Goal: Task Accomplishment & Management: Complete application form

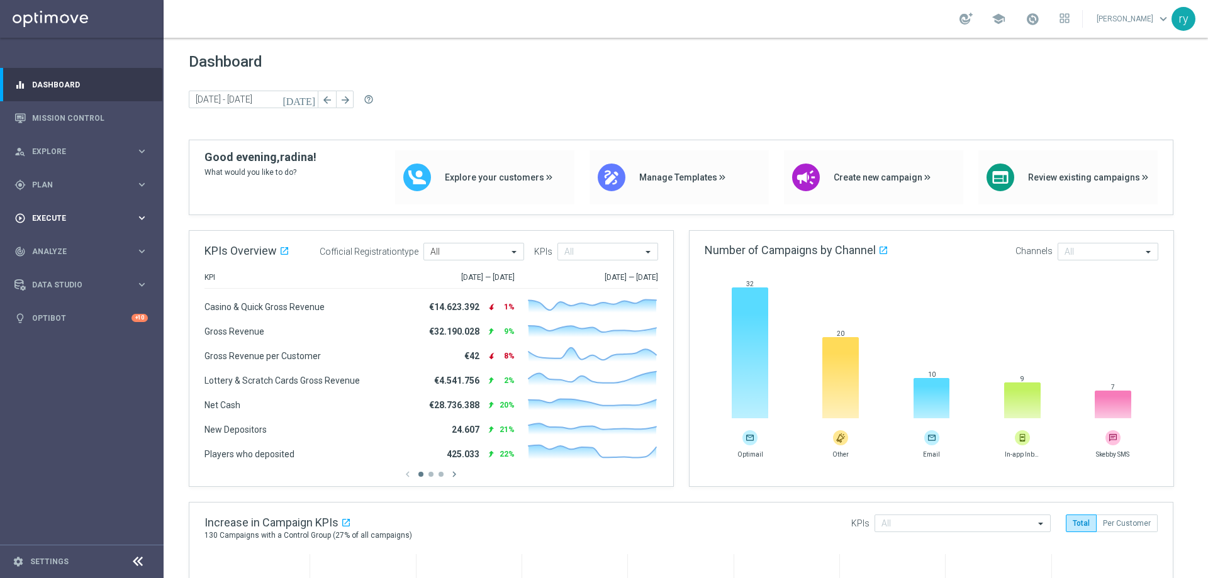
click at [119, 213] on div "play_circle_outline Execute" at bounding box center [74, 218] width 121 height 11
click at [126, 179] on div "gps_fixed Plan" at bounding box center [74, 184] width 121 height 11
click at [69, 250] on span "Templates" at bounding box center [78, 249] width 90 height 8
click at [62, 265] on link "Optimail" at bounding box center [85, 267] width 92 height 10
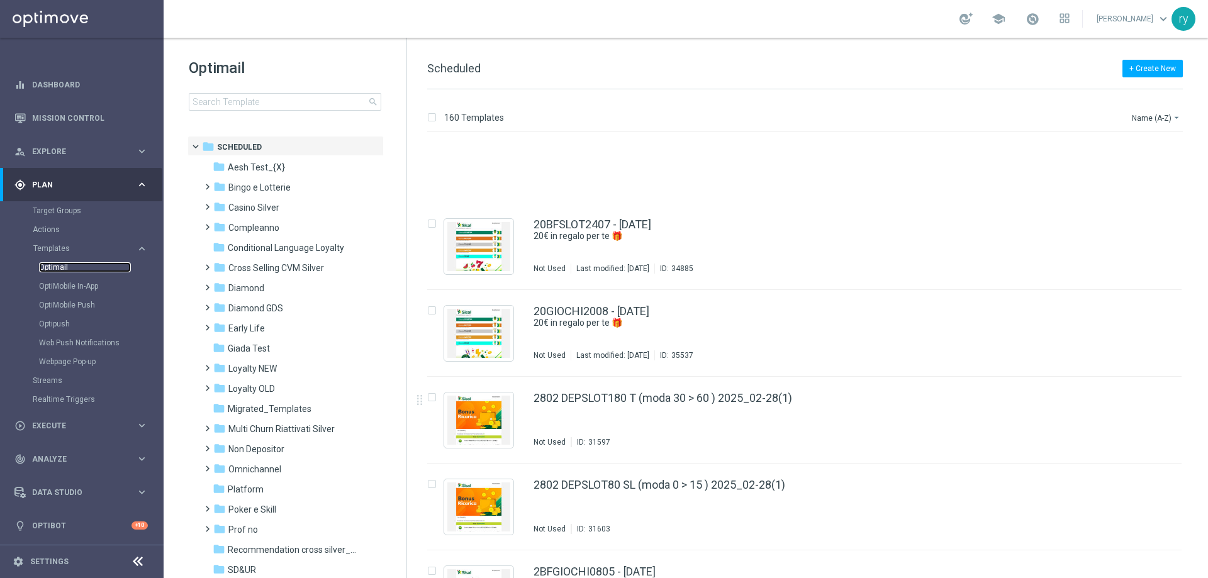
scroll to position [2637, 0]
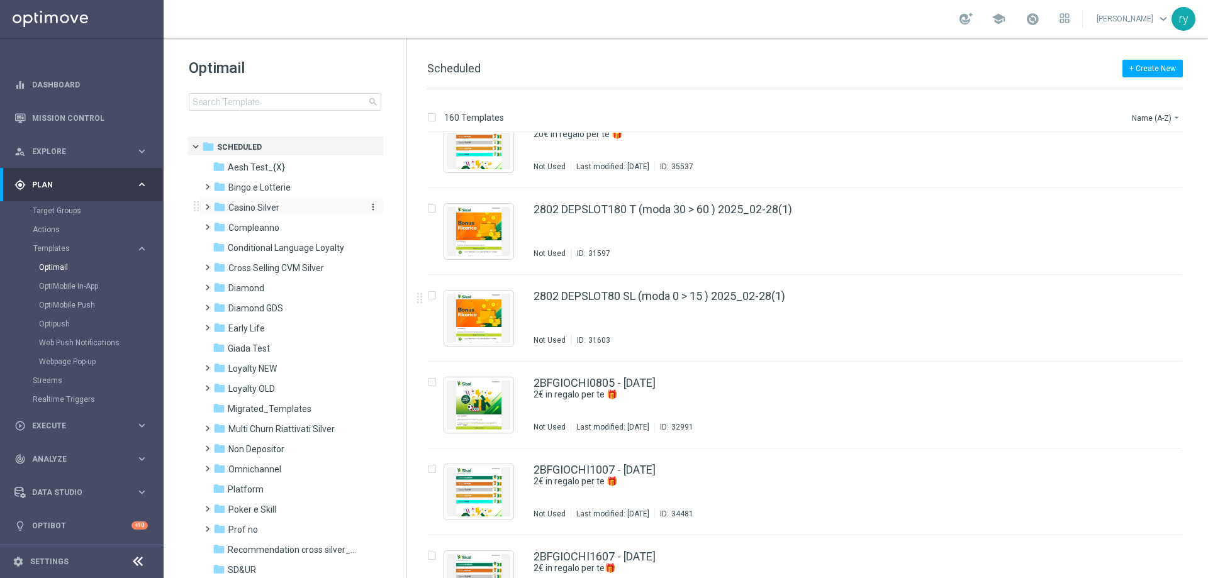
click at [273, 210] on span "Casino Silver" at bounding box center [253, 207] width 51 height 11
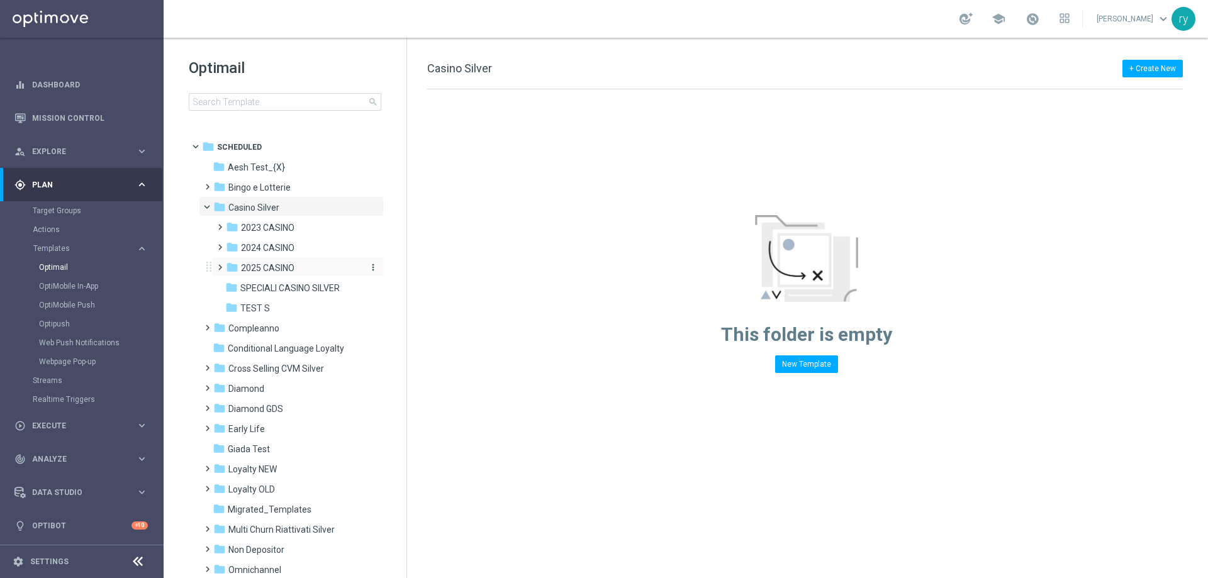
click at [274, 267] on span "2025 CASINO" at bounding box center [267, 267] width 53 height 11
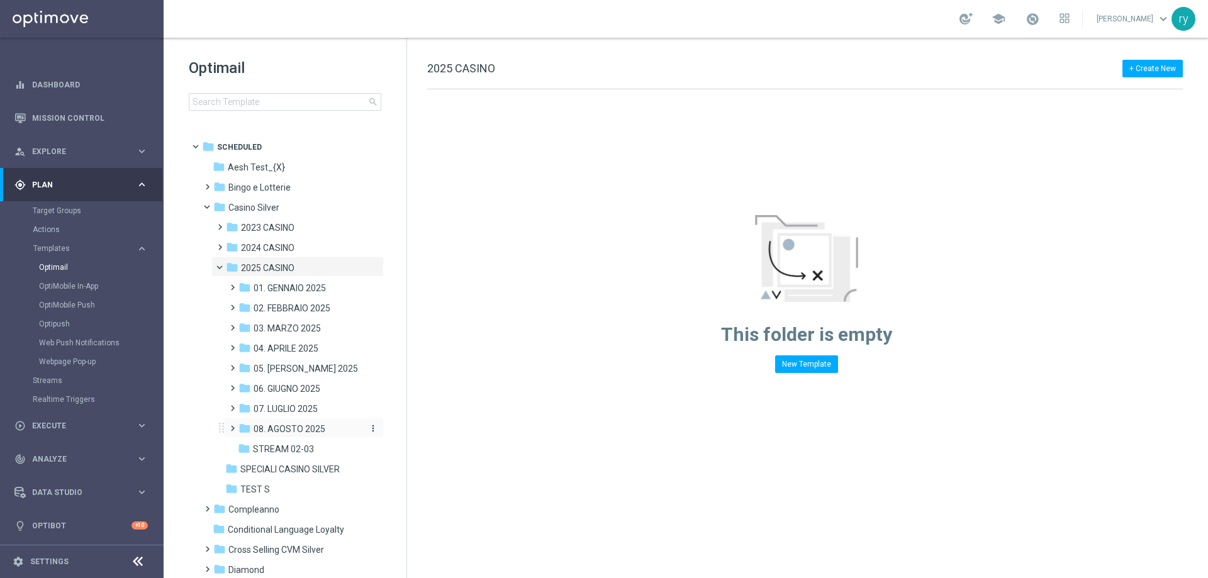
click at [295, 424] on span "08. AGOSTO 2025" at bounding box center [290, 429] width 72 height 11
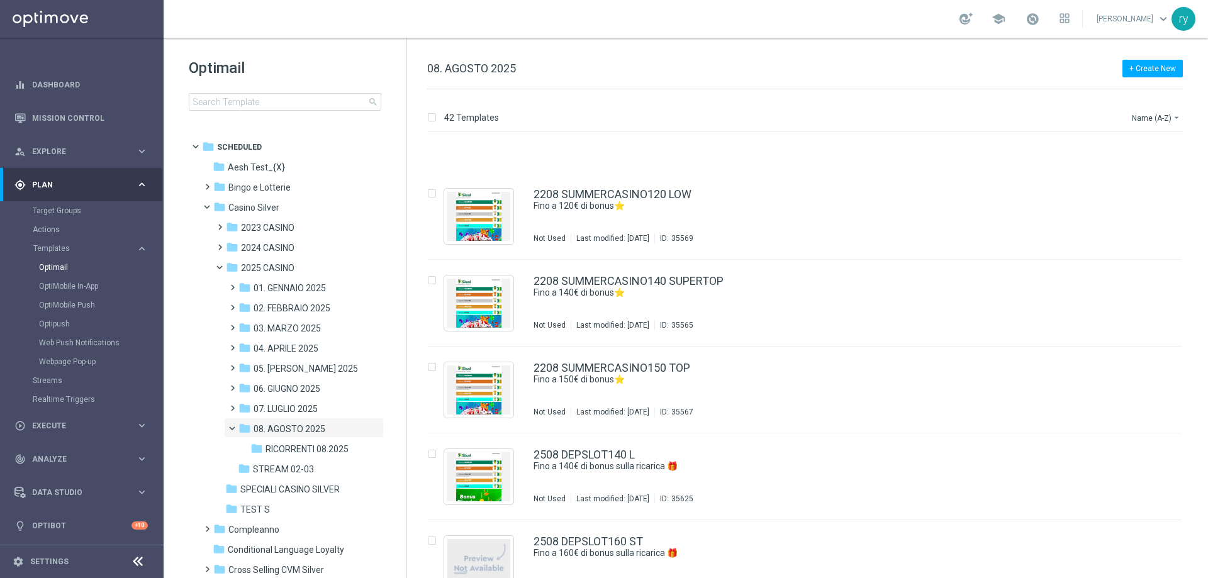
scroll to position [2637, 0]
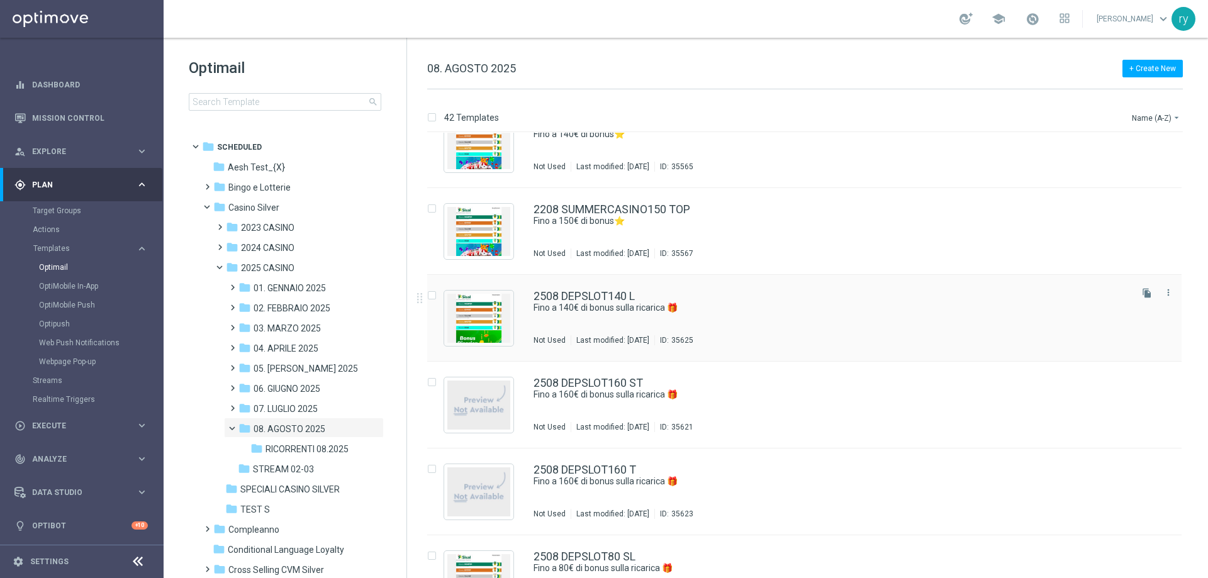
click at [712, 297] on div "2508 DEPSLOT140 L" at bounding box center [831, 296] width 595 height 11
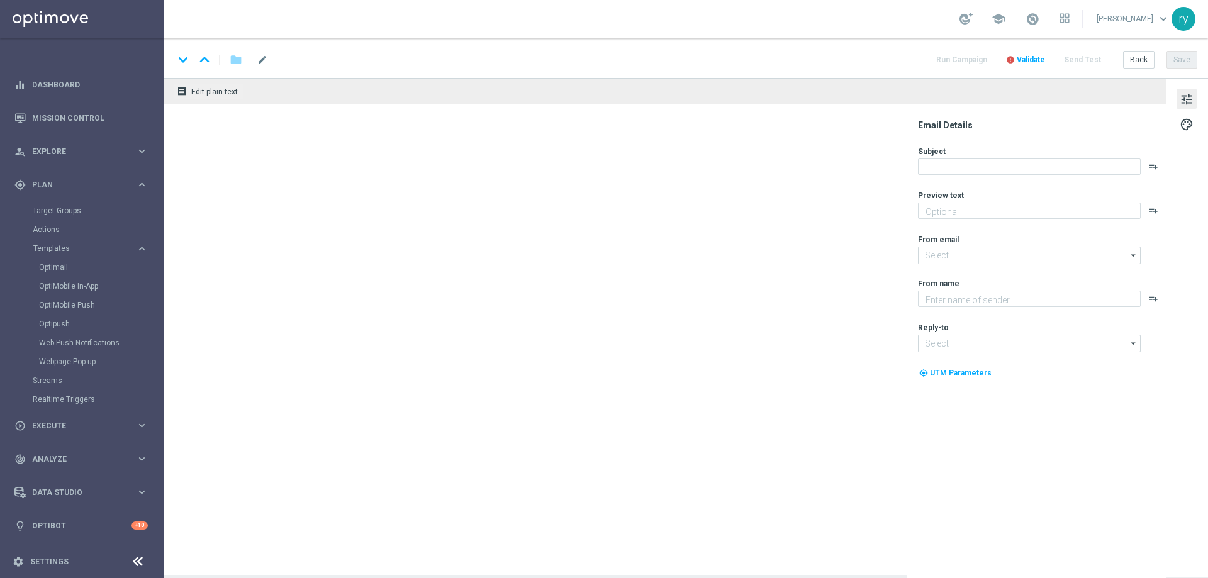
type textarea "Scopri la promozione che ti abbiamo riservato"
type textarea "Sisal"
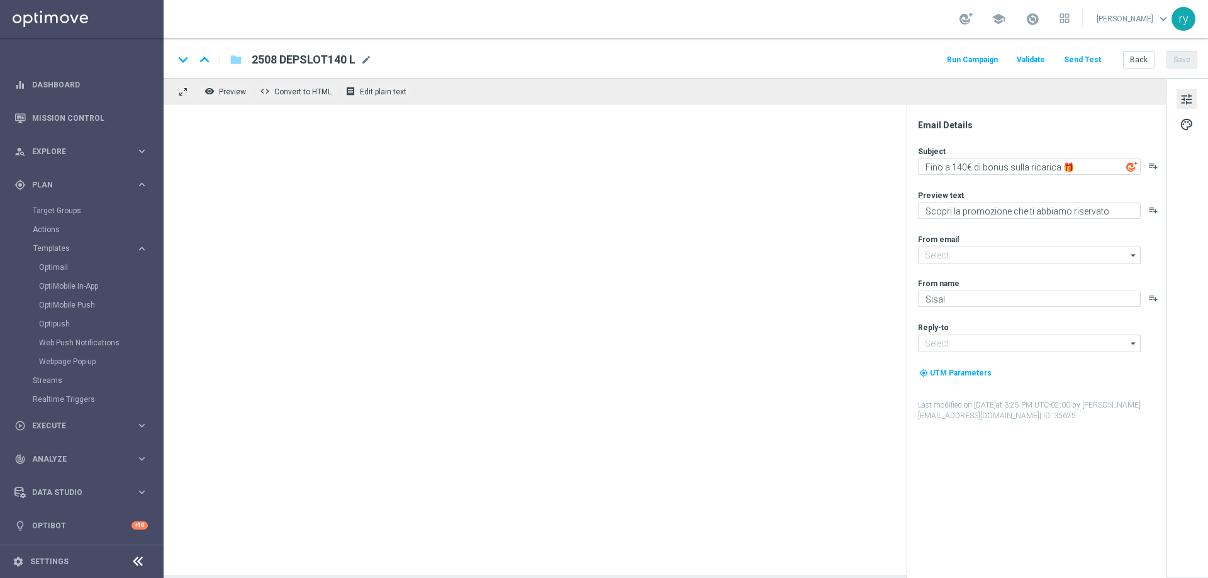
type input "[EMAIL_ADDRESS][DOMAIN_NAME]"
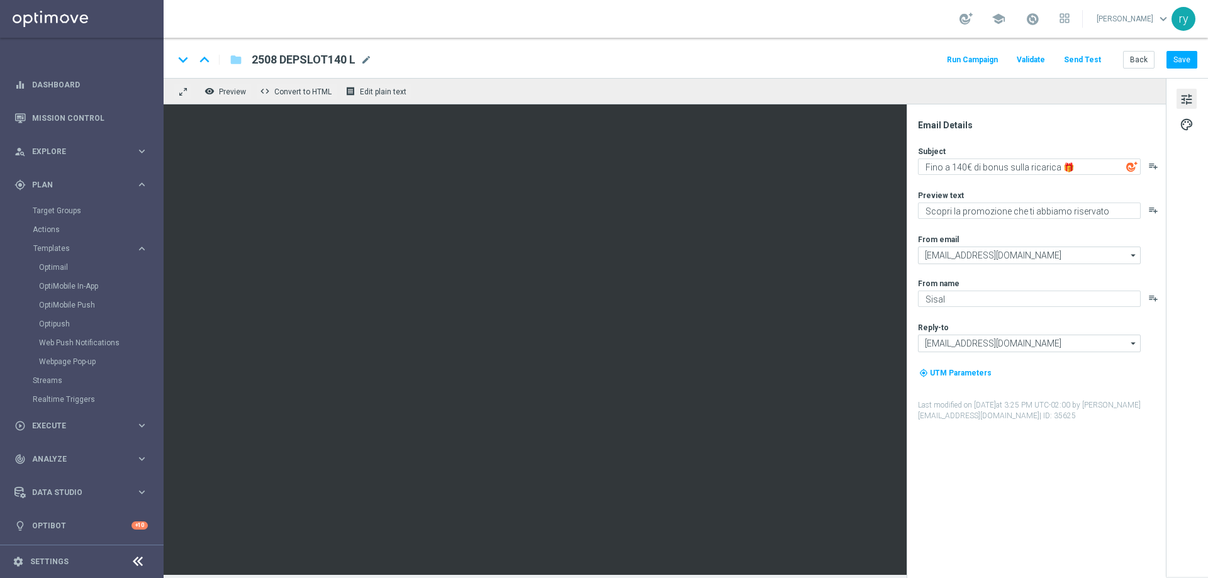
click at [984, 57] on button "Run Campaign" at bounding box center [972, 60] width 55 height 17
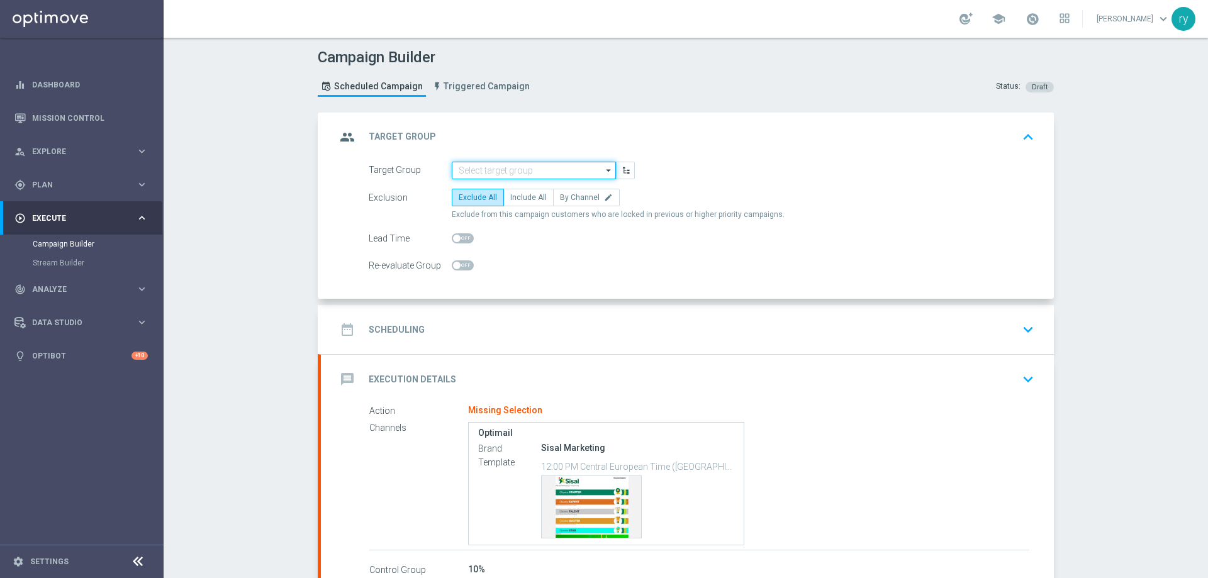
click at [481, 166] on input at bounding box center [534, 171] width 164 height 18
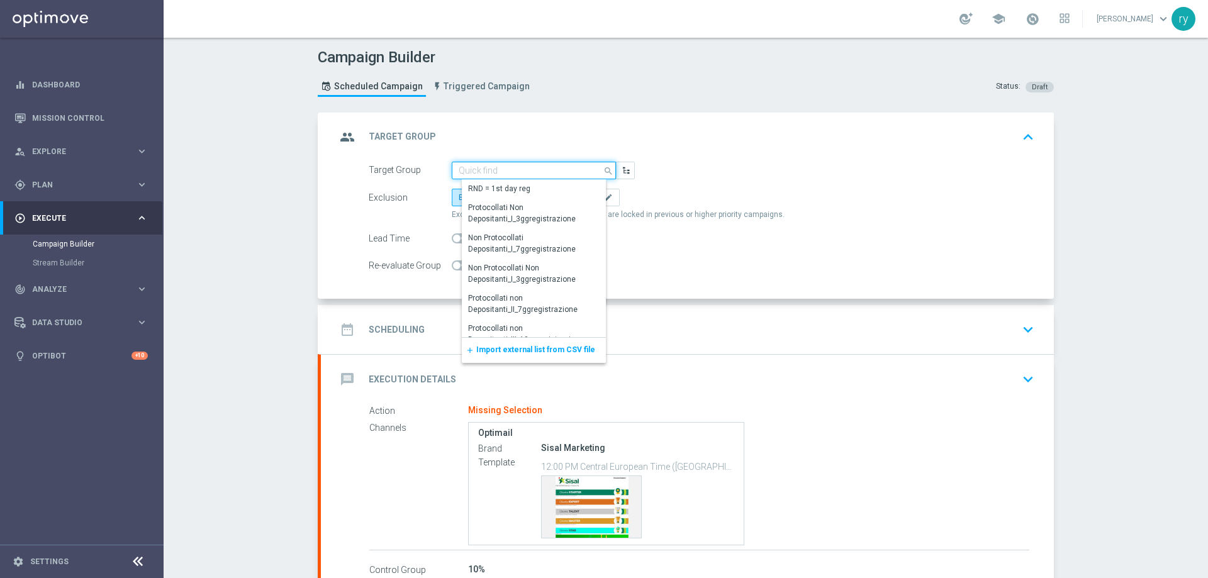
paste input "NO SALDO Active Casinò Silver Moda >60"
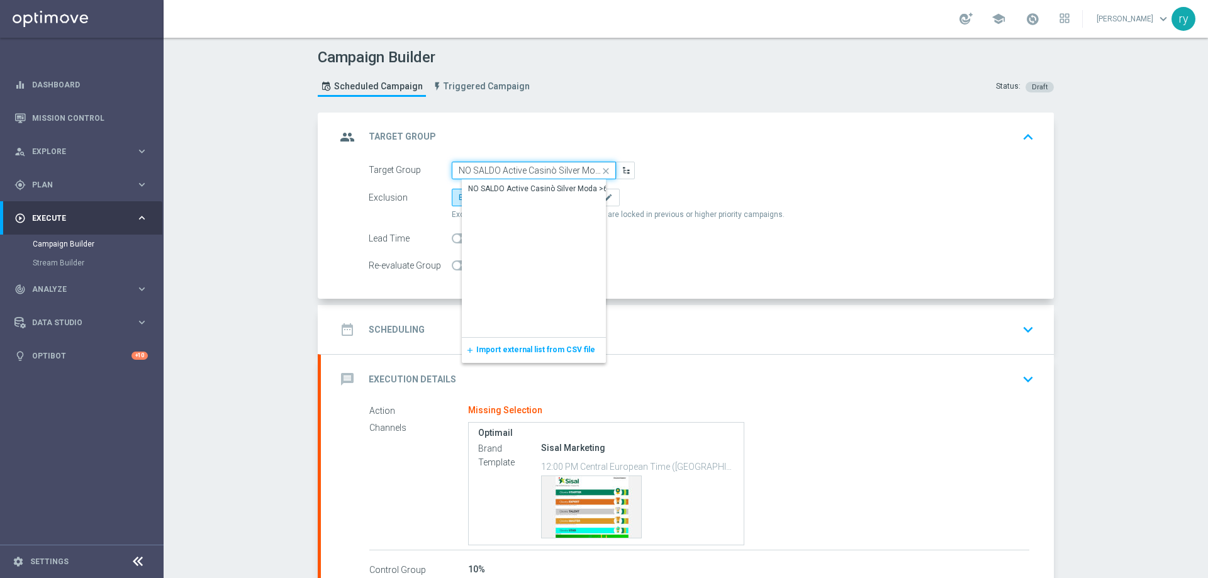
scroll to position [0, 18]
click at [489, 188] on div "NO SALDO Active Casinò Silver Moda >60" at bounding box center [540, 188] width 144 height 11
type input "NO SALDO Active Casinò Silver Moda >60"
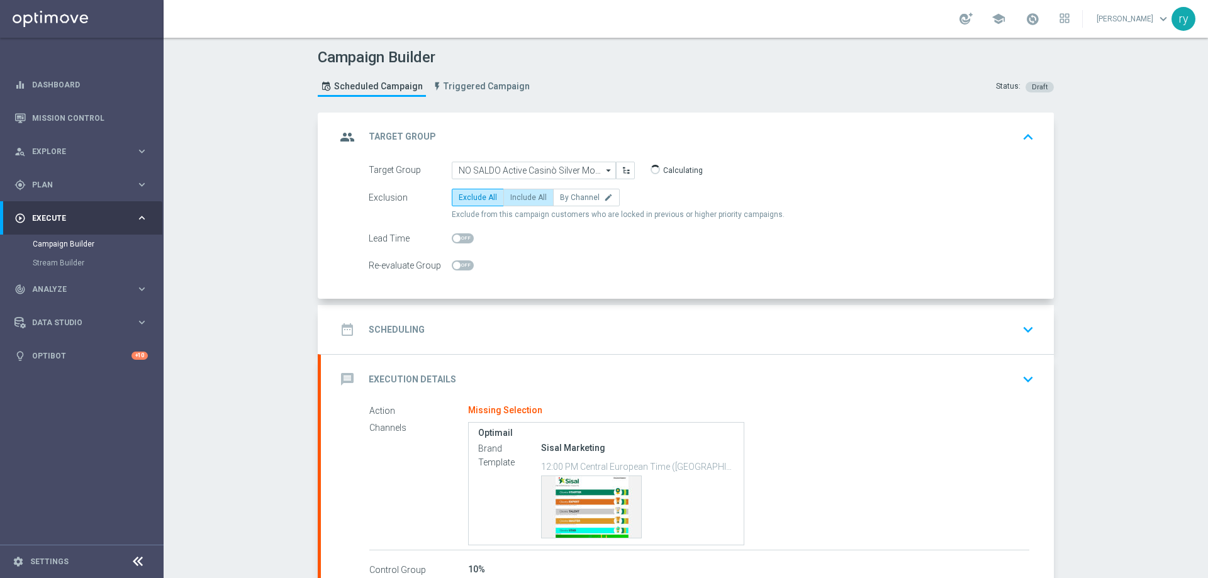
click at [520, 205] on label "Include All" at bounding box center [529, 198] width 50 height 18
click at [519, 204] on input "Include All" at bounding box center [514, 200] width 8 height 8
radio input "true"
click at [414, 324] on h2 "Scheduling" at bounding box center [397, 330] width 56 height 12
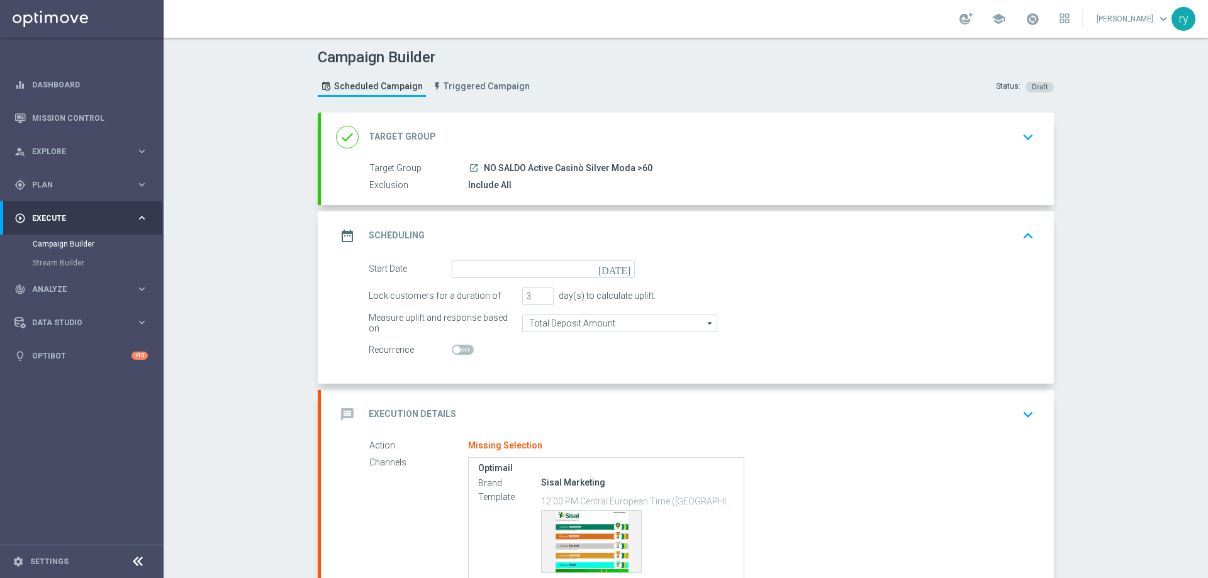
click at [617, 272] on icon "[DATE]" at bounding box center [617, 268] width 37 height 14
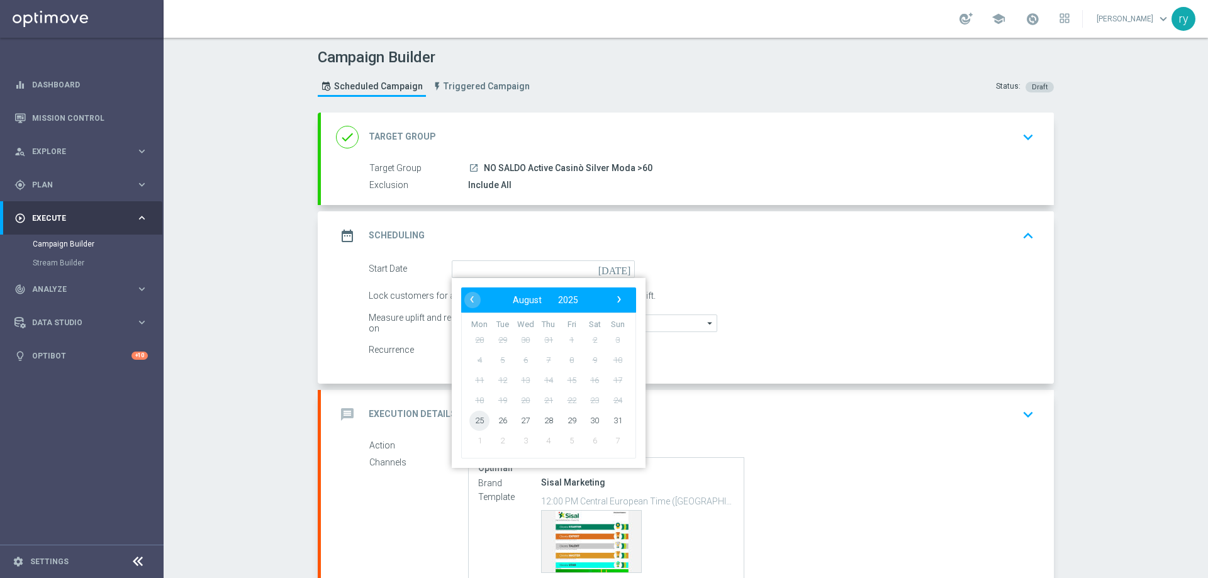
click at [473, 424] on span "25" at bounding box center [480, 420] width 20 height 20
type input "[DATE]"
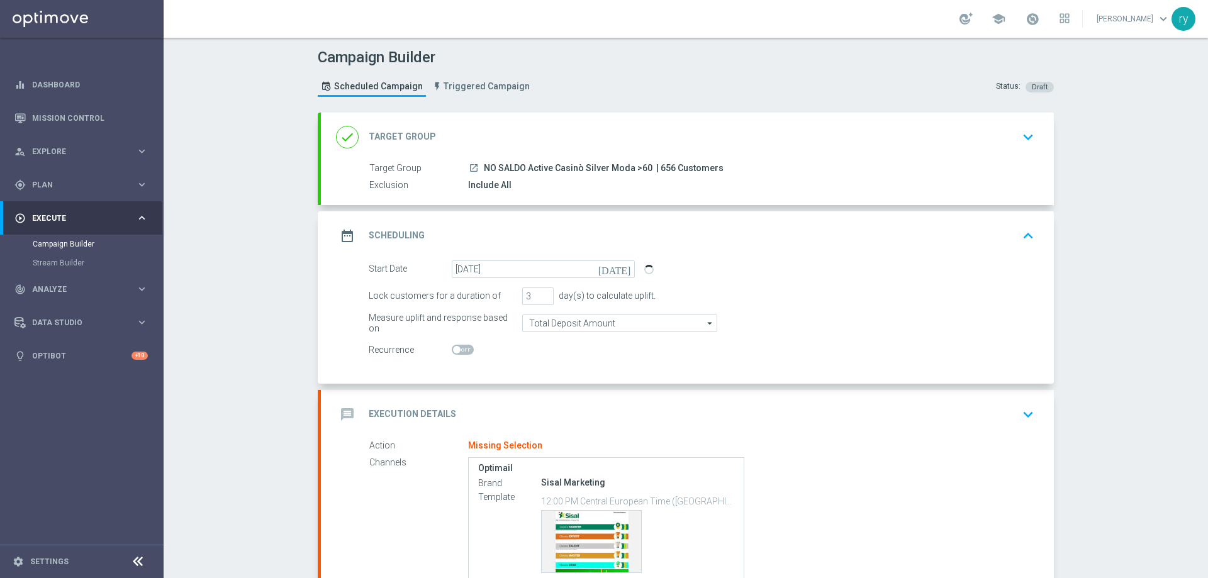
click at [536, 404] on div "message Execution Details keyboard_arrow_down" at bounding box center [687, 415] width 703 height 24
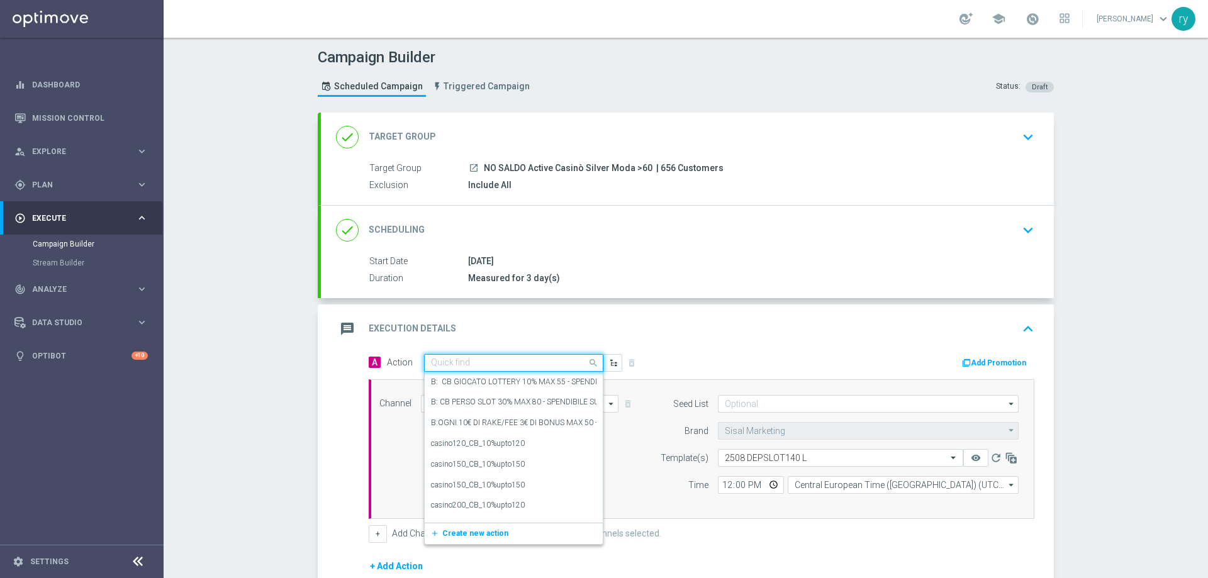
click at [434, 355] on div "Quick find" at bounding box center [513, 363] width 179 height 18
paste input "DEP 200€ per 10% fino a 160€"
type input "DEP 200€ per 10% fino a 160€"
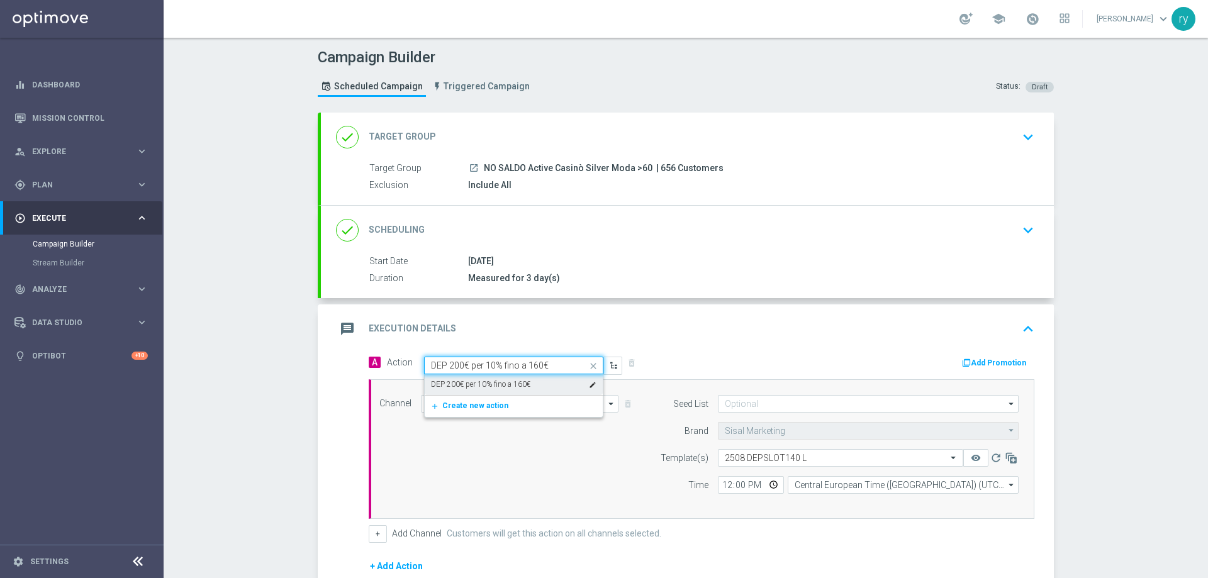
click at [462, 380] on label "DEP 200€ per 10% fino a 160€" at bounding box center [480, 385] width 99 height 11
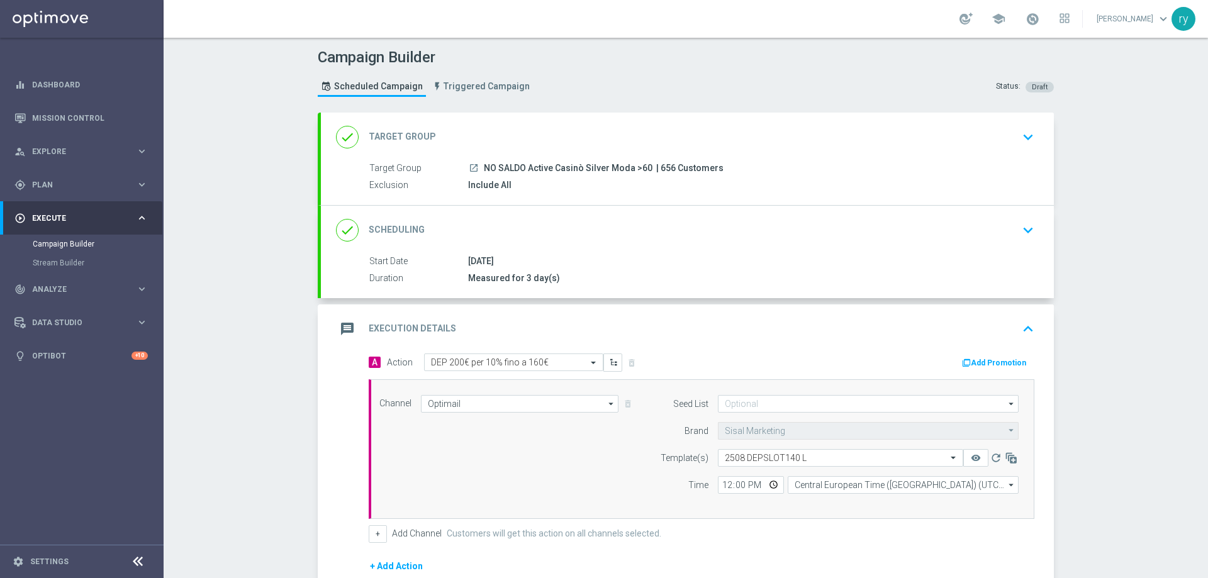
click at [990, 360] on button "Add Promotion" at bounding box center [996, 363] width 70 height 14
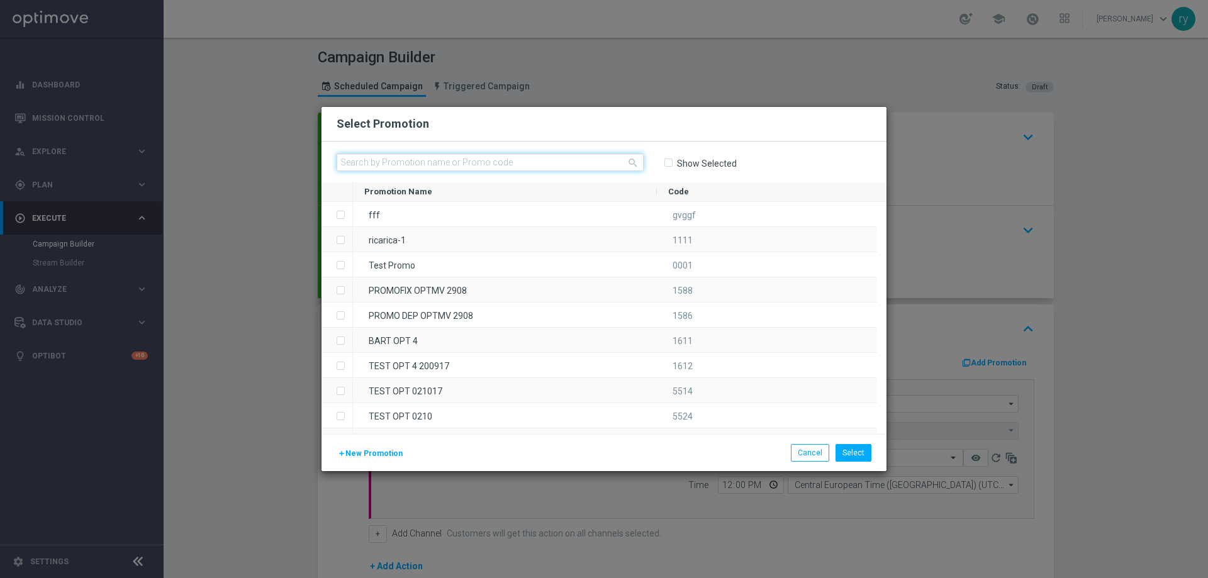
click at [430, 165] on input "text" at bounding box center [490, 163] width 307 height 18
paste input "333430"
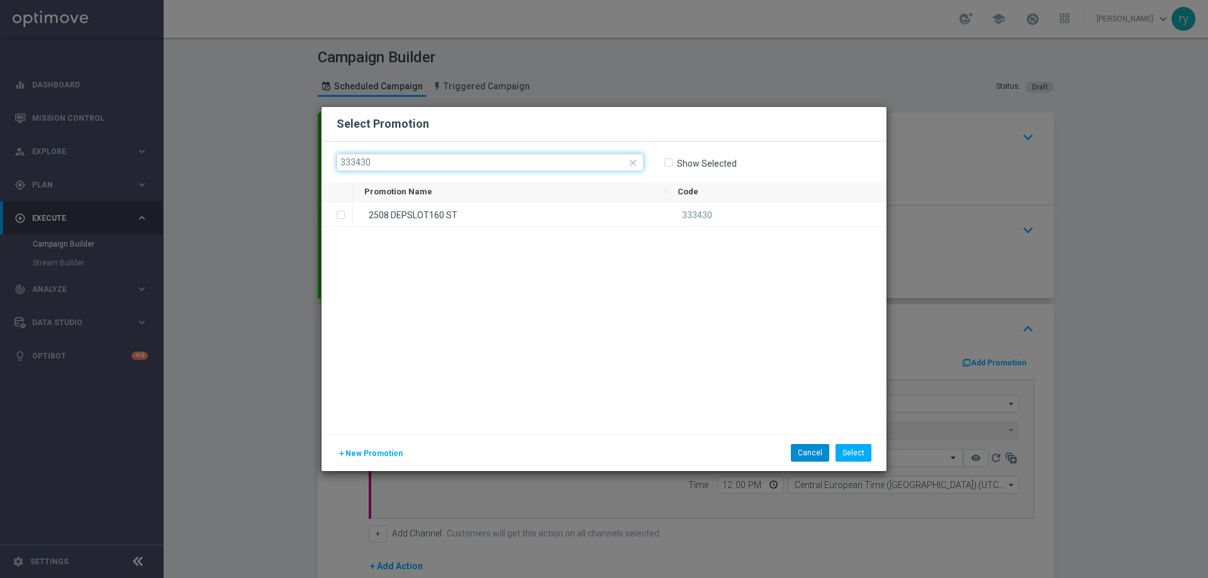
type input "333430"
click at [800, 453] on button "Cancel" at bounding box center [810, 453] width 38 height 18
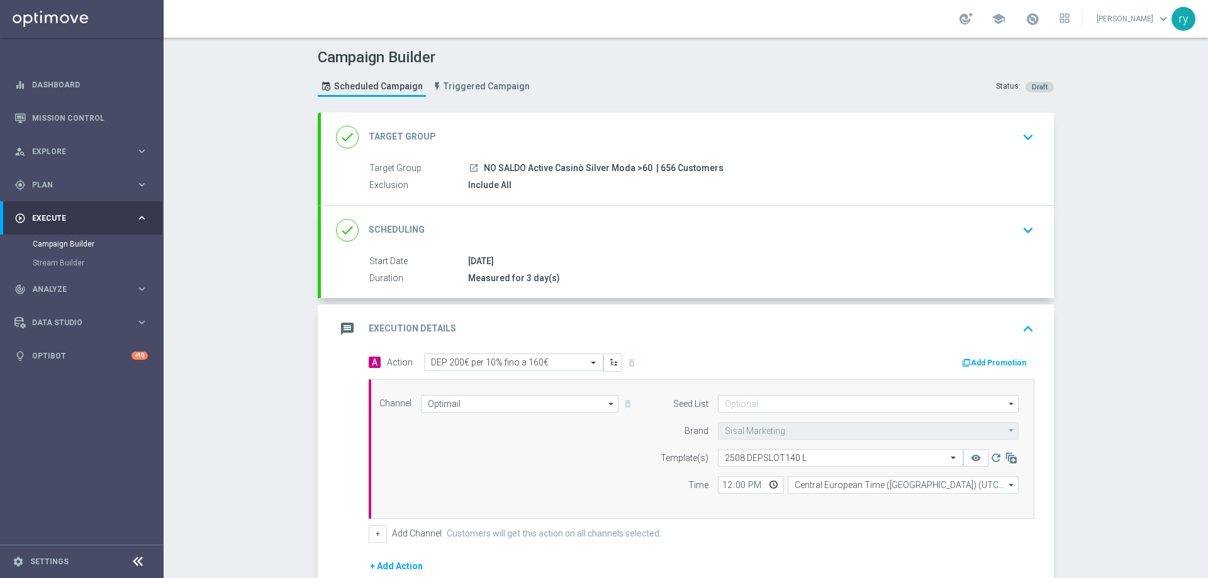
click at [551, 171] on span "NO SALDO Active Casinò Silver Moda >60" at bounding box center [568, 168] width 169 height 11
click at [972, 363] on button "Add Promotion" at bounding box center [996, 363] width 70 height 14
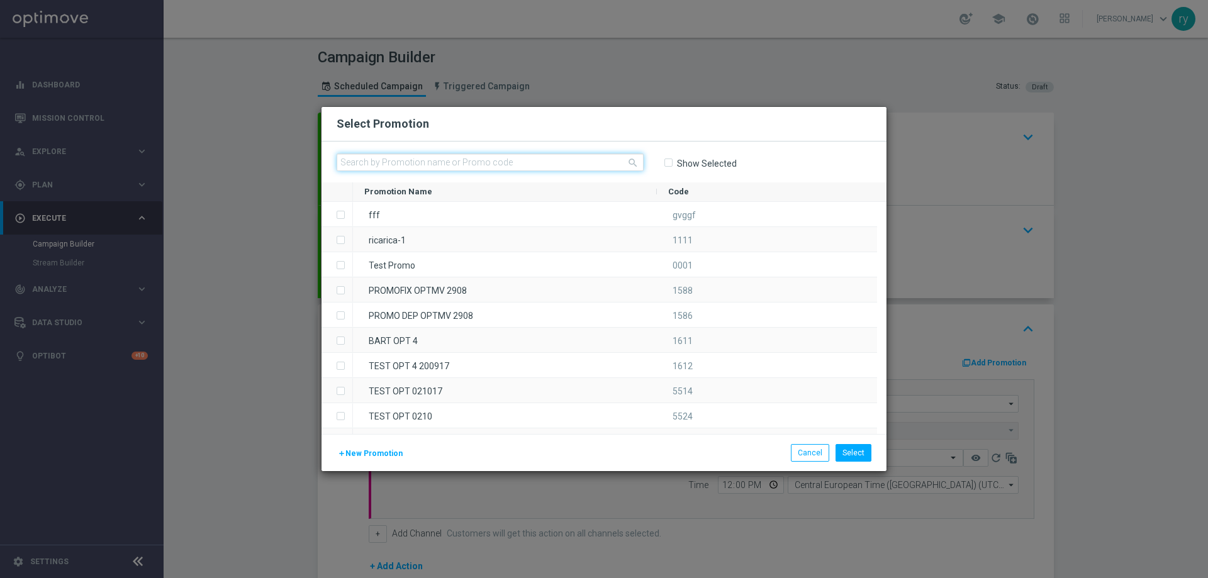
click at [372, 157] on input "text" at bounding box center [490, 163] width 307 height 18
paste input "333432"
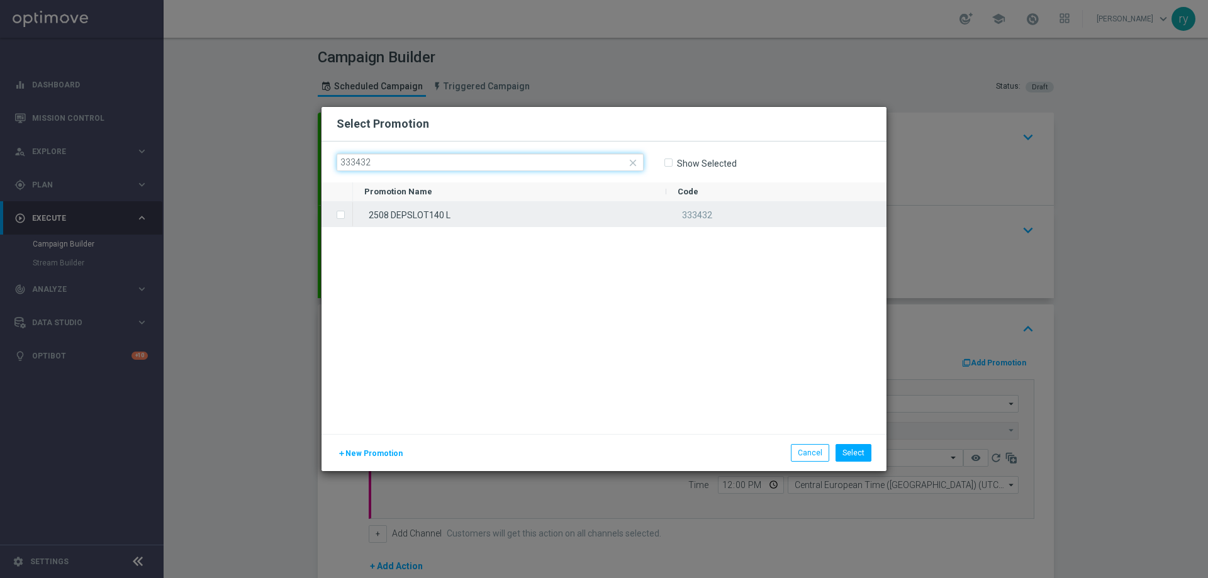
type input "333432"
click at [349, 213] on label "Press SPACE to select this row." at bounding box center [351, 215] width 4 height 11
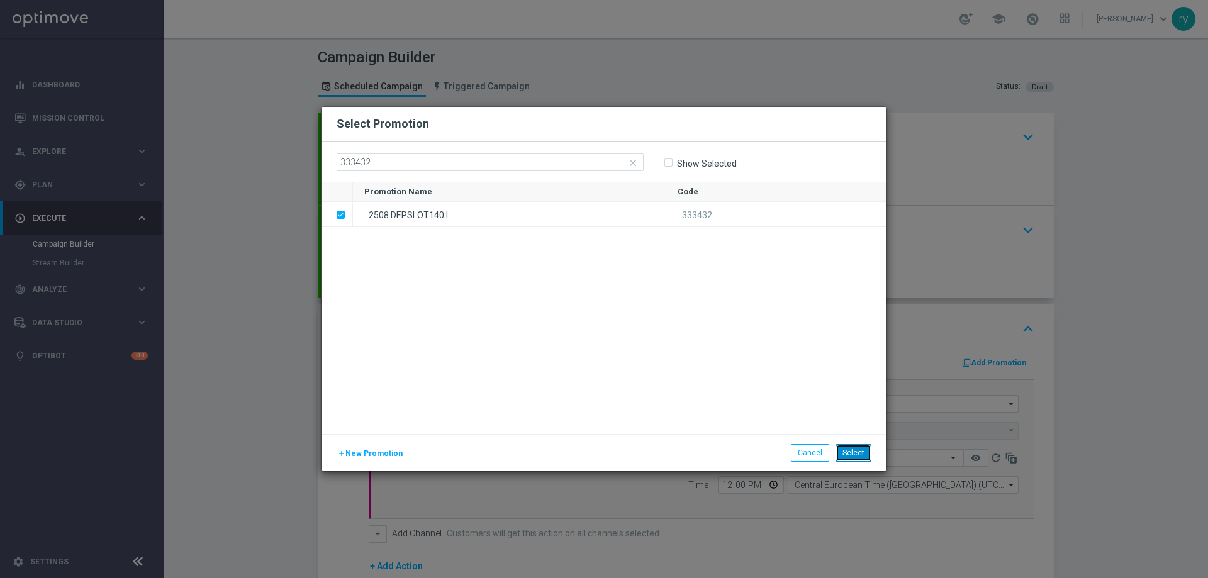
click at [852, 447] on button "Select" at bounding box center [854, 453] width 36 height 18
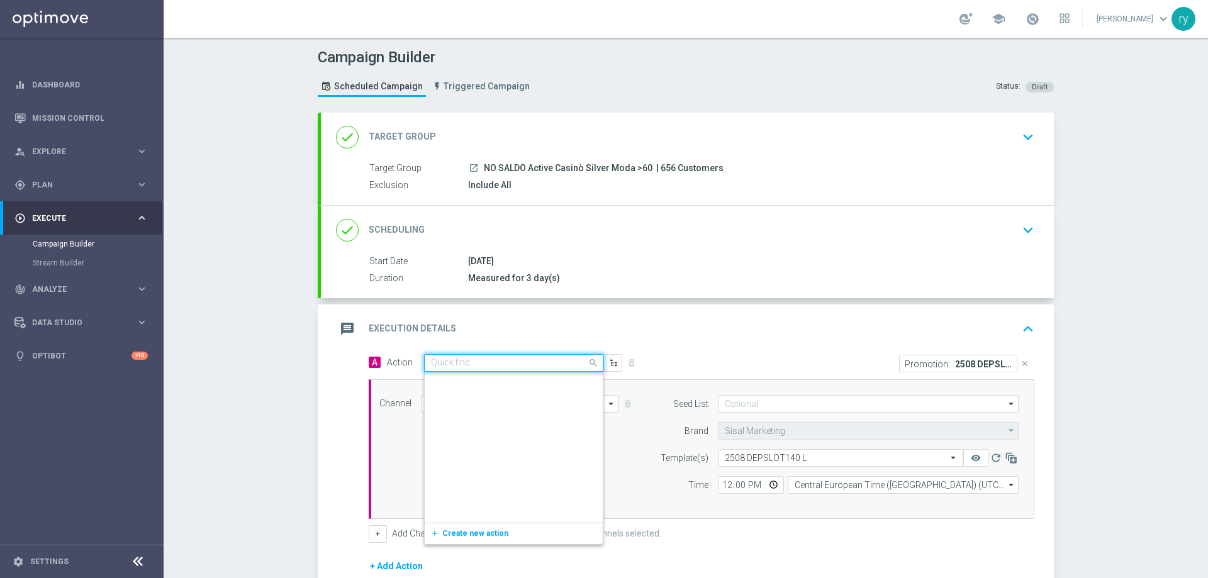
click at [587, 359] on span at bounding box center [595, 363] width 16 height 16
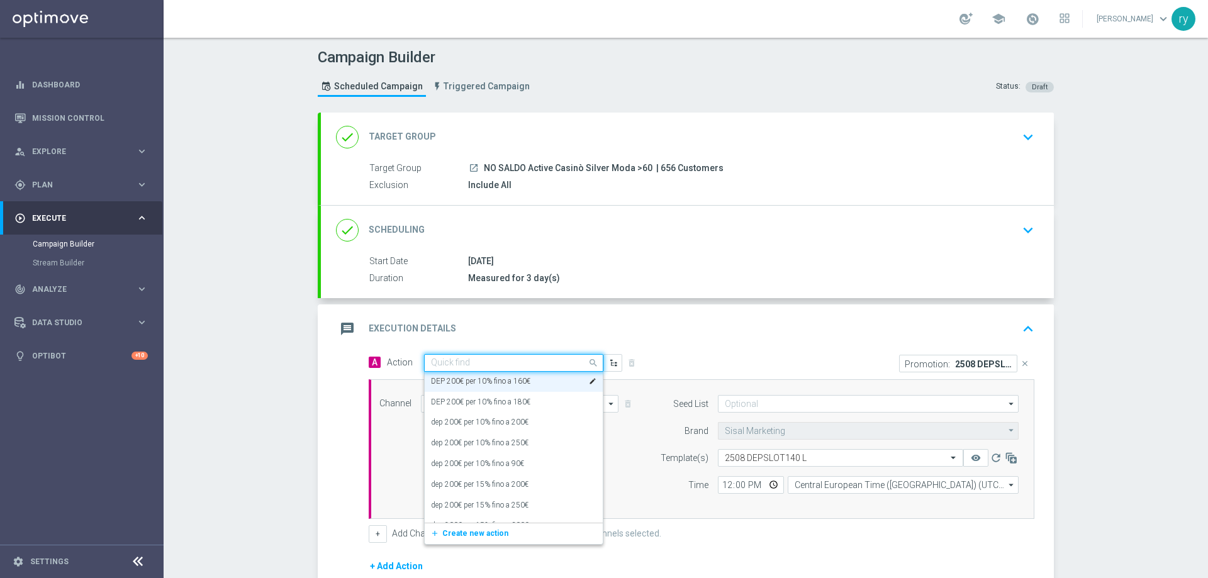
paste input "dep 30 per 20% fino a 140€"
type input "dep 30 per 20% fino a 140€"
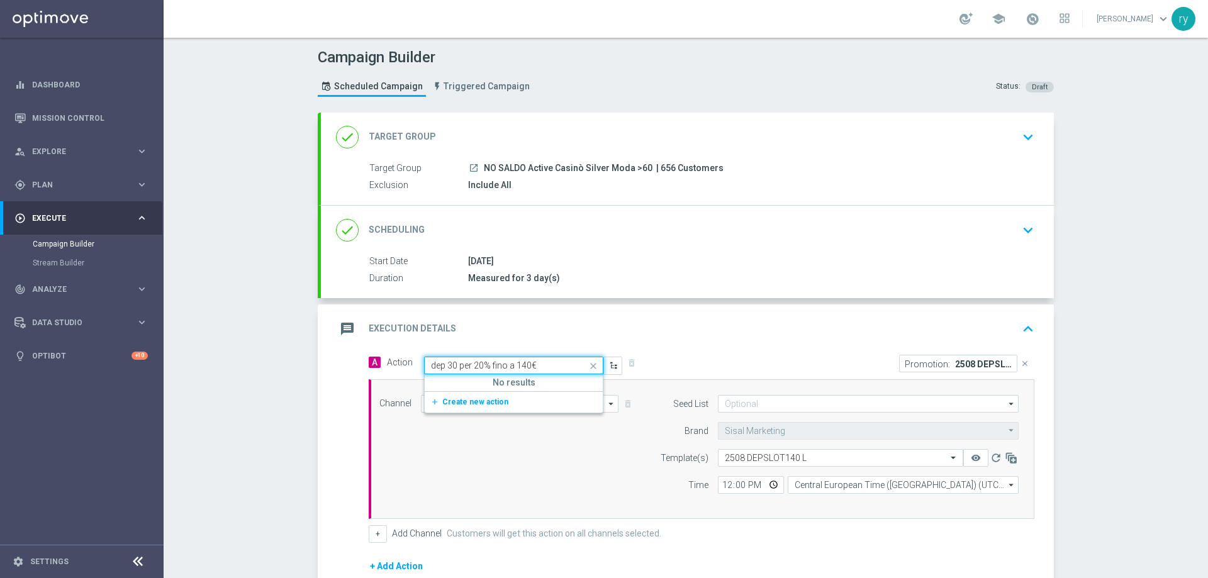
scroll to position [0, 0]
click at [478, 400] on span "Create new action" at bounding box center [475, 402] width 66 height 9
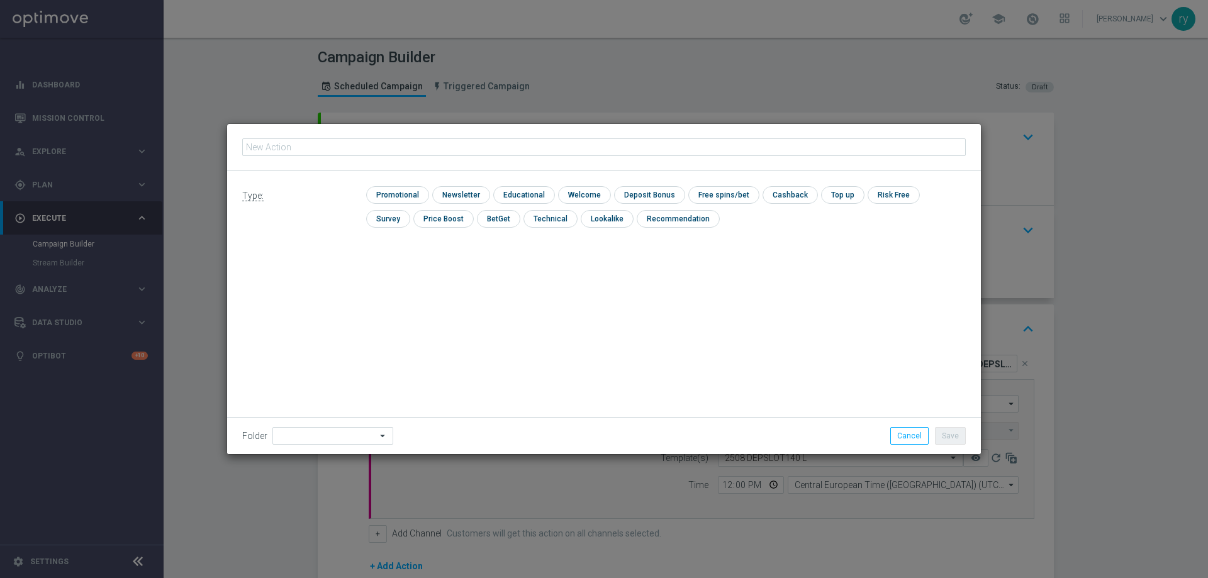
type input "dep 30 per 20% fino a 140€"
click at [408, 194] on input "checkbox" at bounding box center [396, 194] width 60 height 17
checkbox input "true"
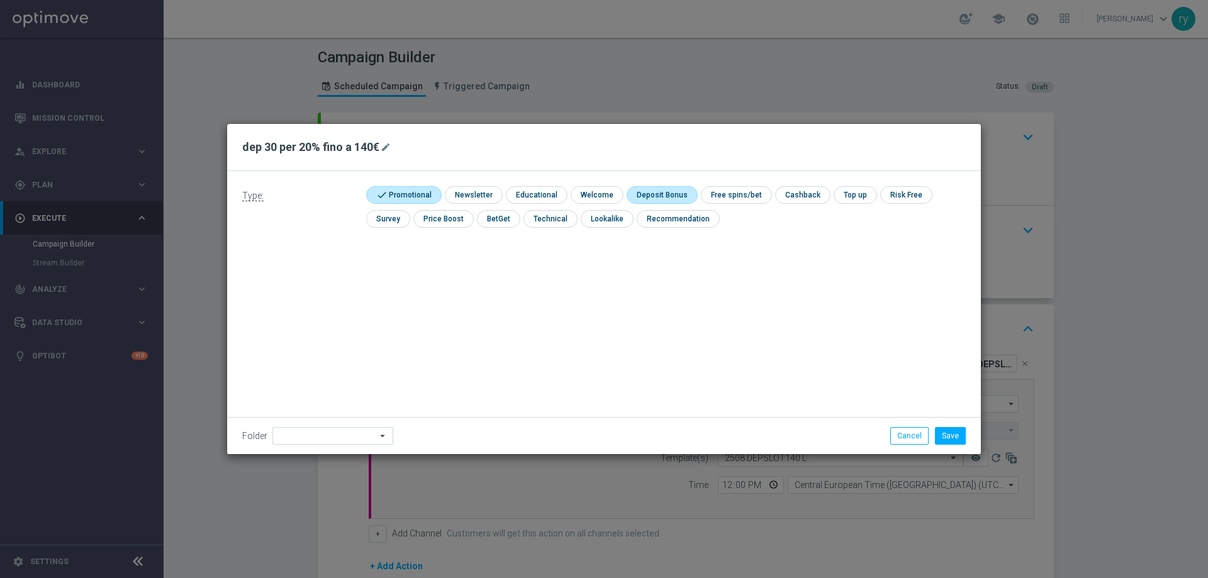
click at [673, 198] on input "checkbox" at bounding box center [660, 194] width 67 height 17
checkbox input "true"
click at [954, 439] on button "Save" at bounding box center [950, 436] width 31 height 18
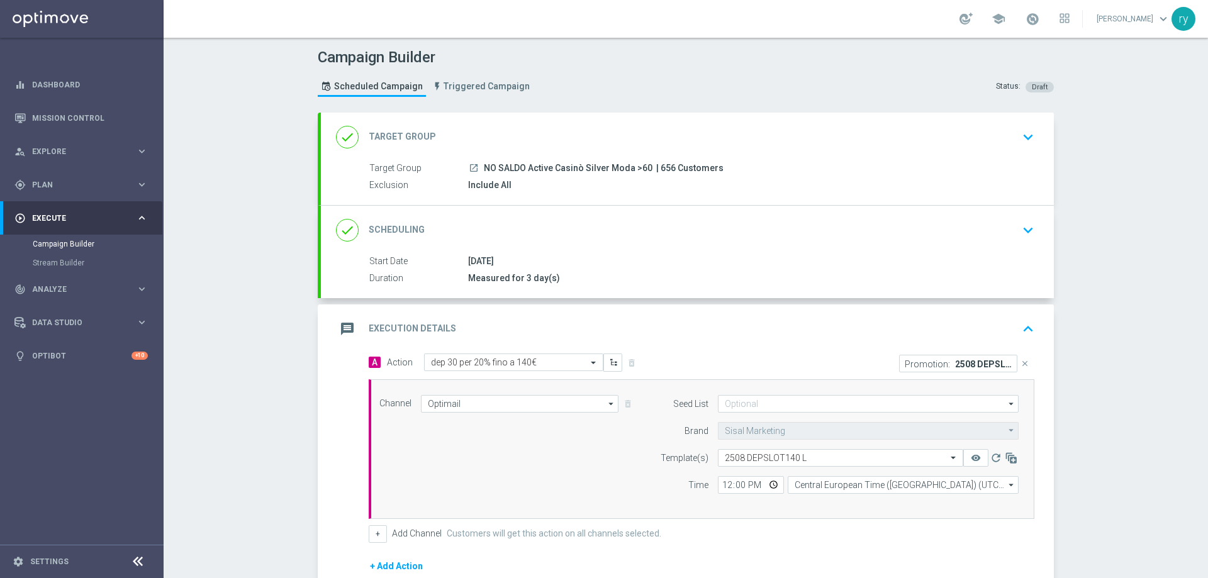
click at [532, 470] on div "Channel Optimail Optimail arrow_drop_down Drag here to set row groups Drag here…" at bounding box center [699, 449] width 658 height 108
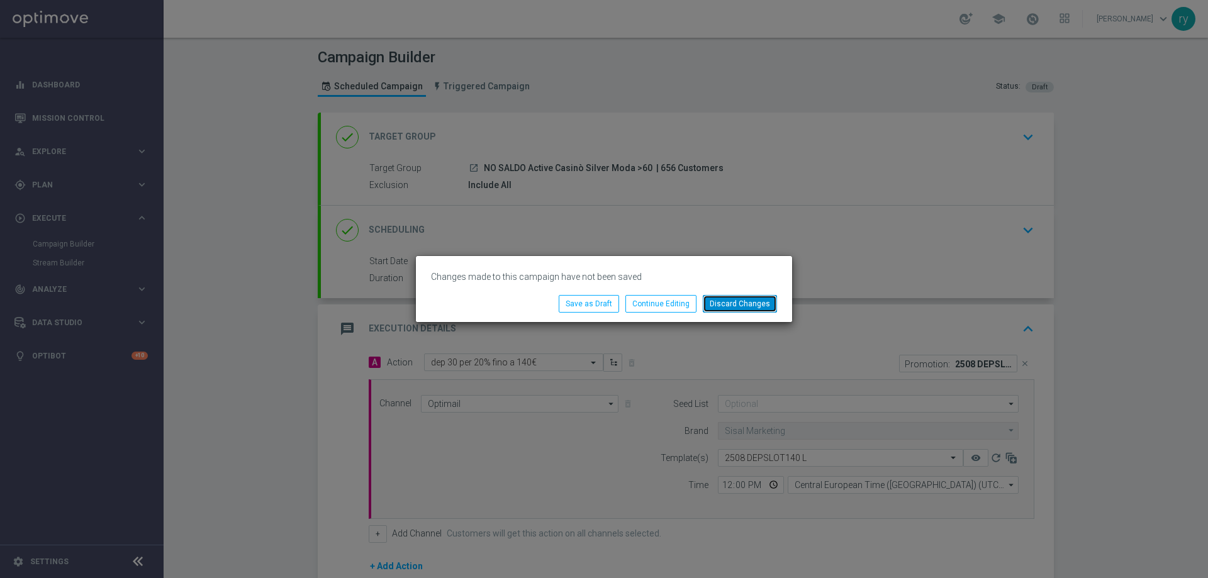
click at [717, 305] on button "Discard Changes" at bounding box center [740, 304] width 74 height 18
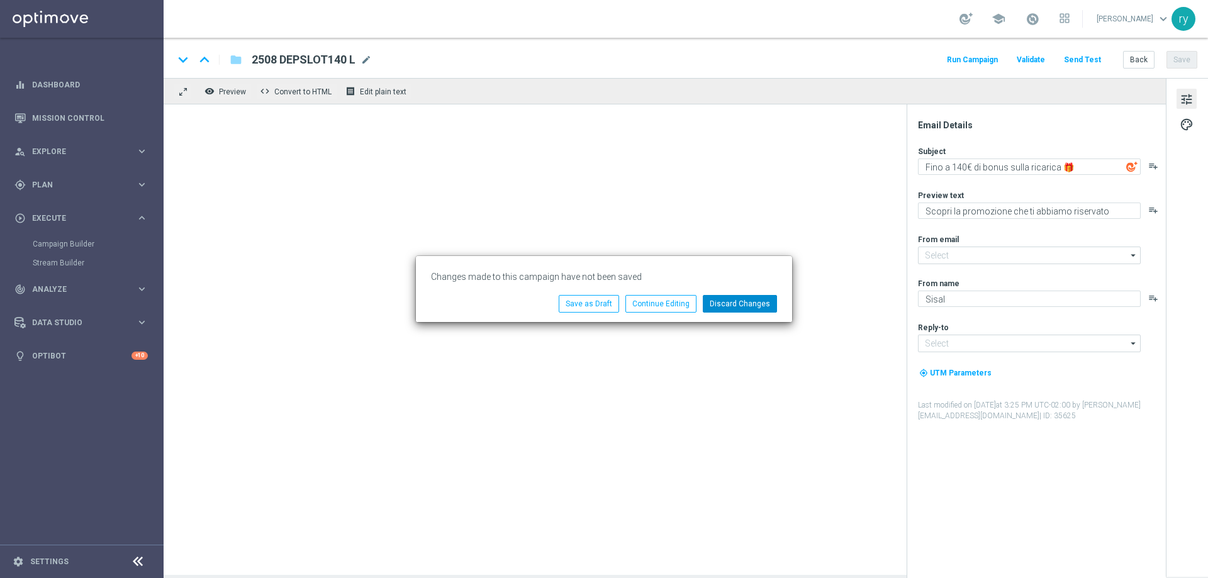
type input "[EMAIL_ADDRESS][DOMAIN_NAME]"
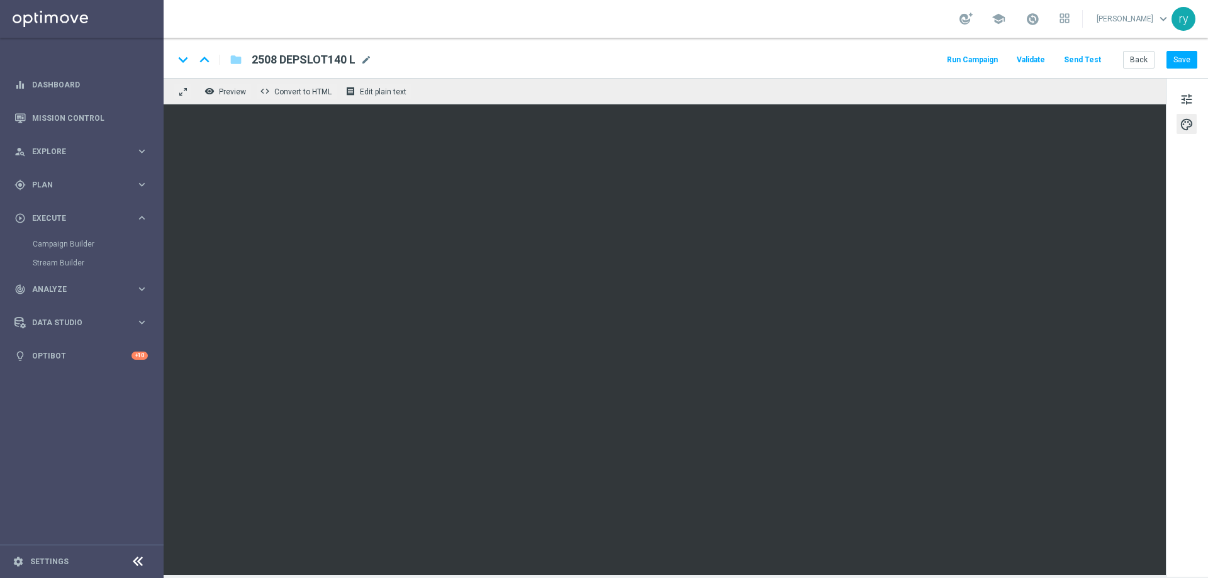
click at [984, 61] on button "Run Campaign" at bounding box center [972, 60] width 55 height 17
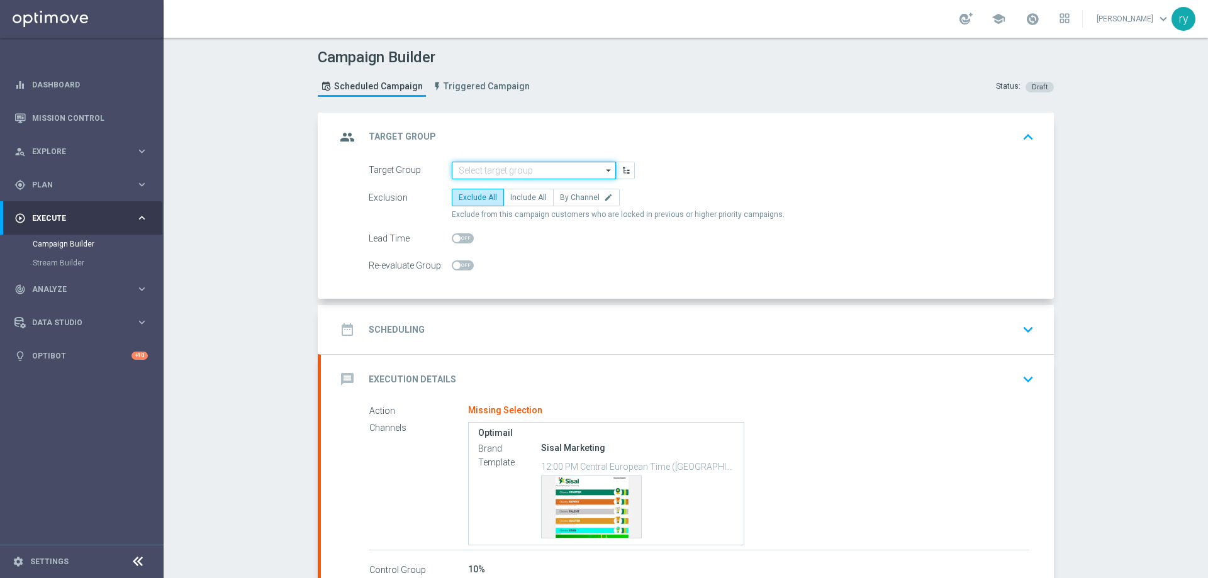
click at [503, 171] on input at bounding box center [534, 171] width 164 height 18
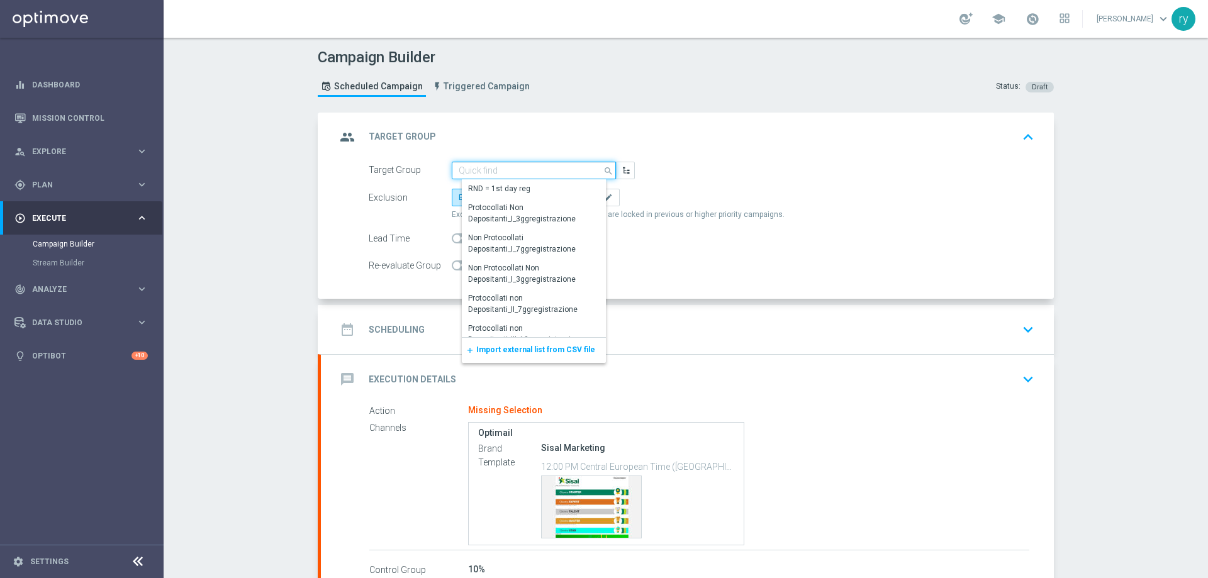
paste input "NO SALDO Active Casinò Silver Moda 15-29,99"
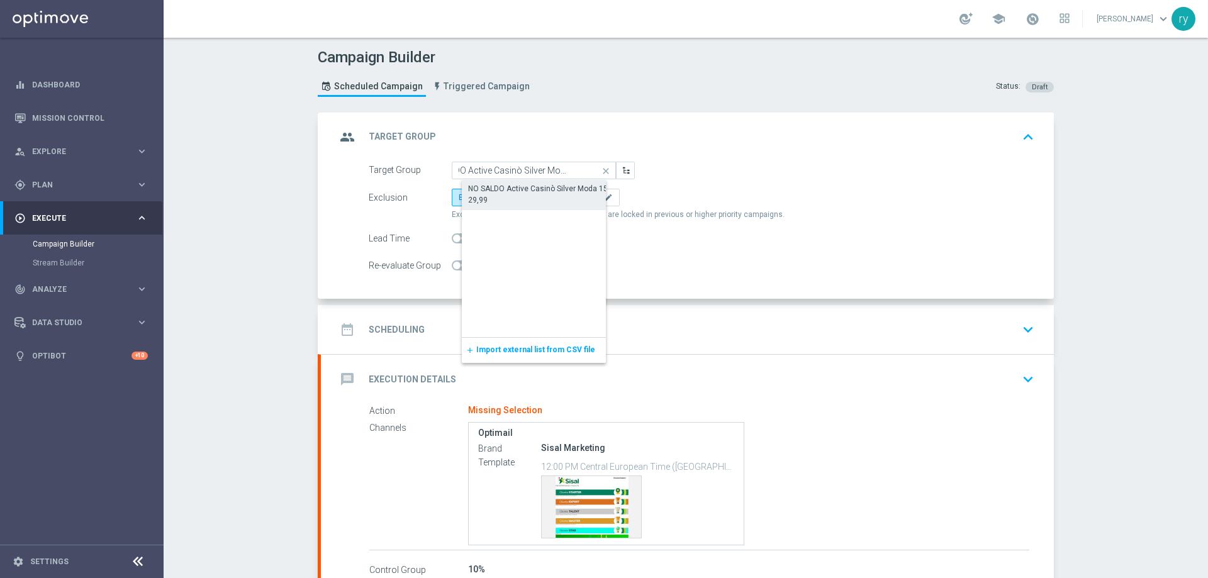
click at [514, 183] on div "NO SALDO Active Casinò Silver Moda 15-29,99" at bounding box center [544, 194] width 164 height 29
type input "NO SALDO Active Casinò Silver Moda 15-29,99"
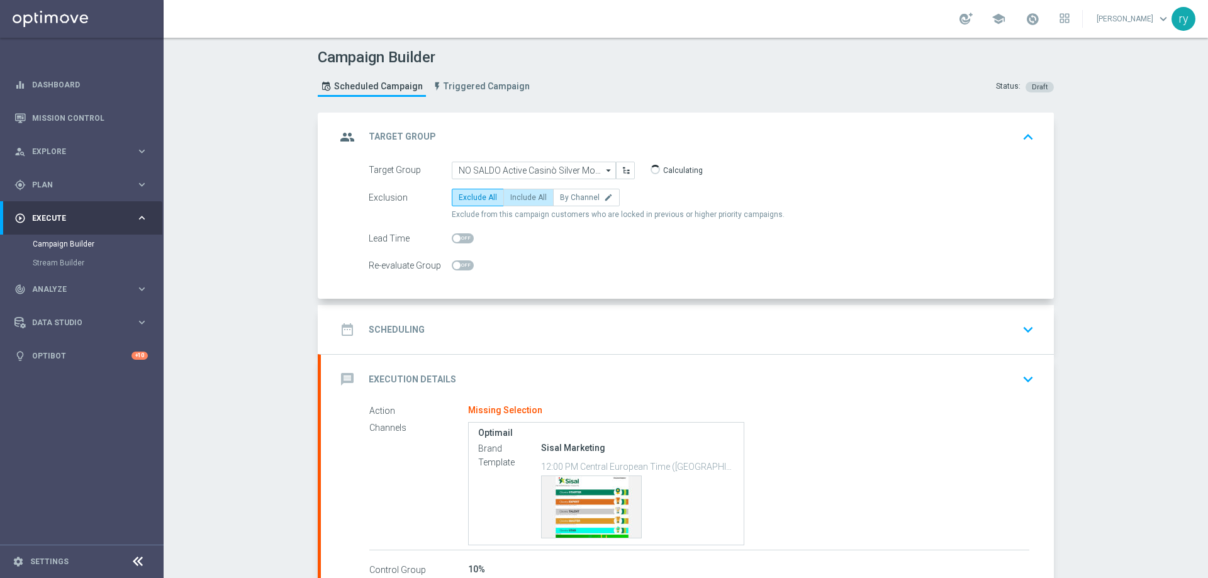
click at [511, 194] on span "Include All" at bounding box center [528, 197] width 37 height 9
click at [511, 196] on input "Include All" at bounding box center [514, 200] width 8 height 8
radio input "true"
click at [494, 312] on div "date_range Scheduling keyboard_arrow_down" at bounding box center [687, 329] width 733 height 49
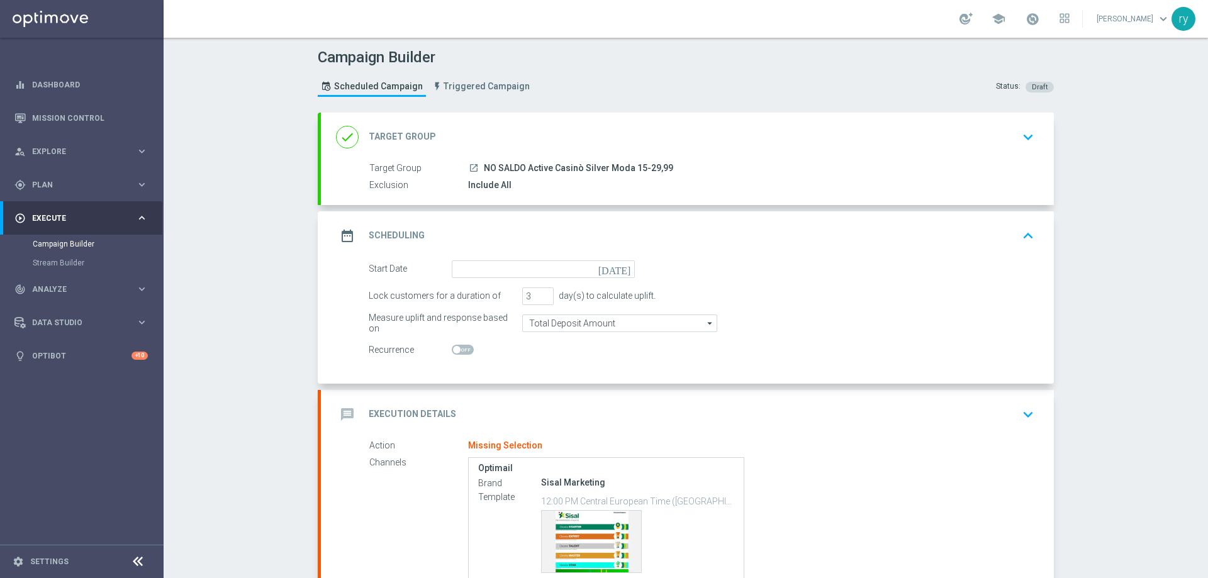
click at [622, 269] on icon "[DATE]" at bounding box center [617, 268] width 37 height 14
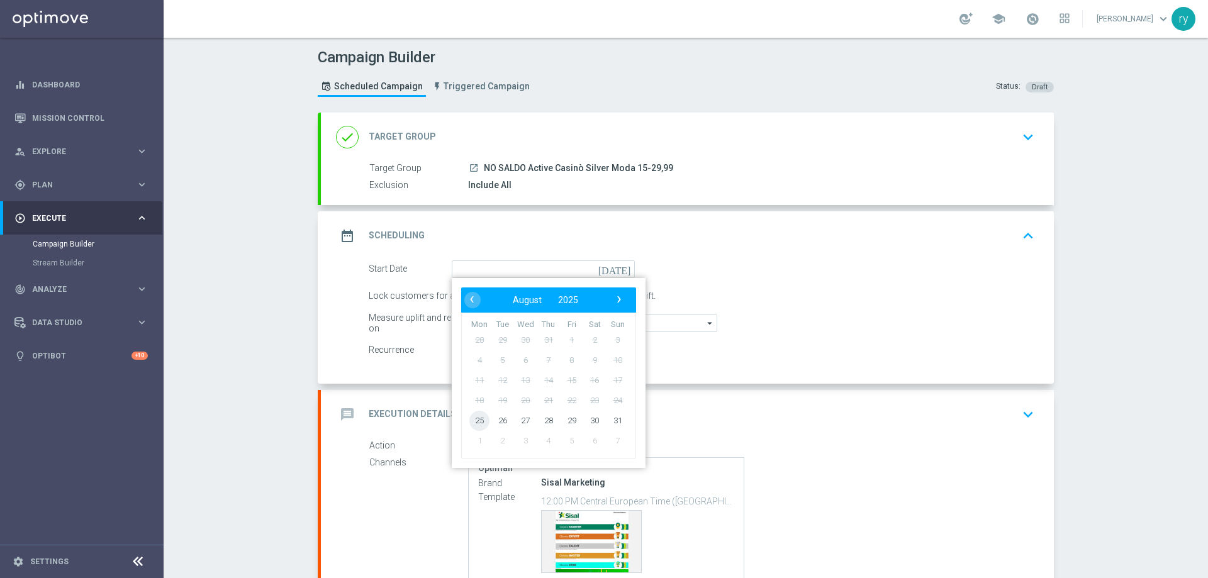
click at [475, 419] on span "25" at bounding box center [480, 420] width 20 height 20
type input "[DATE]"
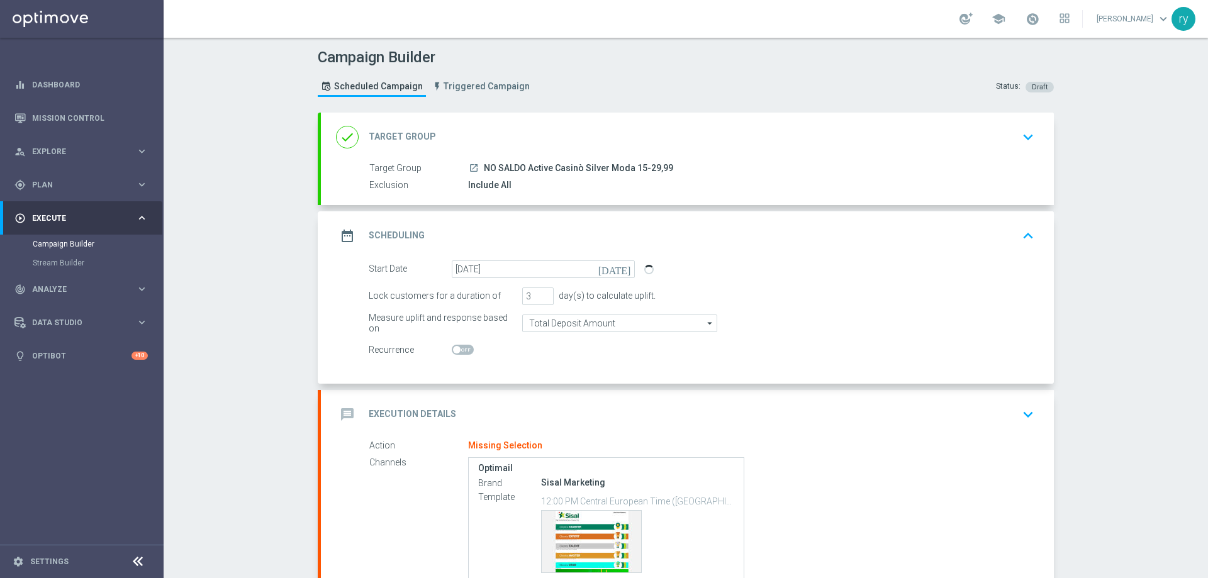
click at [554, 357] on div at bounding box center [543, 351] width 183 height 18
click at [522, 398] on div "message Execution Details keyboard_arrow_down" at bounding box center [687, 414] width 733 height 49
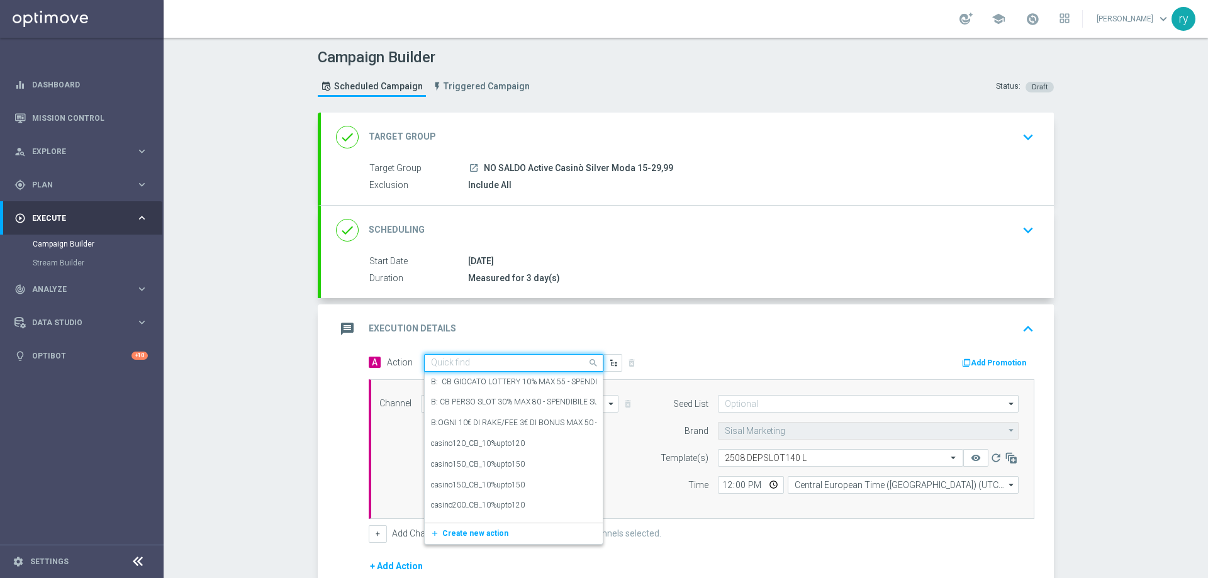
click at [499, 361] on input "text" at bounding box center [501, 363] width 140 height 11
paste input "dep 30 per 20% fino a 140€"
type input "dep 30 per 20% fino a 140€"
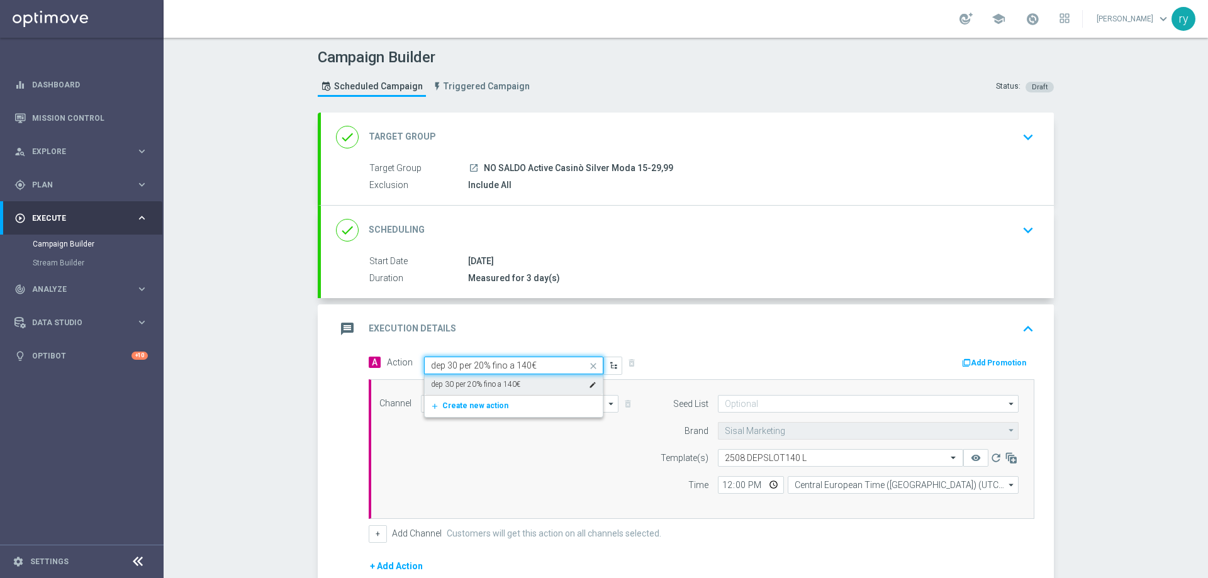
click at [483, 381] on label "dep 30 per 20% fino a 140€" at bounding box center [475, 385] width 89 height 11
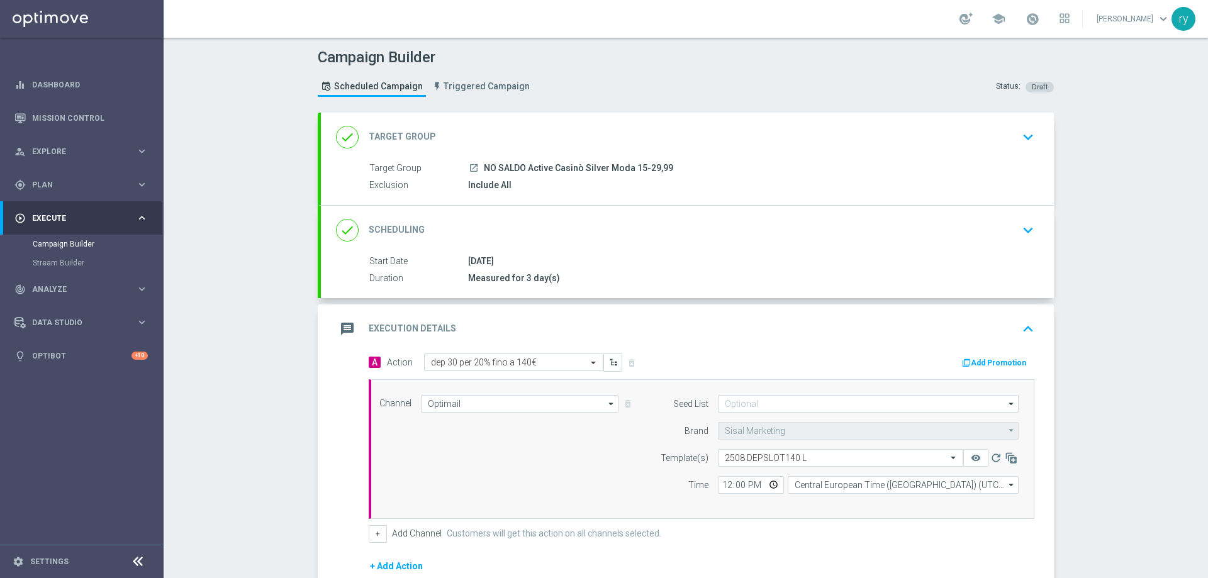
click at [979, 363] on button "Add Promotion" at bounding box center [996, 363] width 70 height 14
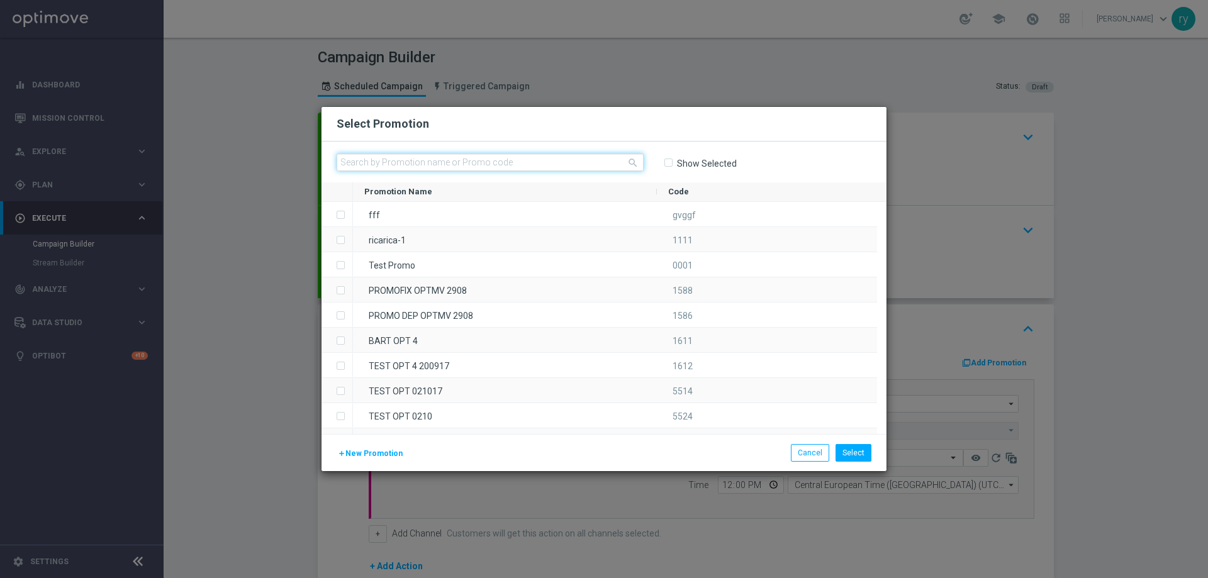
click at [371, 162] on input "text" at bounding box center [490, 163] width 307 height 18
paste input "333432"
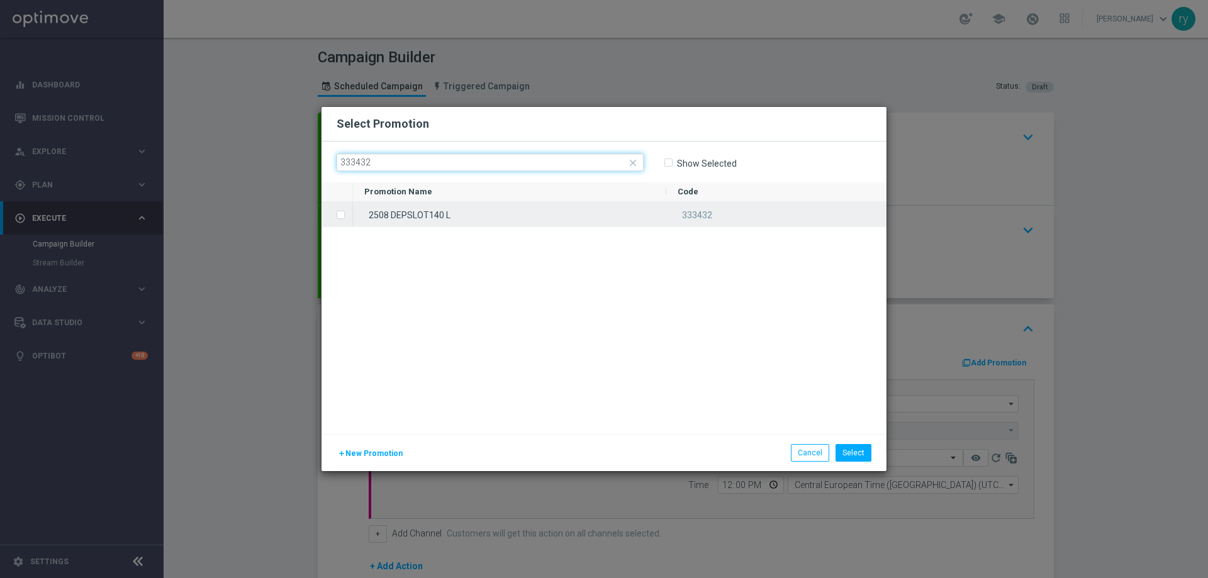
type input "333432"
click at [341, 210] on input "Press SPACE to select this row." at bounding box center [340, 209] width 8 height 8
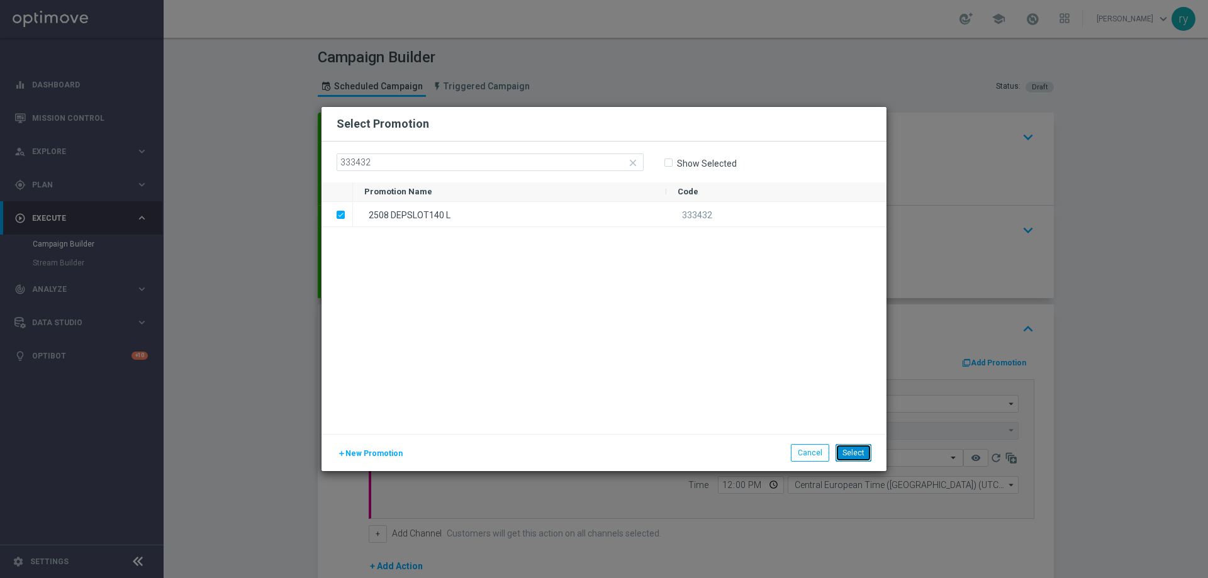
click at [853, 452] on button "Select" at bounding box center [854, 453] width 36 height 18
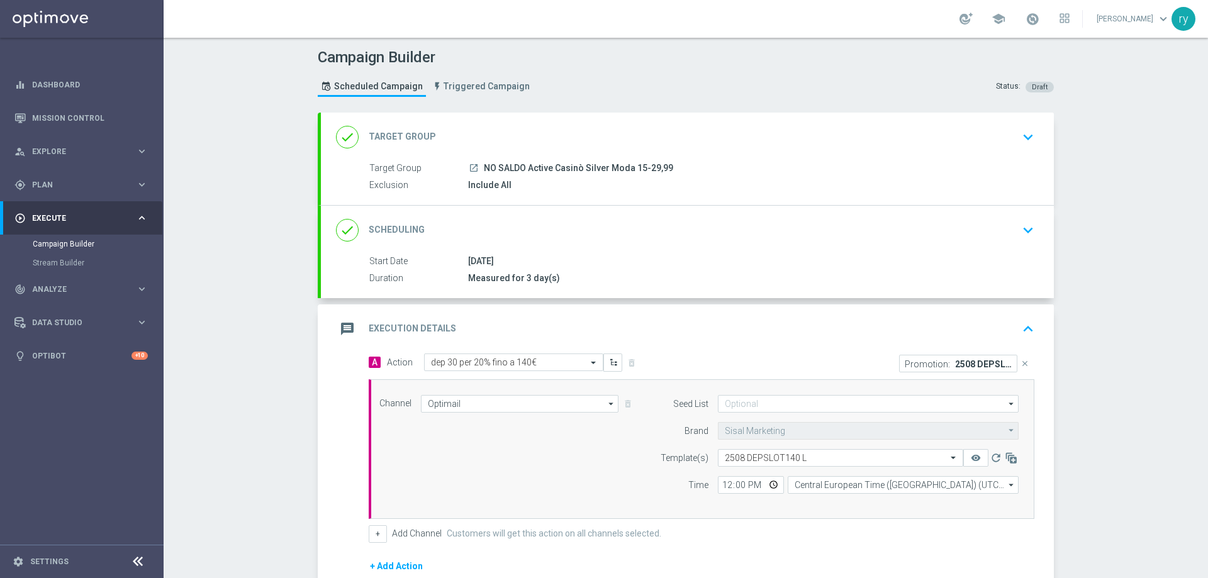
click at [580, 448] on div "Channel Optimail Optimail arrow_drop_down Drag here to set row groups Drag here…" at bounding box center [699, 449] width 658 height 108
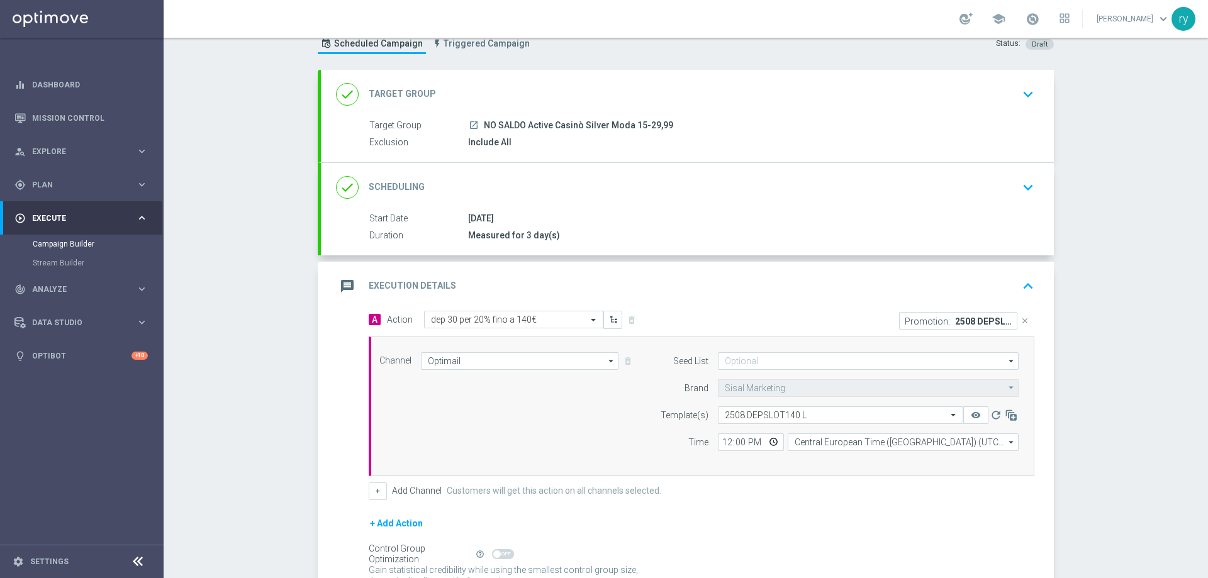
scroll to position [38, 0]
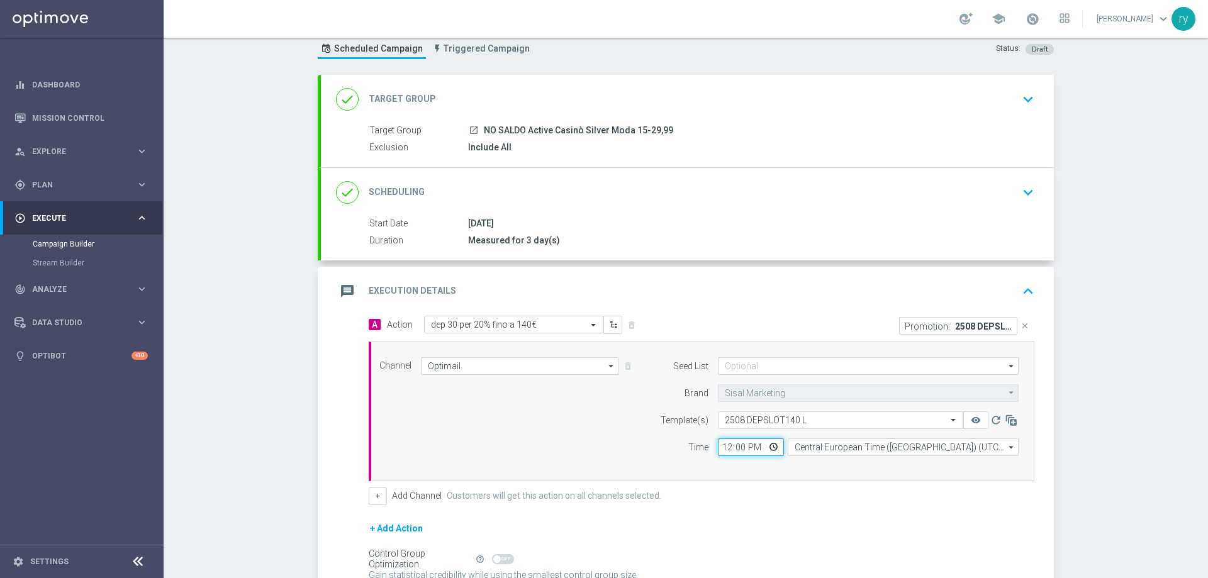
click at [724, 449] on input "12:00" at bounding box center [751, 448] width 66 height 18
click at [722, 443] on input "17:03" at bounding box center [751, 448] width 66 height 18
type input "18:00"
click at [785, 466] on div "Channel Optimail Optimail arrow_drop_down Drag here to set row groups Drag here…" at bounding box center [702, 412] width 666 height 140
click at [788, 465] on div "Seed List arrow_drop_down Drag here to set row groups Drag here to set column l…" at bounding box center [837, 411] width 384 height 108
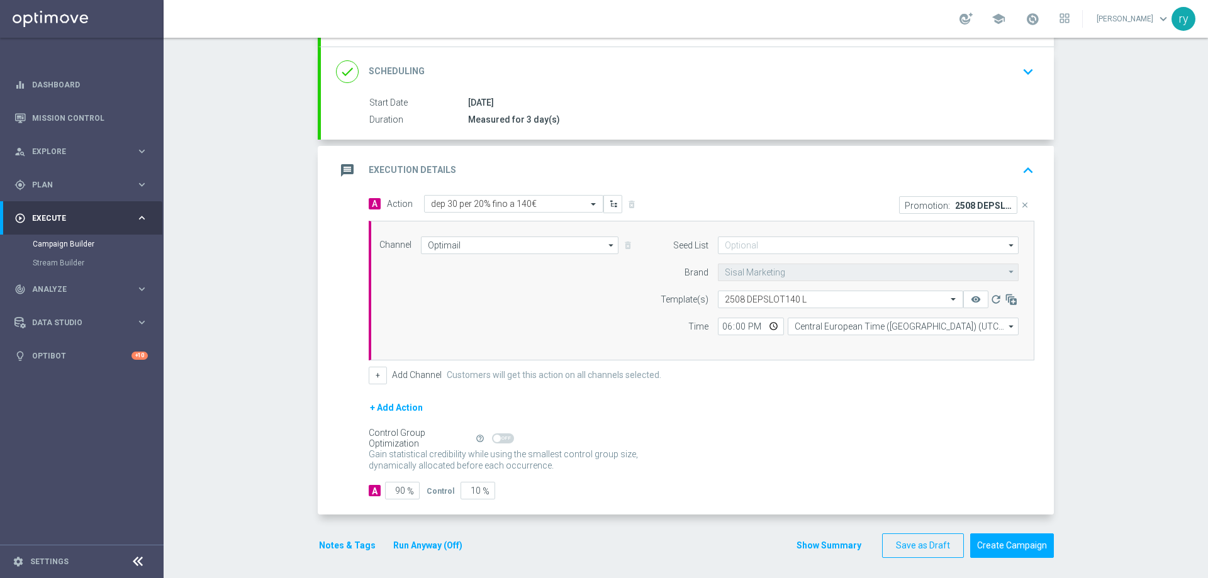
scroll to position [164, 0]
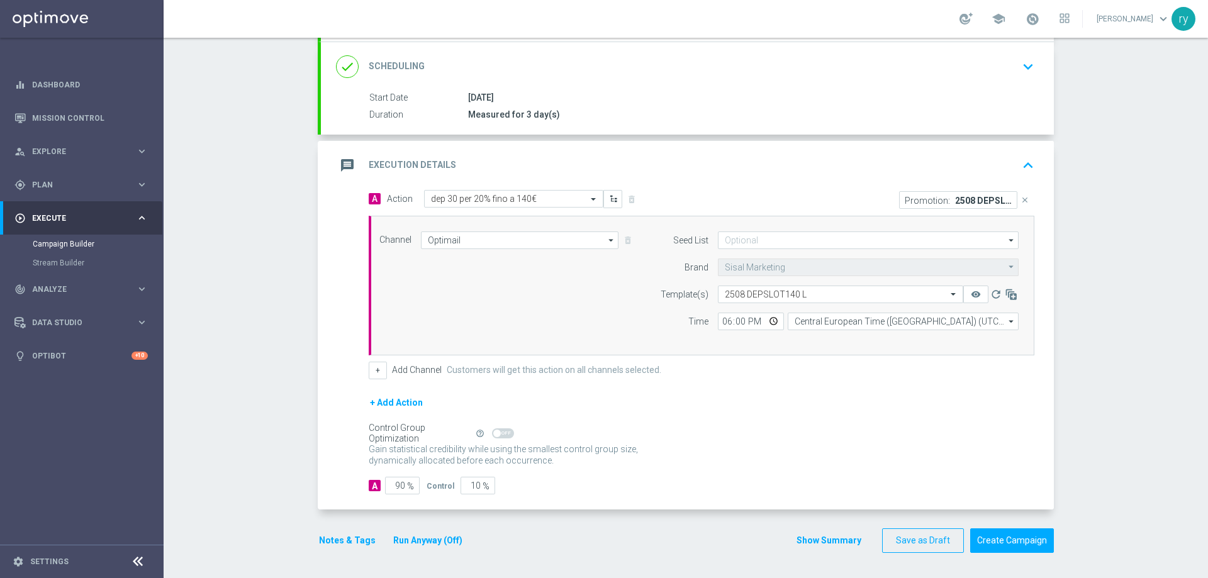
click at [335, 541] on button "Notes & Tags" at bounding box center [347, 541] width 59 height 16
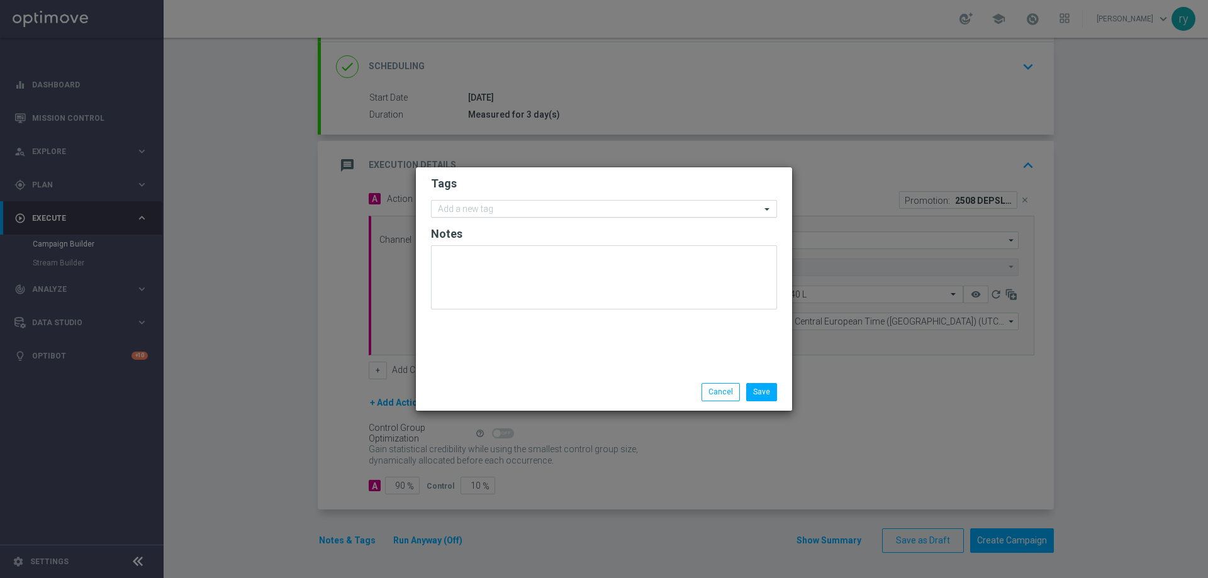
click at [461, 205] on input "text" at bounding box center [599, 210] width 323 height 11
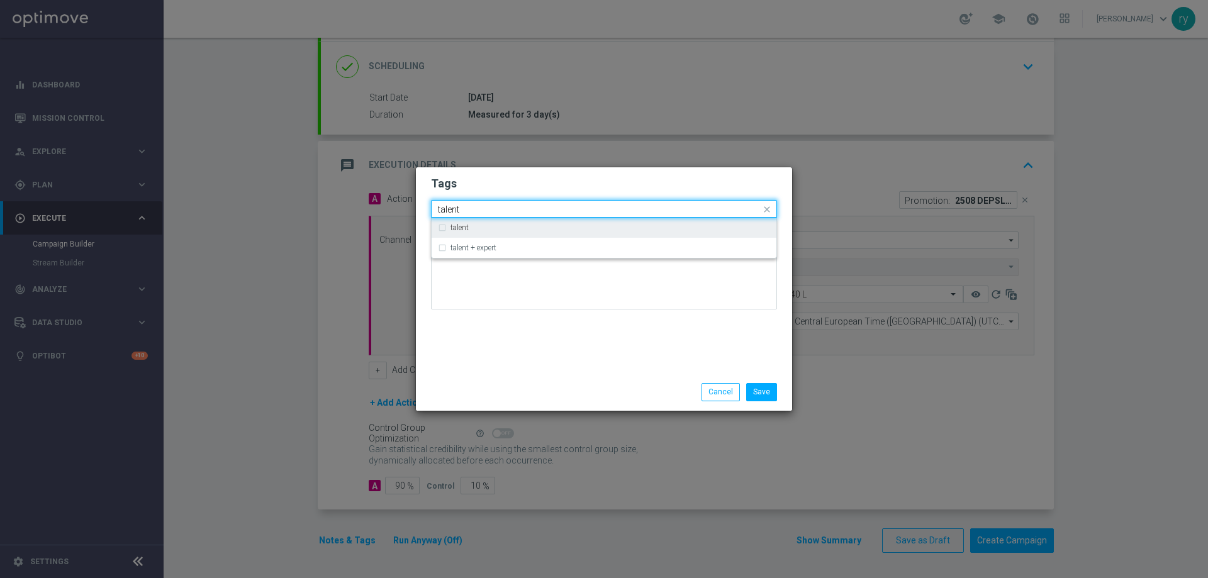
click at [458, 220] on div "talent" at bounding box center [604, 228] width 332 height 20
type input "talent"
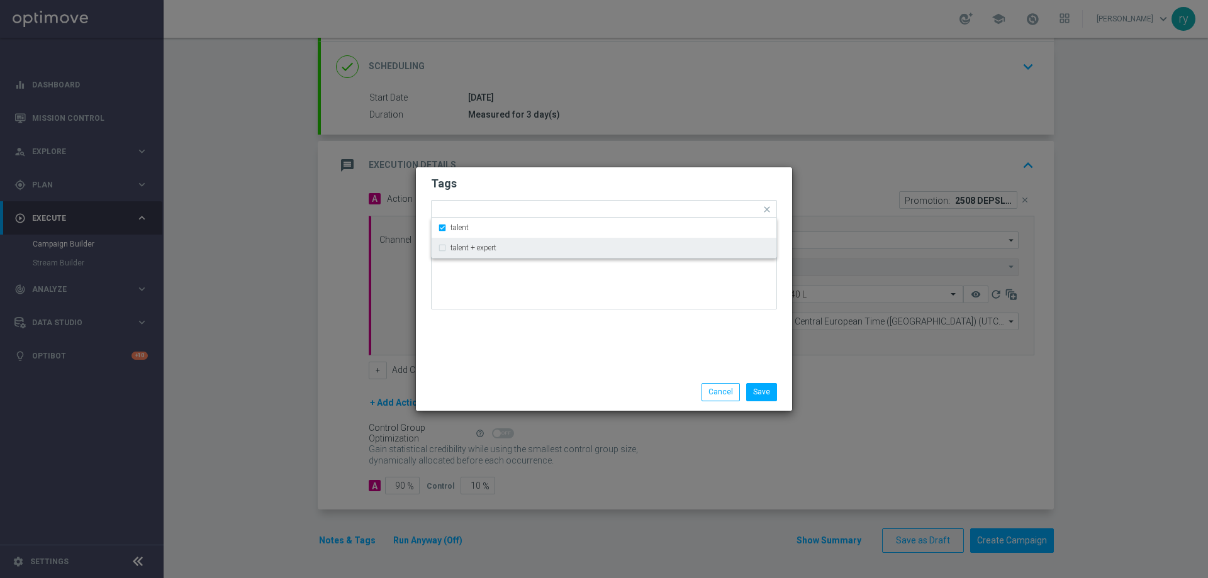
click at [507, 331] on div "Tags Quick find × talent talent talent + expert Notes" at bounding box center [604, 270] width 376 height 206
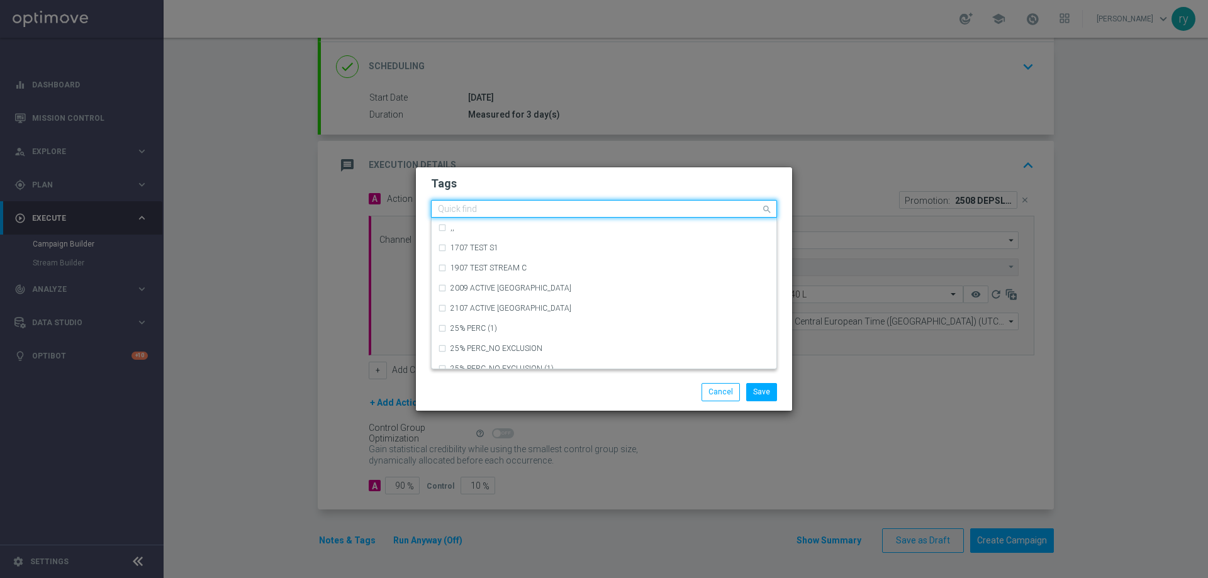
click at [539, 202] on div "Quick find × talent" at bounding box center [596, 209] width 329 height 16
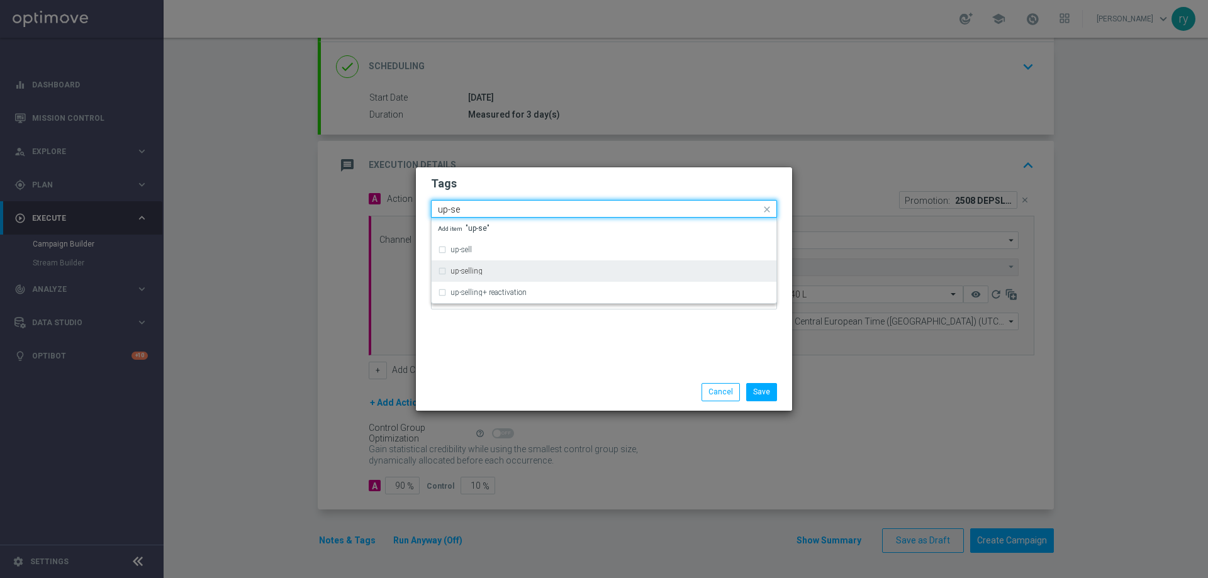
click at [454, 275] on div "up-selling" at bounding box center [604, 271] width 332 height 20
type input "up-se"
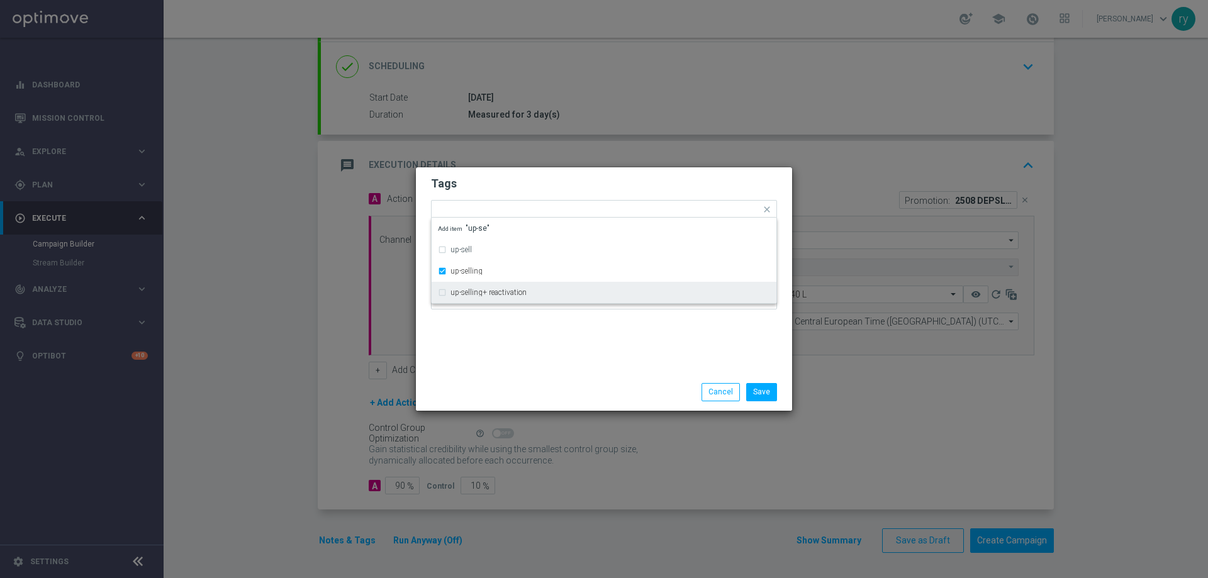
click at [507, 338] on div "Tags Quick find × talent × up-selling up-sell up-selling up-selling+ reactivati…" at bounding box center [604, 270] width 376 height 206
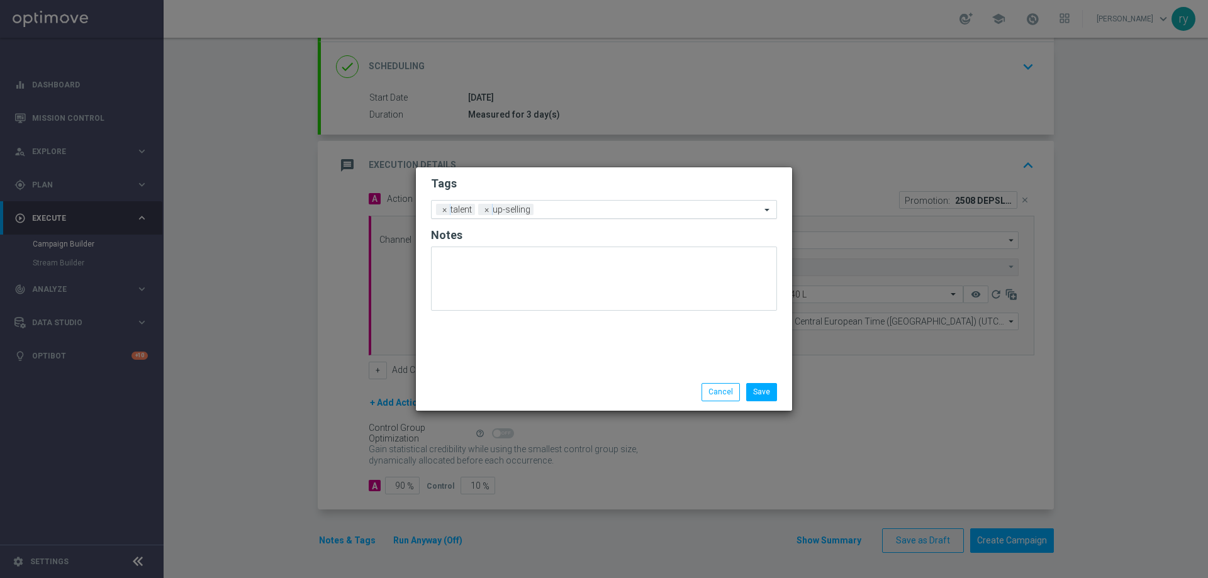
click at [558, 208] on input "text" at bounding box center [650, 210] width 222 height 11
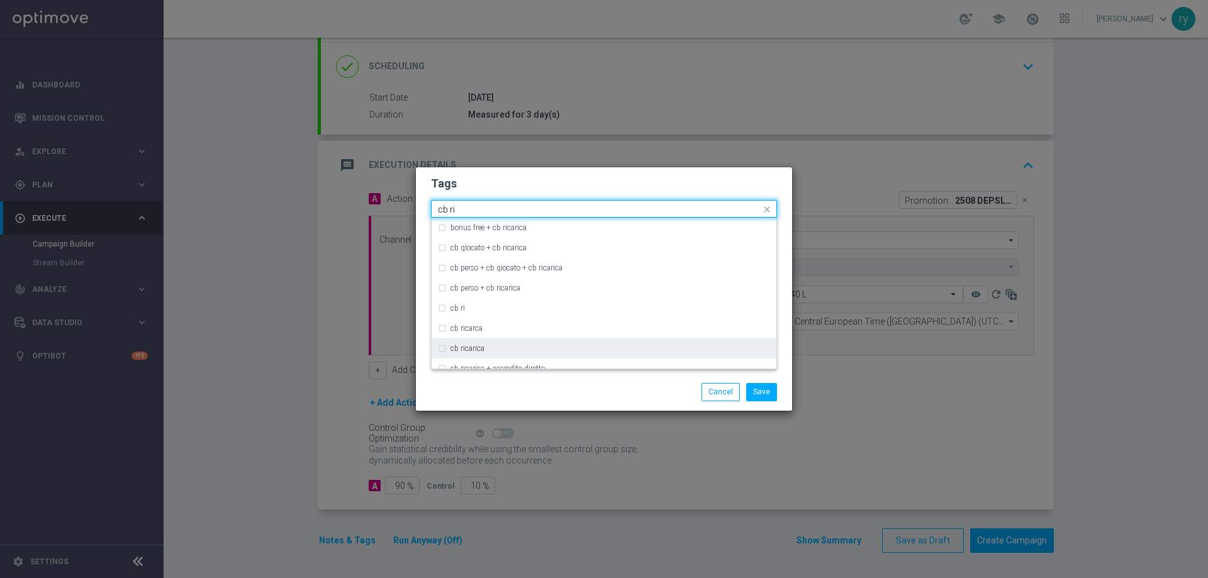
click at [483, 352] on label "cb ricarica" at bounding box center [468, 349] width 34 height 8
type input "cb ri"
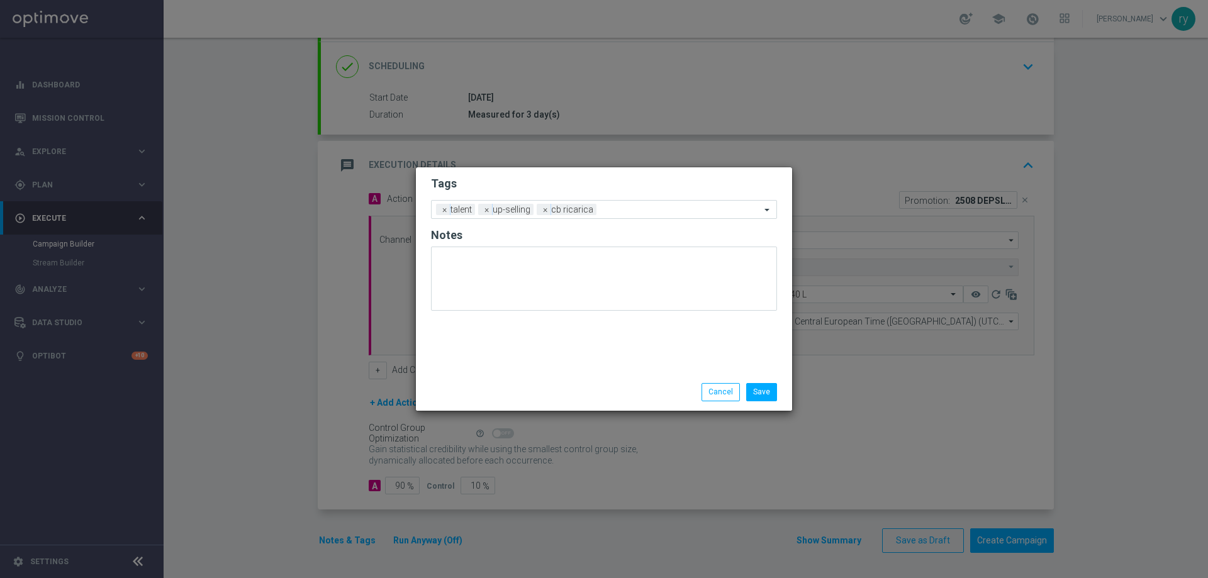
click at [489, 386] on div "Save Cancel" at bounding box center [604, 392] width 365 height 18
click at [636, 208] on input "text" at bounding box center [681, 210] width 159 height 11
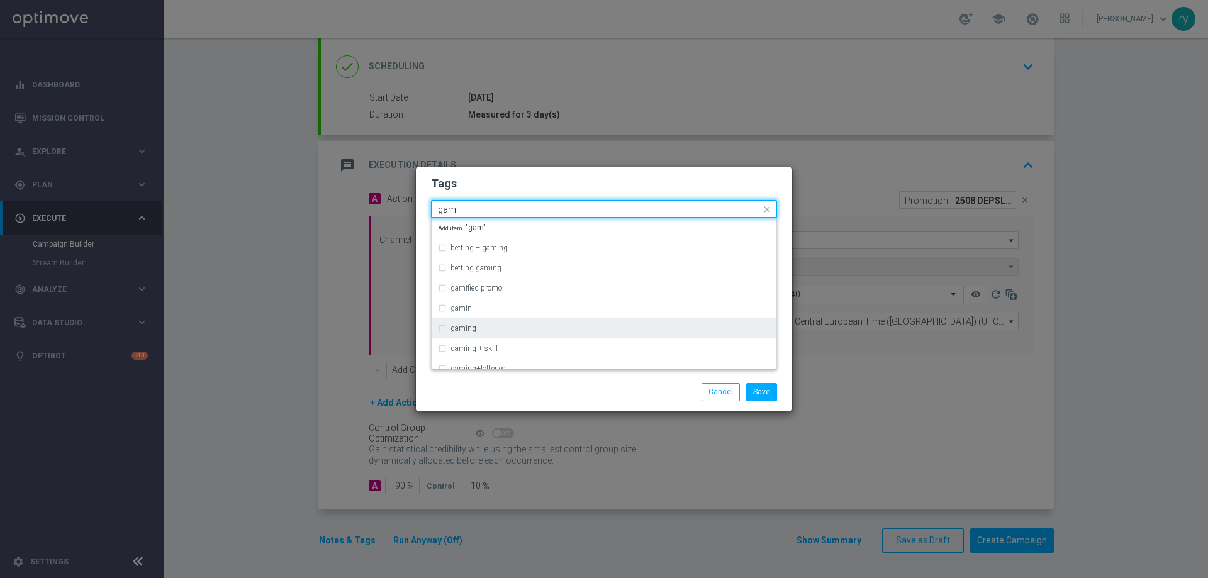
click at [496, 327] on div "gaming" at bounding box center [611, 329] width 320 height 8
type input "gam"
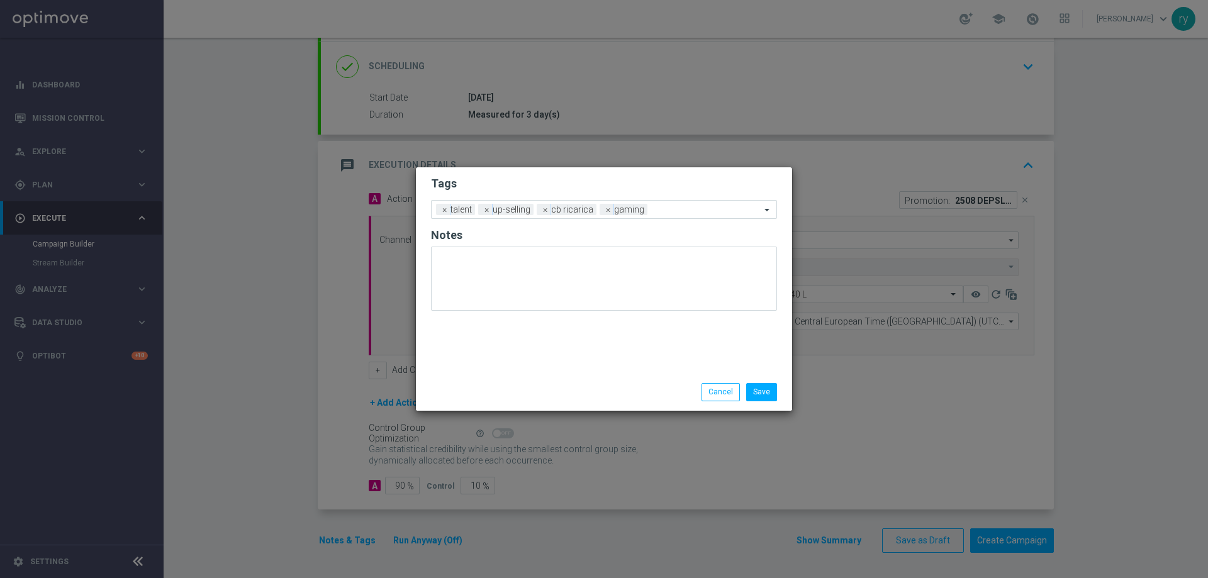
click at [534, 383] on div at bounding box center [482, 383] width 121 height 1
click at [655, 212] on input "text" at bounding box center [707, 210] width 108 height 11
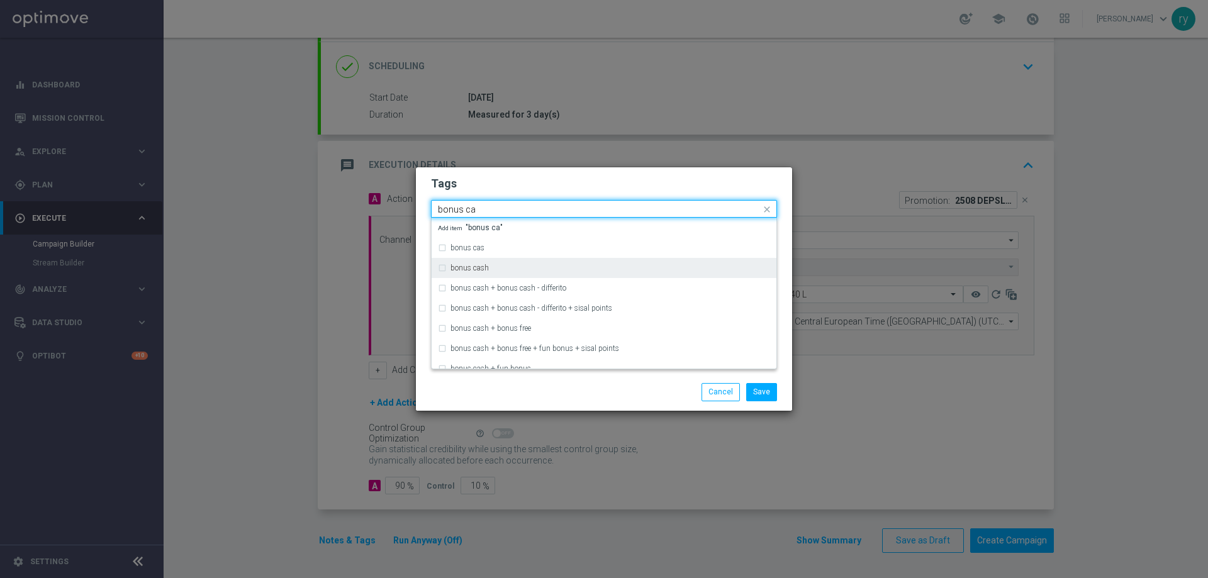
click at [506, 273] on div "bonus cash" at bounding box center [604, 268] width 332 height 20
type input "bonus ca"
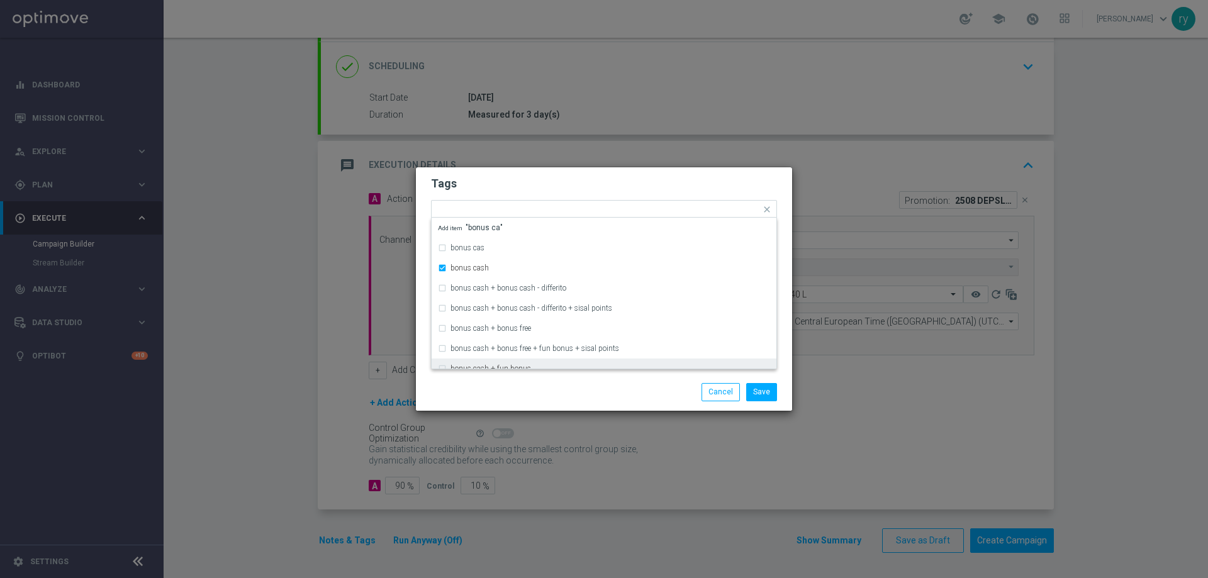
click at [584, 391] on div "Save Cancel" at bounding box center [665, 392] width 244 height 18
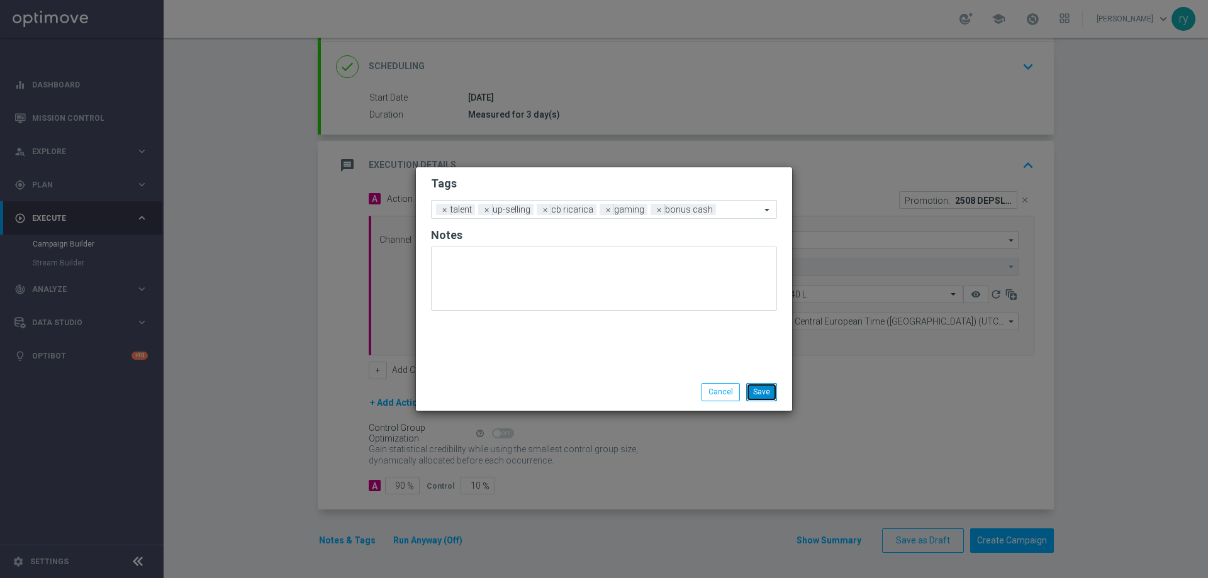
click at [772, 390] on button "Save" at bounding box center [761, 392] width 31 height 18
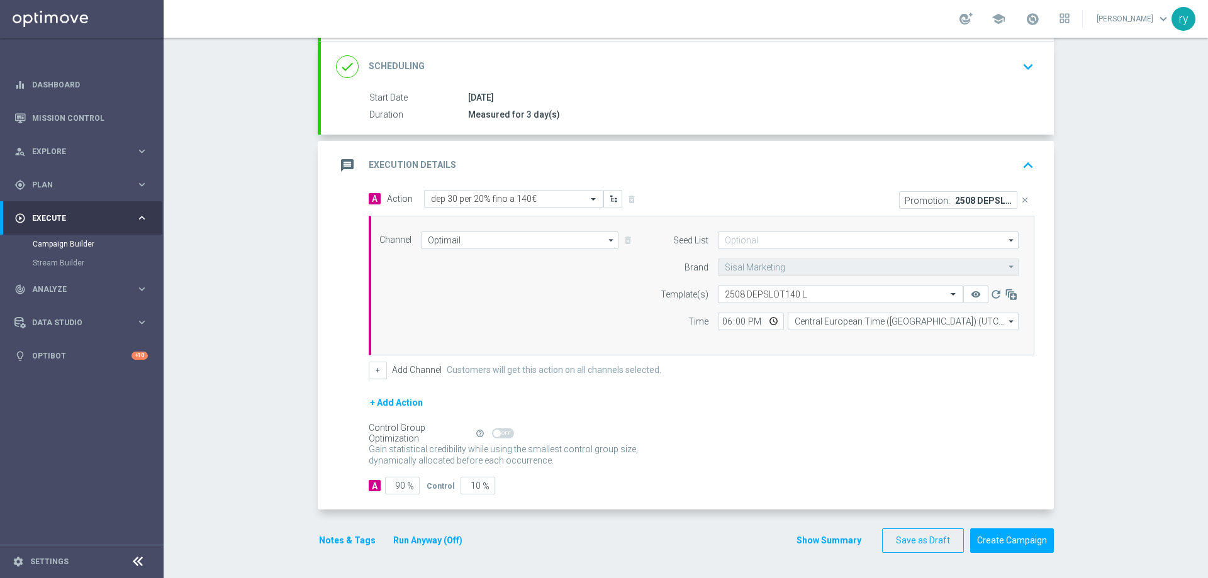
click at [760, 412] on div "+ Add Action" at bounding box center [702, 410] width 666 height 31
click at [824, 538] on button "Show Summary" at bounding box center [829, 541] width 66 height 14
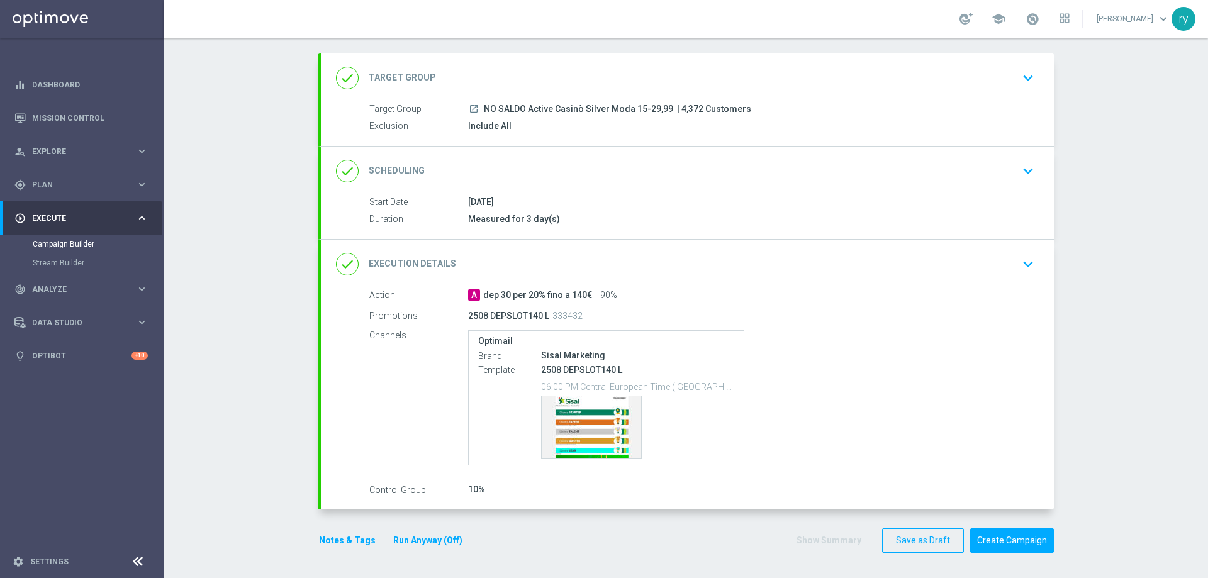
scroll to position [59, 0]
click at [596, 418] on div "Template preview" at bounding box center [591, 428] width 99 height 62
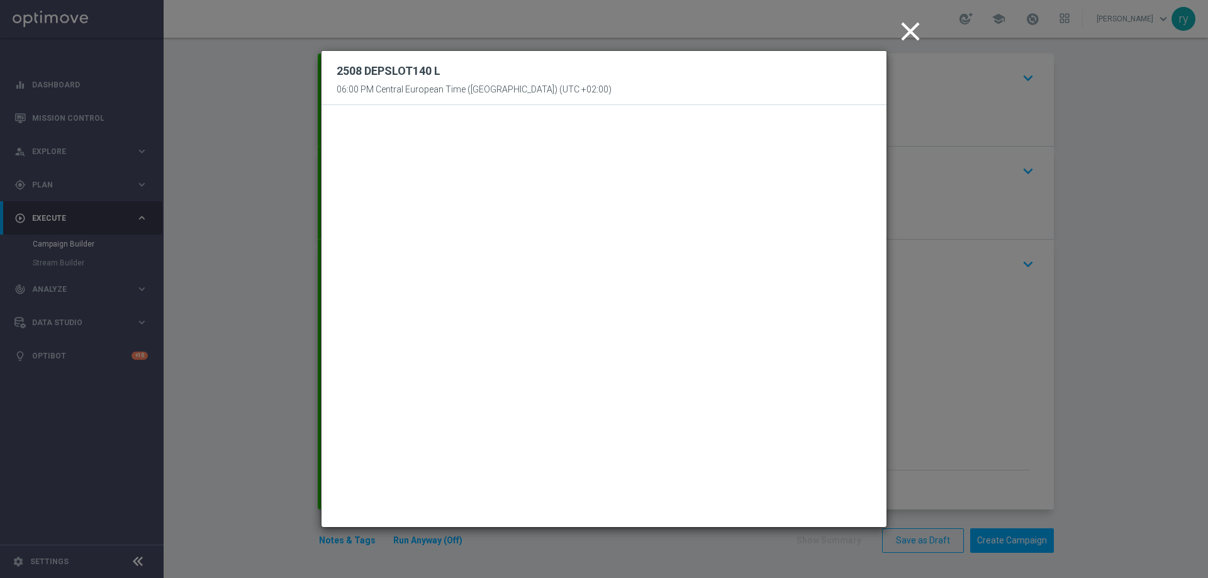
click at [904, 33] on icon "close" at bounding box center [910, 31] width 31 height 31
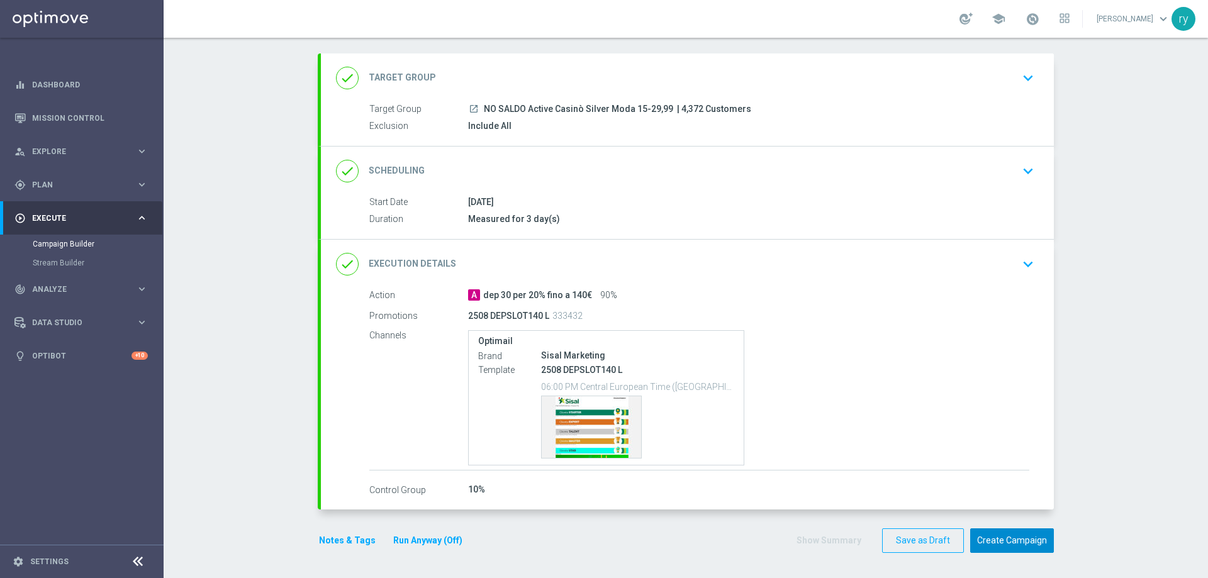
click at [1002, 543] on button "Create Campaign" at bounding box center [1013, 541] width 84 height 25
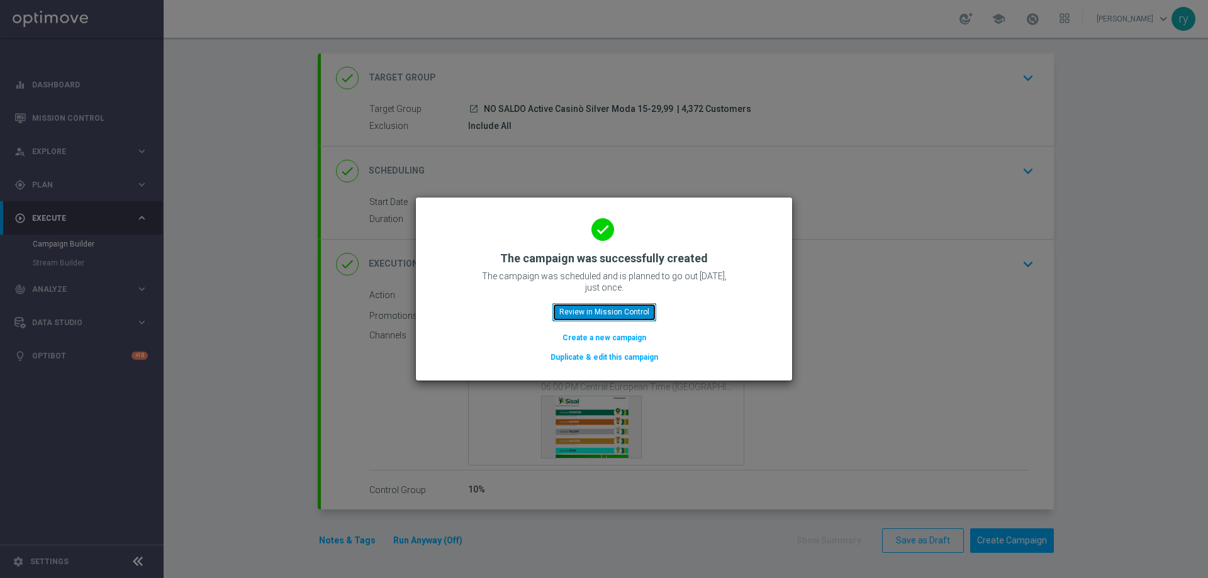
click at [633, 312] on button "Review in Mission Control" at bounding box center [605, 312] width 104 height 18
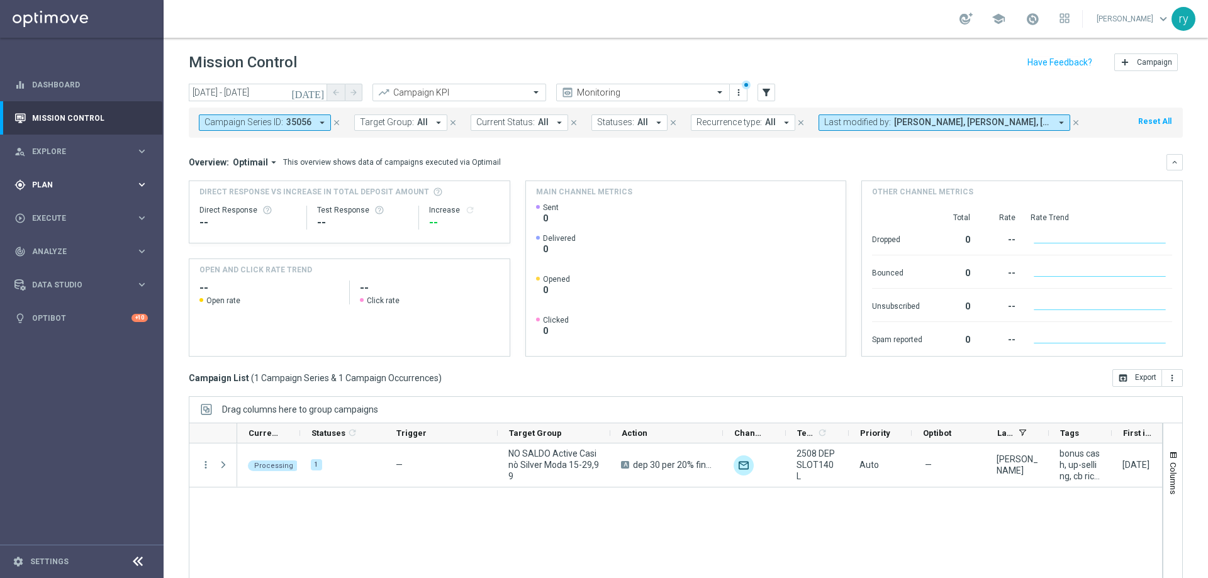
click at [81, 178] on div "gps_fixed Plan keyboard_arrow_right" at bounding box center [81, 184] width 162 height 33
click at [70, 266] on link "Optimail" at bounding box center [85, 267] width 92 height 10
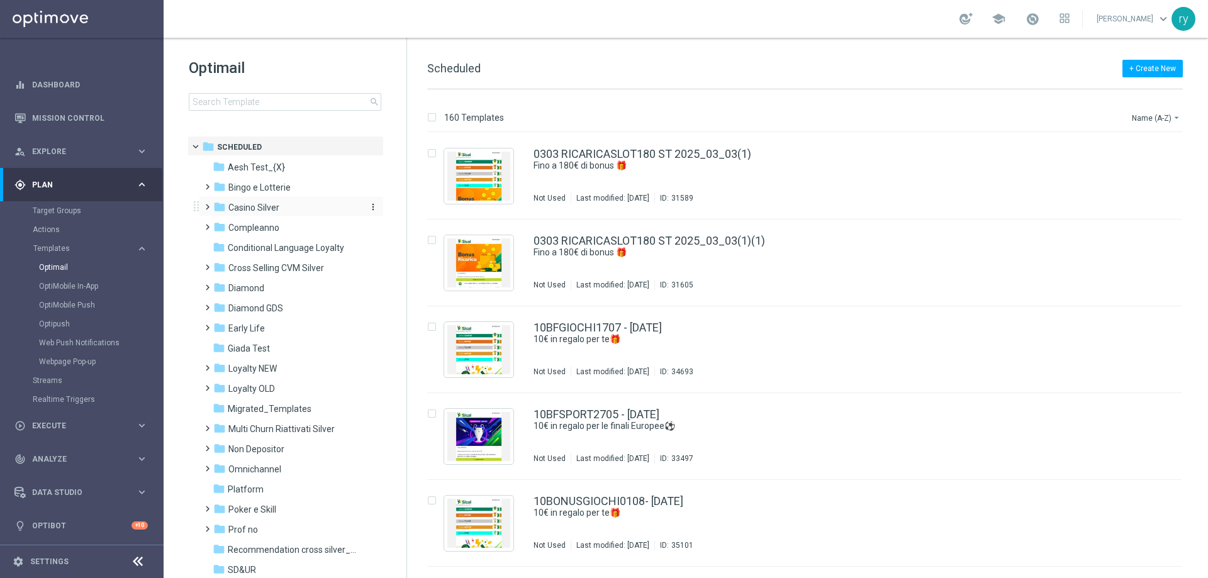
click at [274, 210] on span "Casino Silver" at bounding box center [253, 207] width 51 height 11
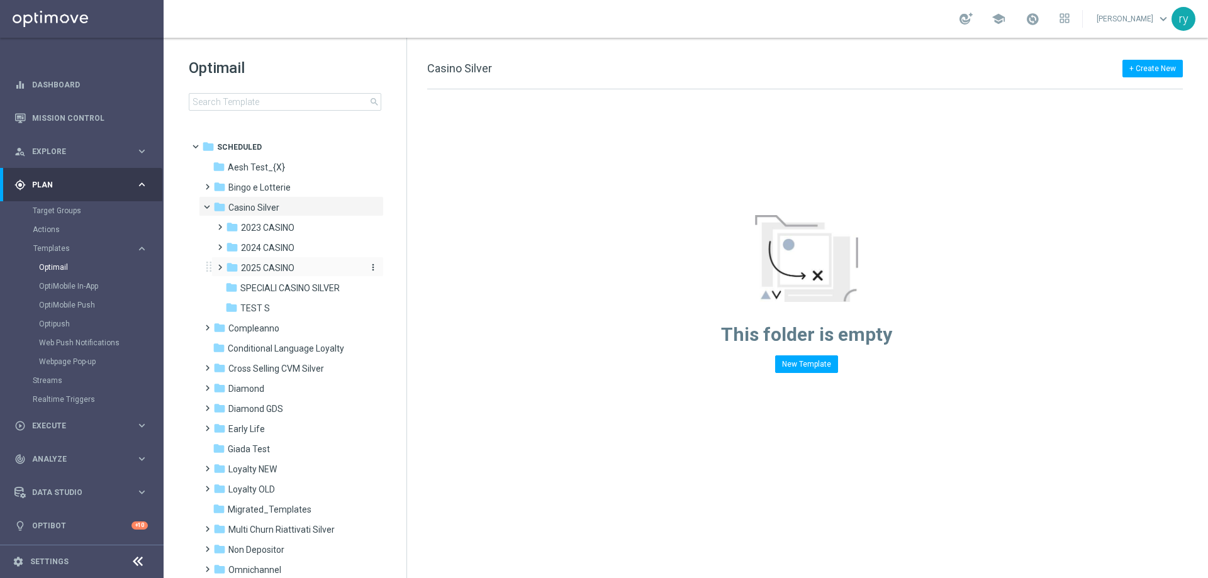
click at [278, 267] on span "2025 CASINO" at bounding box center [267, 267] width 53 height 11
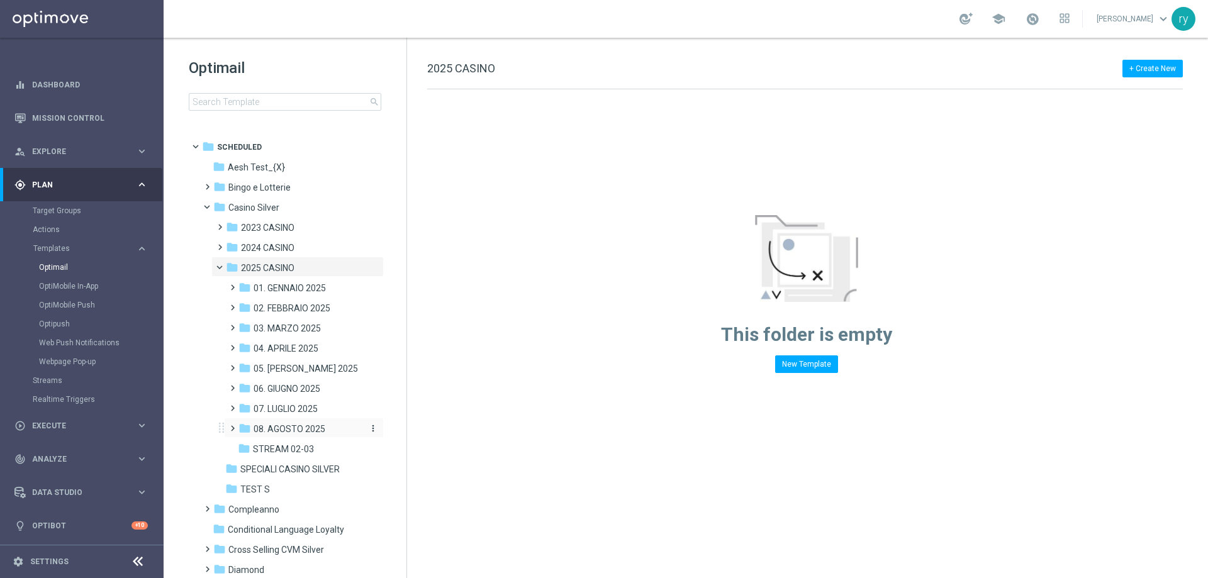
click at [293, 425] on span "08. AGOSTO 2025" at bounding box center [290, 429] width 72 height 11
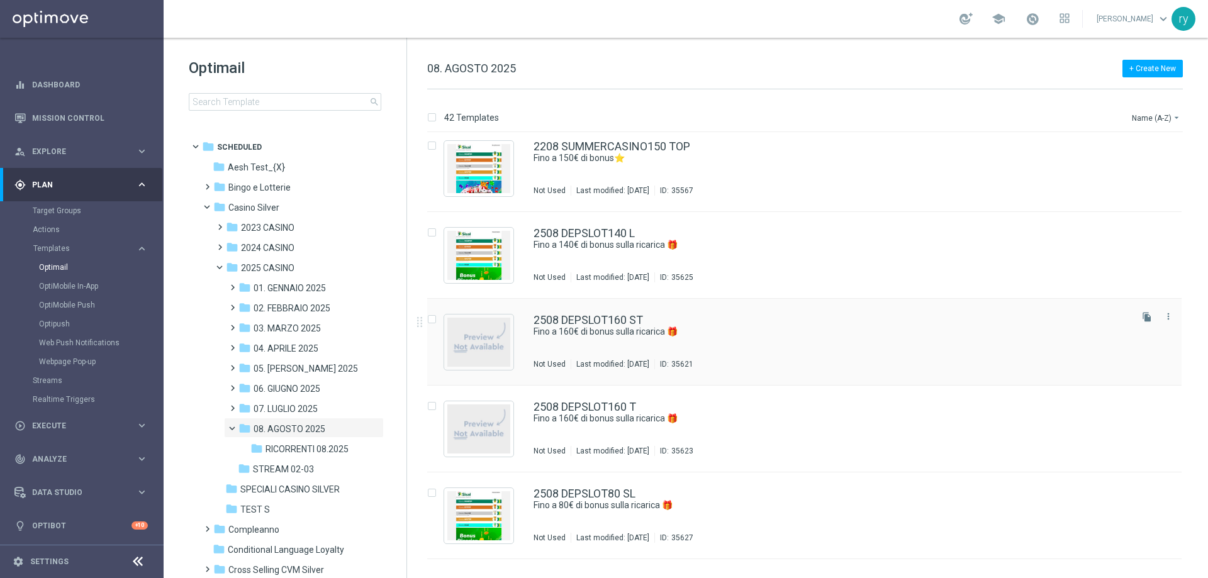
scroll to position [2637, 0]
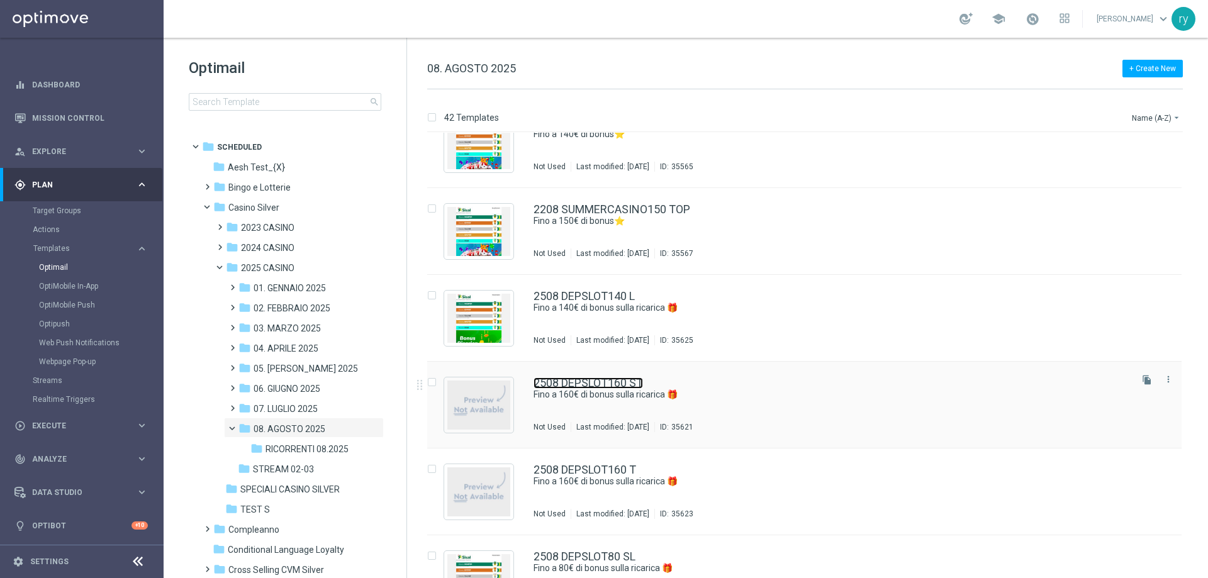
click at [589, 380] on link "2508 DEPSLOT160 ST" at bounding box center [589, 383] width 110 height 11
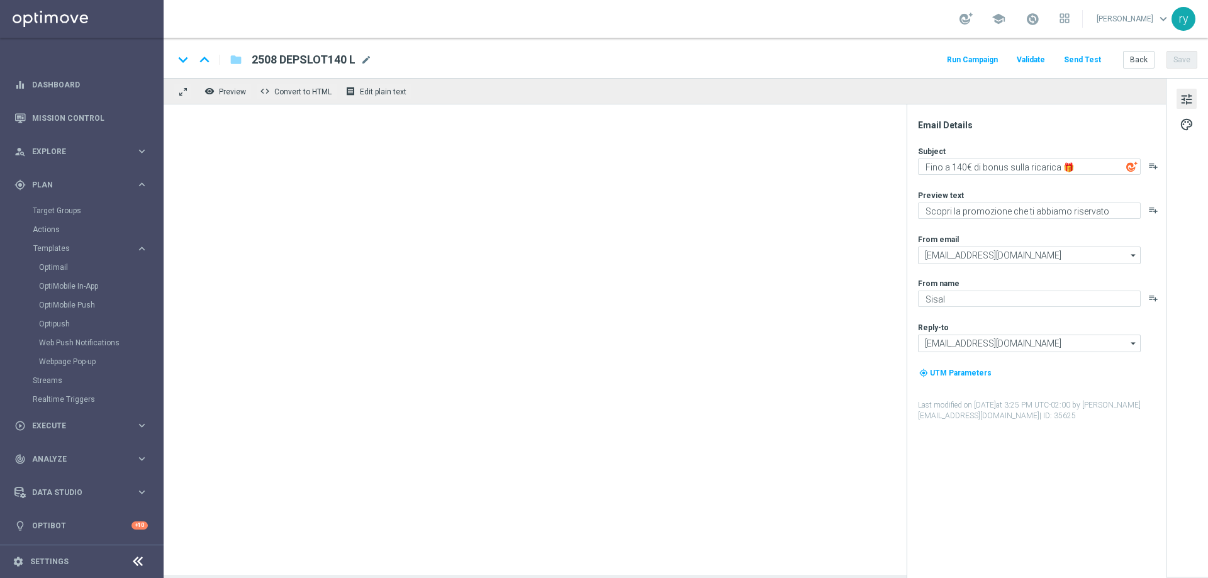
type textarea "Fino a 160€ di bonus sulla ricarica 🎁"
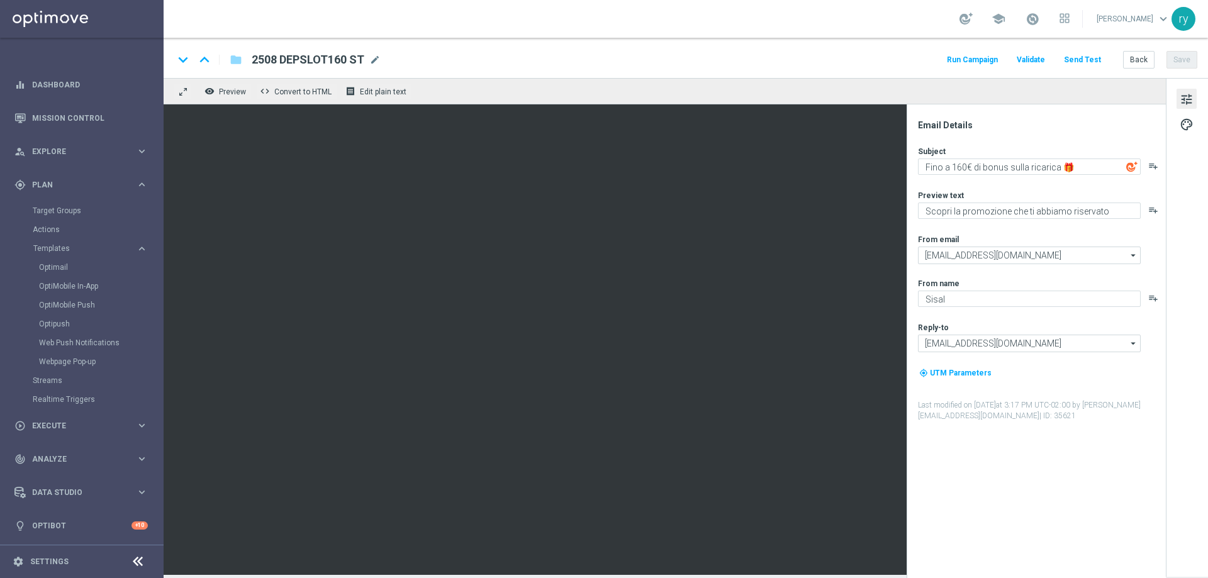
click at [974, 59] on button "Run Campaign" at bounding box center [972, 60] width 55 height 17
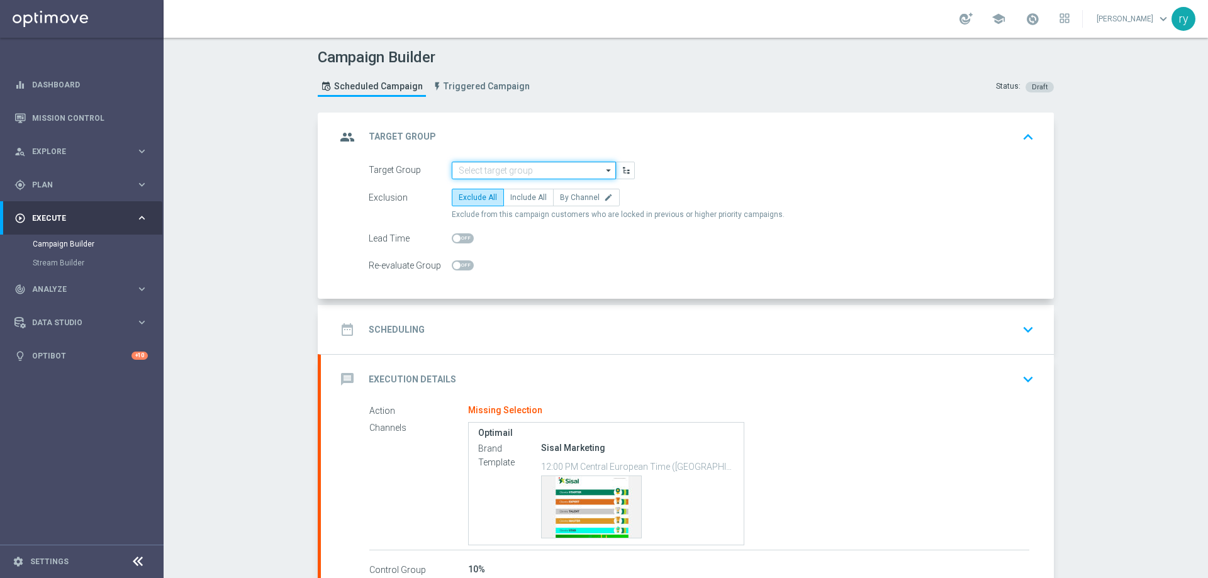
click at [468, 167] on input at bounding box center [534, 171] width 164 height 18
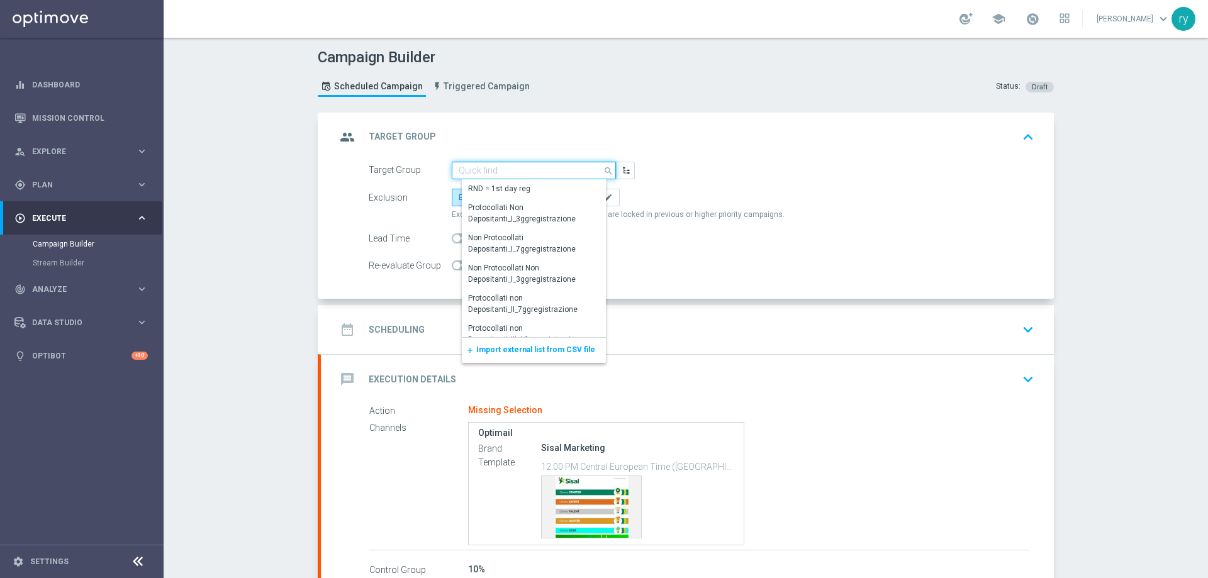
paste input "NO SALDO Active Casinò Silver Moda >60"
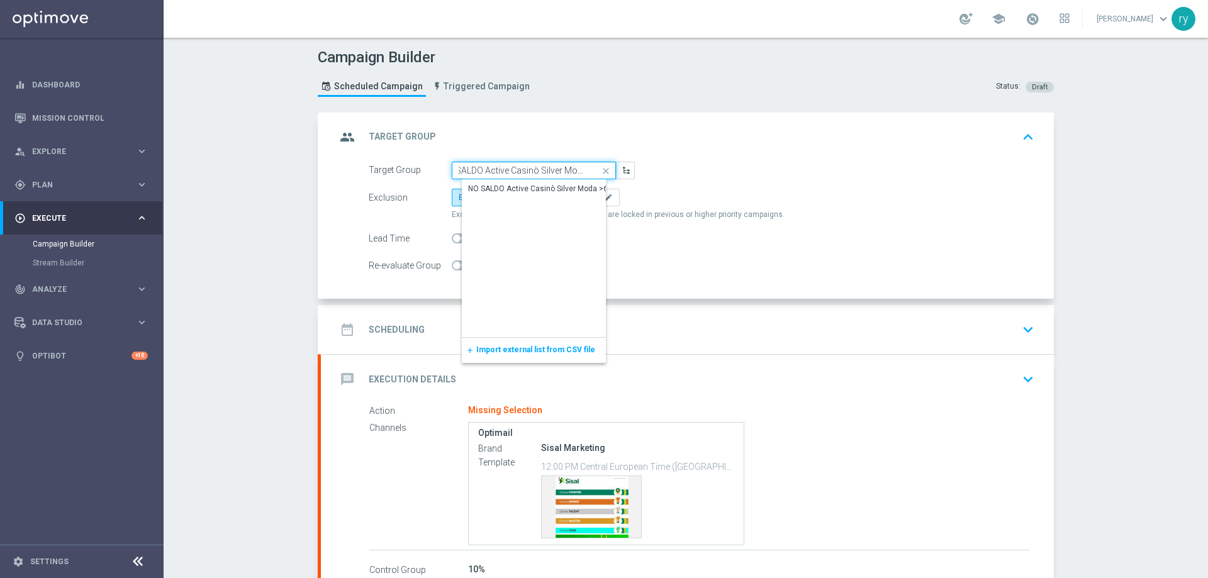
click at [532, 178] on input "NO SALDO Active Casinò Silver Moda >60" at bounding box center [534, 171] width 164 height 18
click at [532, 184] on div "NO SALDO Active Casinò Silver Moda >60" at bounding box center [541, 189] width 144 height 11
type input "NO SALDO Active Casinò Silver Moda >60"
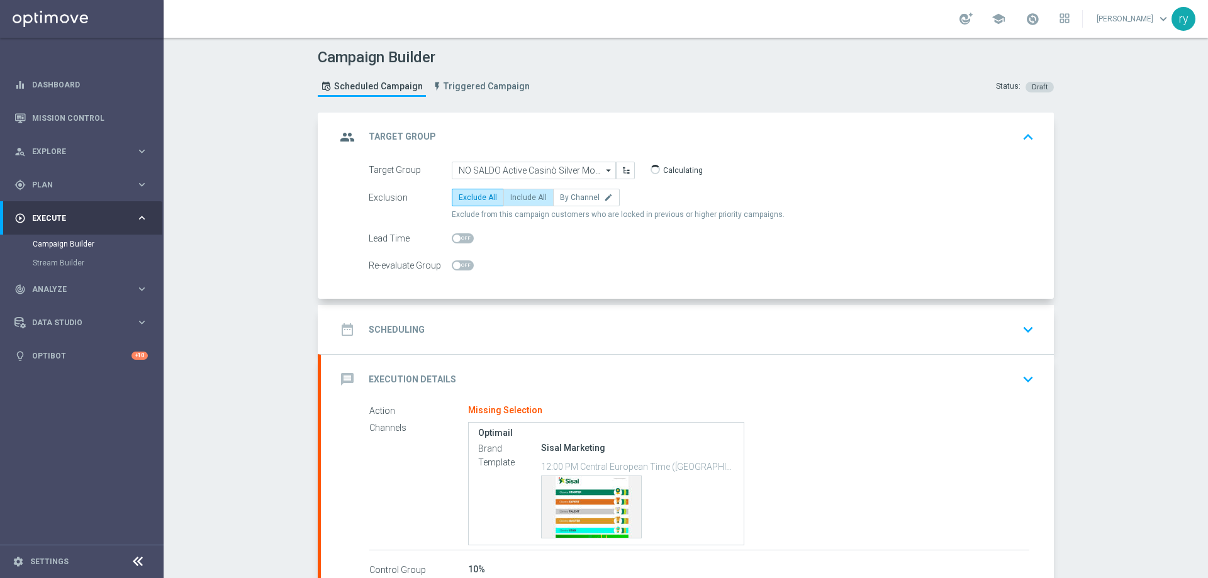
click at [526, 191] on label "Include All" at bounding box center [529, 198] width 50 height 18
click at [519, 196] on input "Include All" at bounding box center [514, 200] width 8 height 8
radio input "true"
click at [503, 322] on div "date_range Scheduling keyboard_arrow_down" at bounding box center [687, 330] width 703 height 24
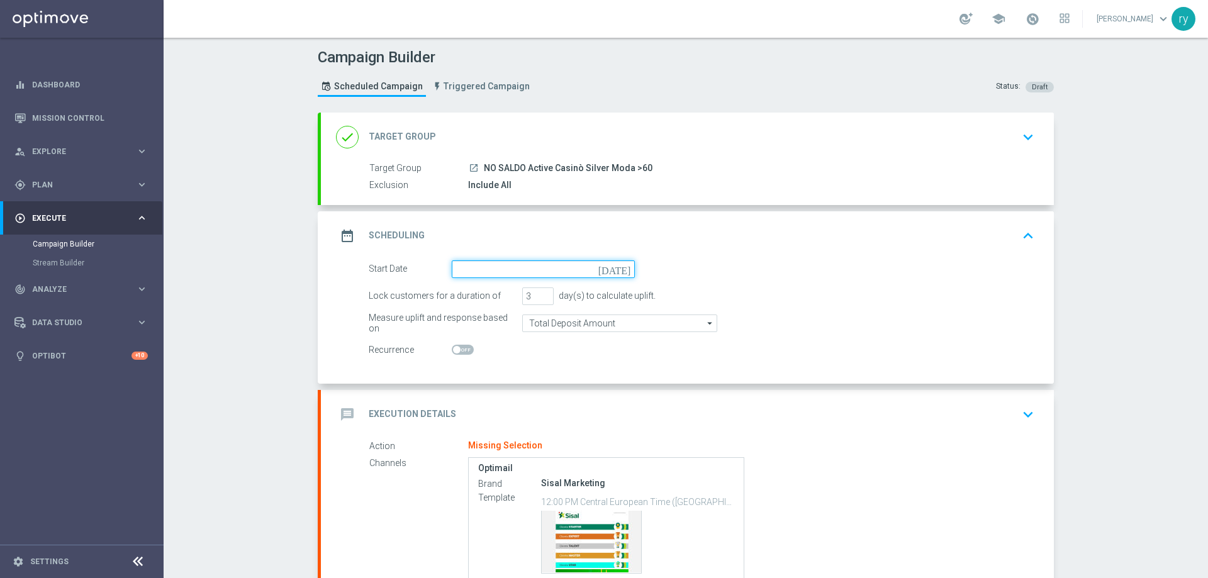
click at [538, 262] on input at bounding box center [543, 270] width 183 height 18
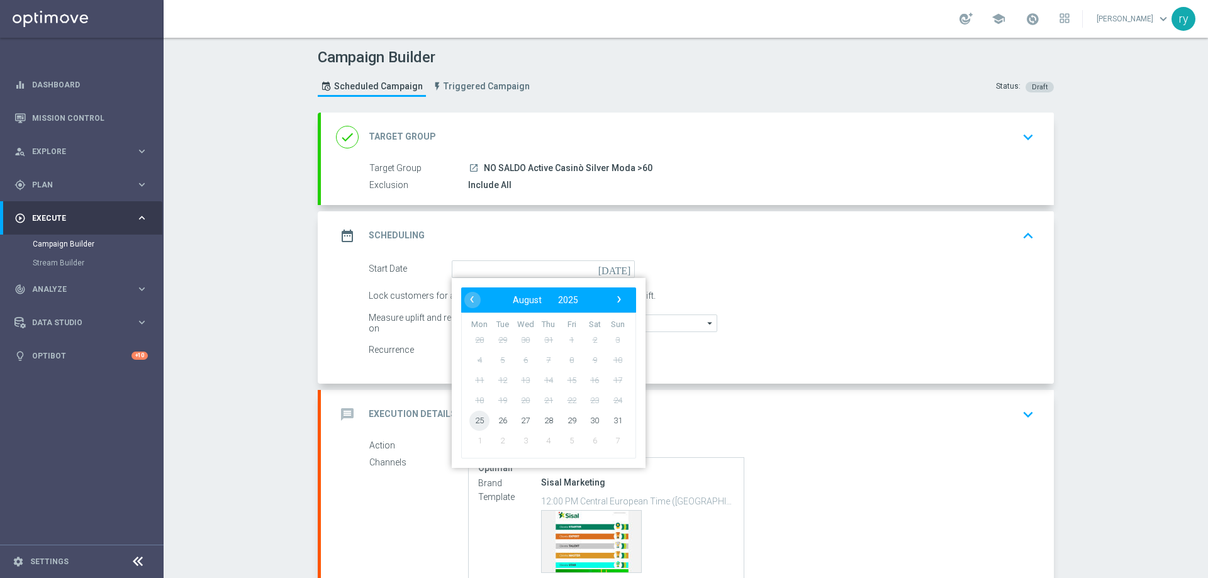
click at [481, 420] on span "25" at bounding box center [480, 420] width 20 height 20
type input "[DATE]"
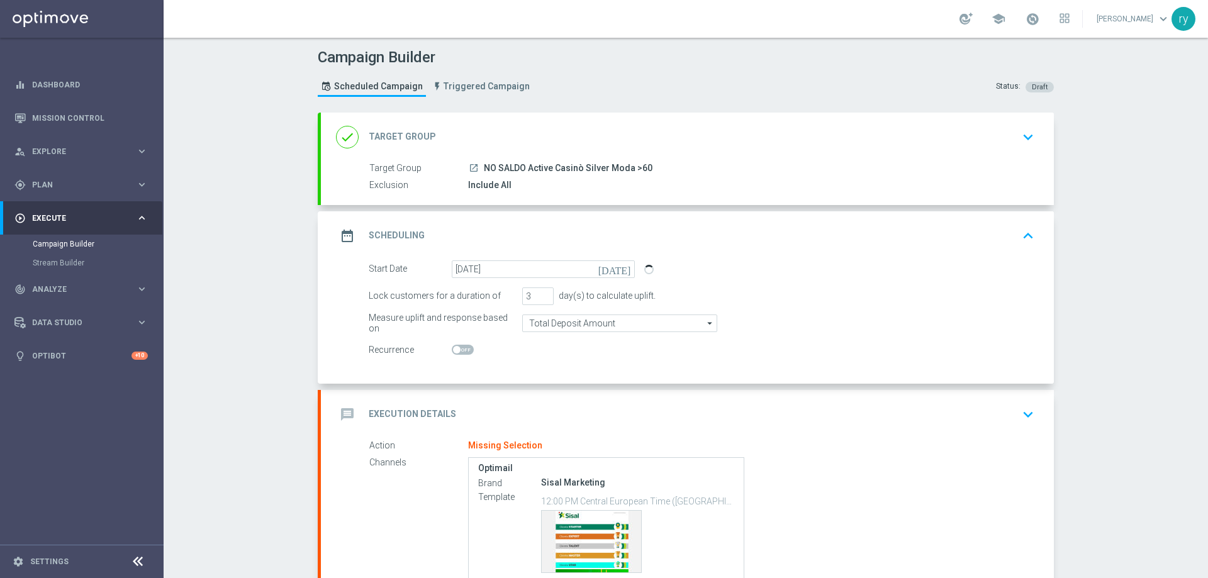
click at [551, 359] on div at bounding box center [543, 351] width 183 height 18
click at [538, 403] on div "message Execution Details keyboard_arrow_down" at bounding box center [687, 415] width 703 height 24
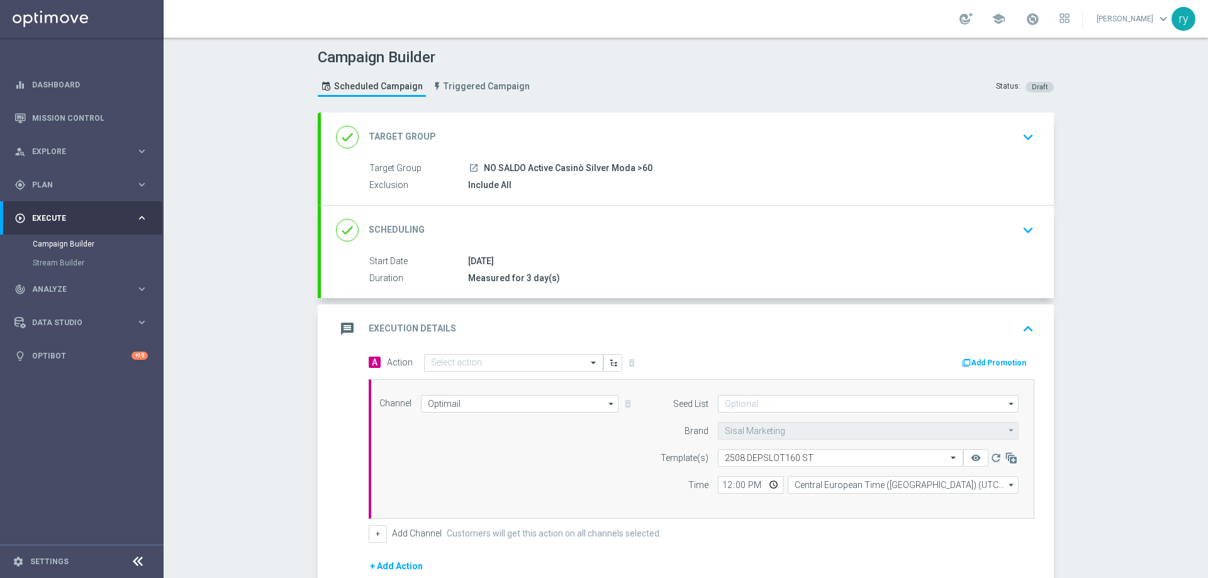
click at [970, 361] on button "Add Promotion" at bounding box center [996, 363] width 70 height 14
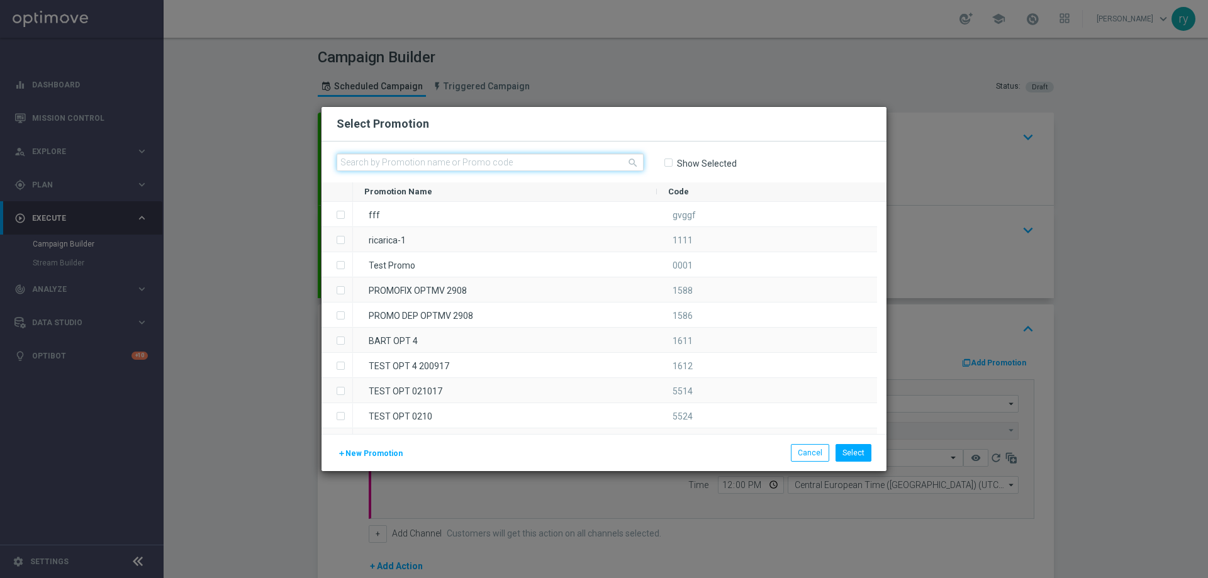
click at [401, 163] on input "text" at bounding box center [490, 163] width 307 height 18
paste input "333430"
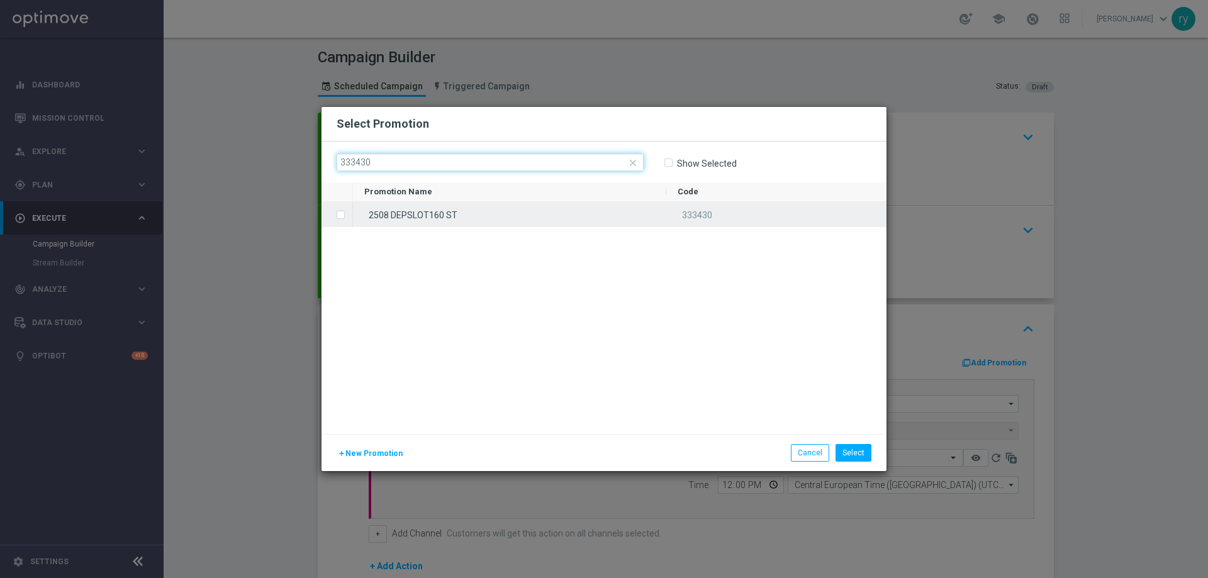
type input "333430"
click at [349, 217] on label "Press SPACE to select this row." at bounding box center [351, 215] width 4 height 11
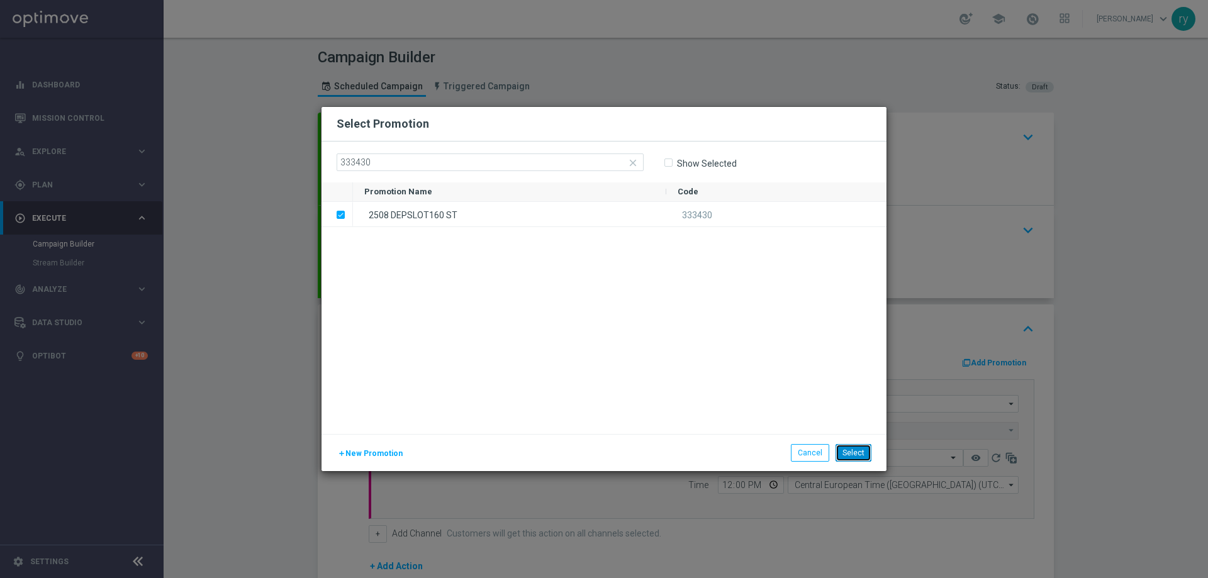
click at [852, 453] on button "Select" at bounding box center [854, 453] width 36 height 18
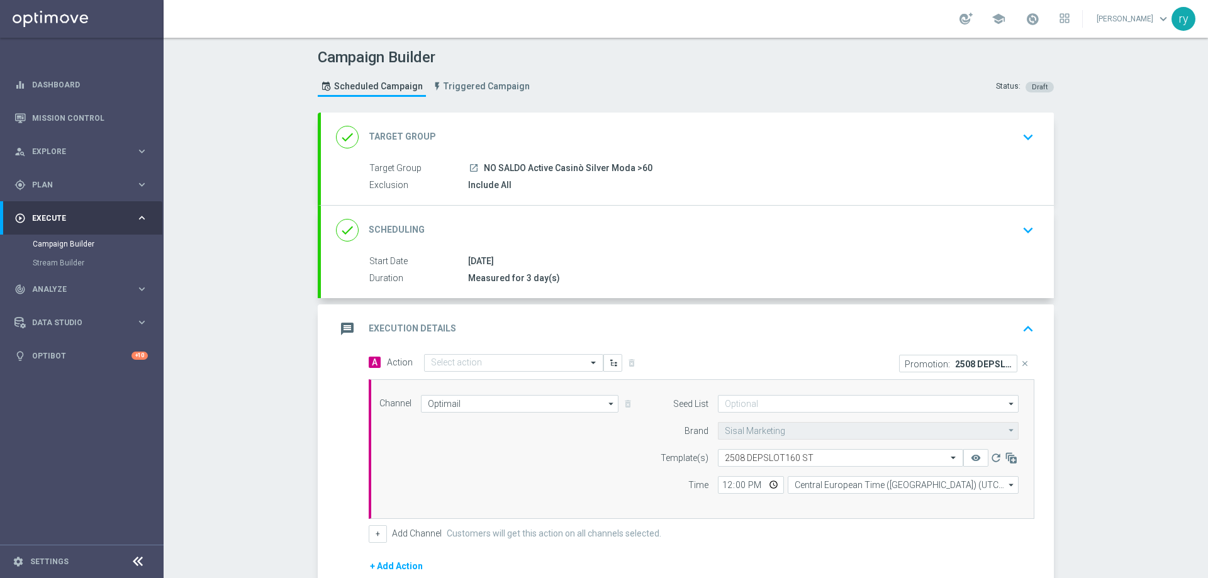
click at [478, 347] on div "message Execution Details keyboard_arrow_up" at bounding box center [687, 329] width 733 height 49
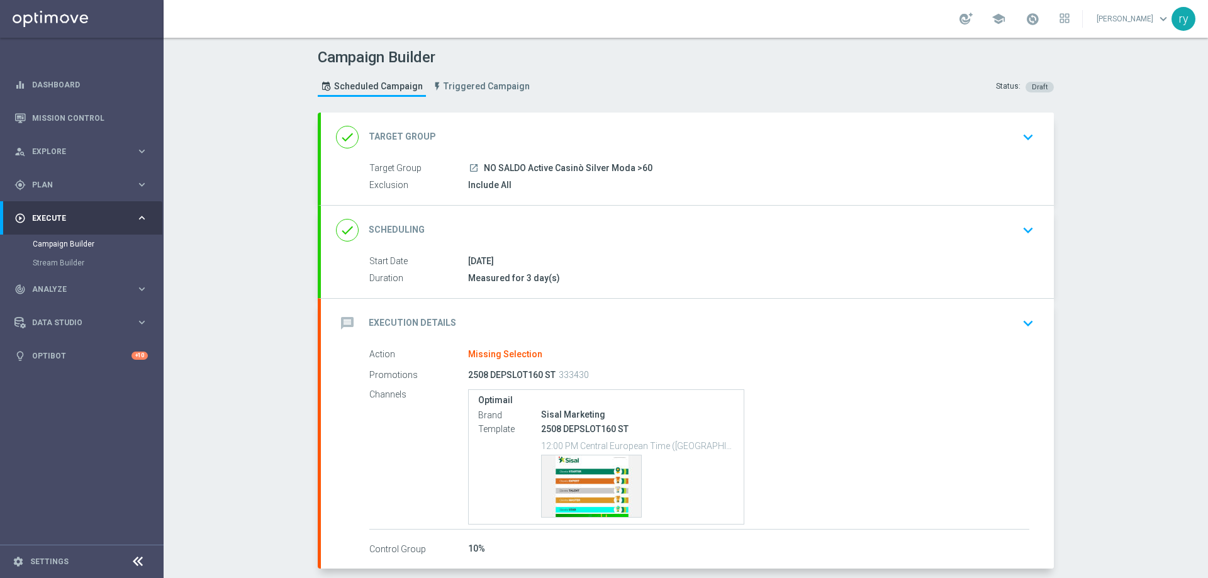
click at [568, 325] on div "message Execution Details keyboard_arrow_down" at bounding box center [687, 324] width 703 height 24
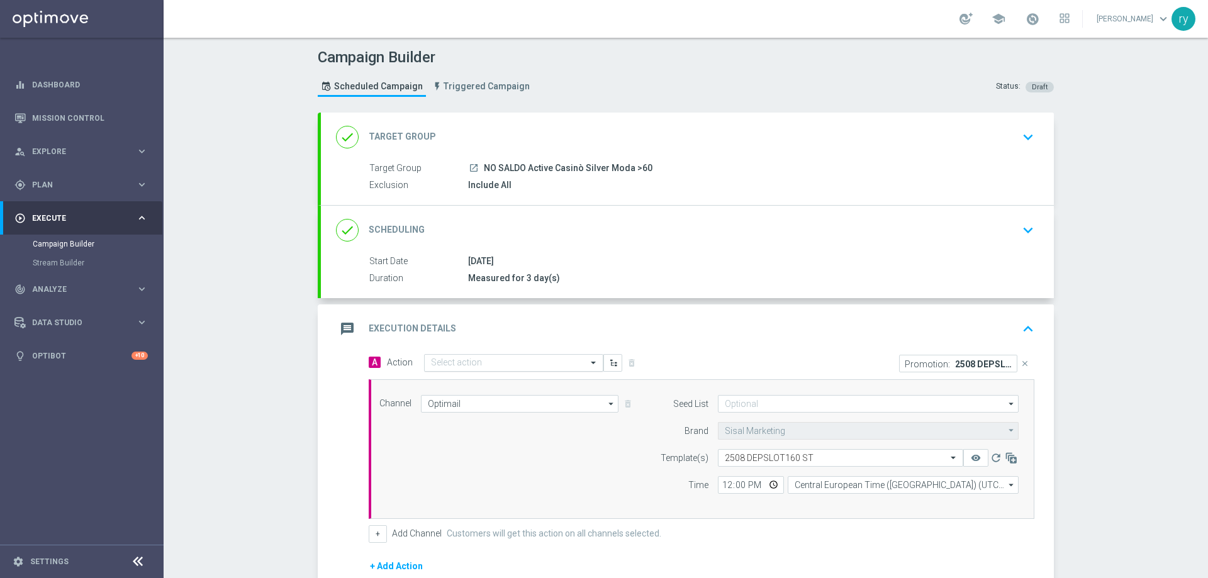
click at [482, 367] on input "text" at bounding box center [501, 363] width 140 height 11
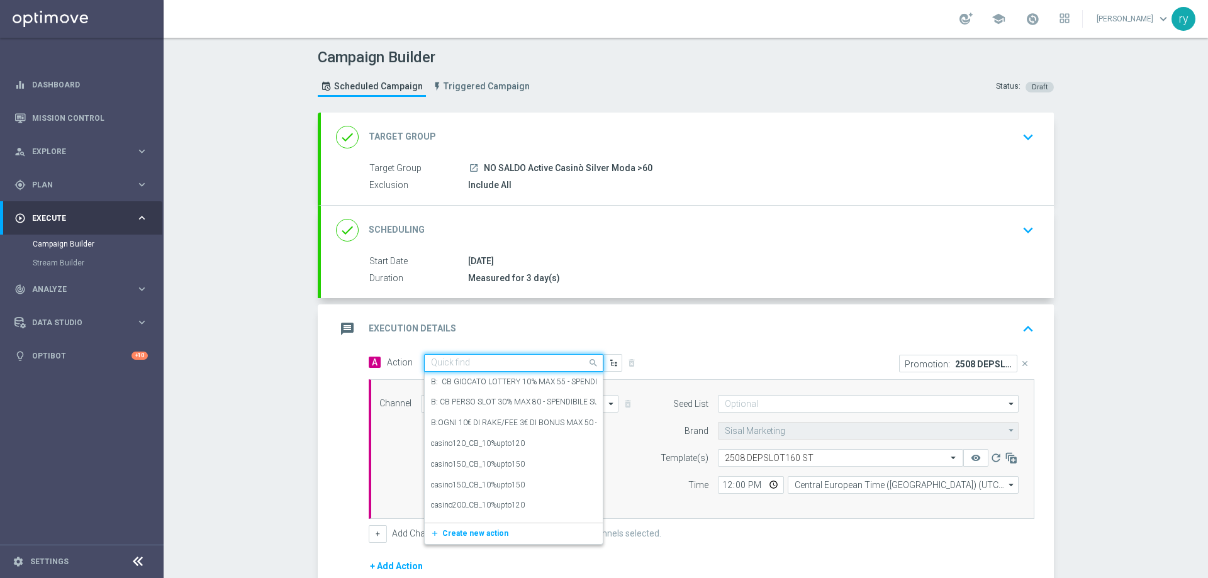
paste input "DEP 200€ per 10% fino a 160€"
type input "DEP 200€ per 10% fino a 160€"
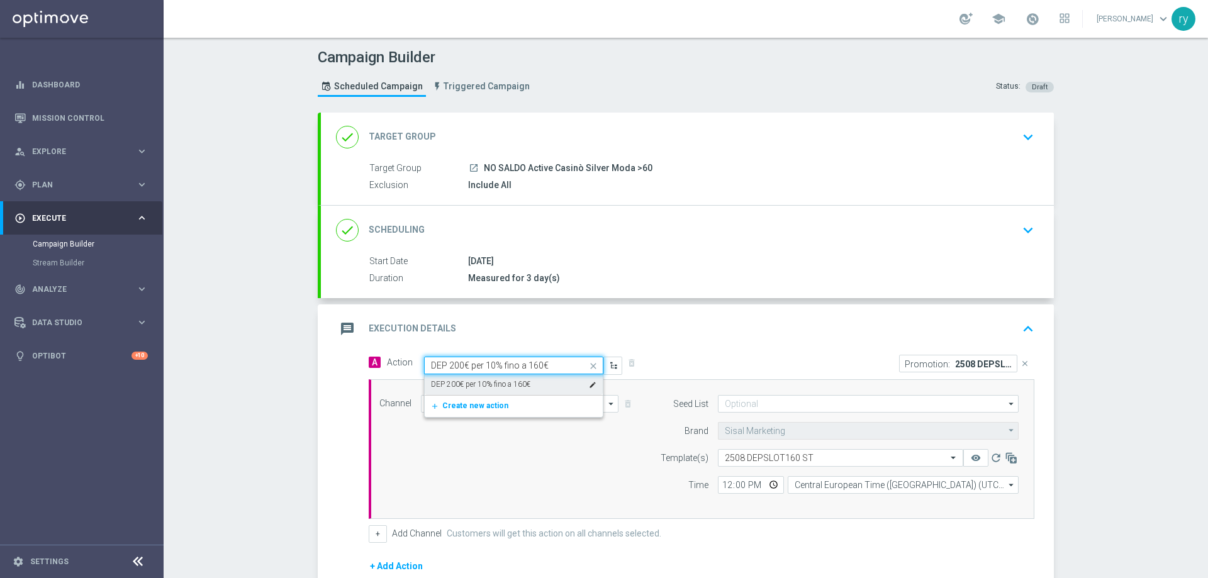
click at [481, 380] on label "DEP 200€ per 10% fino a 160€" at bounding box center [480, 385] width 99 height 11
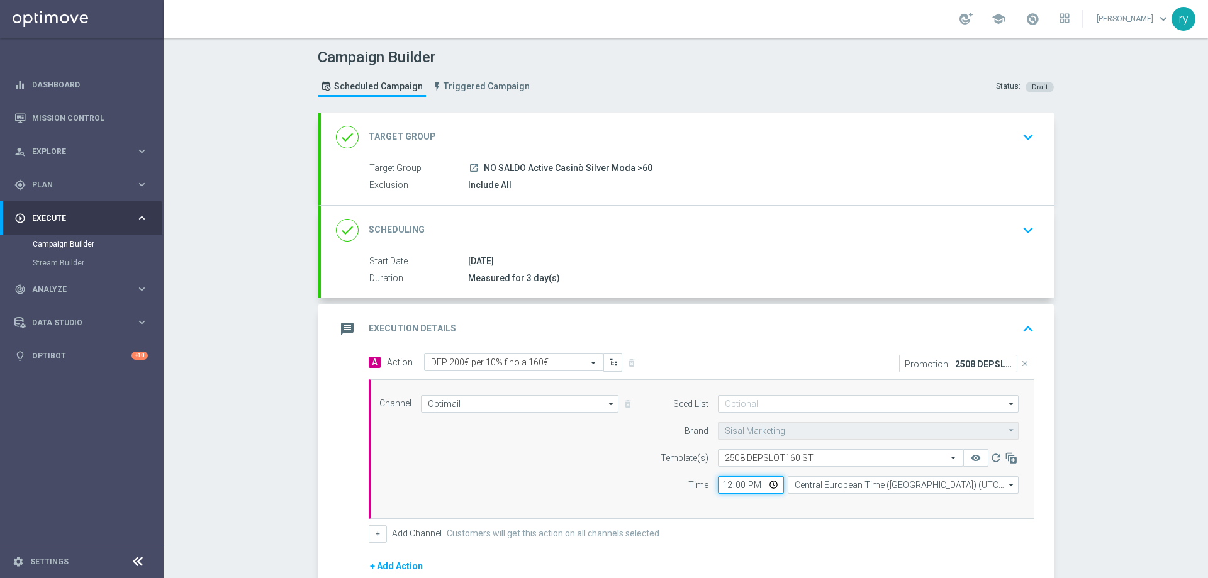
click at [725, 483] on input "12:00" at bounding box center [751, 485] width 66 height 18
type input "18:00"
click at [616, 482] on div "Channel Optimail Optimail arrow_drop_down Drag here to set row groups Drag here…" at bounding box center [699, 449] width 658 height 108
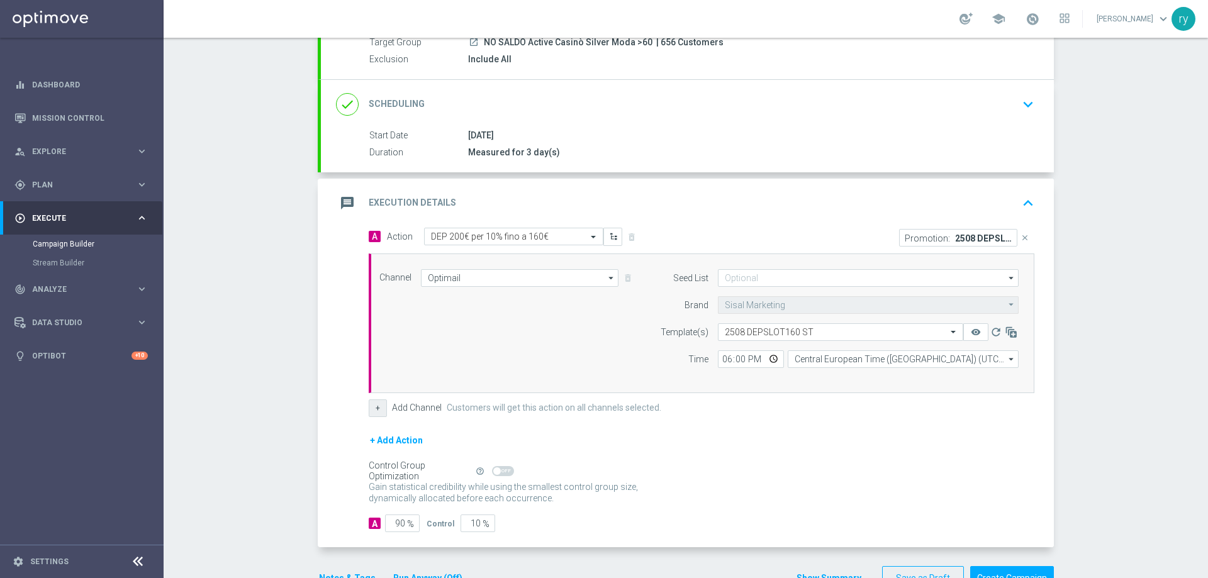
click at [376, 407] on button "+" at bounding box center [378, 409] width 18 height 18
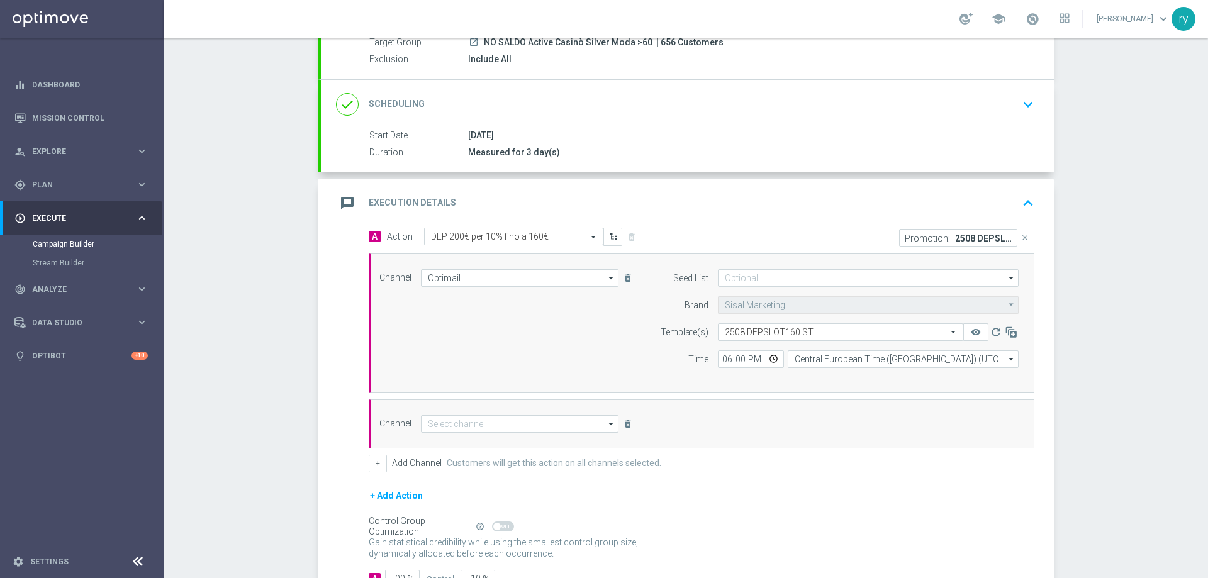
click at [501, 414] on div "Channel arrow_drop_down Drag here to set row groups Drag here to set column lab…" at bounding box center [702, 424] width 666 height 49
click at [502, 419] on input at bounding box center [520, 424] width 198 height 18
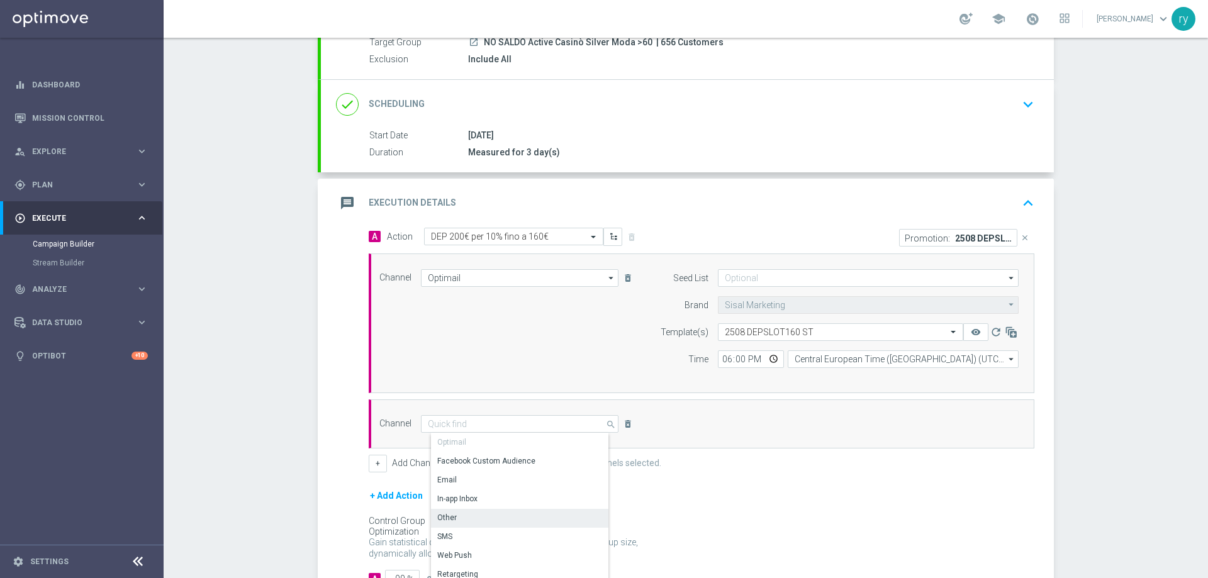
click at [490, 519] on div "Other" at bounding box center [525, 518] width 188 height 18
type input "Other"
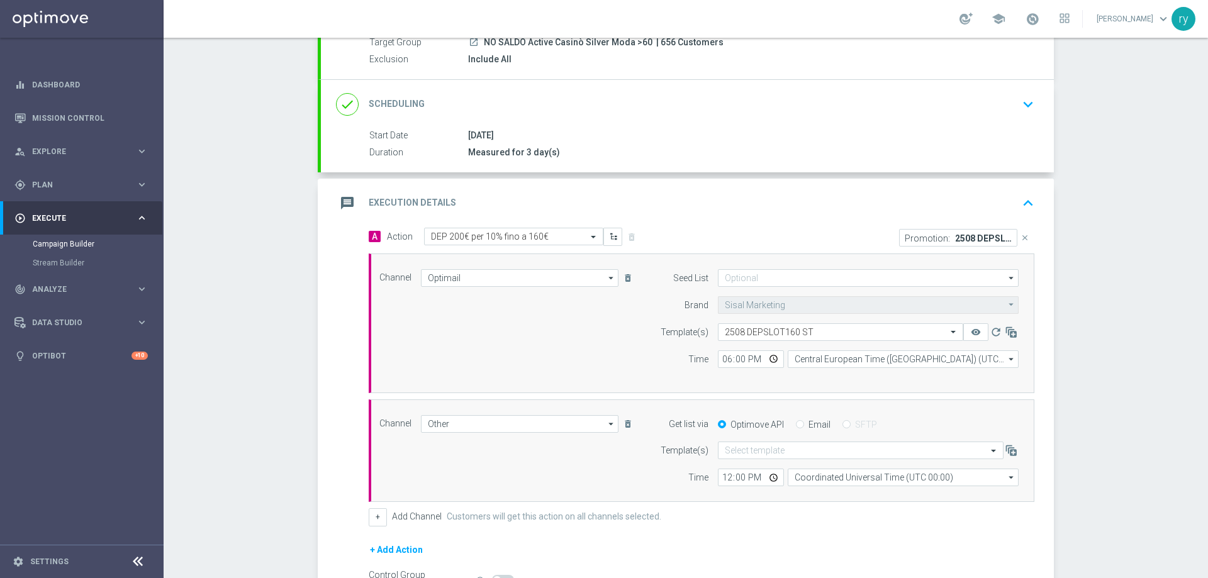
click at [811, 425] on label "Email" at bounding box center [820, 424] width 22 height 11
click at [804, 425] on input "Email" at bounding box center [800, 426] width 8 height 8
radio input "true"
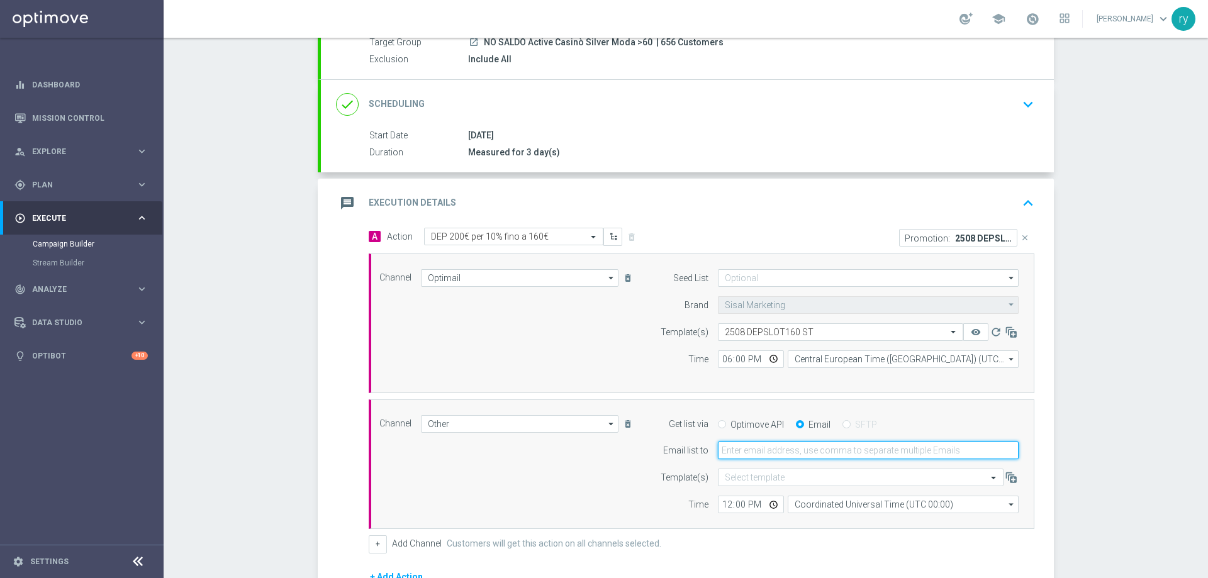
click at [782, 454] on input "email" at bounding box center [868, 451] width 301 height 18
type input "[EMAIL_ADDRESS][DOMAIN_NAME]"
click at [723, 505] on input "12:00" at bounding box center [751, 505] width 66 height 18
type input "18:00"
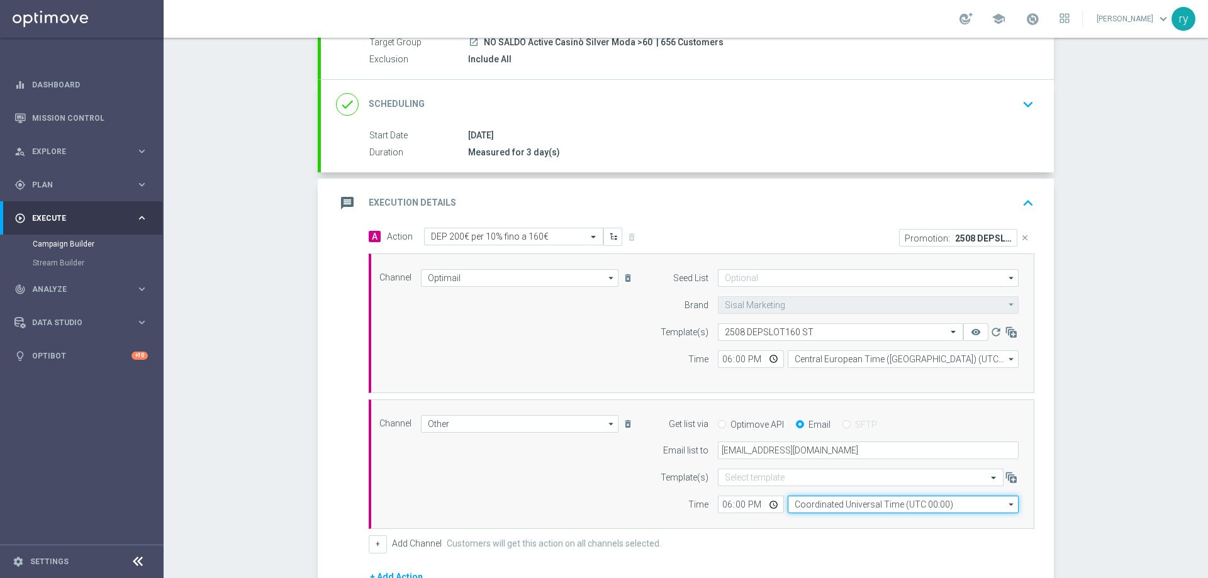
click at [908, 498] on input "Coordinated Universal Time (UTC 00:00)" at bounding box center [903, 505] width 231 height 18
click at [909, 522] on div "Central European Time ([GEOGRAPHIC_DATA]) (UTC +02:00)" at bounding box center [907, 522] width 206 height 11
type input "Central European Time ([GEOGRAPHIC_DATA]) (UTC +02:00)"
click at [634, 485] on div "Channel Other Other arrow_drop_down Drag here to set row groups Drag here to se…" at bounding box center [699, 464] width 658 height 99
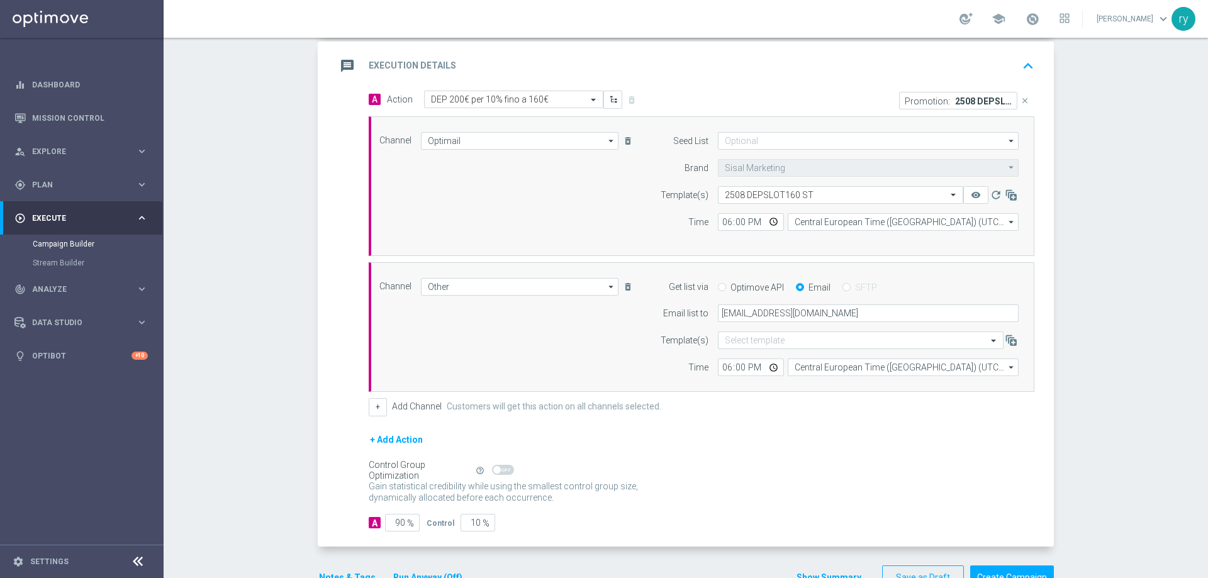
scroll to position [300, 0]
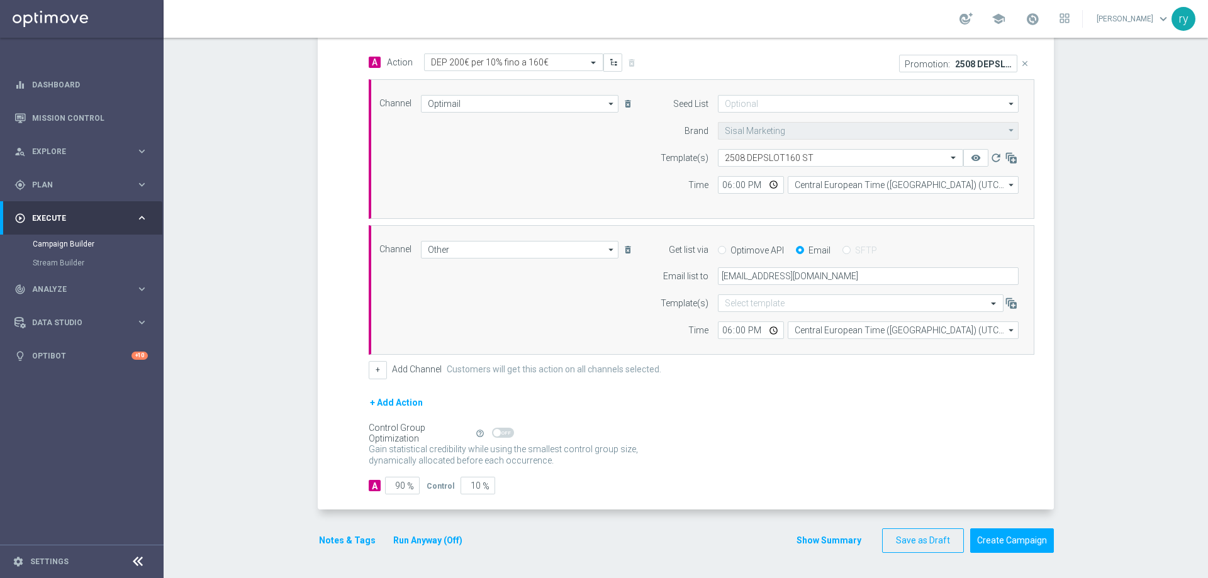
click at [325, 540] on button "Notes & Tags" at bounding box center [347, 541] width 59 height 16
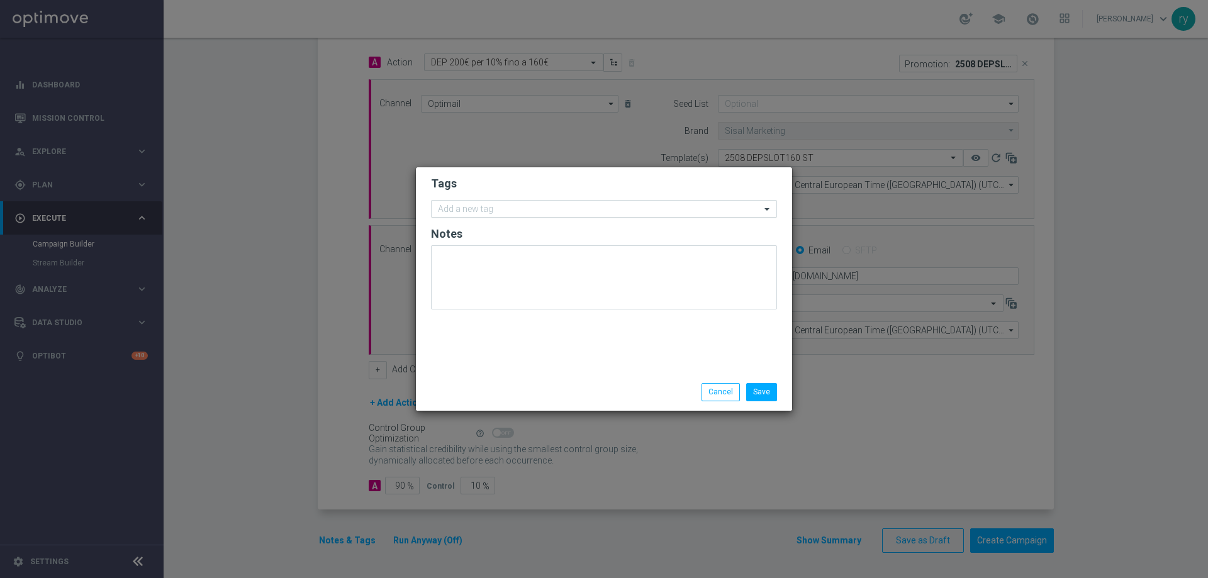
click at [473, 214] on input "text" at bounding box center [599, 210] width 323 height 11
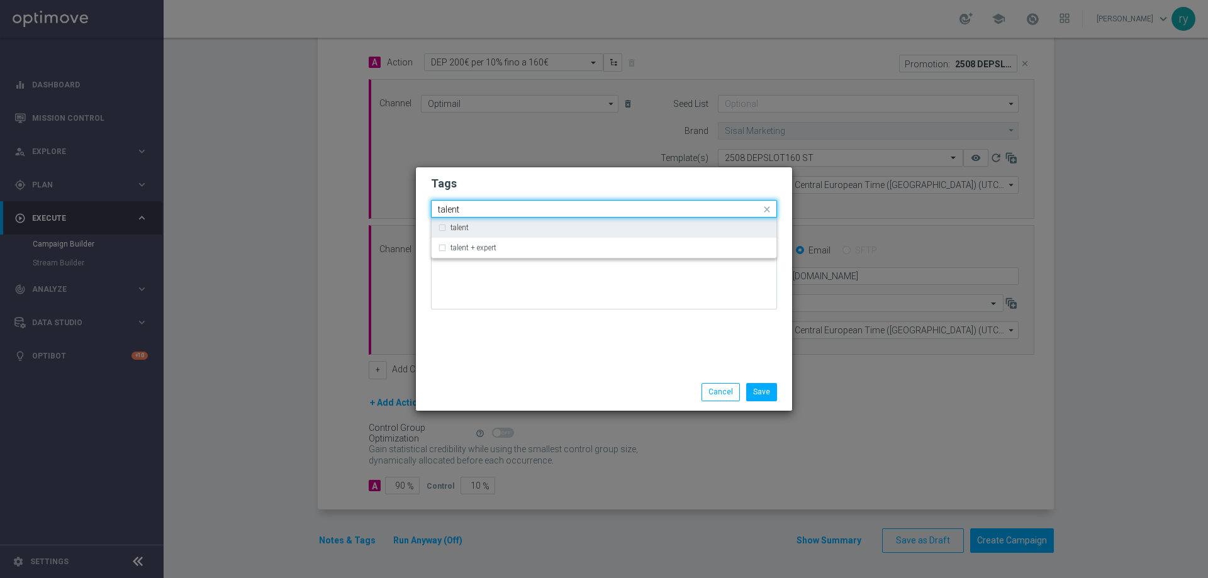
click at [470, 226] on div "talent" at bounding box center [611, 228] width 320 height 8
type input "talent"
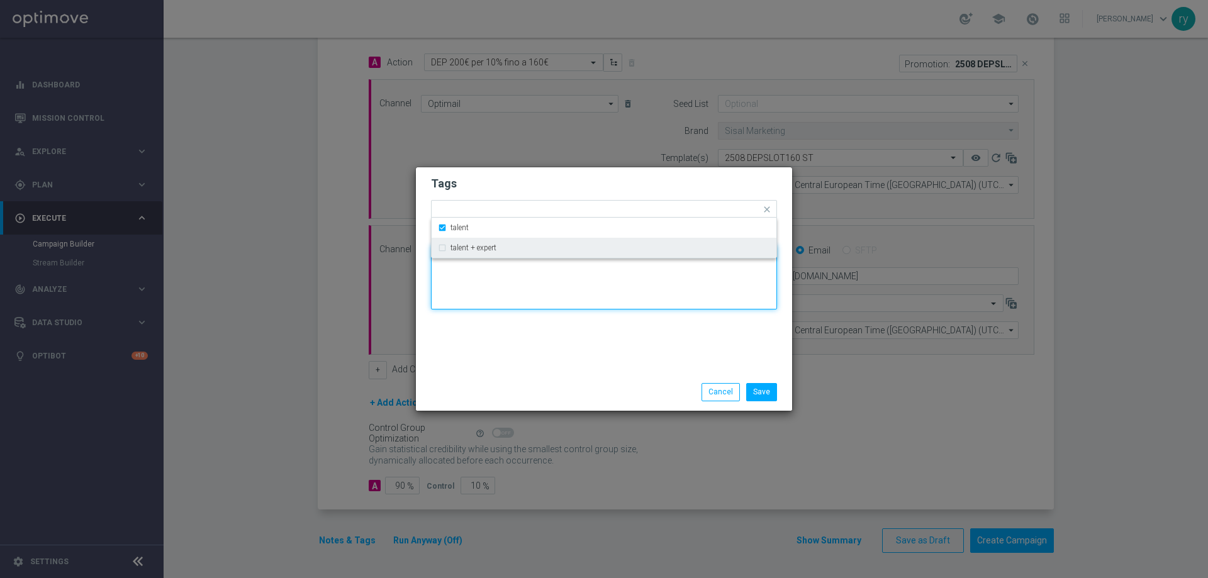
click at [486, 288] on textarea at bounding box center [604, 277] width 346 height 64
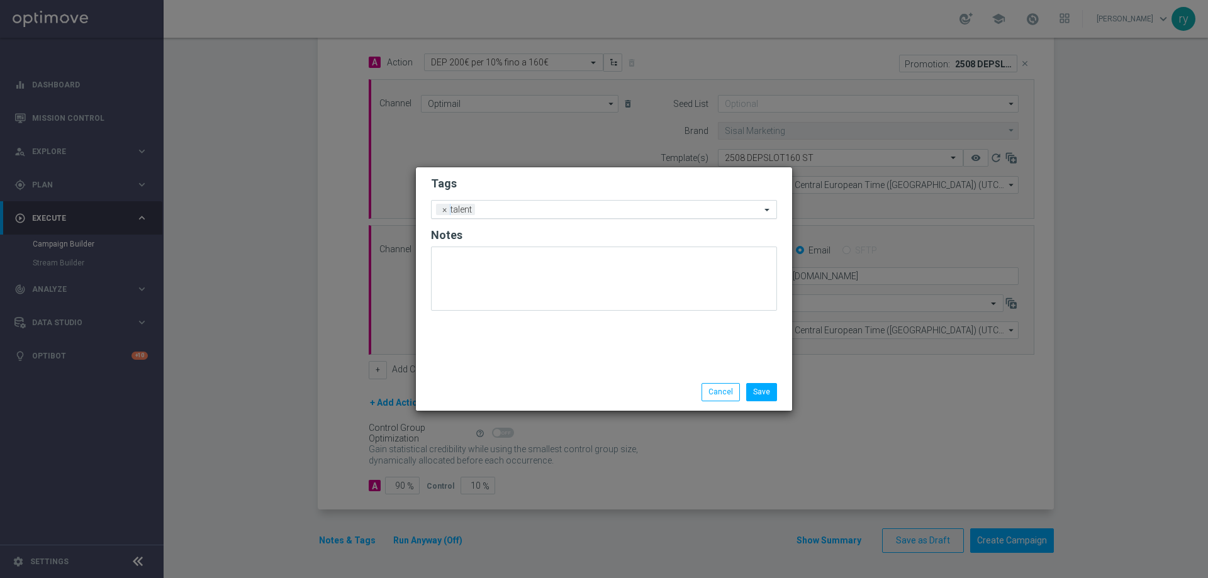
click at [514, 215] on input "text" at bounding box center [620, 210] width 281 height 11
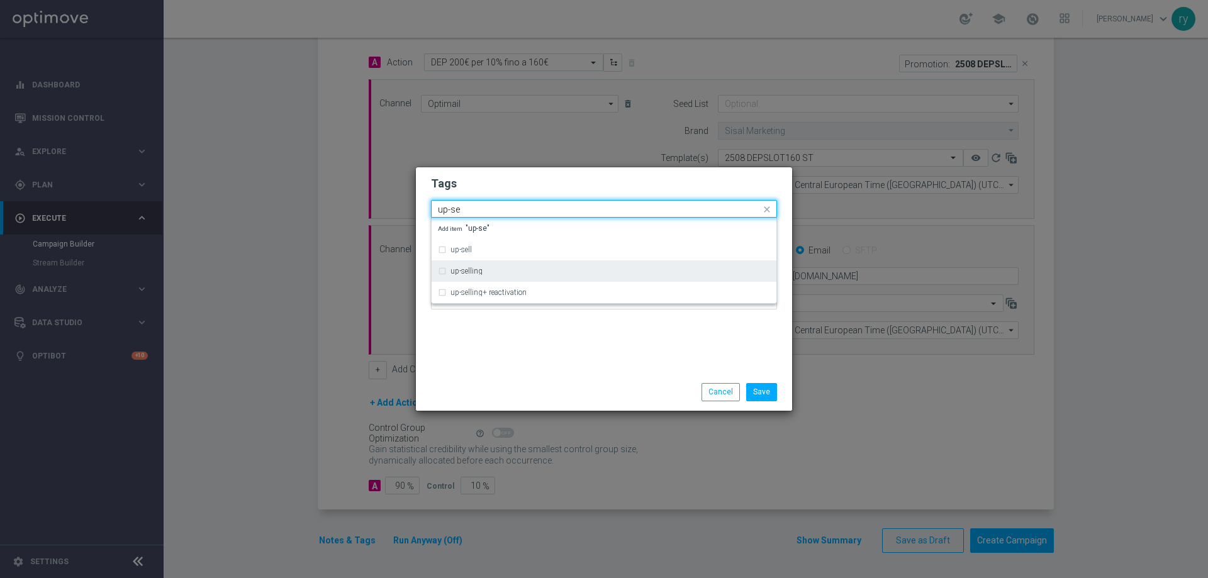
click at [473, 277] on div "up-selling" at bounding box center [604, 271] width 332 height 20
type input "up-se"
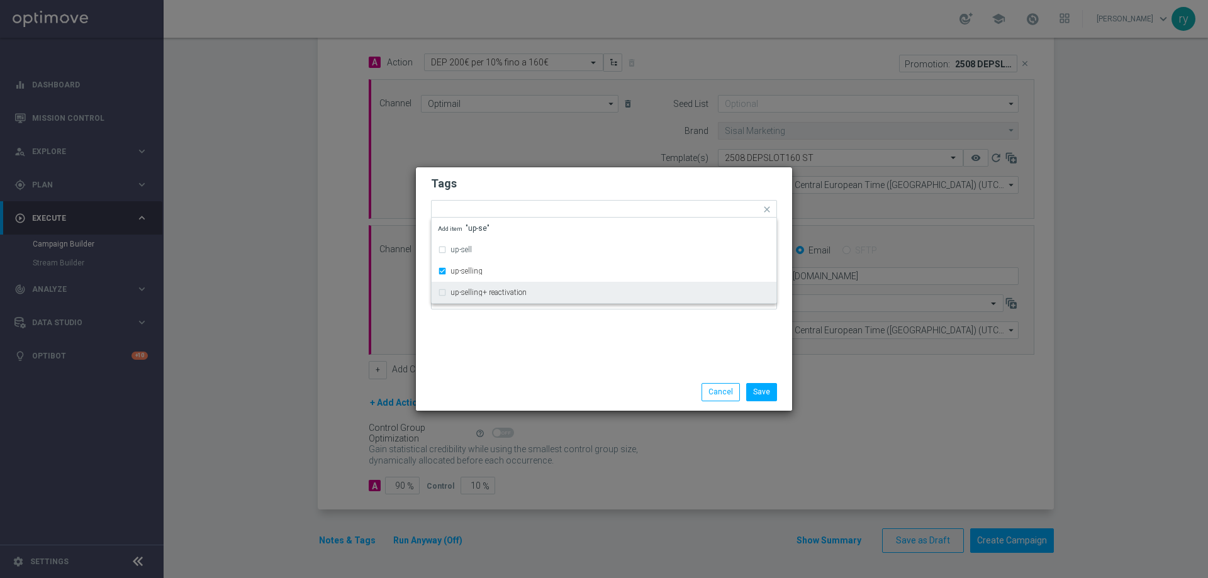
click at [504, 340] on div "Tags Quick find × talent × up-selling up-sell up-selling up-selling+ reactivati…" at bounding box center [604, 270] width 376 height 206
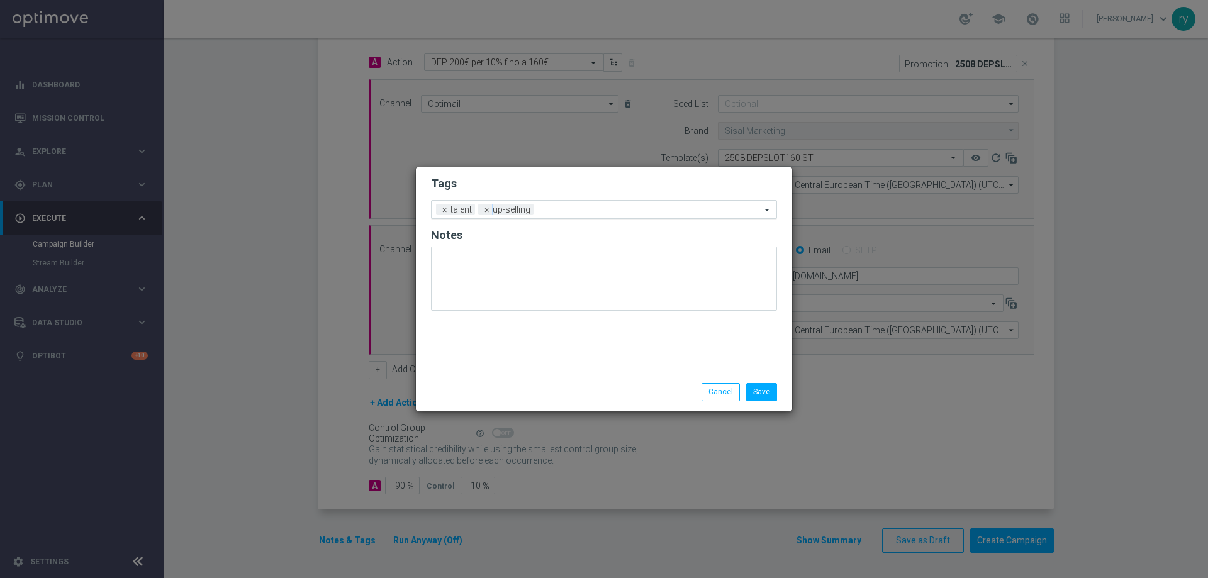
click at [570, 214] on input "text" at bounding box center [650, 210] width 222 height 11
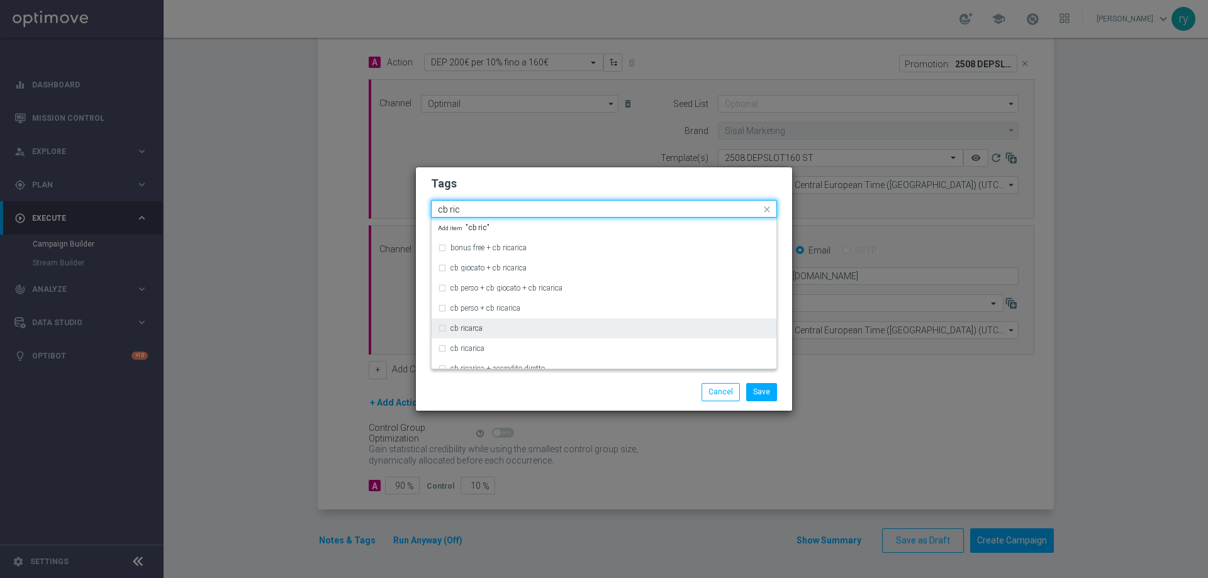
click at [492, 330] on div "cb ricarca" at bounding box center [611, 329] width 320 height 8
type input "cb ric"
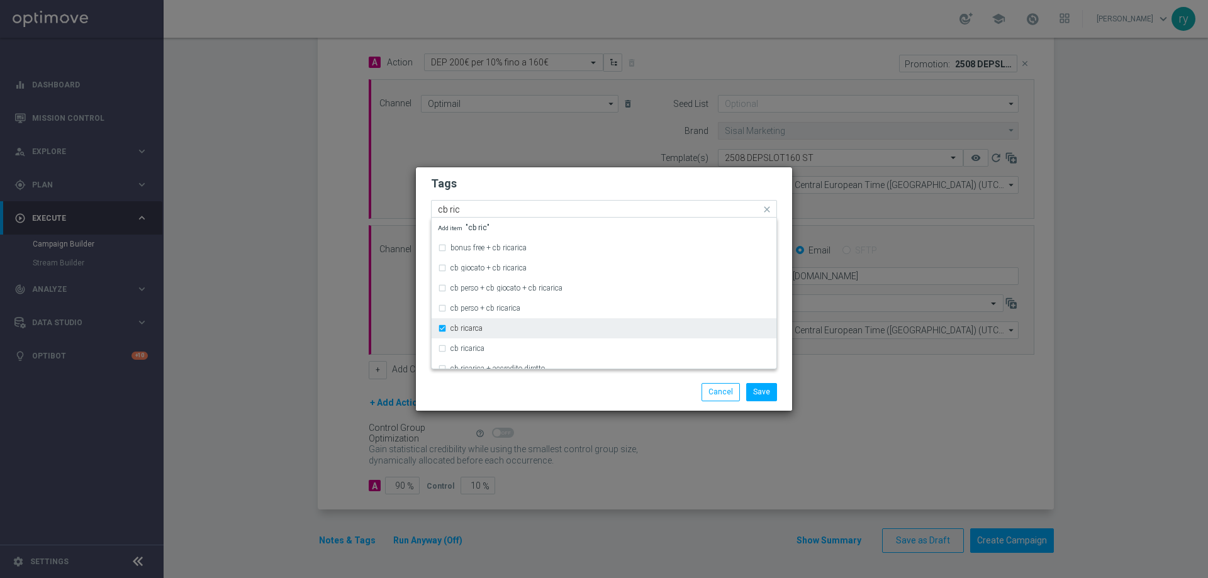
click at [491, 332] on div "cb ricarca" at bounding box center [611, 329] width 320 height 8
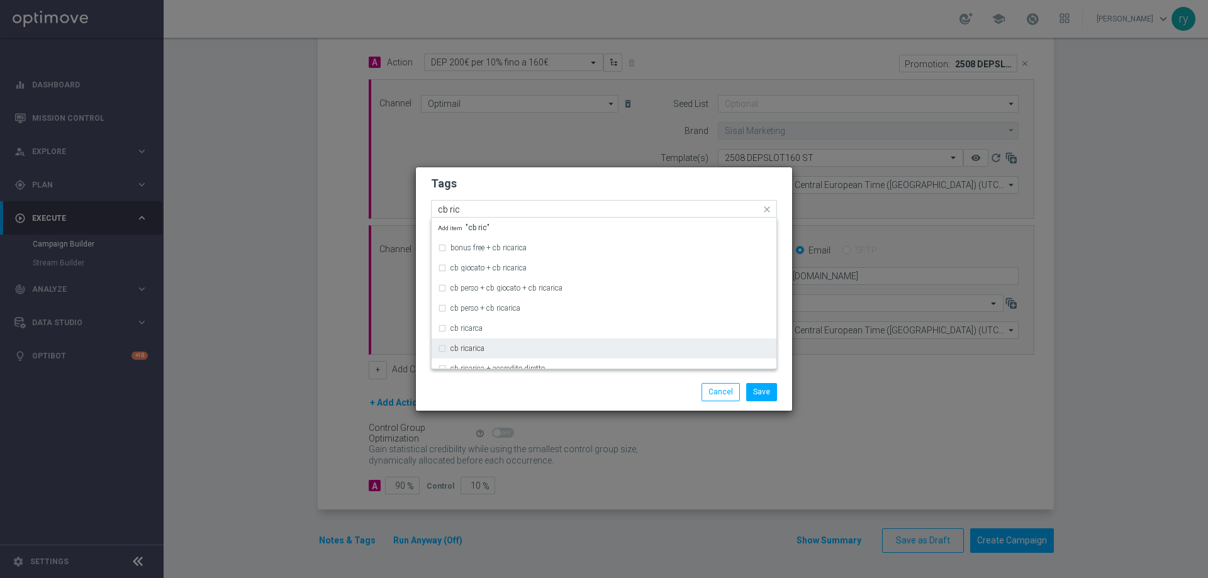
click at [483, 347] on label "cb ricarica" at bounding box center [468, 349] width 34 height 8
click at [505, 382] on div "Save Cancel" at bounding box center [604, 392] width 376 height 37
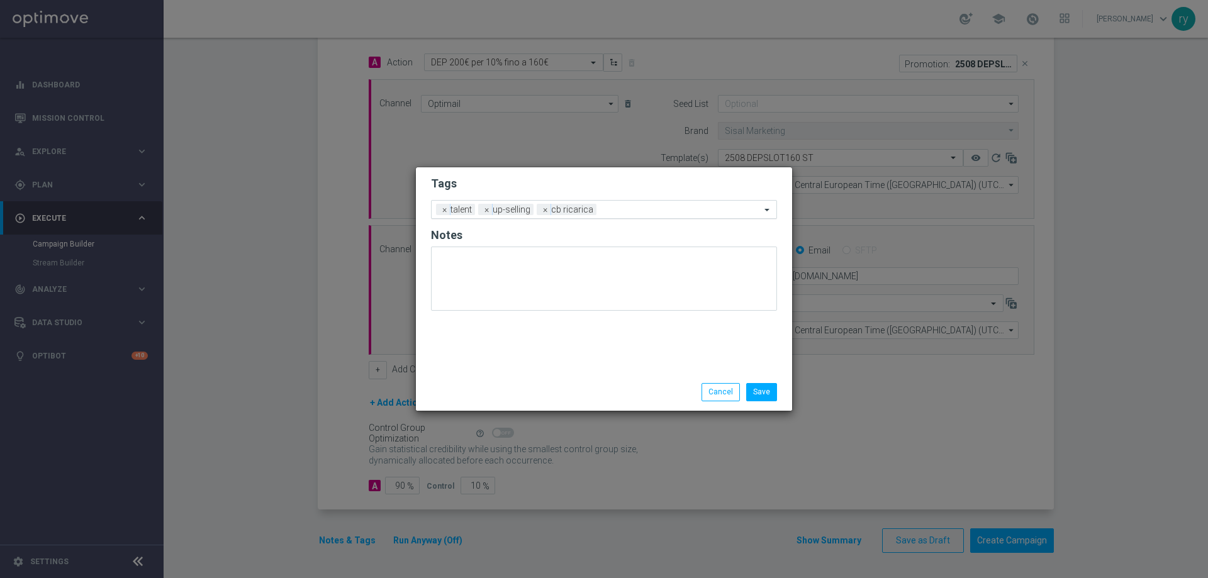
click at [619, 212] on input "text" at bounding box center [681, 210] width 159 height 11
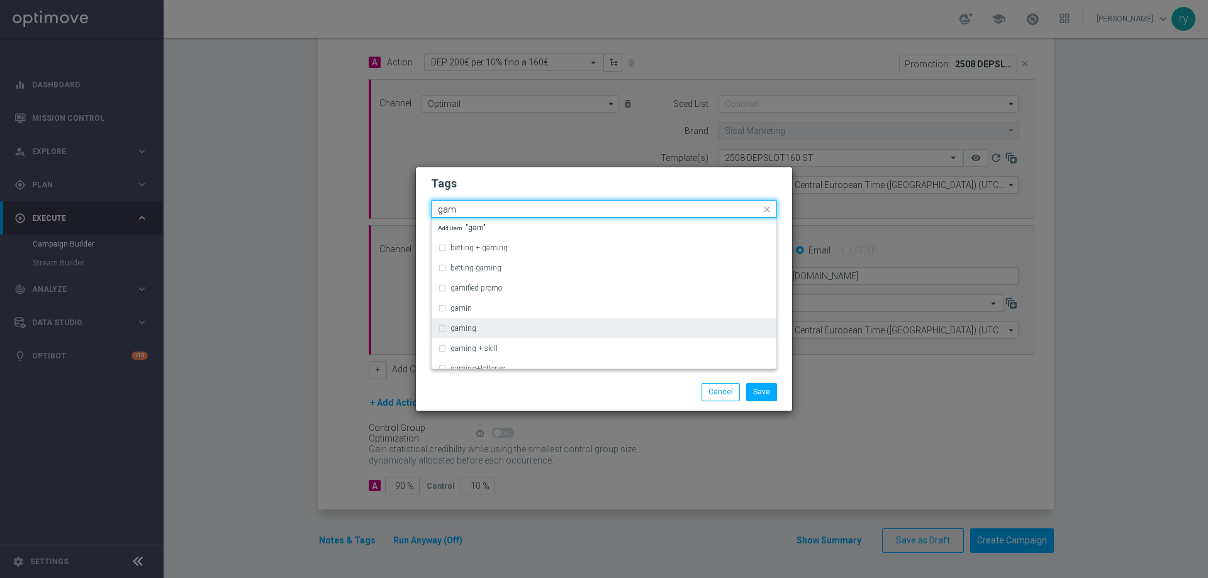
click at [483, 320] on div "gaming" at bounding box center [604, 328] width 332 height 20
type input "gam"
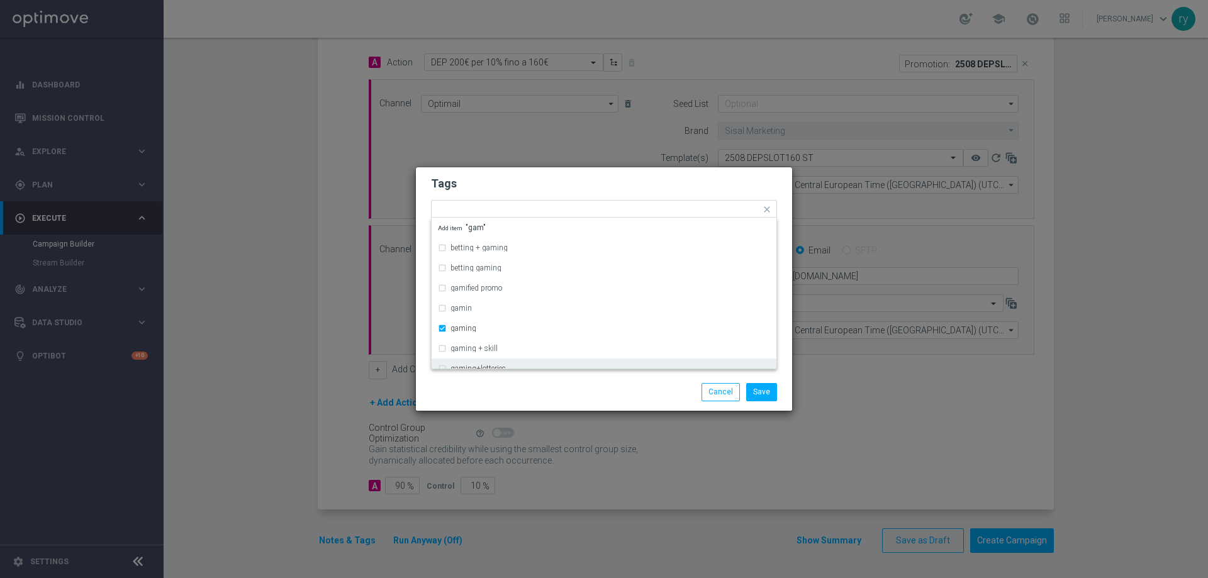
click at [504, 379] on div "Save Cancel" at bounding box center [604, 392] width 376 height 37
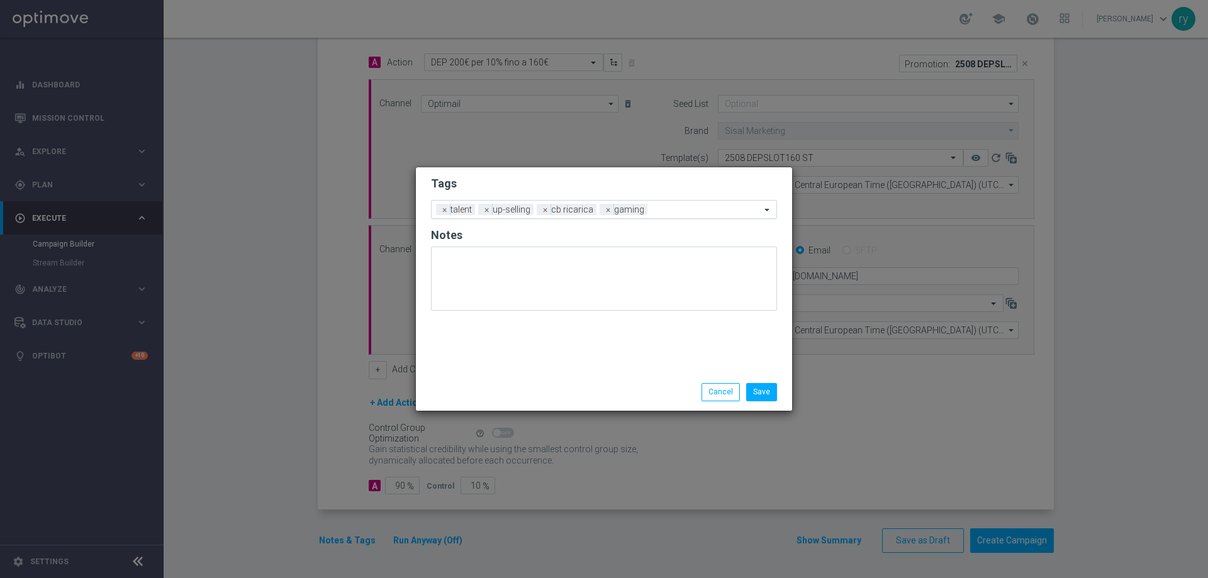
click at [692, 210] on input "text" at bounding box center [707, 210] width 108 height 11
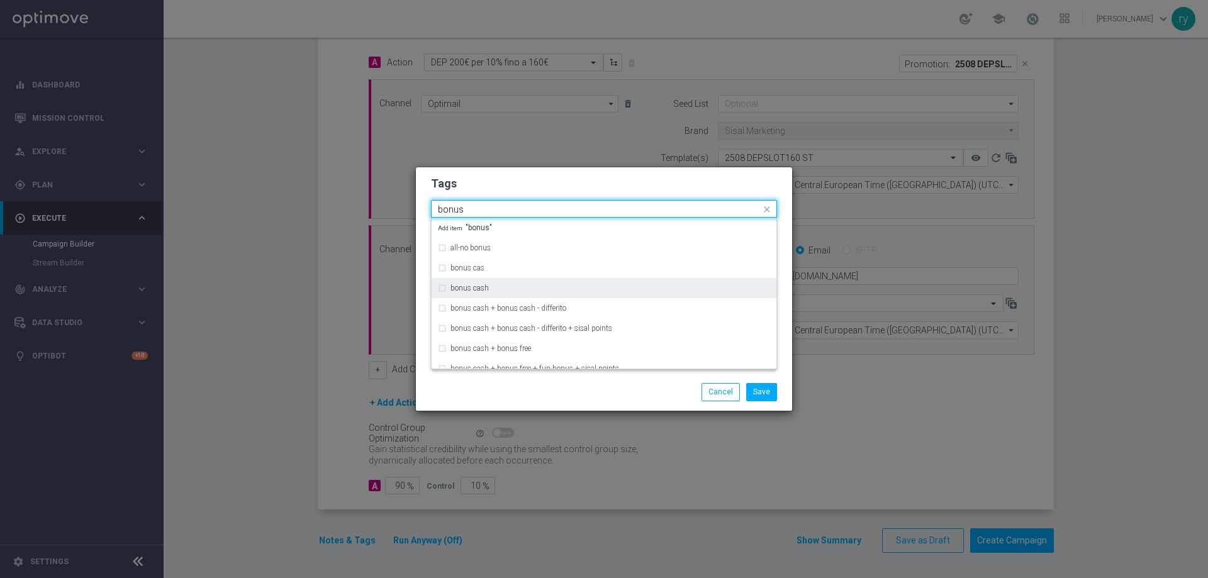
click at [540, 282] on div "bonus cash" at bounding box center [604, 288] width 332 height 20
type input "bonus"
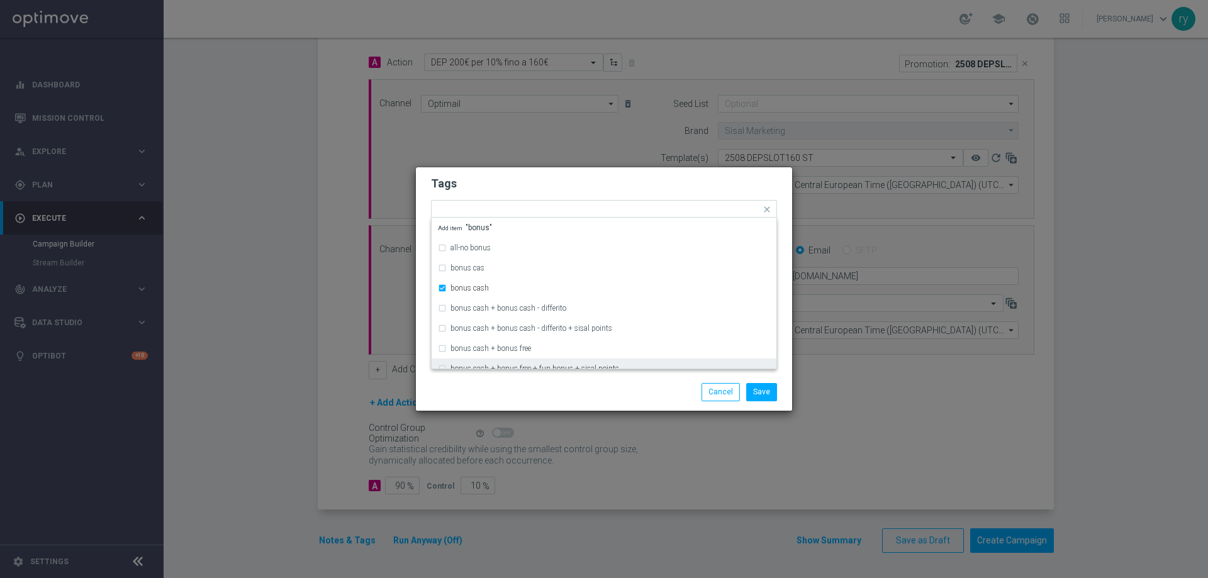
click at [542, 375] on div "Save Cancel" at bounding box center [604, 392] width 376 height 37
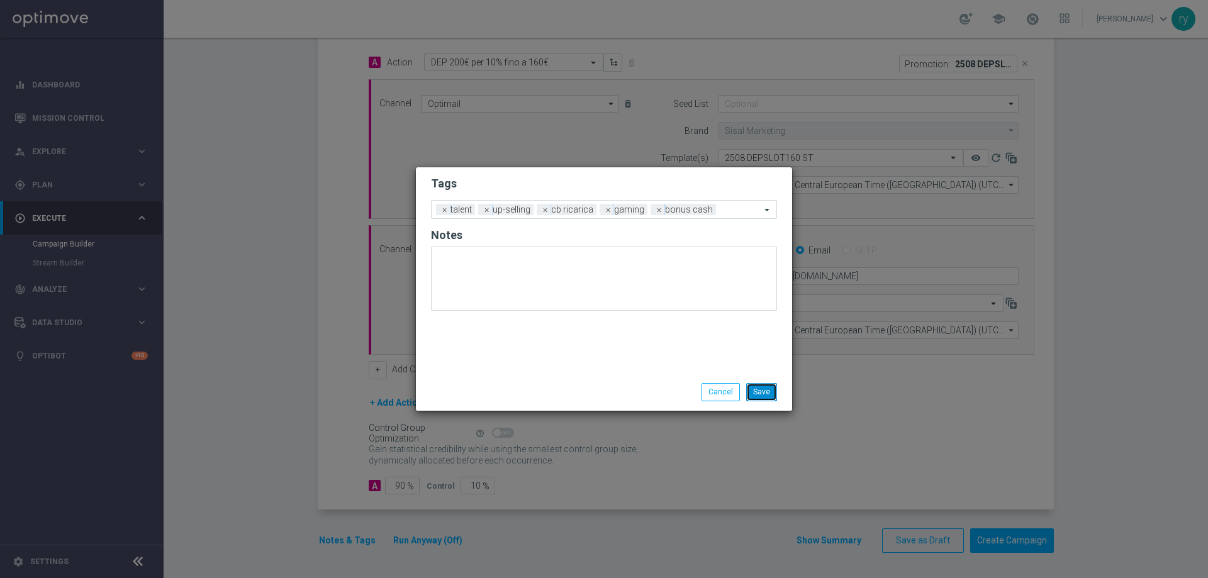
click at [760, 396] on button "Save" at bounding box center [761, 392] width 31 height 18
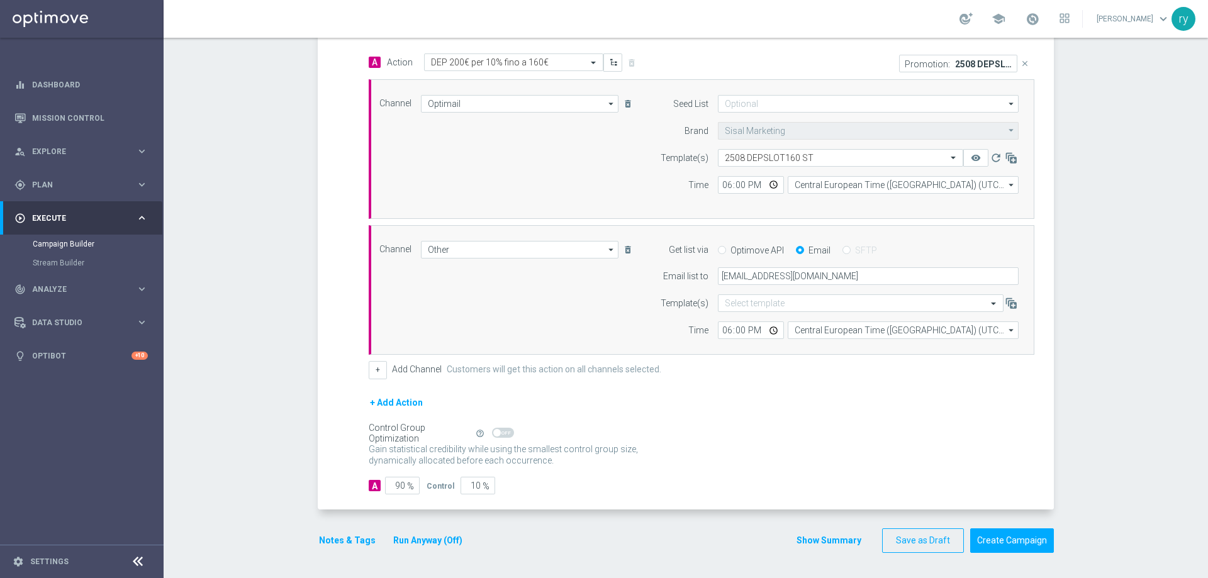
click at [707, 464] on div "Gain statistical credibility while using the smallest control group size, dynam…" at bounding box center [702, 456] width 666 height 30
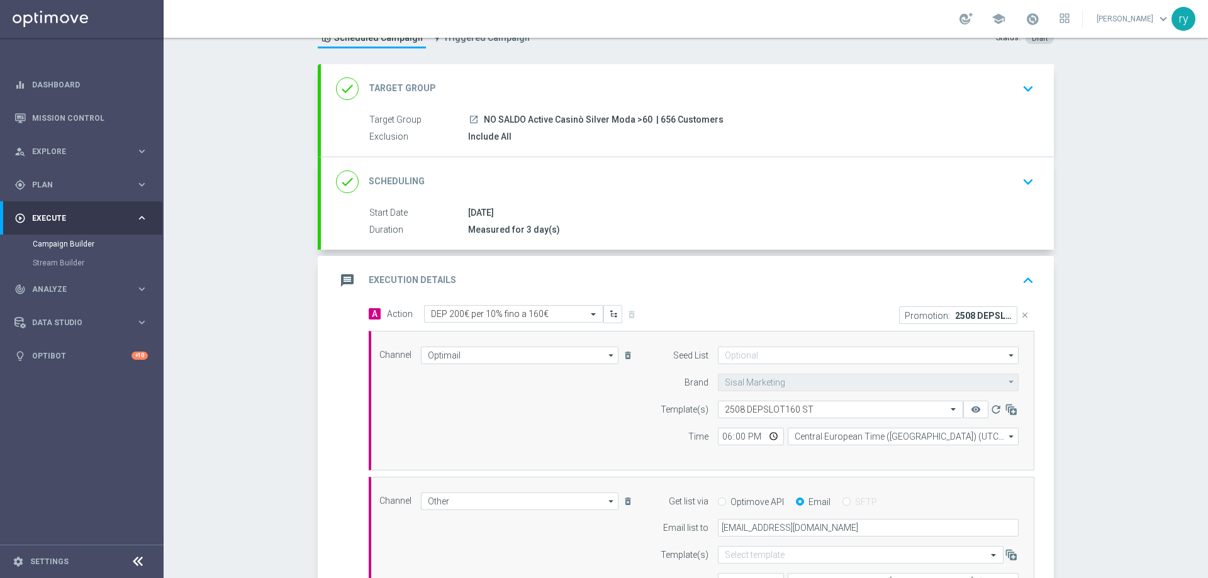
scroll to position [0, 0]
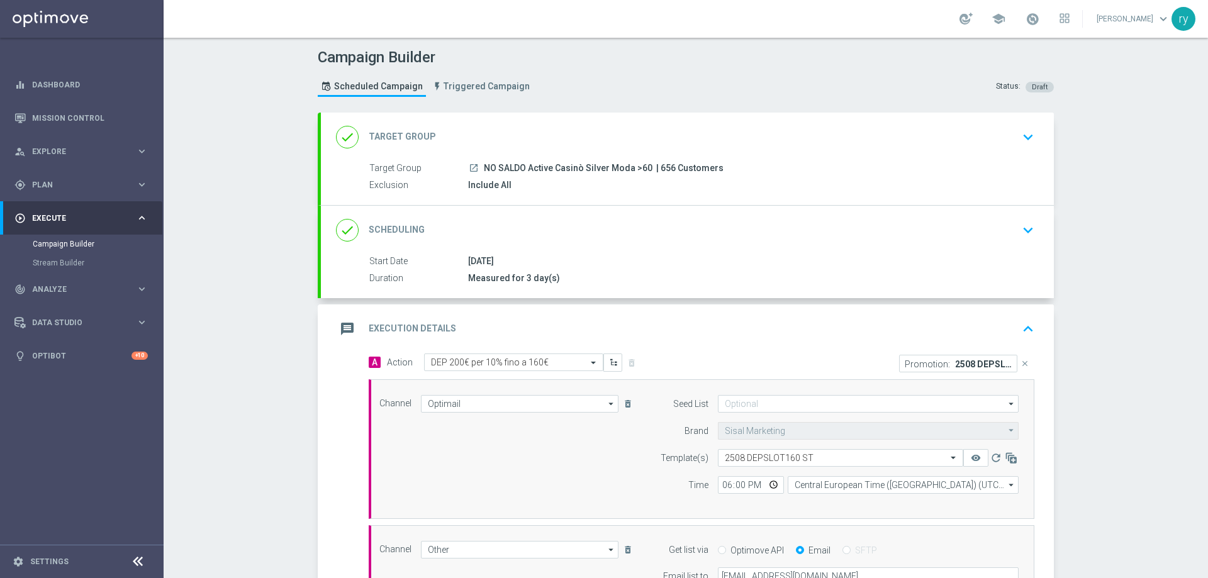
click at [667, 323] on div "message Execution Details keyboard_arrow_up" at bounding box center [687, 329] width 703 height 24
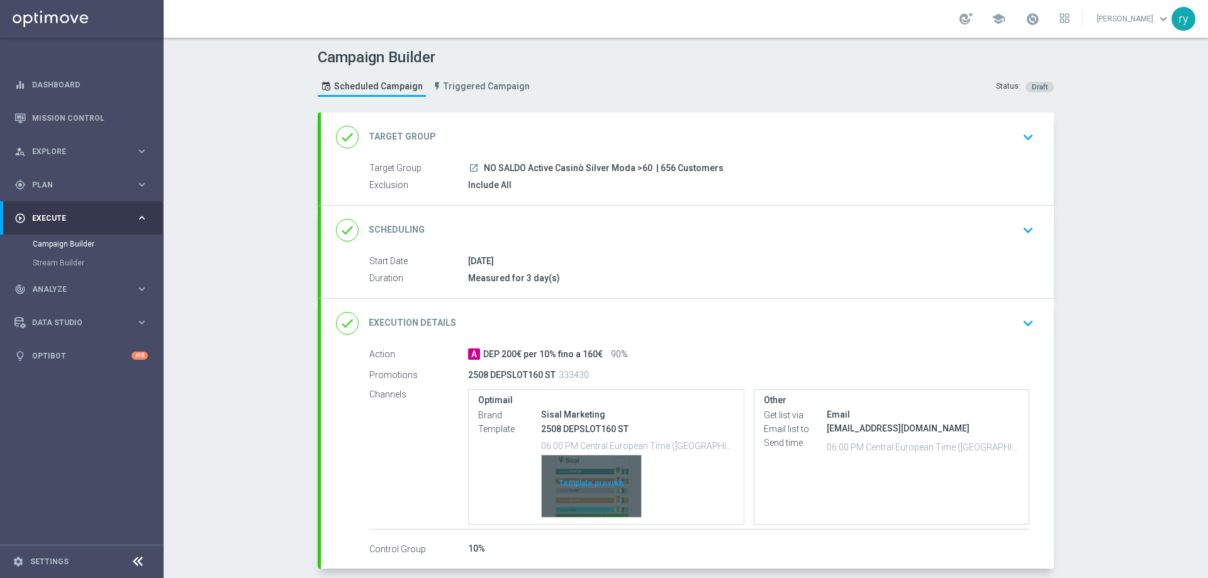
click at [600, 472] on div "Template preview" at bounding box center [591, 487] width 99 height 62
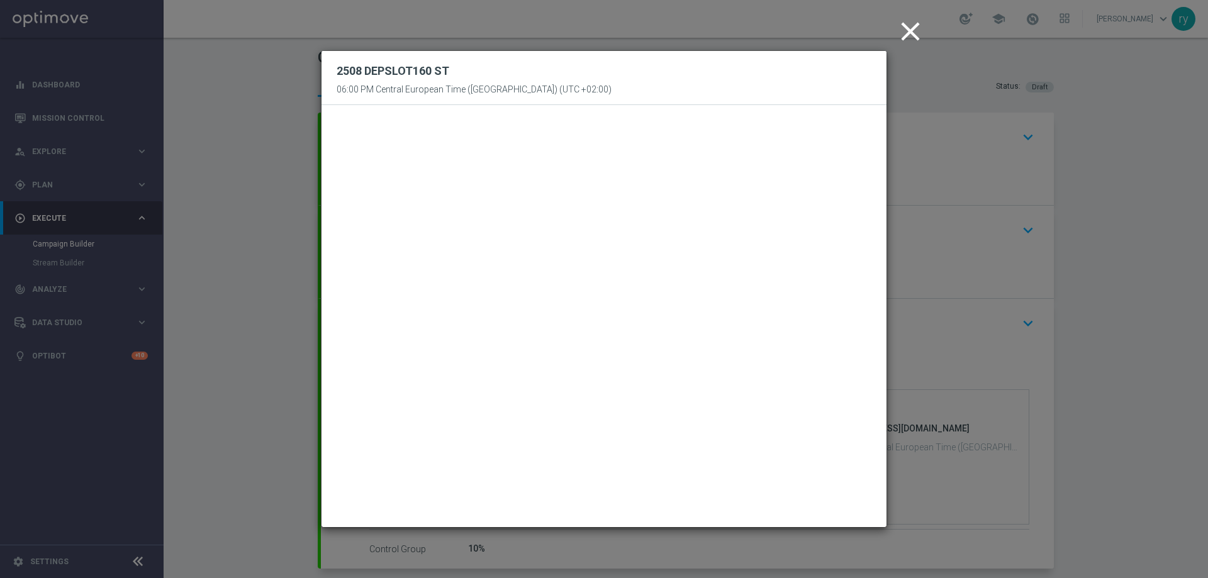
click at [911, 34] on icon "close" at bounding box center [910, 31] width 31 height 31
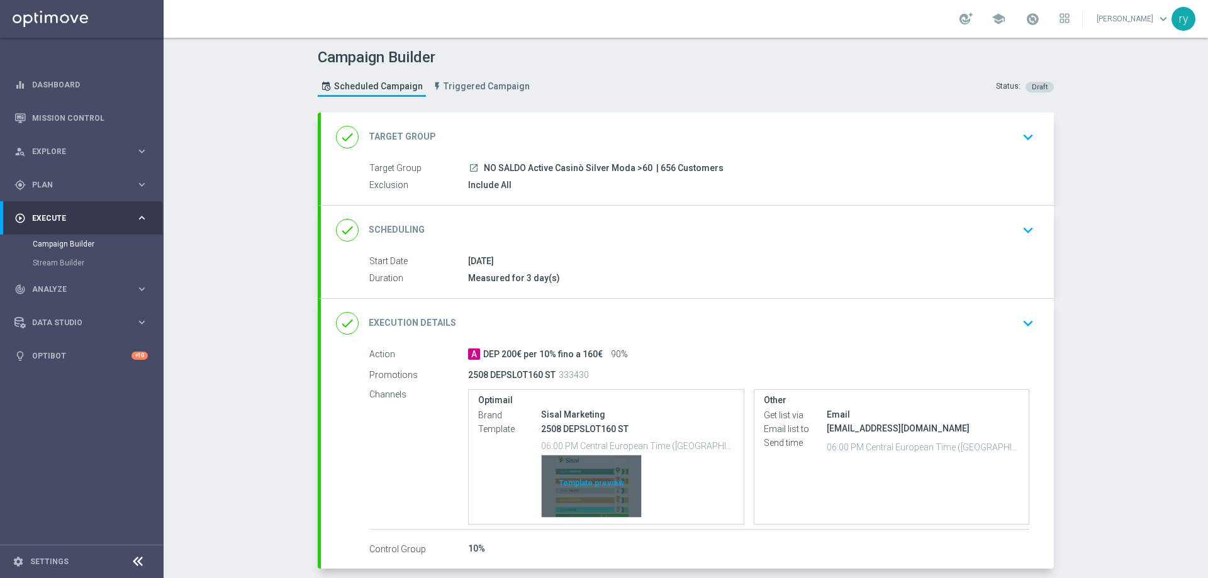
click at [602, 467] on div "Template preview" at bounding box center [591, 487] width 99 height 62
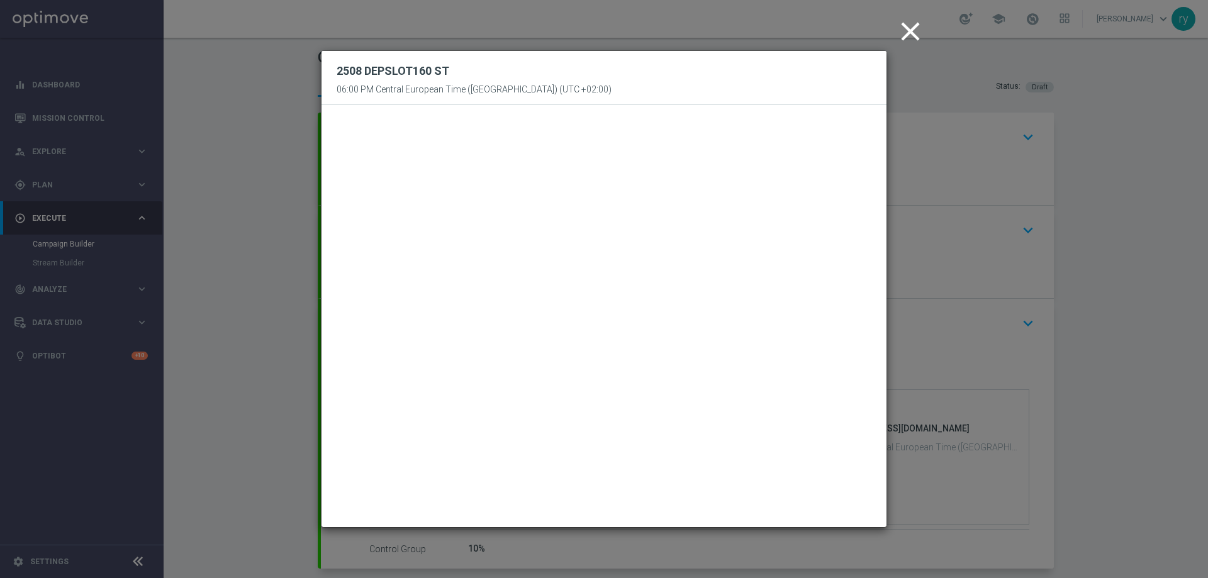
click at [279, 410] on modal-container "close 2508 DEPSLOT160 ST 06:00 PM Central European Time ([GEOGRAPHIC_DATA]) (UT…" at bounding box center [604, 289] width 1208 height 578
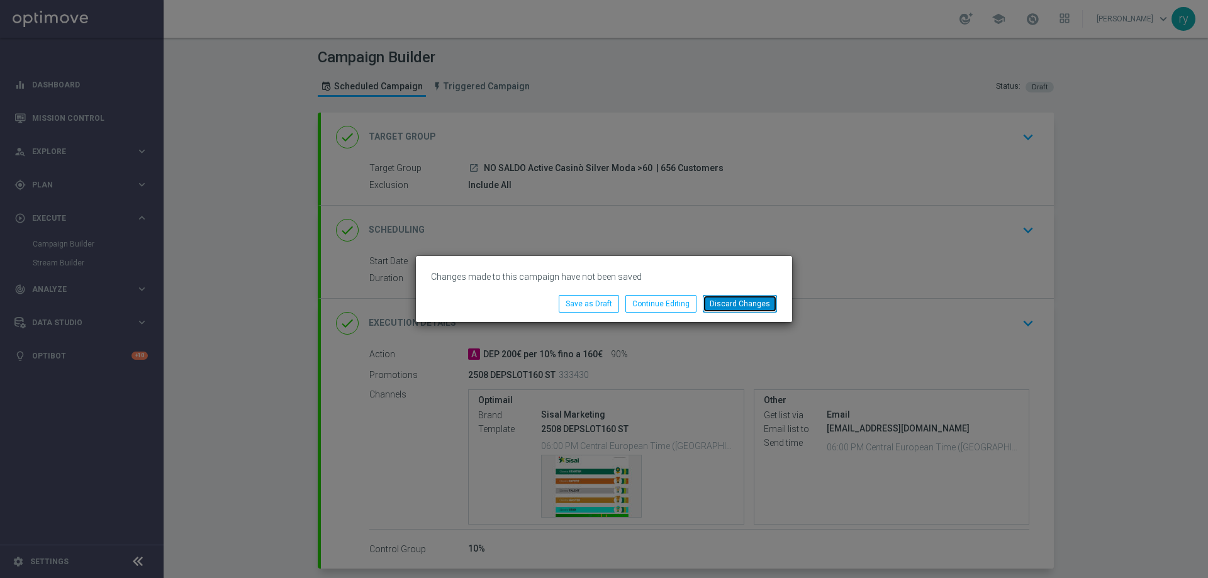
click at [719, 300] on button "Discard Changes" at bounding box center [740, 304] width 74 height 18
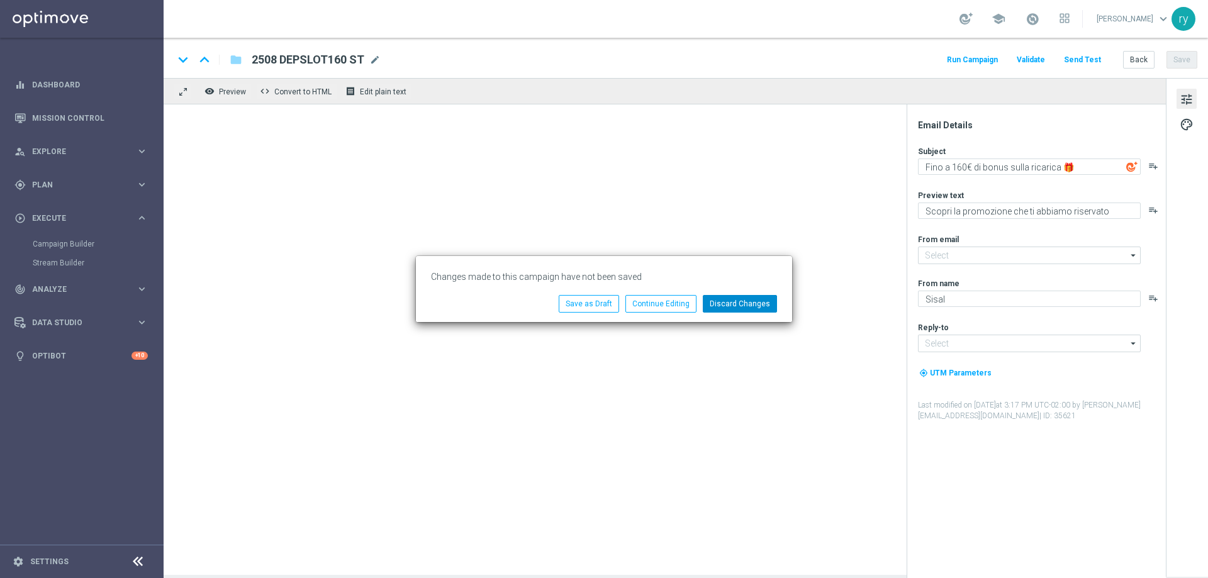
type input "[EMAIL_ADDRESS][DOMAIN_NAME]"
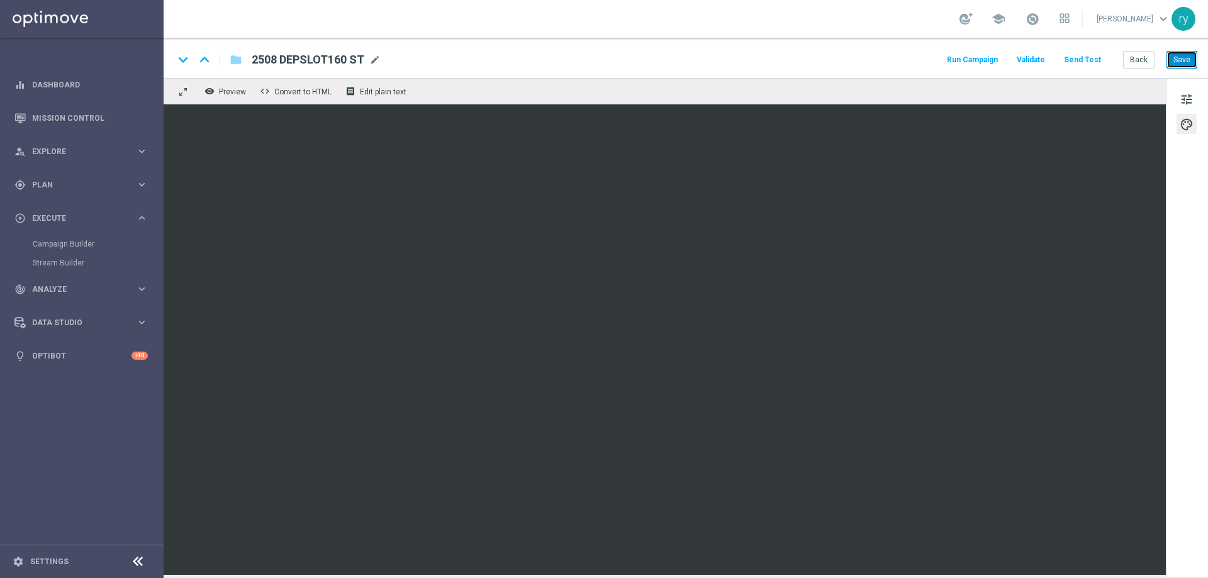
click at [1177, 65] on button "Save" at bounding box center [1182, 60] width 31 height 18
click at [988, 62] on button "Run Campaign" at bounding box center [972, 60] width 55 height 17
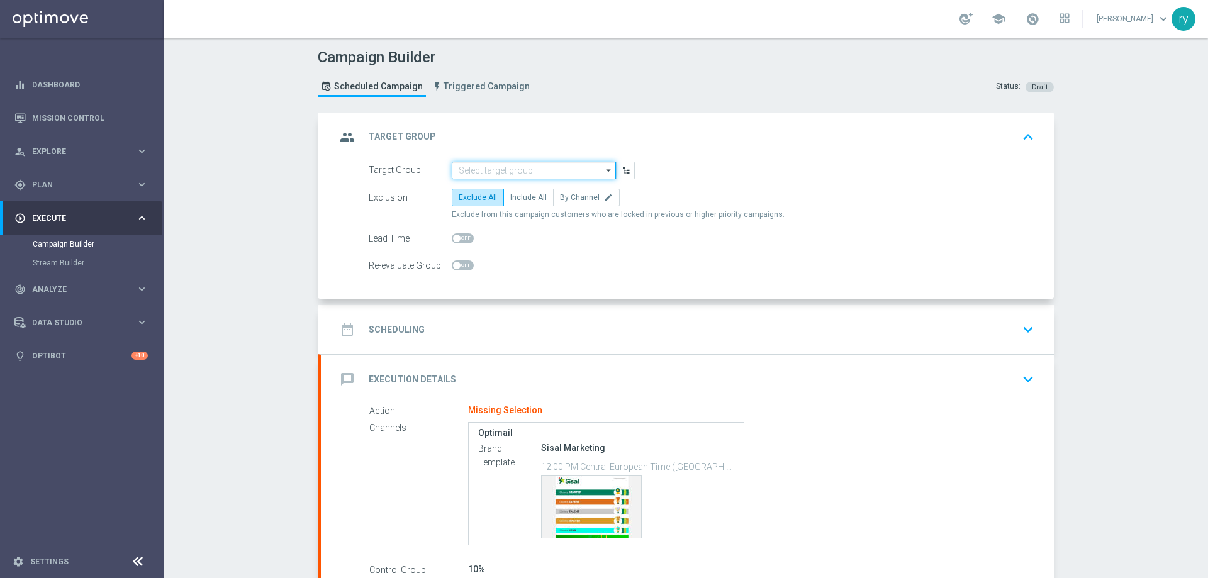
click at [495, 168] on input at bounding box center [534, 171] width 164 height 18
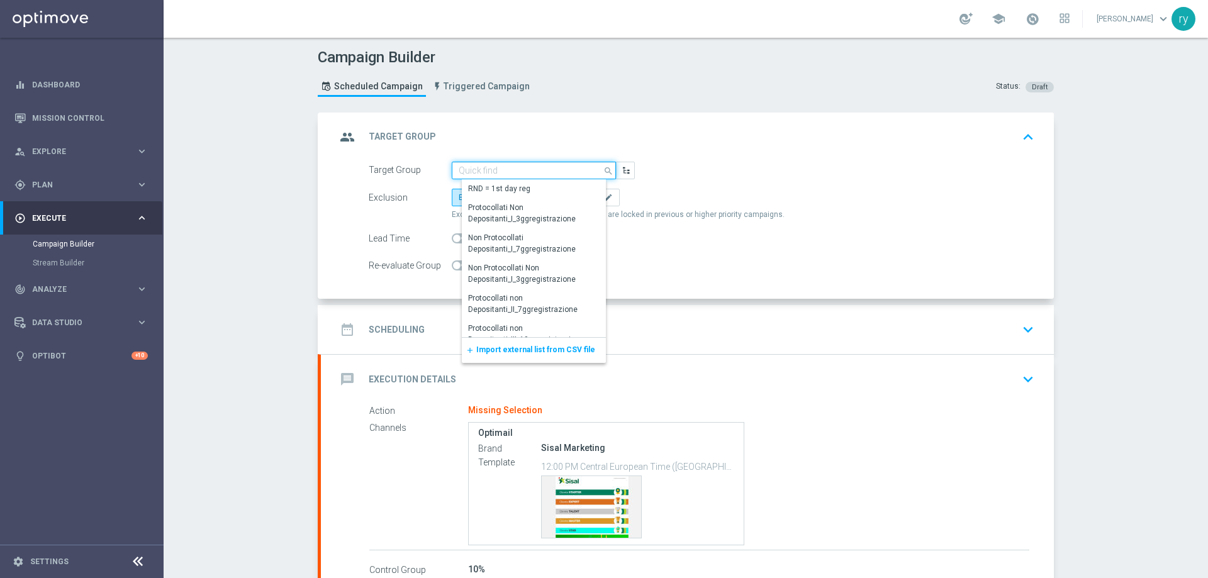
paste input "NO SALDO Active Casinò Silver Moda >60"
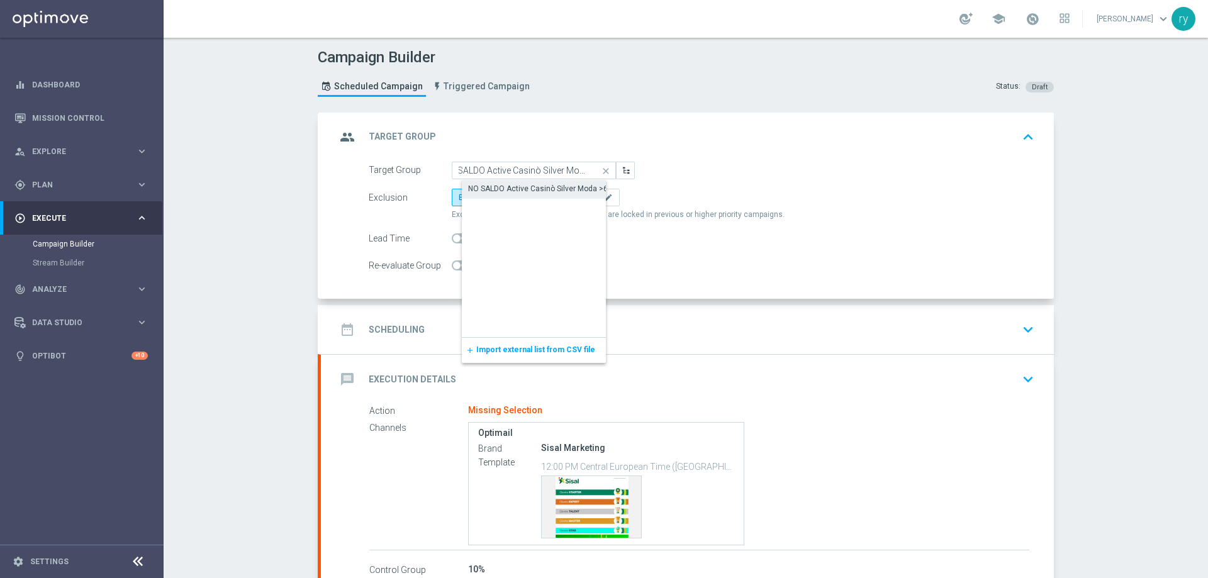
click at [504, 184] on div "NO SALDO Active Casinò Silver Moda >60" at bounding box center [540, 188] width 144 height 11
type input "NO SALDO Active Casinò Silver Moda >60"
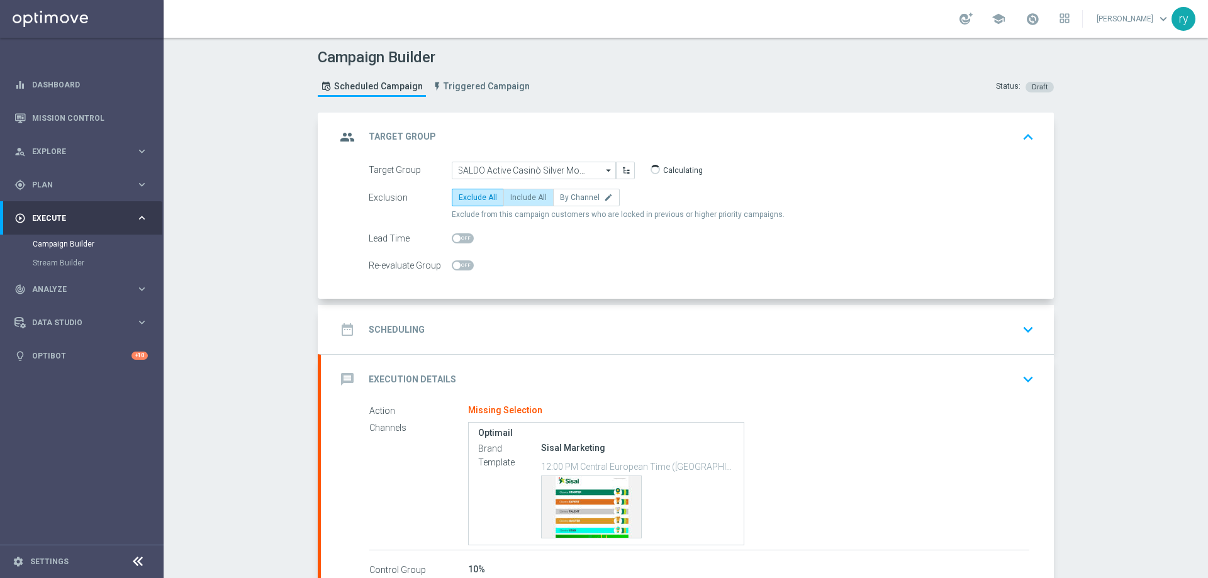
scroll to position [0, 0]
click at [510, 199] on span "Include All" at bounding box center [528, 197] width 37 height 9
click at [510, 199] on input "Include All" at bounding box center [514, 200] width 8 height 8
radio input "true"
click at [502, 305] on div "date_range Scheduling keyboard_arrow_down" at bounding box center [687, 329] width 733 height 49
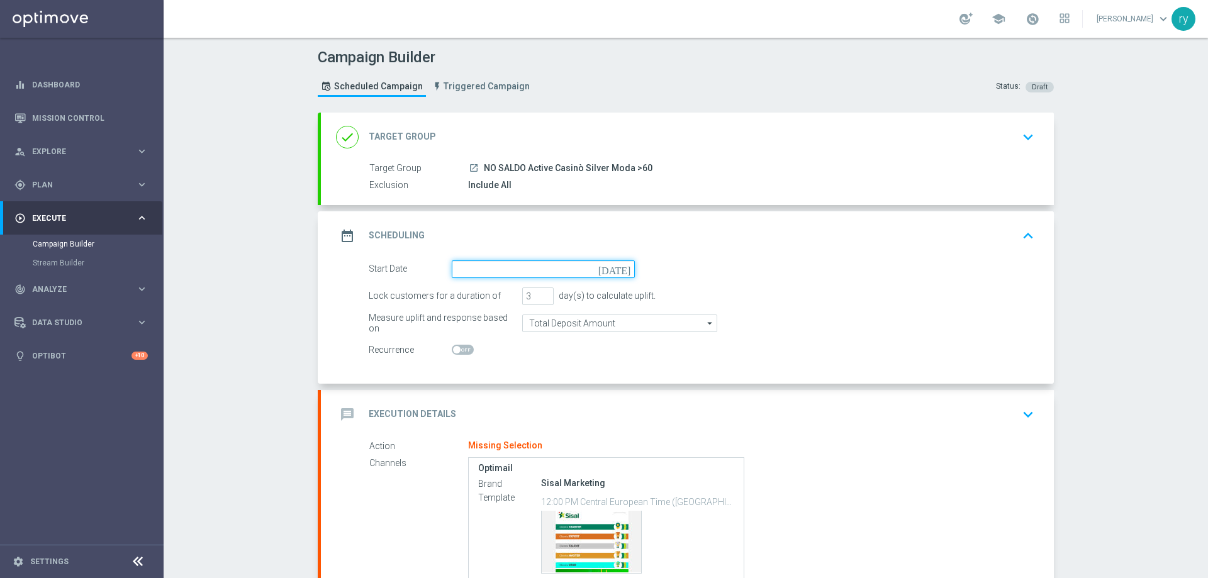
click at [514, 263] on input at bounding box center [543, 270] width 183 height 18
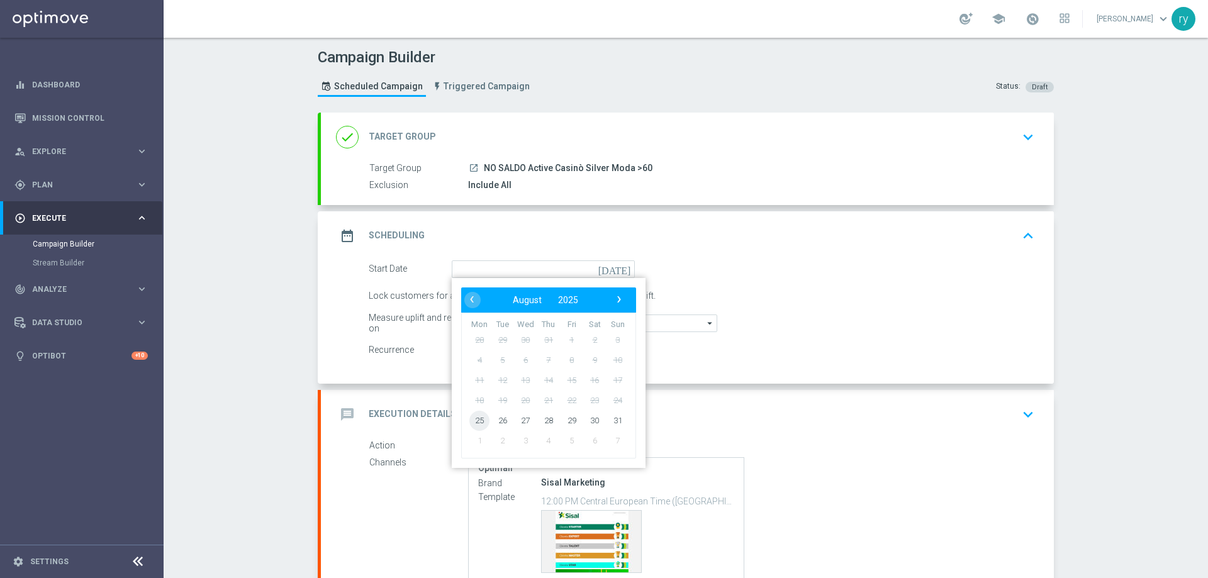
click at [475, 426] on span "25" at bounding box center [480, 420] width 20 height 20
type input "[DATE]"
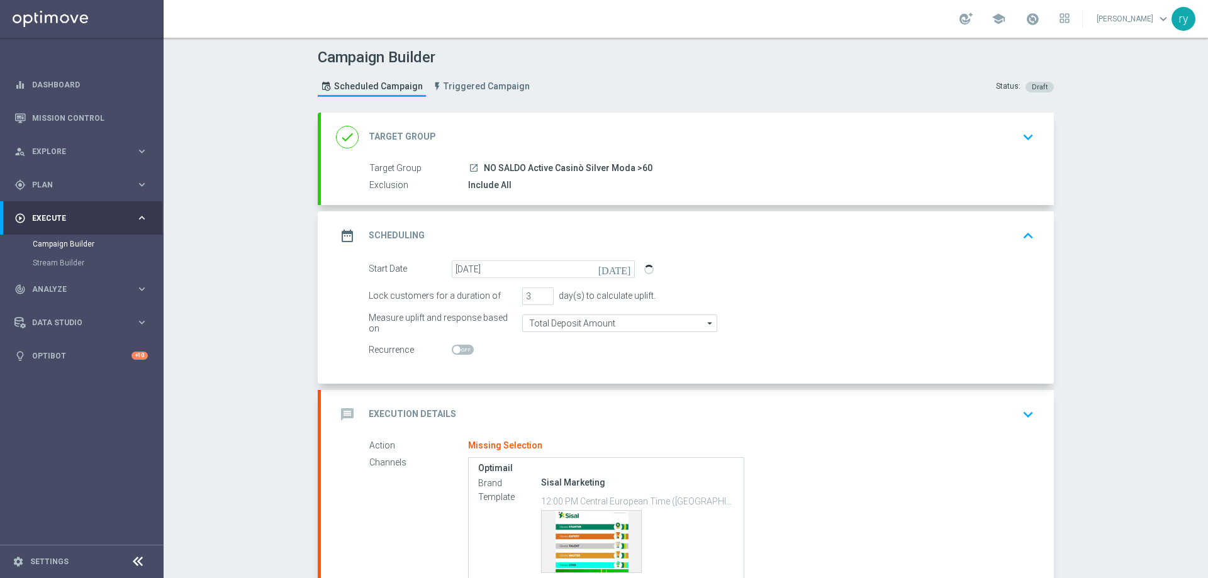
click at [526, 414] on div "message Execution Details keyboard_arrow_down" at bounding box center [687, 415] width 703 height 24
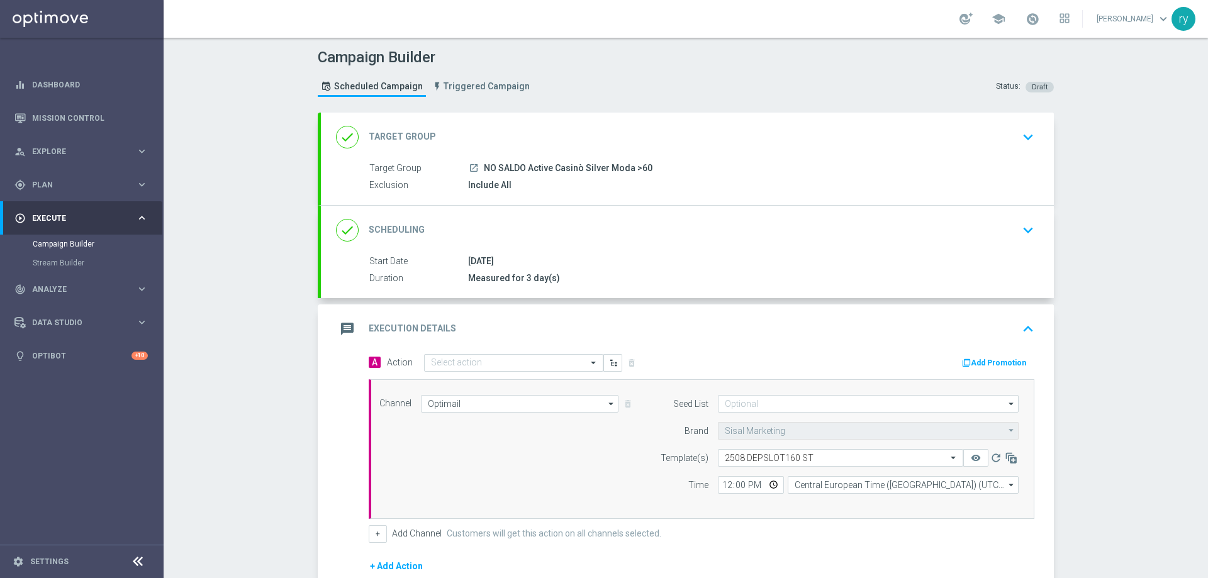
click at [977, 360] on button "Add Promotion" at bounding box center [996, 363] width 70 height 14
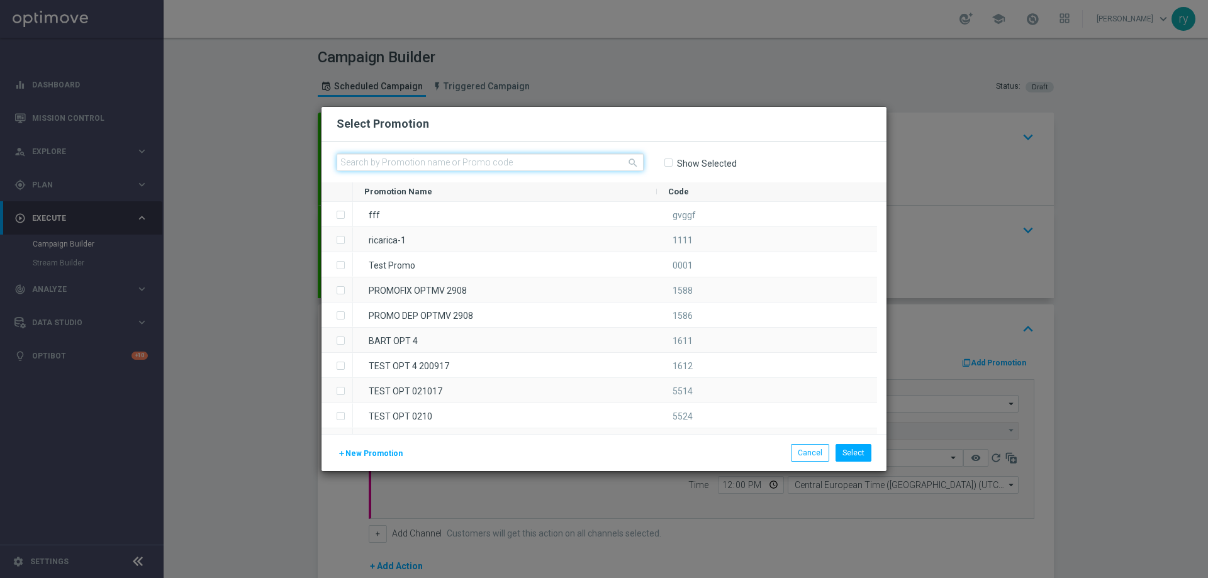
click at [361, 160] on input "text" at bounding box center [490, 163] width 307 height 18
paste input "333430"
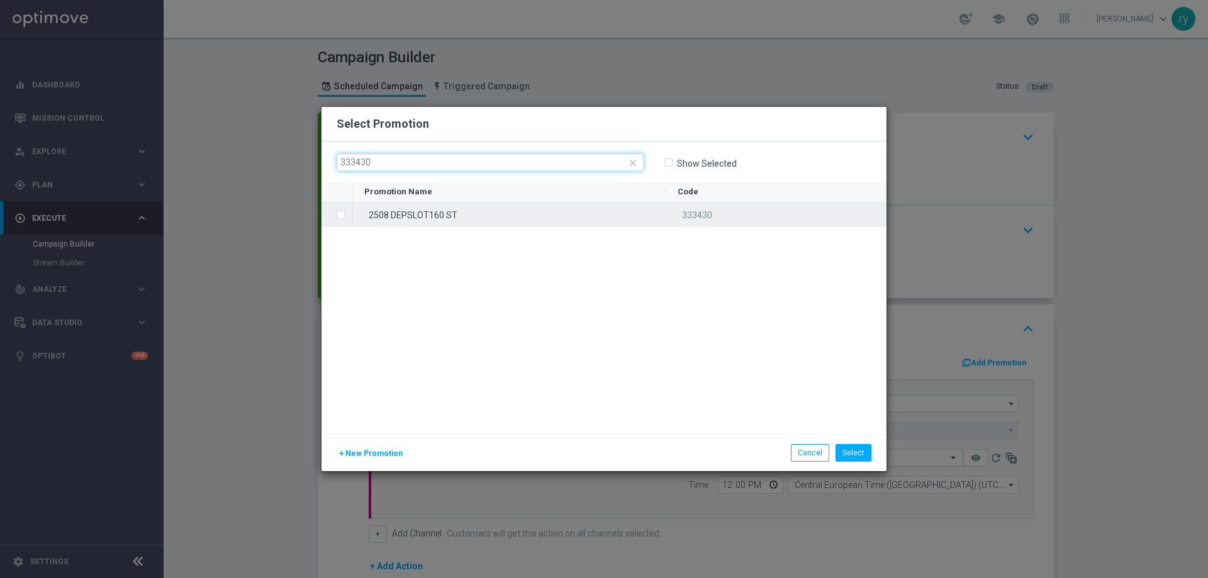
type input "333430"
click at [349, 217] on label "Press SPACE to select this row." at bounding box center [351, 215] width 4 height 11
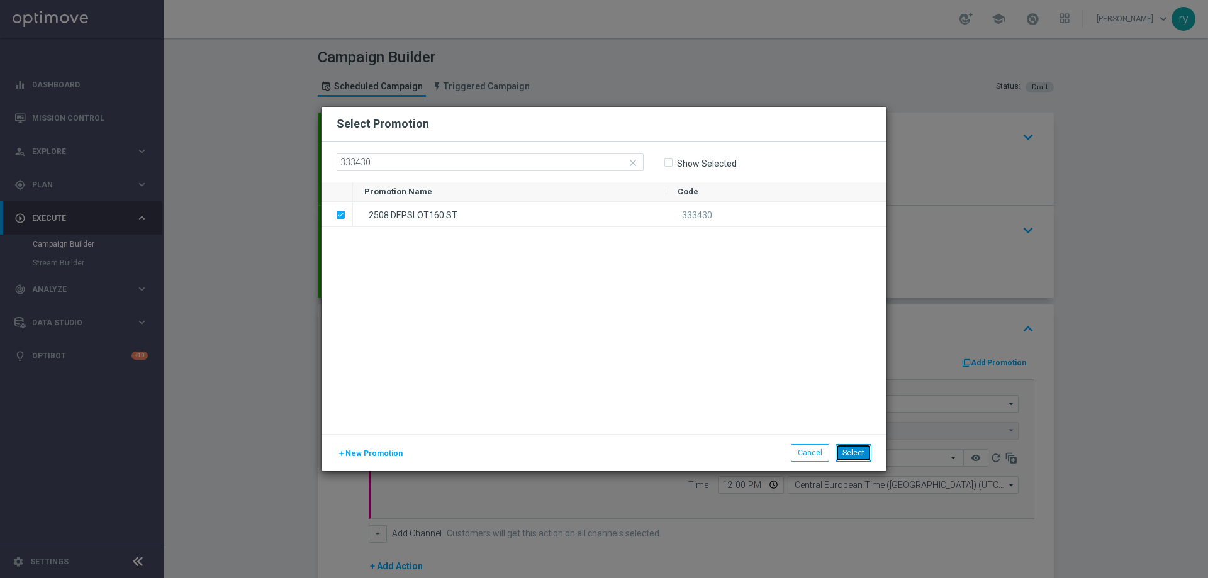
click at [857, 449] on button "Select" at bounding box center [854, 453] width 36 height 18
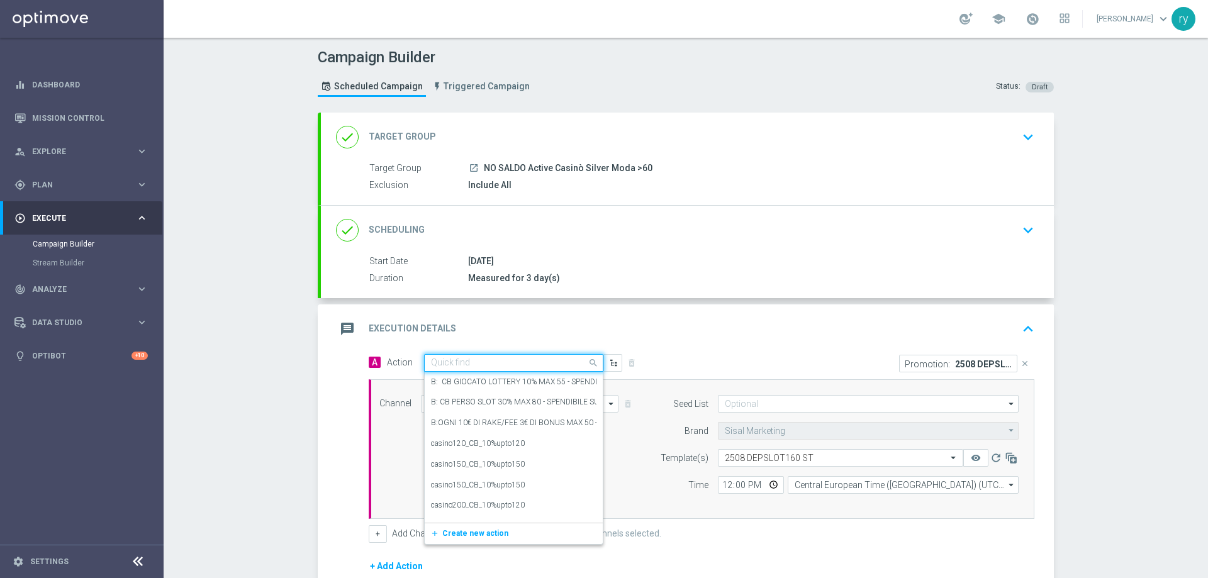
click at [437, 360] on input "text" at bounding box center [501, 363] width 140 height 11
paste input "DEP 200€ per 10% fino a 160€"
type input "DEP 200€ per 10% fino a 160€"
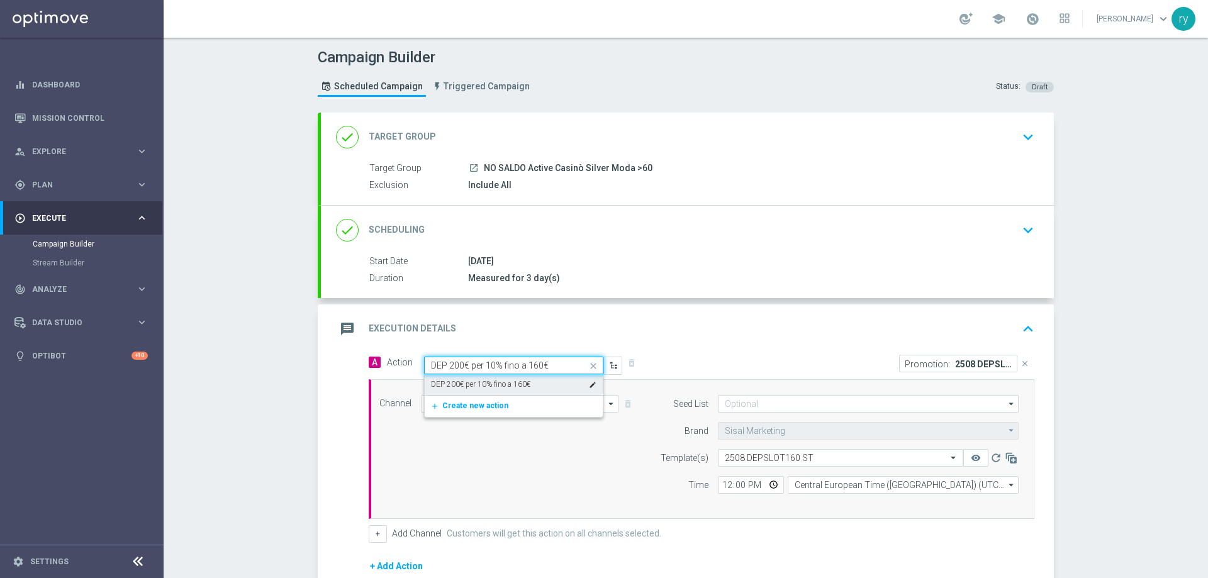
click at [458, 380] on label "DEP 200€ per 10% fino a 160€" at bounding box center [480, 385] width 99 height 11
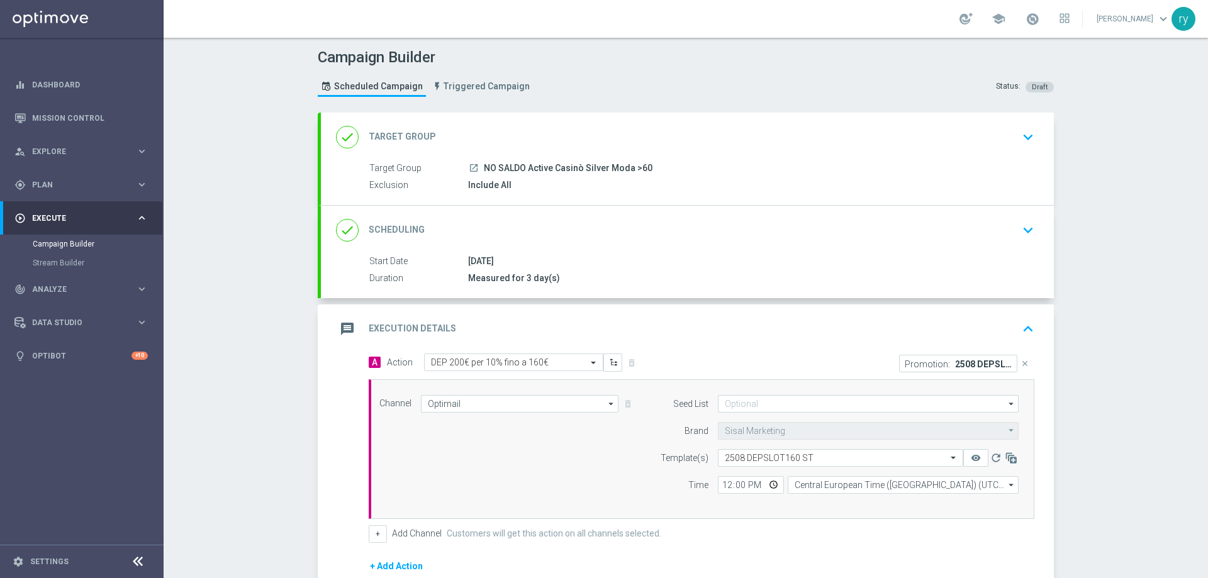
click at [702, 359] on div "Promotion: 2508 DEPSLOT160 ST close" at bounding box center [873, 363] width 342 height 19
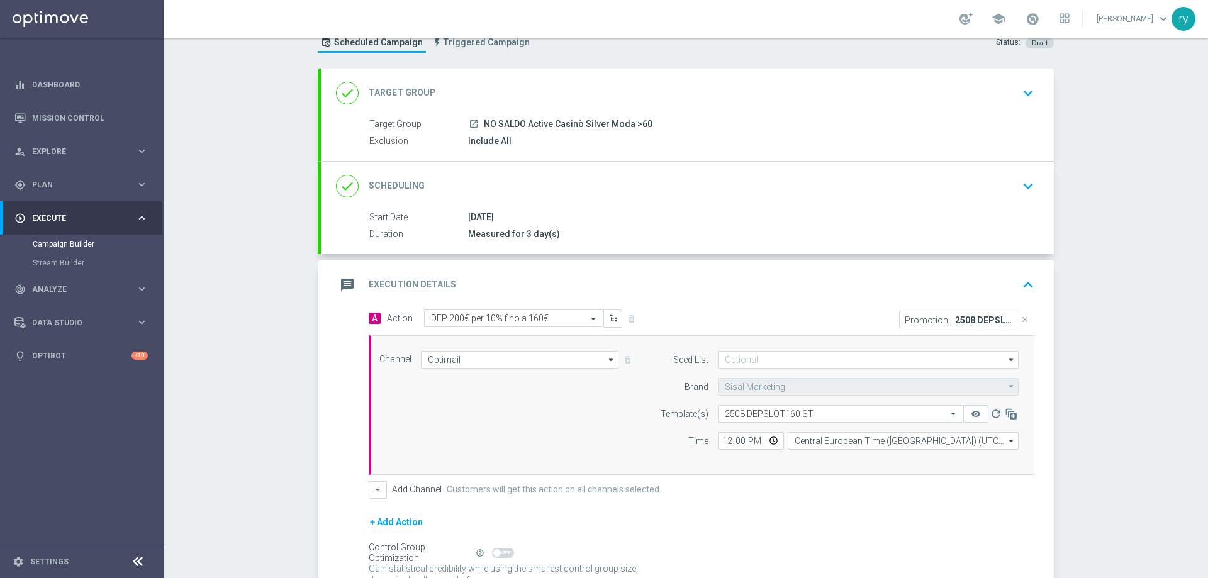
scroll to position [63, 0]
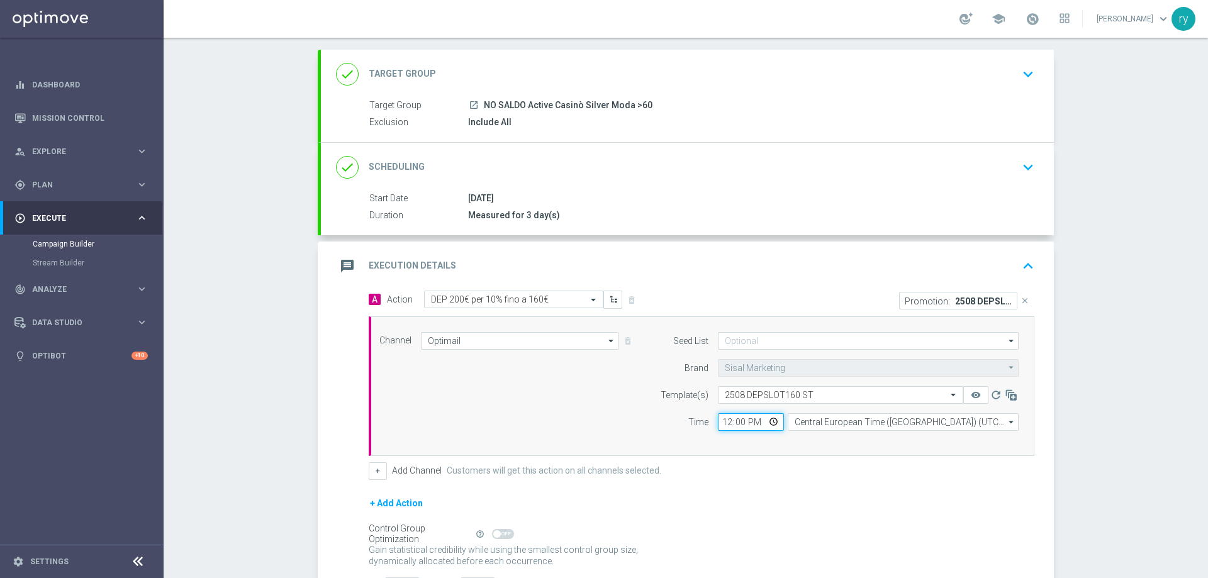
click at [718, 420] on input "12:00" at bounding box center [751, 423] width 66 height 18
type input "18:00"
click at [732, 448] on div "Channel Optimail Optimail arrow_drop_down Drag here to set row groups Drag here…" at bounding box center [702, 387] width 666 height 140
click at [380, 471] on button "+" at bounding box center [378, 472] width 18 height 18
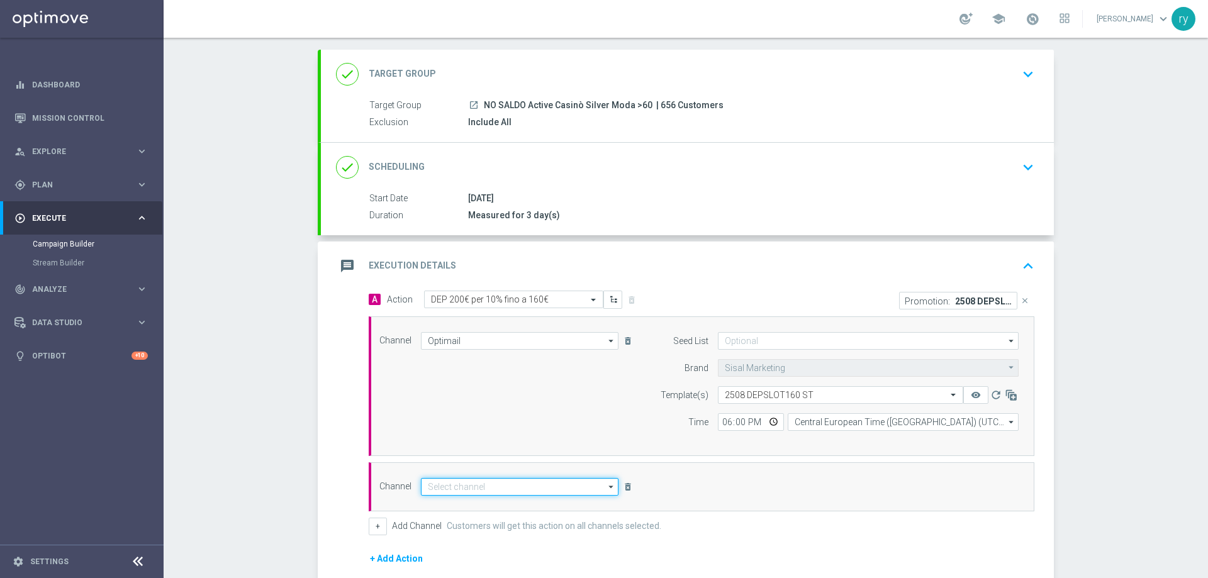
click at [466, 486] on input at bounding box center [520, 487] width 198 height 18
click at [471, 519] on div "Other" at bounding box center [525, 518] width 188 height 18
type input "Other"
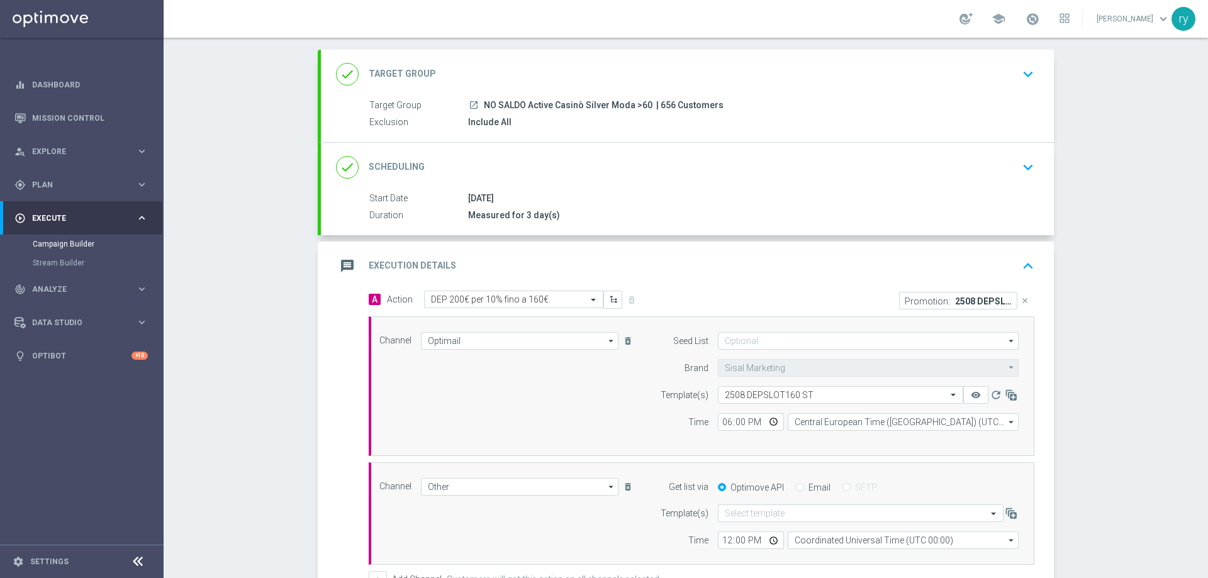
click at [796, 488] on input "Email" at bounding box center [800, 489] width 8 height 8
radio input "true"
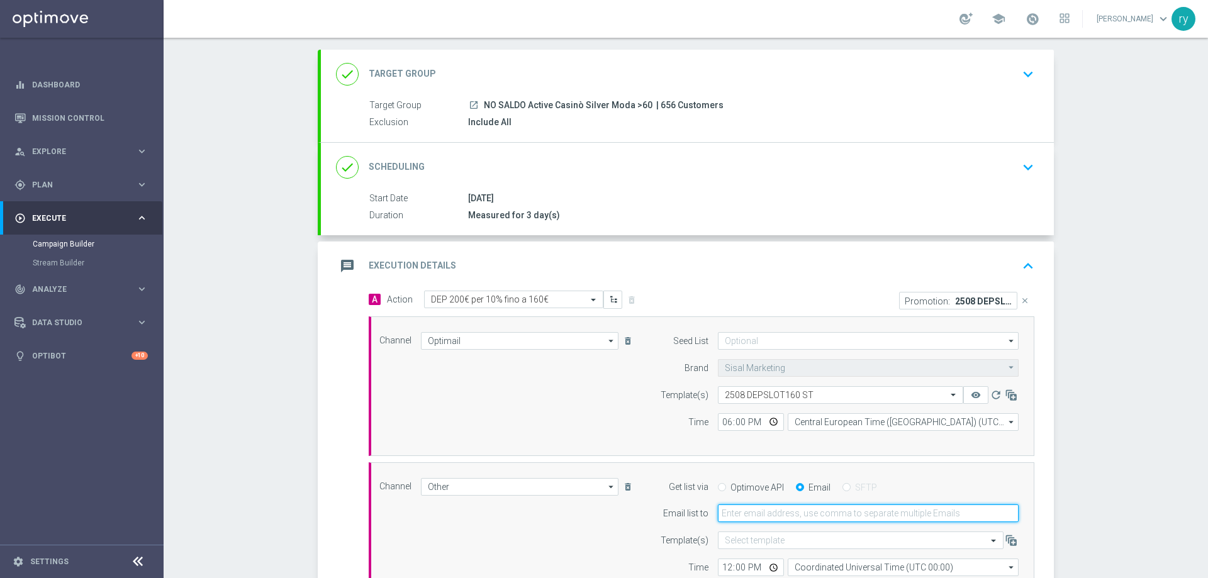
click at [792, 518] on input "email" at bounding box center [868, 514] width 301 height 18
type input "[EMAIL_ADDRESS][DOMAIN_NAME]"
click at [1081, 479] on div "Campaign Builder Scheduled Campaign Triggered Campaign Status: Draft done Targe…" at bounding box center [686, 308] width 1045 height 541
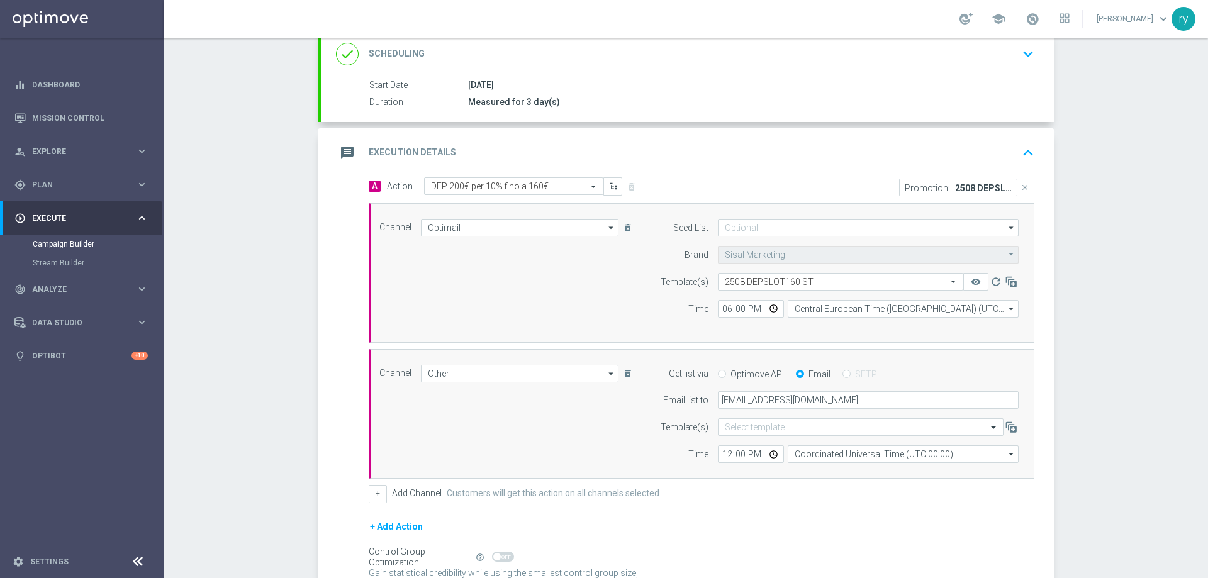
scroll to position [189, 0]
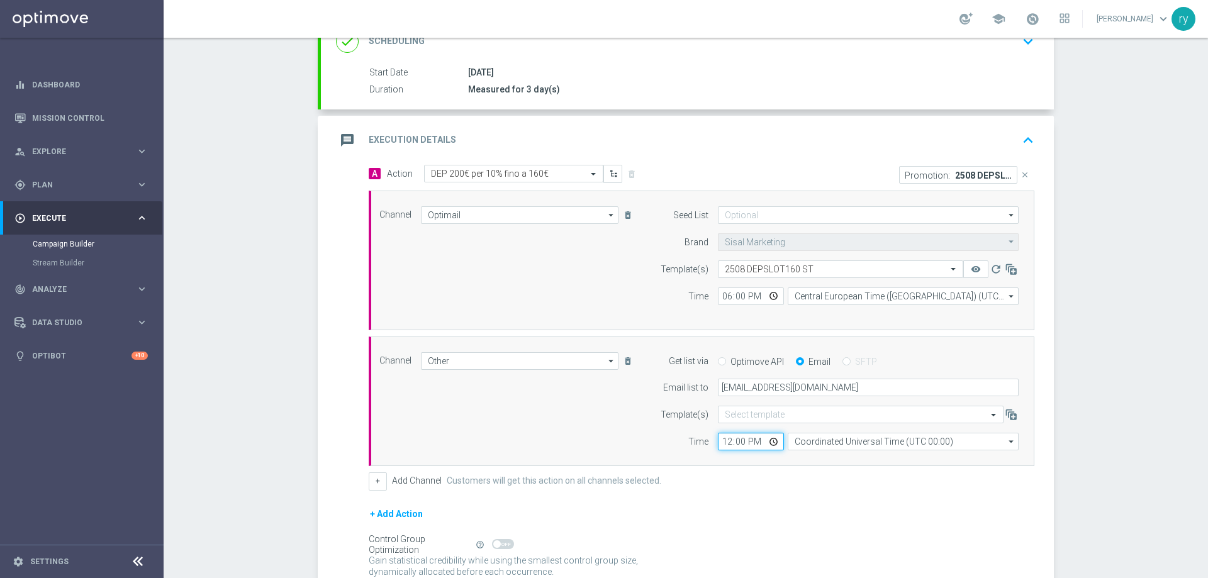
click at [722, 442] on input "12:00" at bounding box center [751, 442] width 66 height 18
type input "18:00"
click at [808, 453] on div "Channel Other Other arrow_drop_down Drag here to set row groups Drag here to se…" at bounding box center [702, 402] width 666 height 130
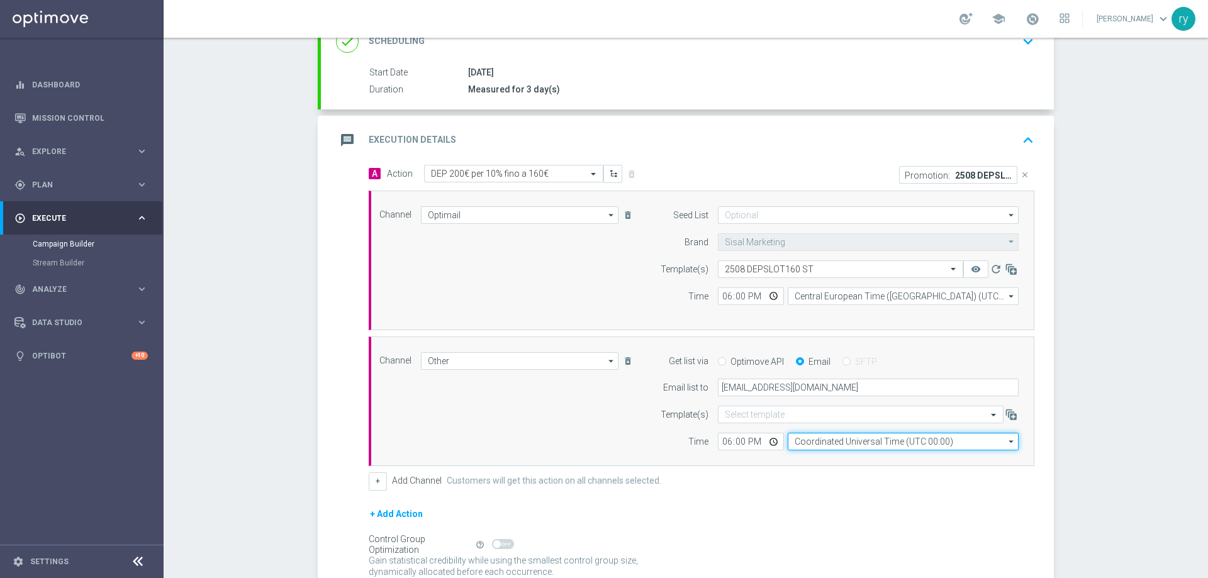
click at [813, 441] on input "Coordinated Universal Time (UTC 00:00)" at bounding box center [903, 442] width 231 height 18
click at [813, 441] on input "ber" at bounding box center [903, 442] width 231 height 18
click at [817, 449] on input "ber" at bounding box center [903, 442] width 231 height 18
click at [818, 457] on div "Central European Time ([GEOGRAPHIC_DATA]) (UTC +02:00)" at bounding box center [907, 459] width 206 height 11
type input "Central European Time ([GEOGRAPHIC_DATA]) (UTC +02:00)"
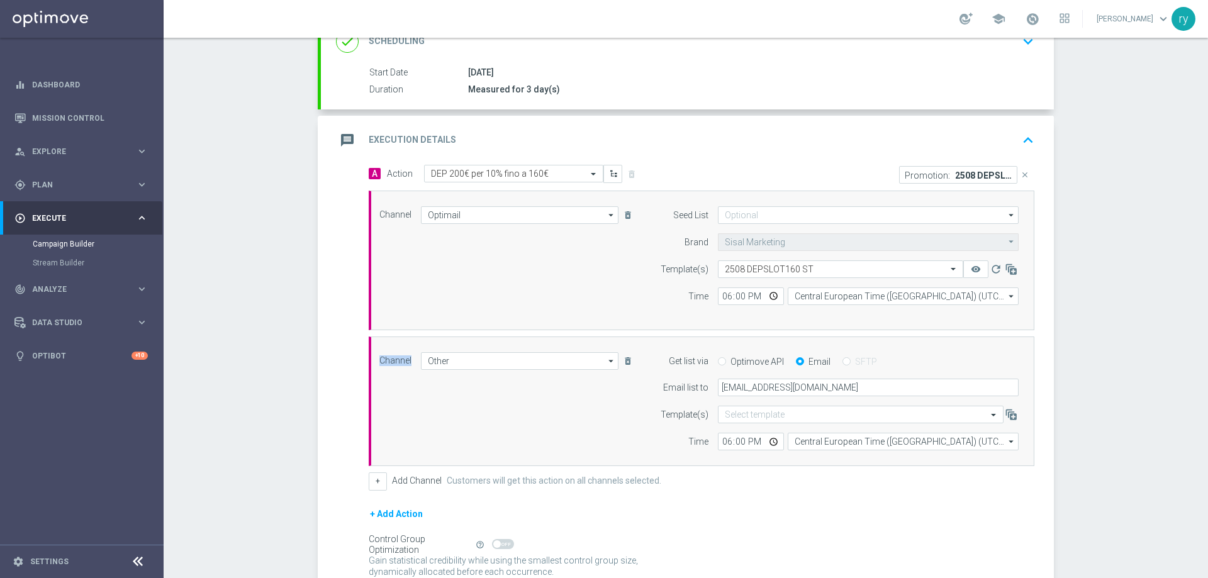
click at [818, 457] on div "Channel Other Other arrow_drop_down Drag here to set row groups Drag here to se…" at bounding box center [702, 402] width 666 height 130
click at [328, 459] on div "A Action Select action DEP 200€ per 10% fino a 160€ delete_forever Promotion: 2…" at bounding box center [687, 393] width 733 height 456
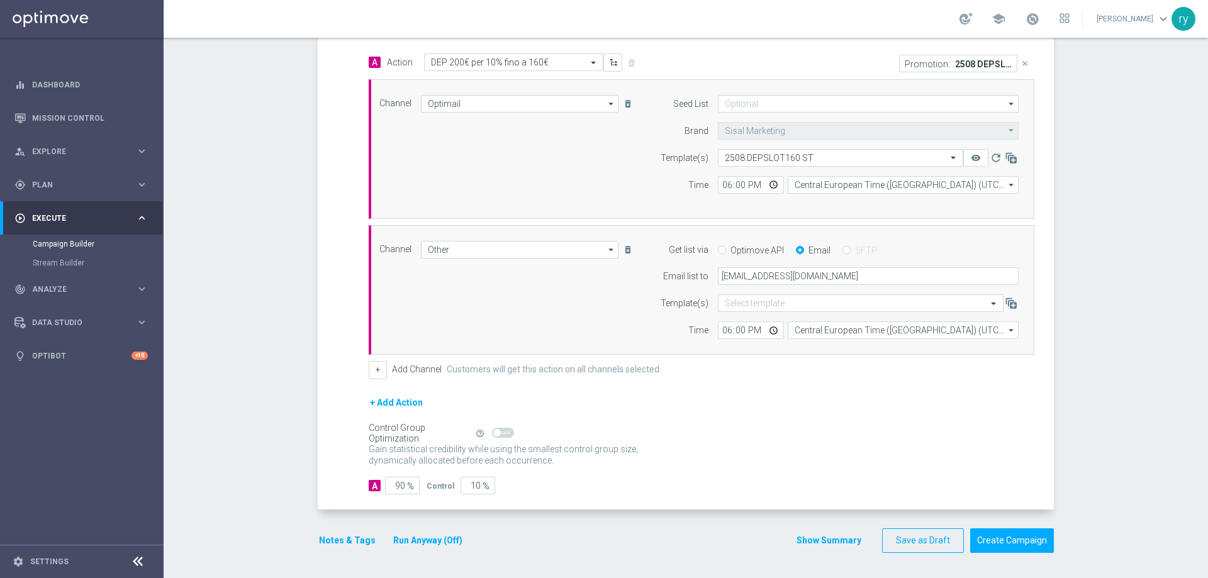
click at [330, 543] on button "Notes & Tags" at bounding box center [347, 541] width 59 height 16
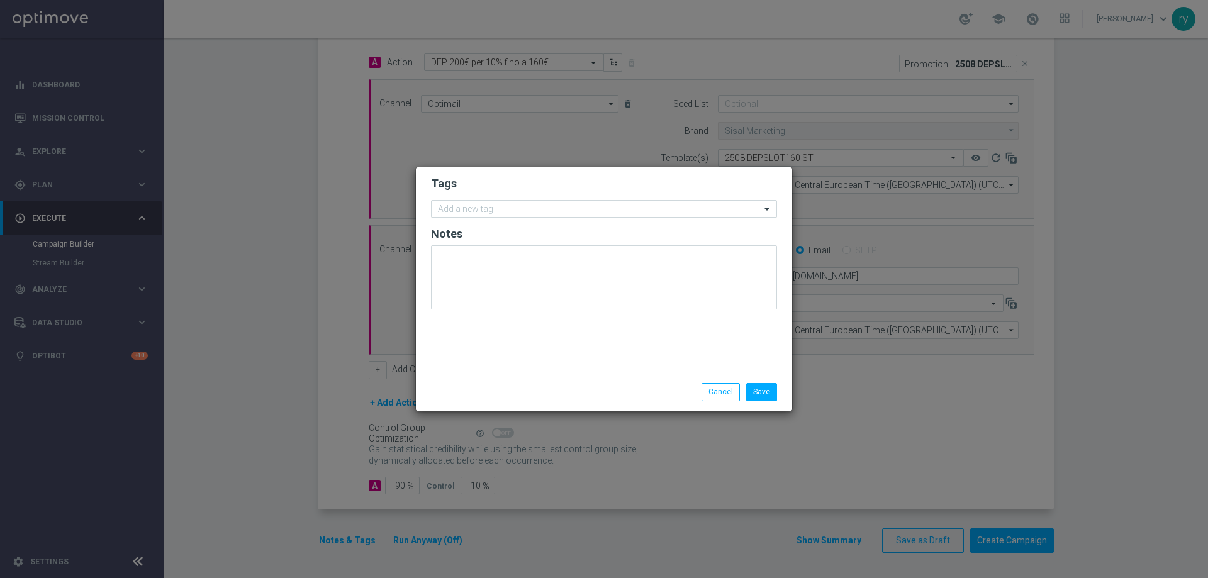
click at [467, 209] on input "text" at bounding box center [599, 210] width 323 height 11
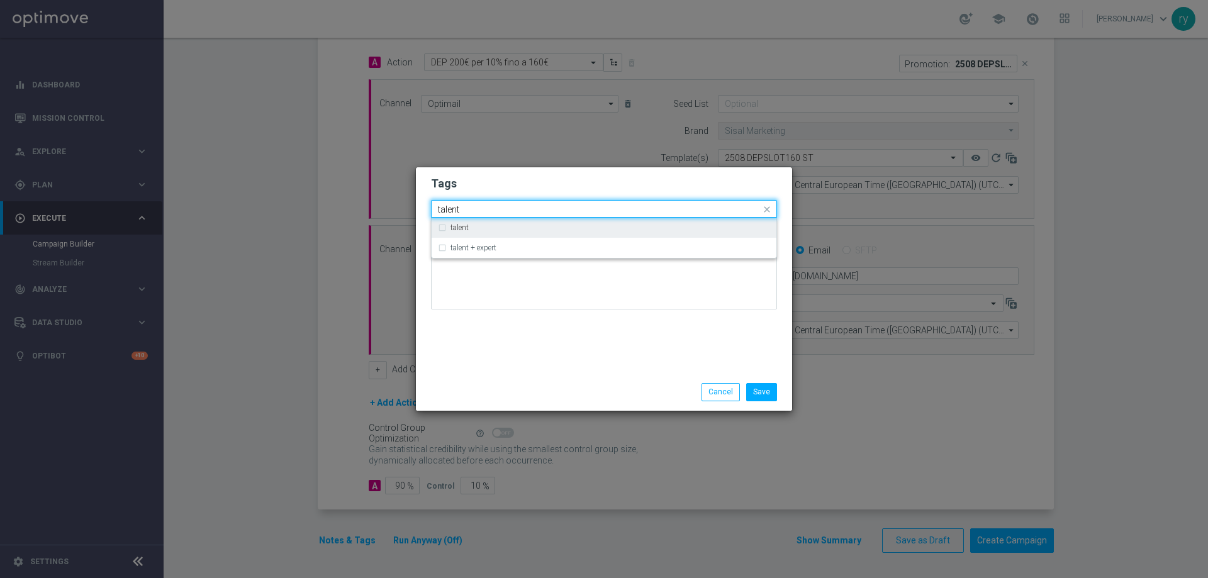
click at [481, 221] on div "talent" at bounding box center [604, 228] width 332 height 20
type input "talent"
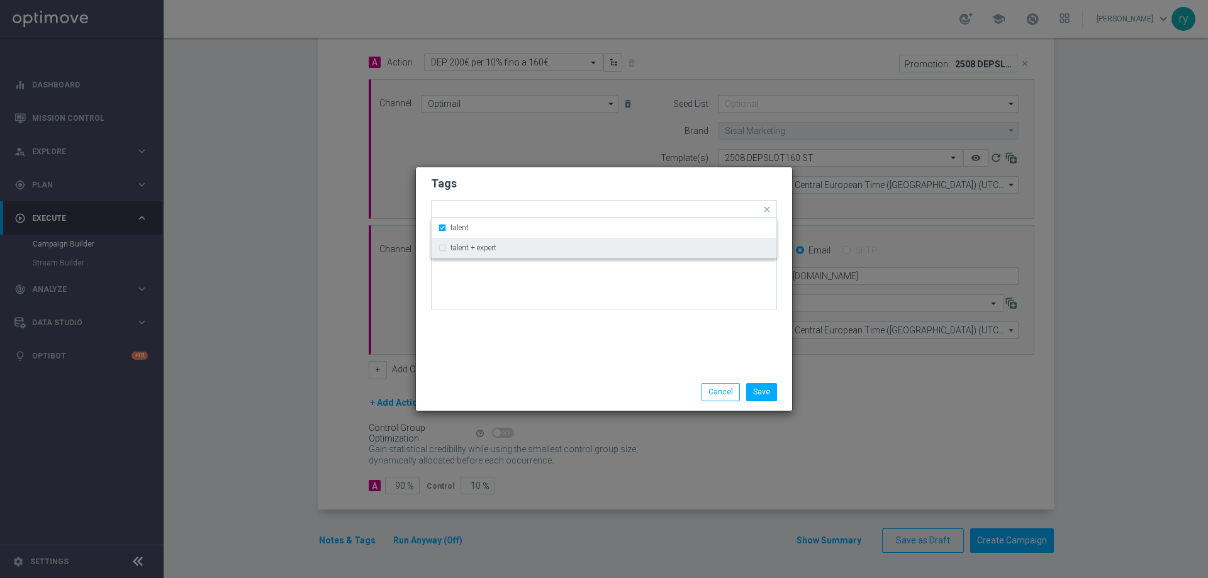
click at [530, 356] on div "Tags Quick find × talent talent talent + expert Notes" at bounding box center [604, 270] width 376 height 206
click at [521, 212] on input "text" at bounding box center [620, 210] width 281 height 11
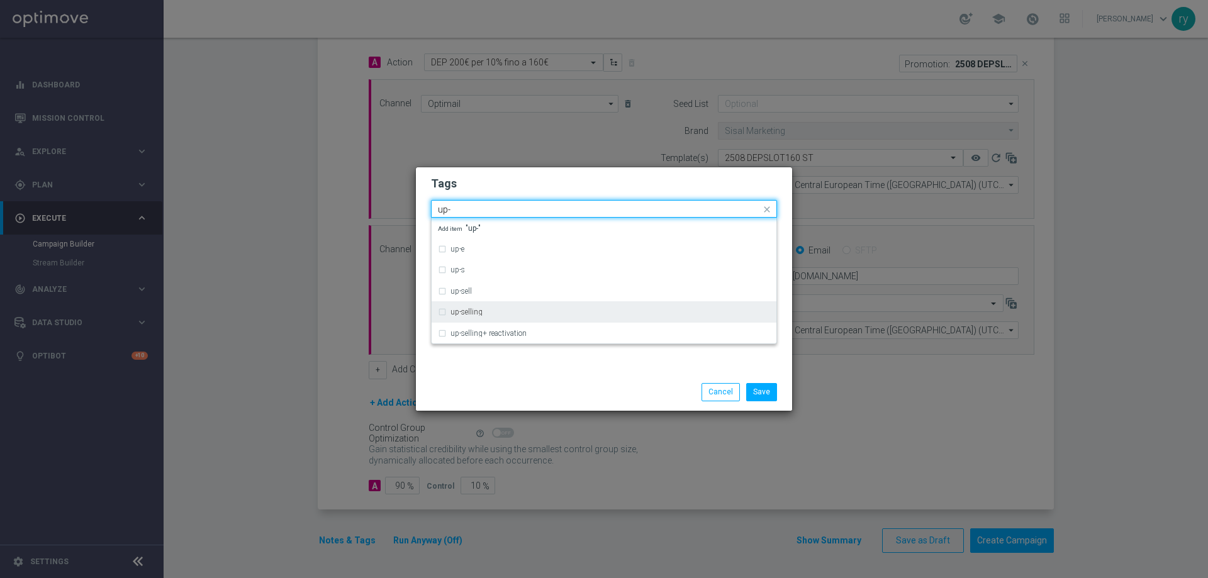
click at [503, 312] on div "up-selling" at bounding box center [611, 312] width 320 height 8
type input "up-"
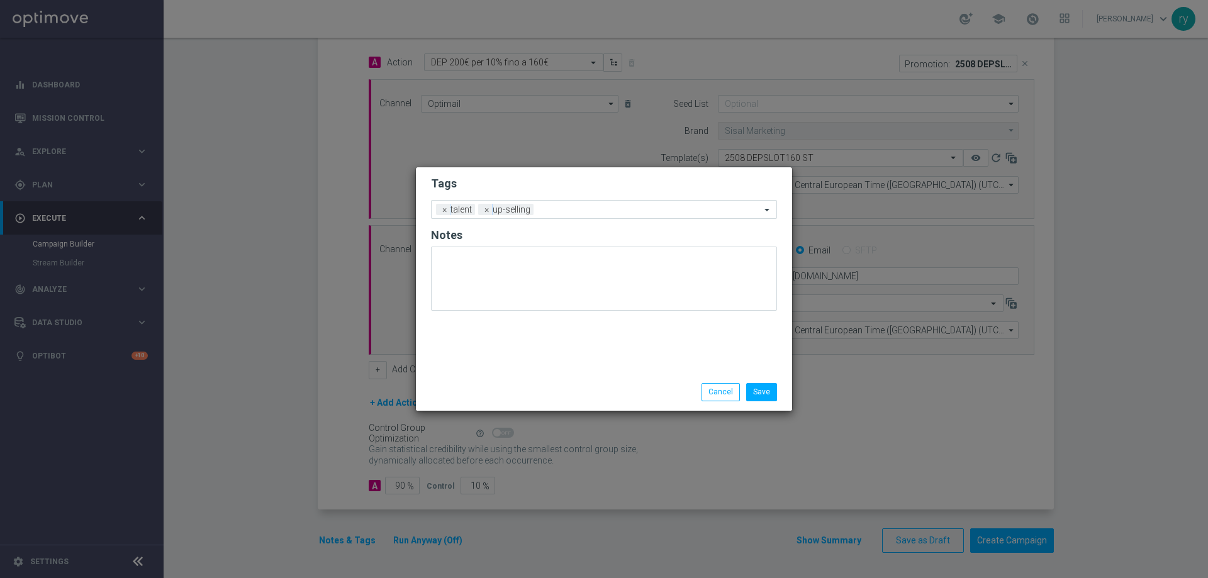
click at [536, 381] on div "Save Cancel" at bounding box center [604, 392] width 376 height 37
click at [570, 211] on input "text" at bounding box center [650, 210] width 222 height 11
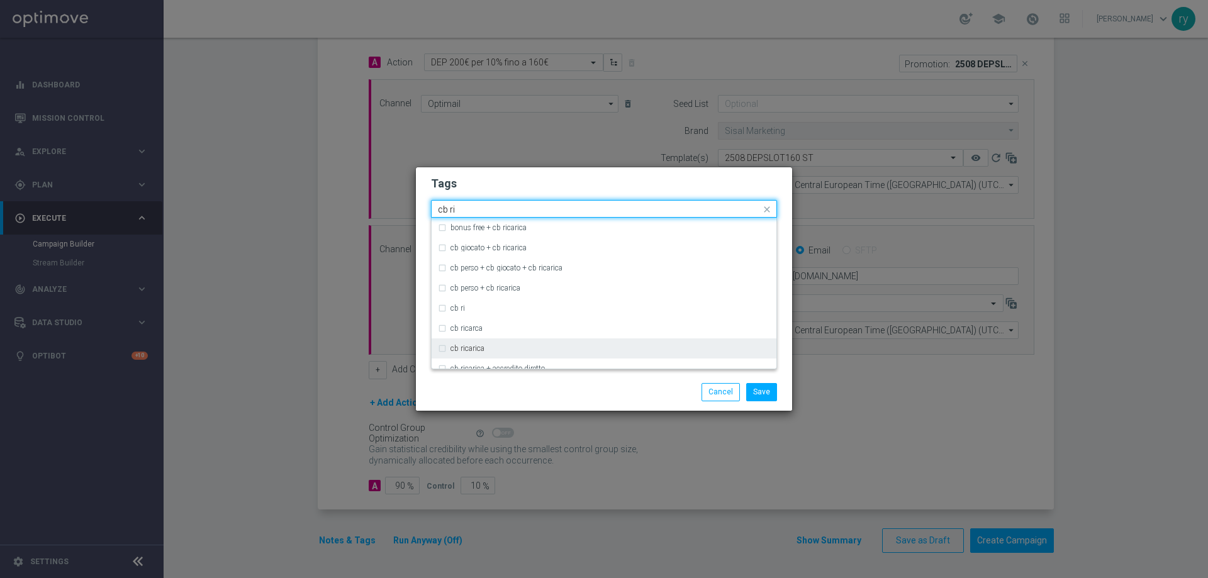
click at [485, 342] on div "cb ricarica" at bounding box center [604, 349] width 332 height 20
type input "cb ri"
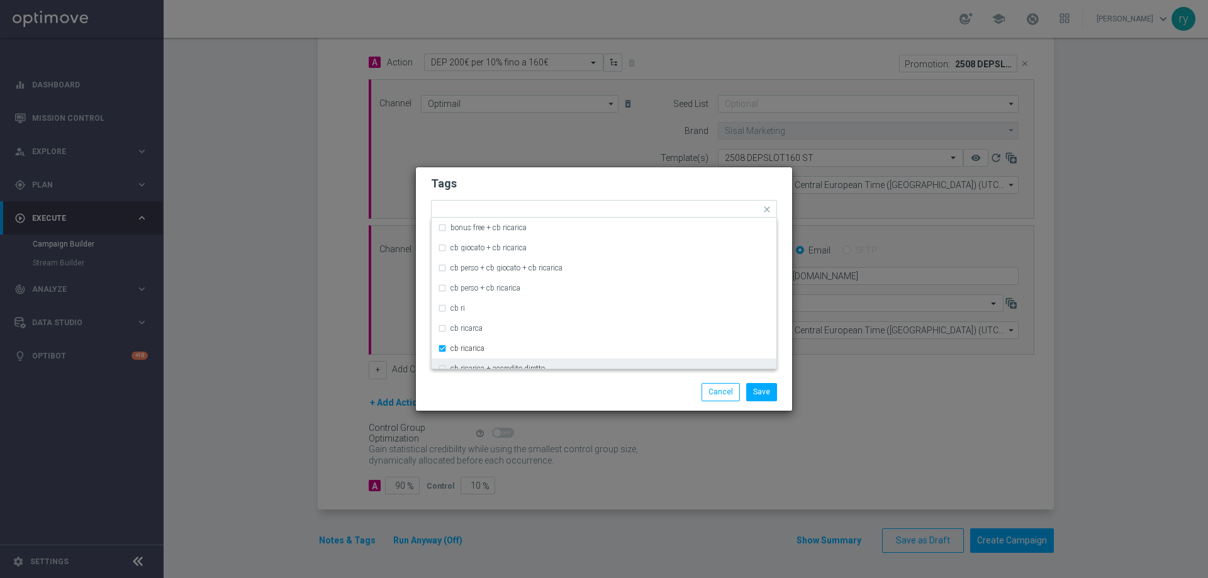
click at [514, 391] on div "Save Cancel" at bounding box center [604, 392] width 365 height 18
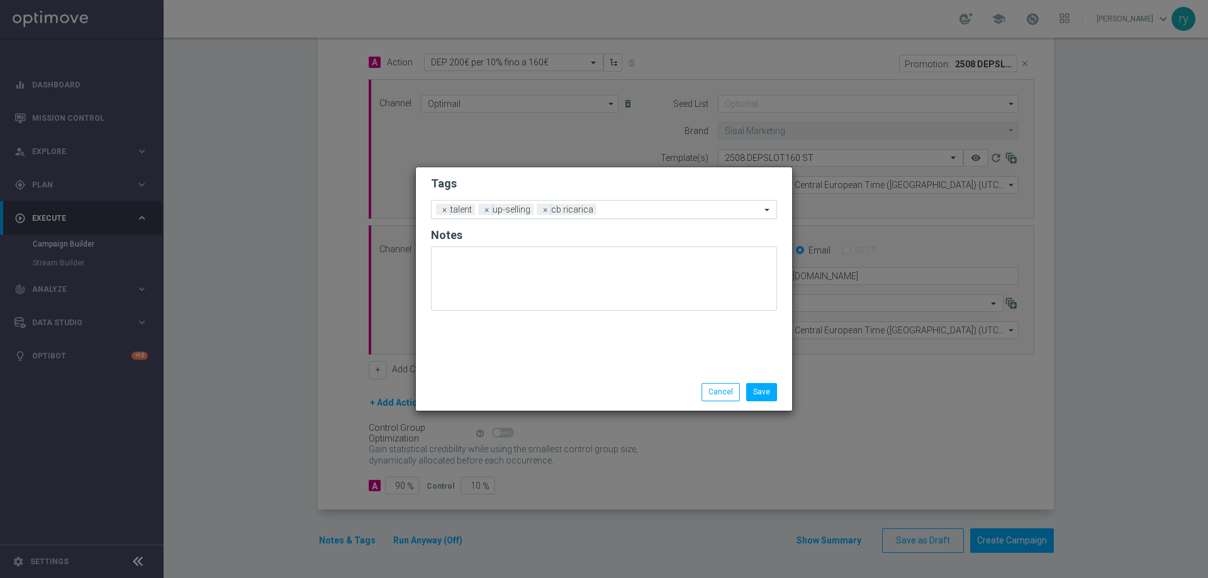
click at [611, 214] on input "text" at bounding box center [681, 210] width 159 height 11
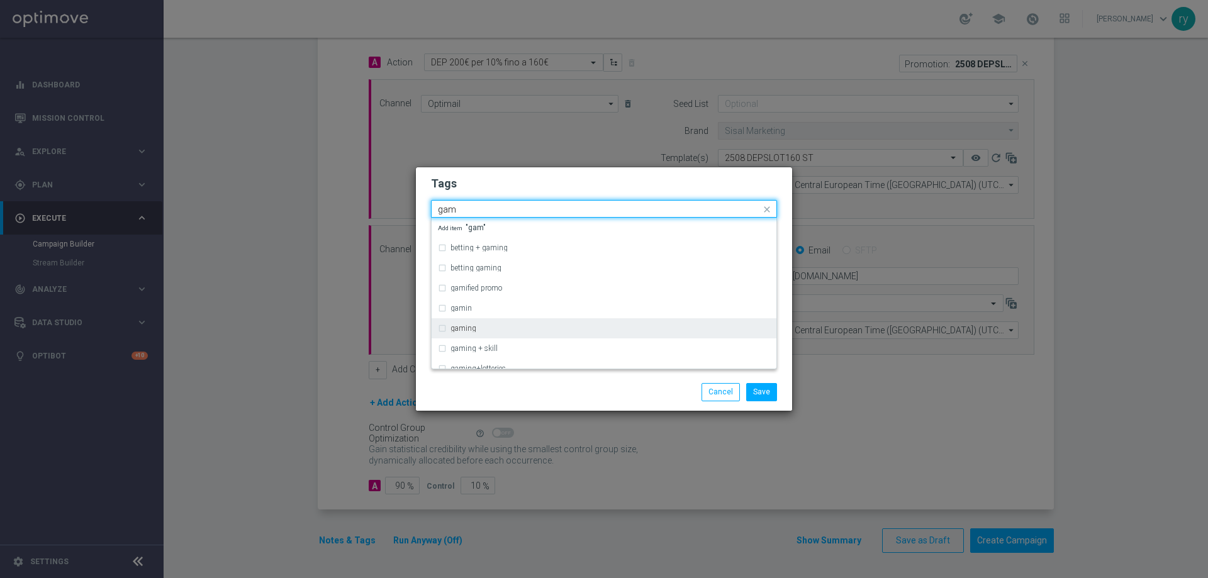
click at [473, 331] on label "gaming" at bounding box center [464, 329] width 26 height 8
type input "gam"
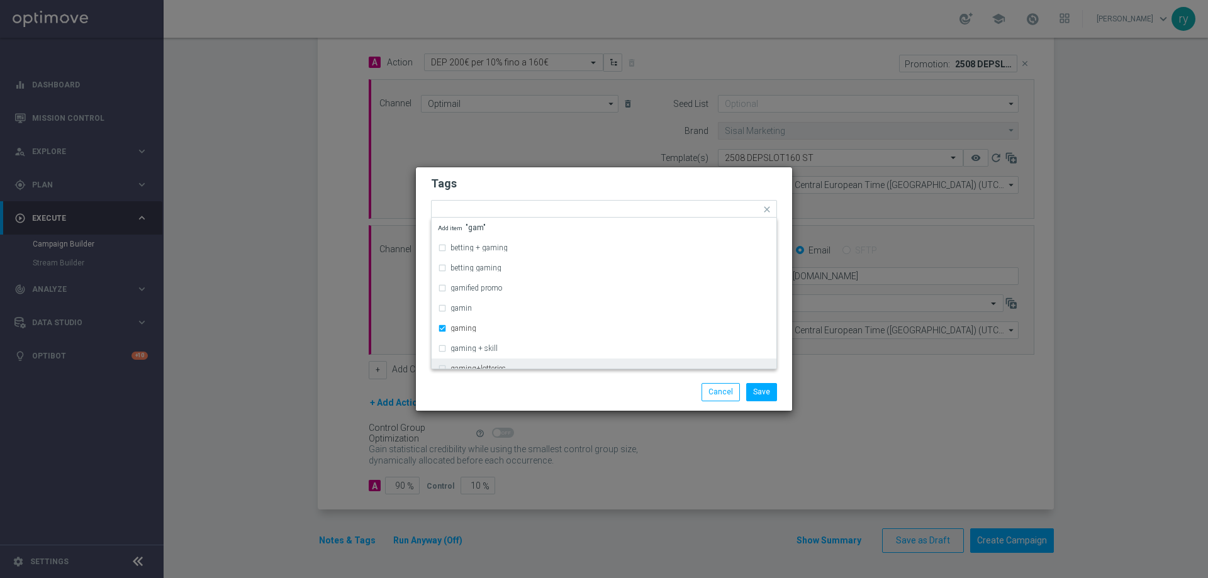
click at [500, 386] on div "Save Cancel" at bounding box center [604, 392] width 365 height 18
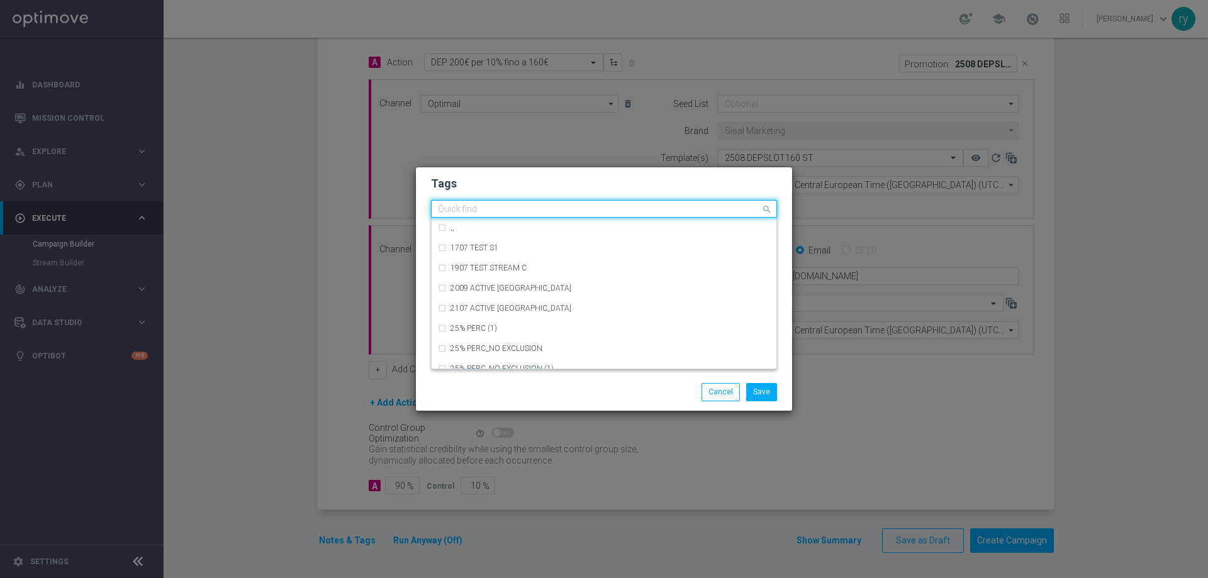
click at [661, 207] on input "text" at bounding box center [599, 210] width 323 height 11
click at [532, 278] on div "bonus cash" at bounding box center [604, 288] width 332 height 20
type input "bonus"
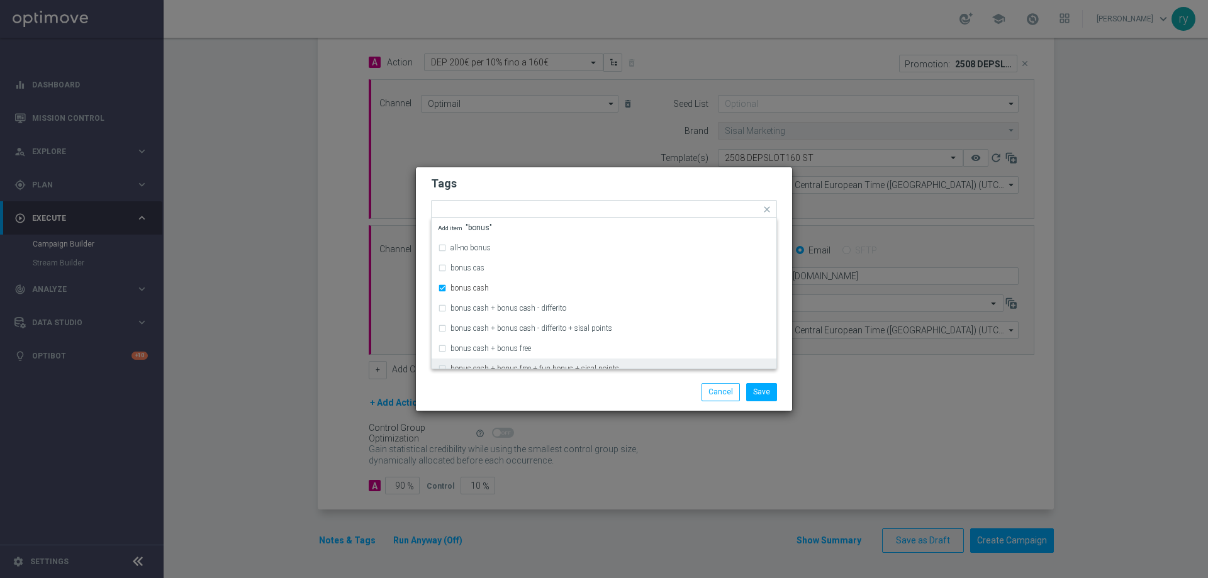
click at [568, 390] on div "Save Cancel" at bounding box center [665, 392] width 244 height 18
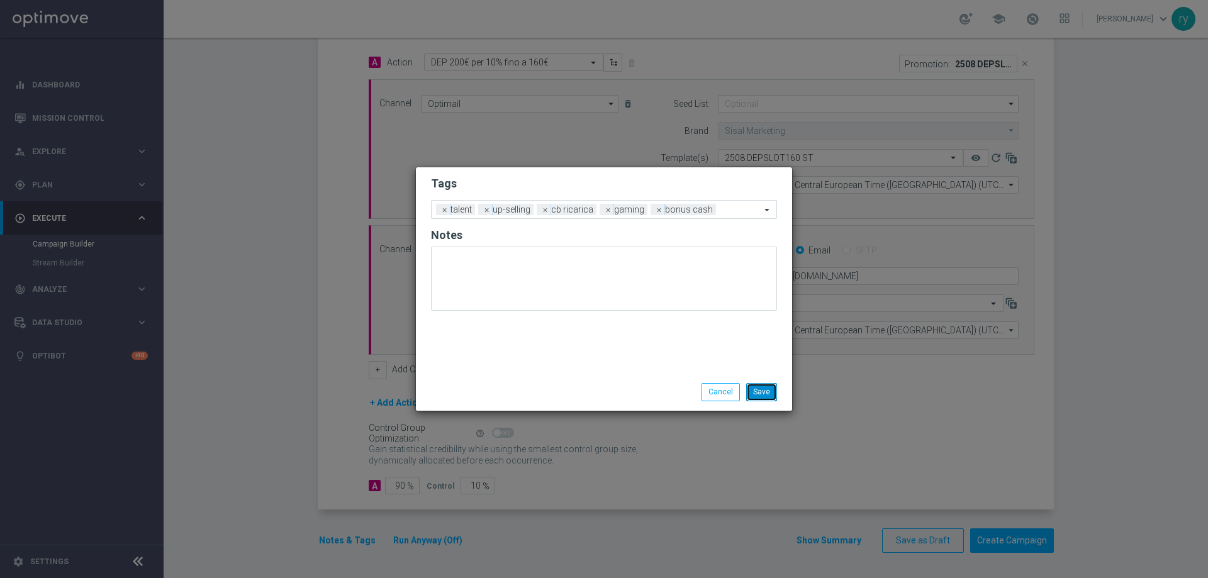
click at [773, 391] on button "Save" at bounding box center [761, 392] width 31 height 18
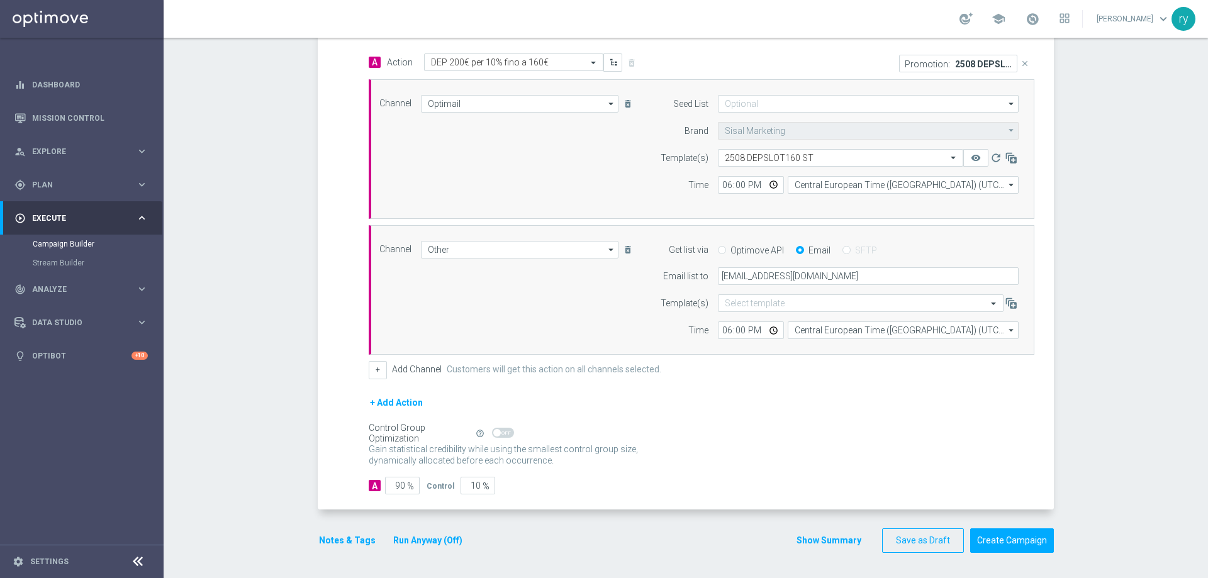
click at [809, 540] on button "Show Summary" at bounding box center [829, 541] width 66 height 14
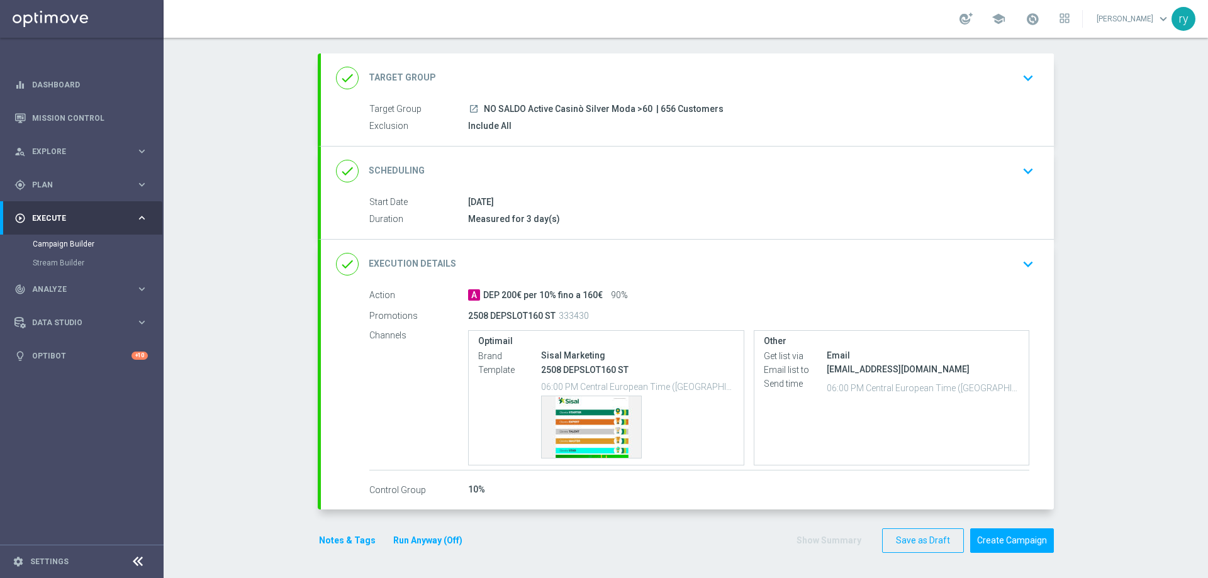
scroll to position [59, 0]
click at [580, 429] on div "Template preview" at bounding box center [591, 428] width 99 height 62
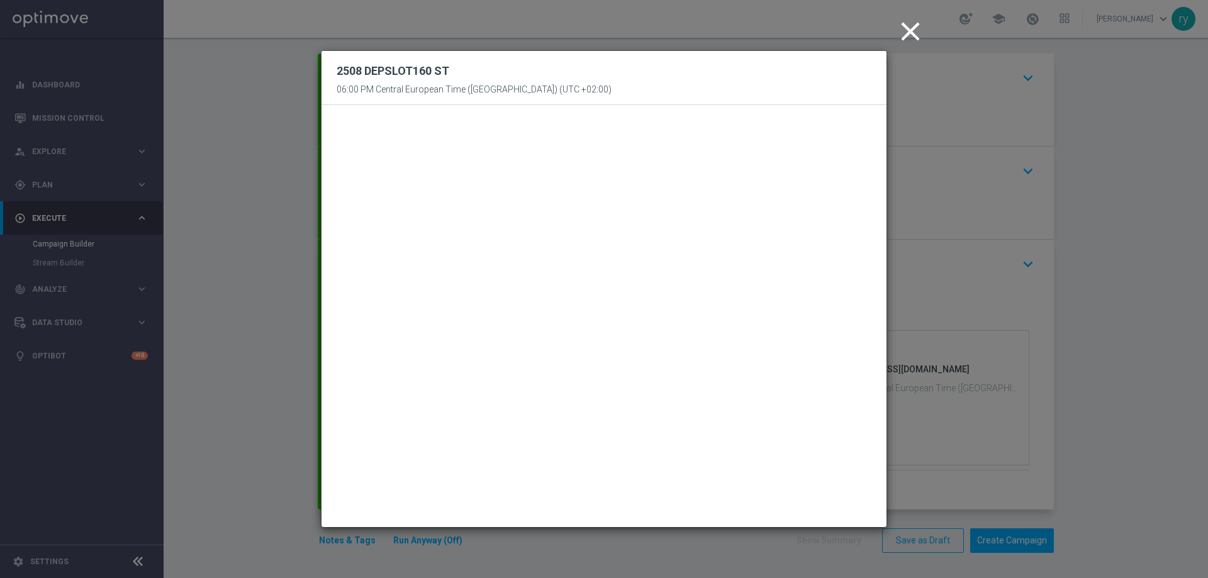
click at [902, 23] on icon "close" at bounding box center [910, 31] width 31 height 31
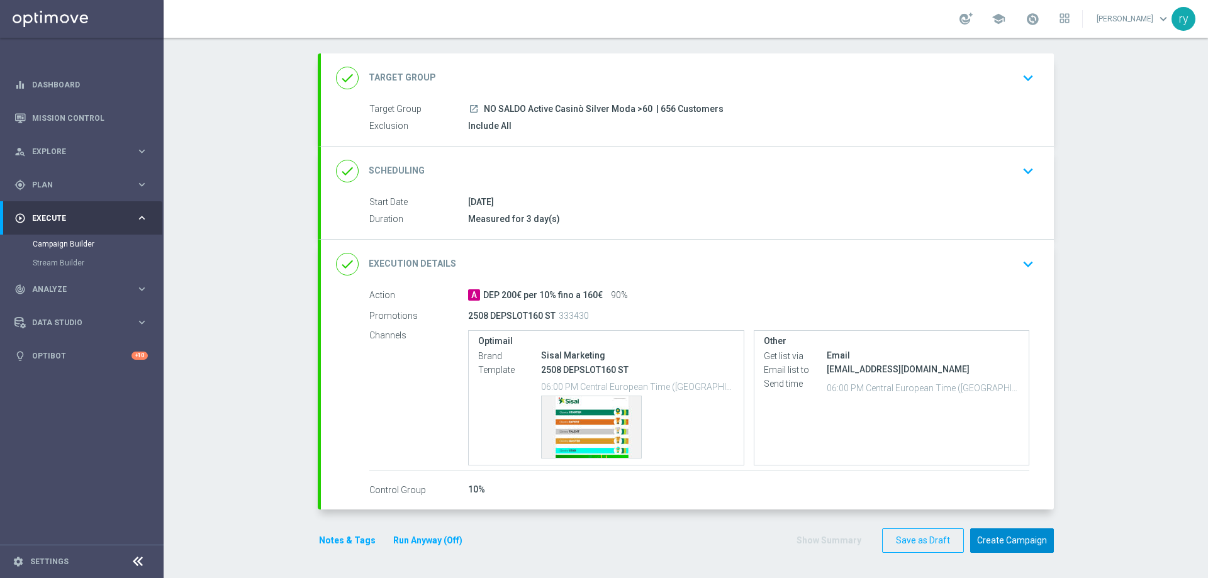
click at [1013, 547] on button "Create Campaign" at bounding box center [1013, 541] width 84 height 25
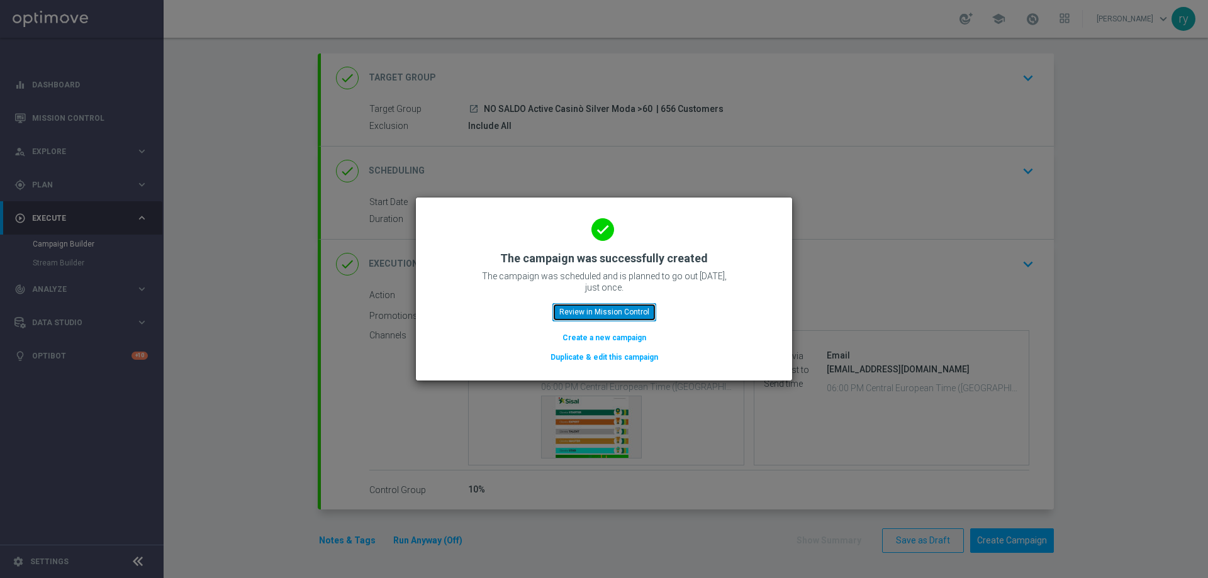
click at [624, 307] on button "Review in Mission Control" at bounding box center [605, 312] width 104 height 18
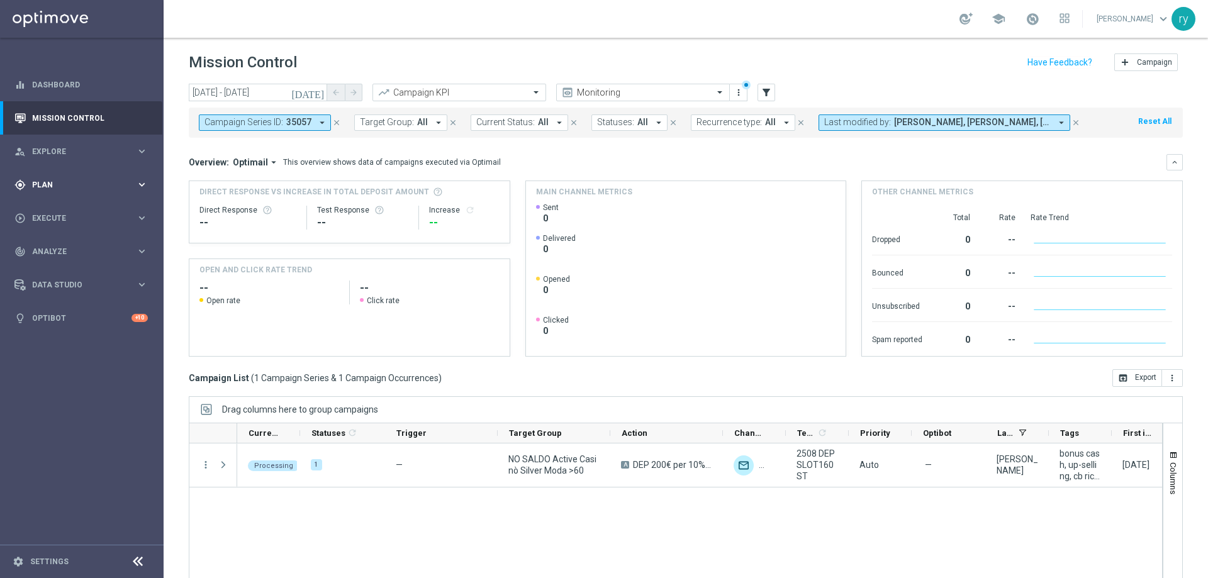
click at [89, 188] on span "Plan" at bounding box center [84, 185] width 104 height 8
click at [51, 265] on link "Optimail" at bounding box center [85, 267] width 92 height 10
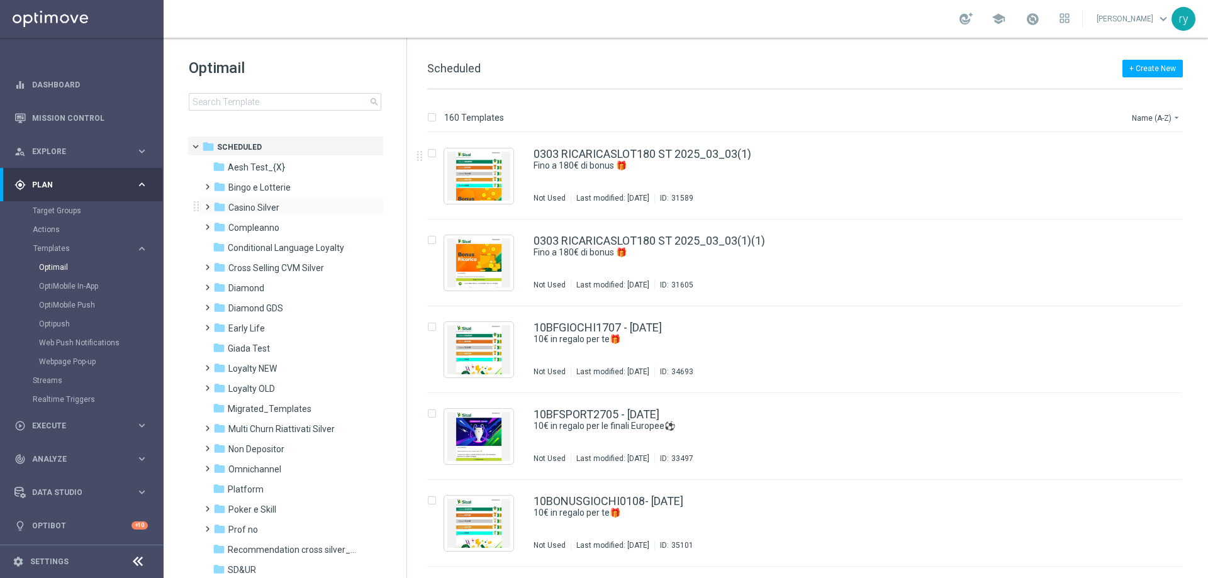
click at [277, 198] on div "folder Casino Silver more_vert" at bounding box center [291, 206] width 185 height 20
click at [265, 206] on span "Casino Silver" at bounding box center [253, 207] width 51 height 11
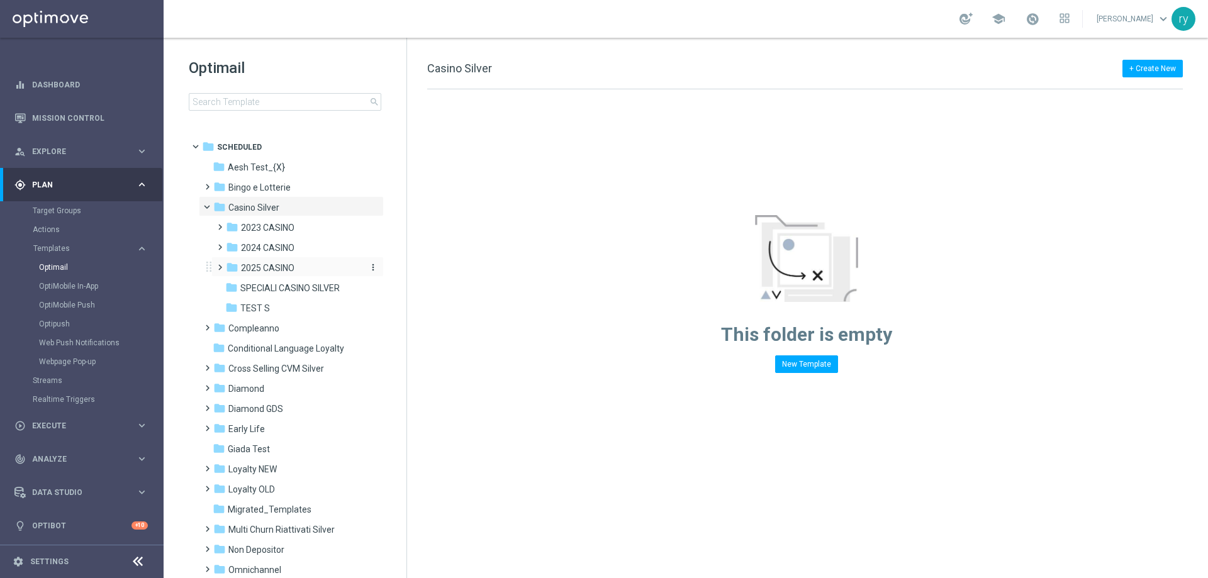
click at [274, 269] on span "2025 CASINO" at bounding box center [267, 267] width 53 height 11
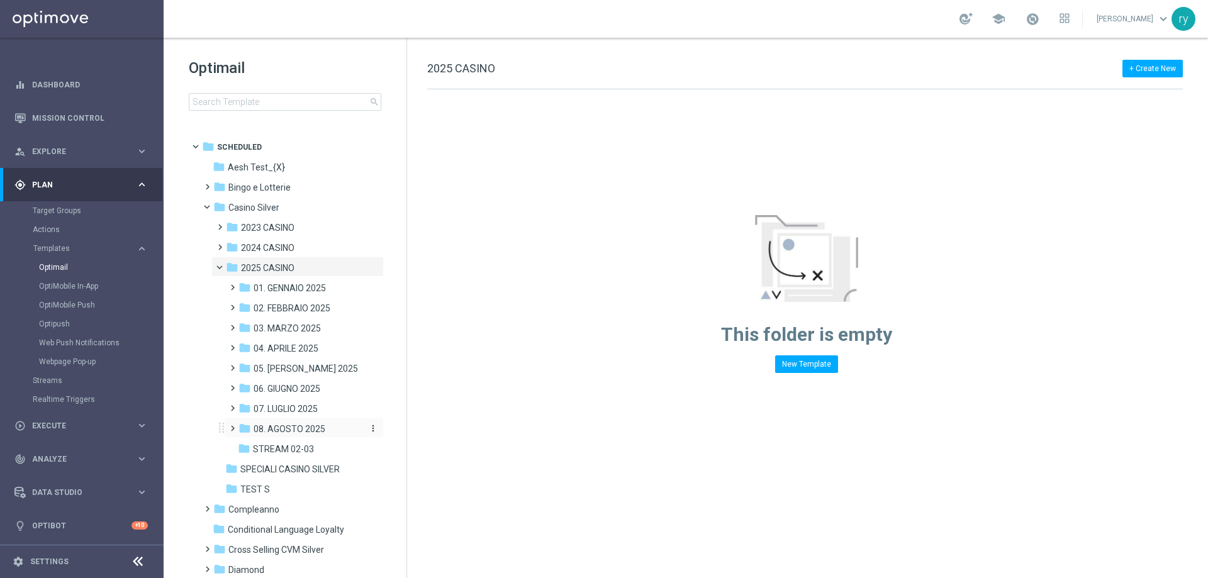
click at [281, 423] on div "folder 08. AGOSTO 2025" at bounding box center [300, 429] width 123 height 14
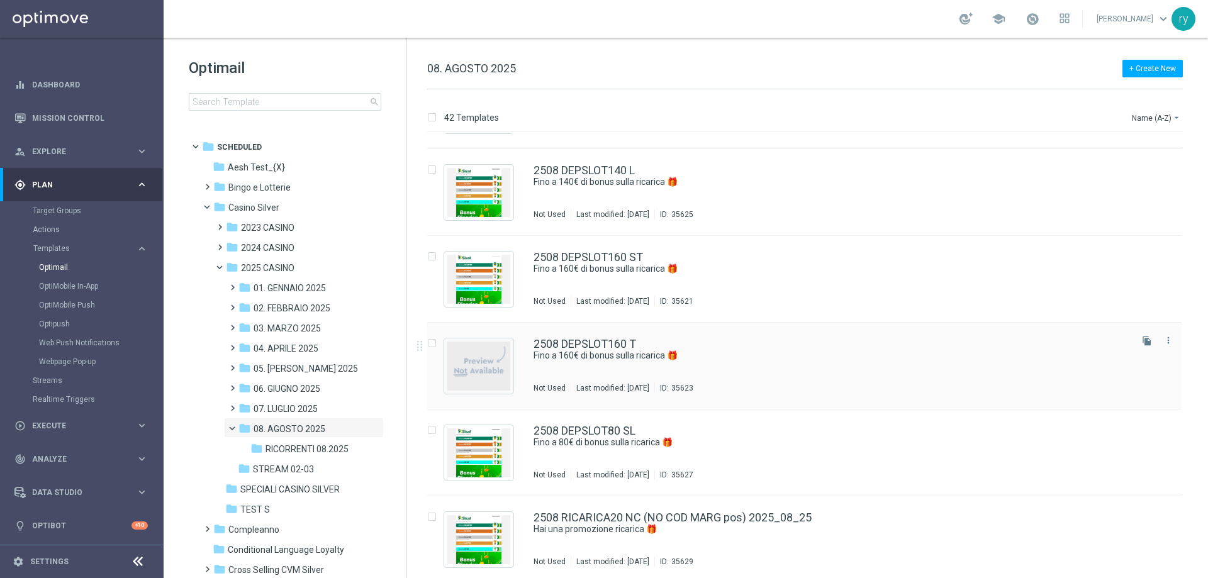
scroll to position [2700, 0]
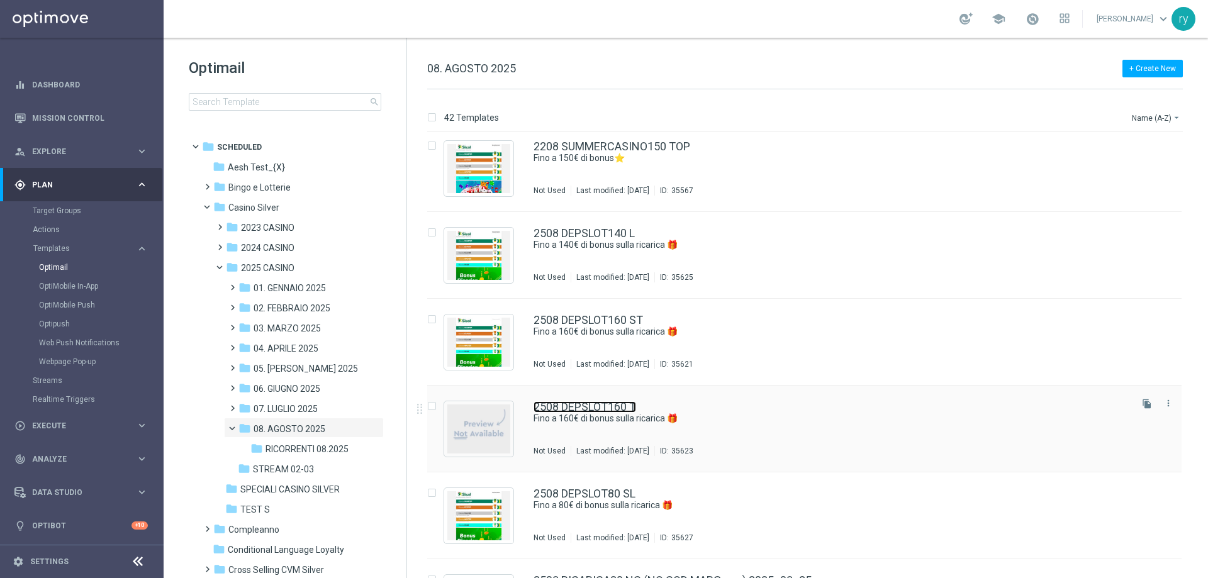
click at [590, 405] on link "2508 DEPSLOT160 T" at bounding box center [585, 407] width 103 height 11
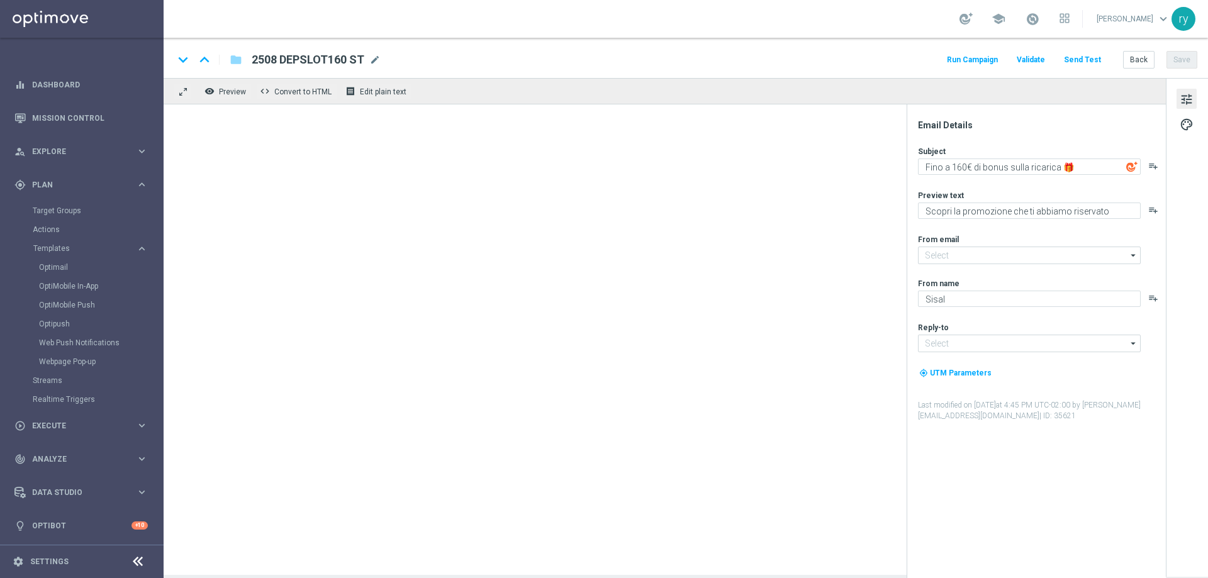
type input "[EMAIL_ADDRESS][DOMAIN_NAME]"
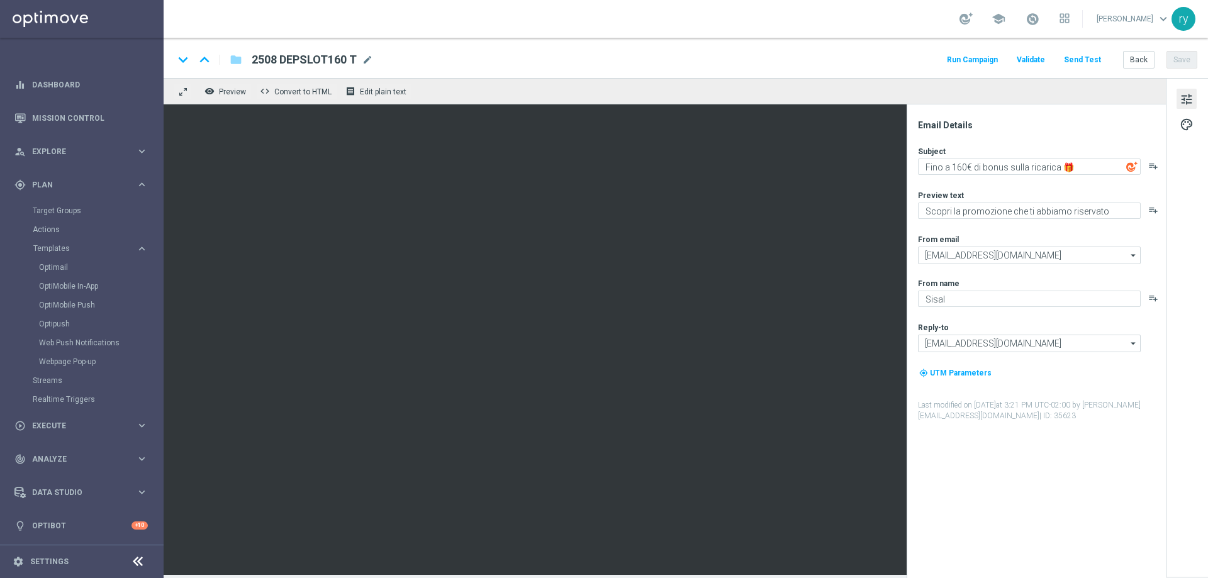
click at [969, 58] on button "Run Campaign" at bounding box center [972, 60] width 55 height 17
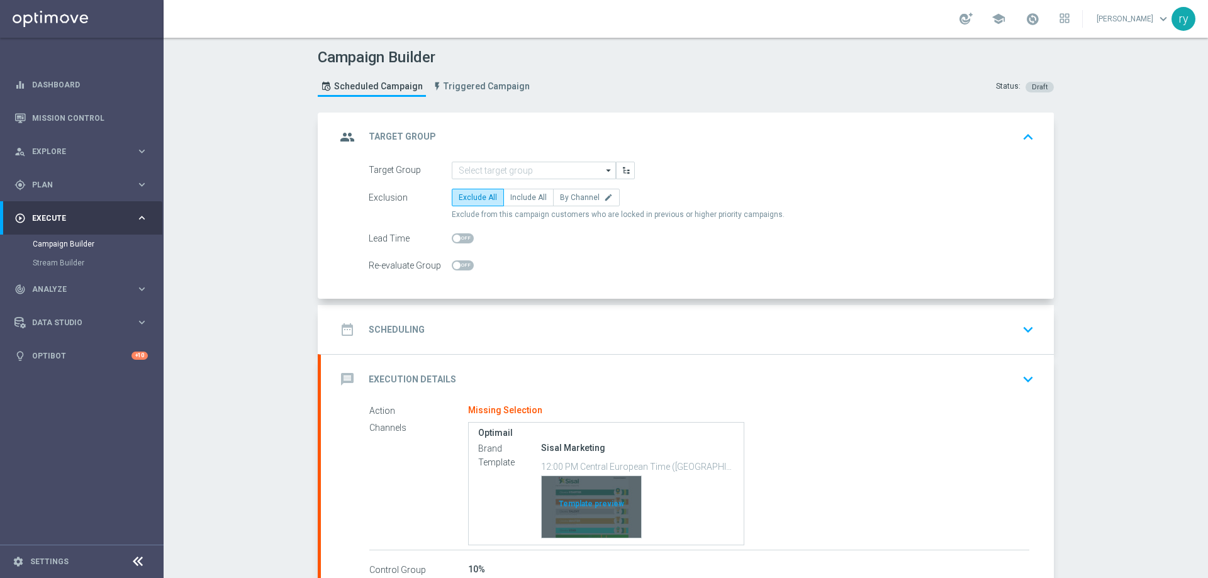
click at [600, 491] on div "Template preview" at bounding box center [591, 507] width 99 height 62
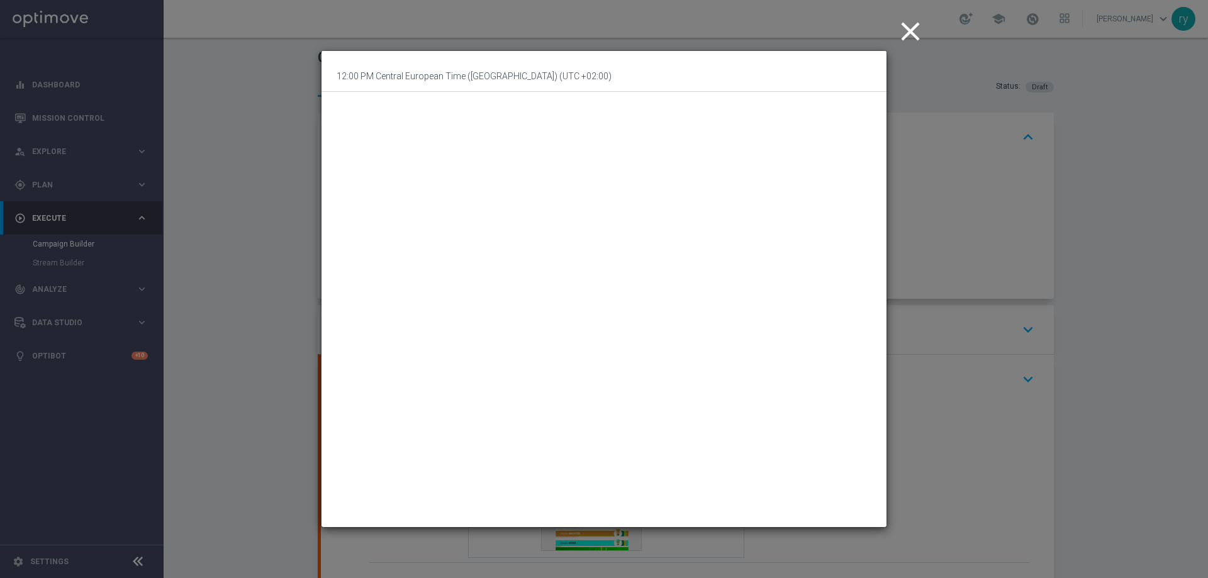
click at [913, 21] on icon "close" at bounding box center [910, 31] width 31 height 31
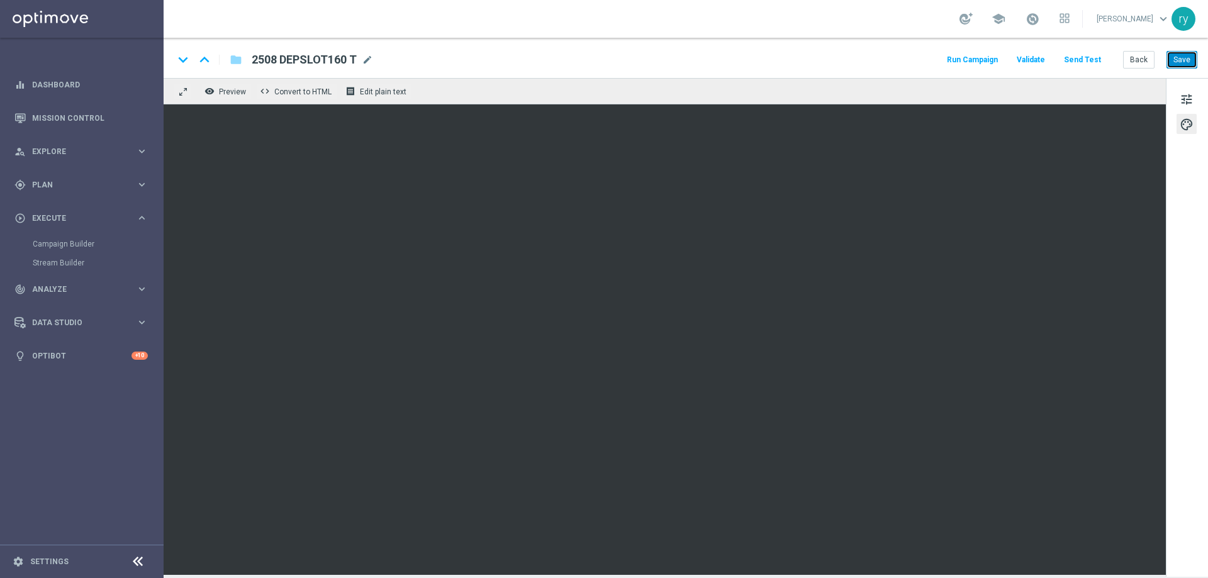
click at [1173, 64] on button "Save" at bounding box center [1182, 60] width 31 height 18
click at [973, 60] on button "Run Campaign" at bounding box center [972, 60] width 55 height 17
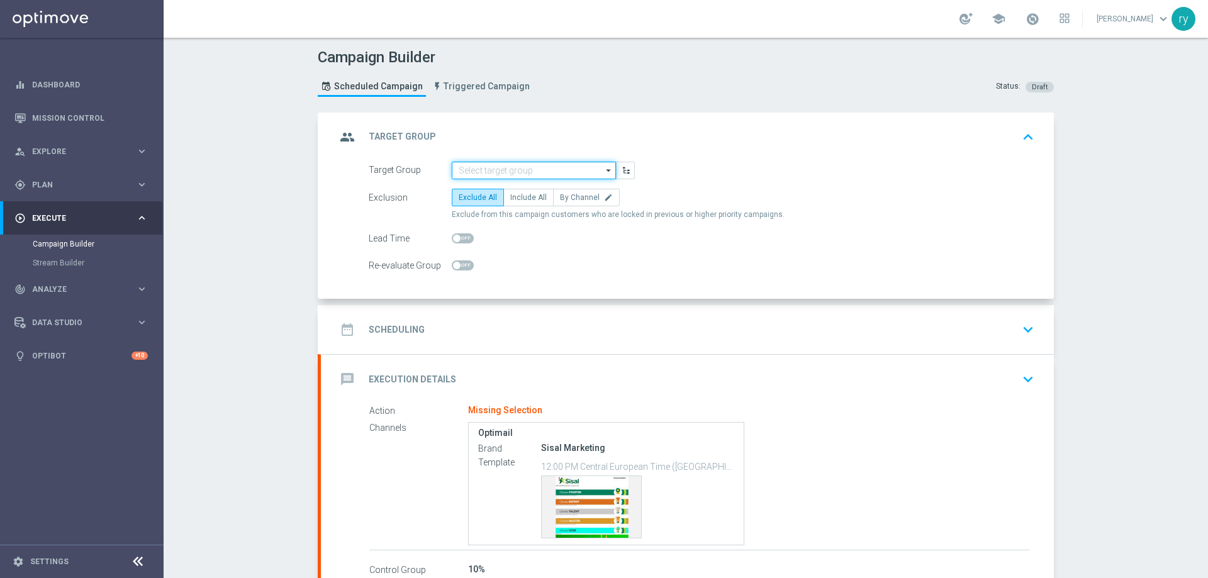
click at [469, 174] on input at bounding box center [534, 171] width 164 height 18
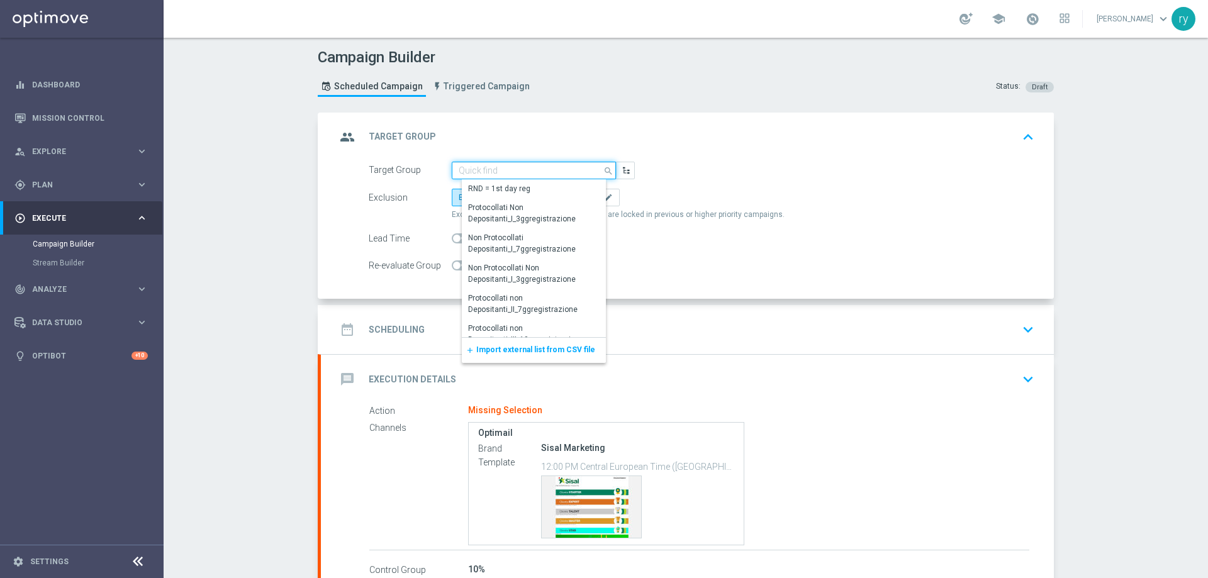
paste input "NO SALDO Active Casinò Silver Moda 30-59,99"
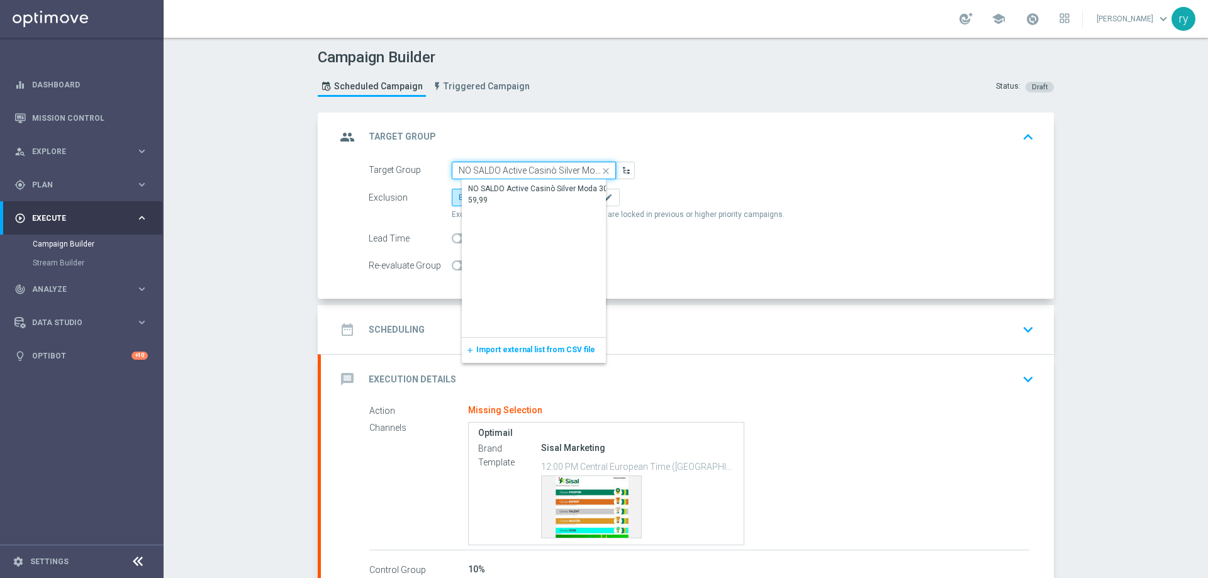
scroll to position [0, 35]
click at [482, 187] on div "NO SALDO Active Casinò Silver Moda 30-59,99" at bounding box center [544, 195] width 150 height 23
type input "NO SALDO Active Casinò Silver Moda 30-59,99"
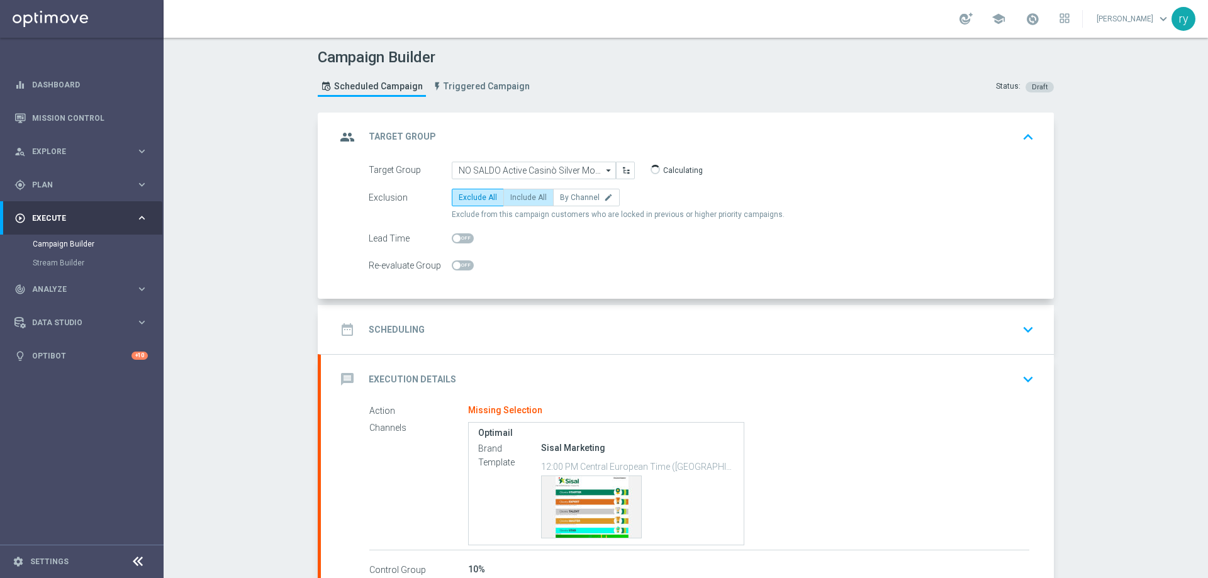
click at [514, 197] on span "Include All" at bounding box center [528, 197] width 37 height 9
click at [514, 197] on input "Include All" at bounding box center [514, 200] width 8 height 8
radio input "true"
click at [488, 318] on div "date_range Scheduling keyboard_arrow_down" at bounding box center [687, 330] width 703 height 24
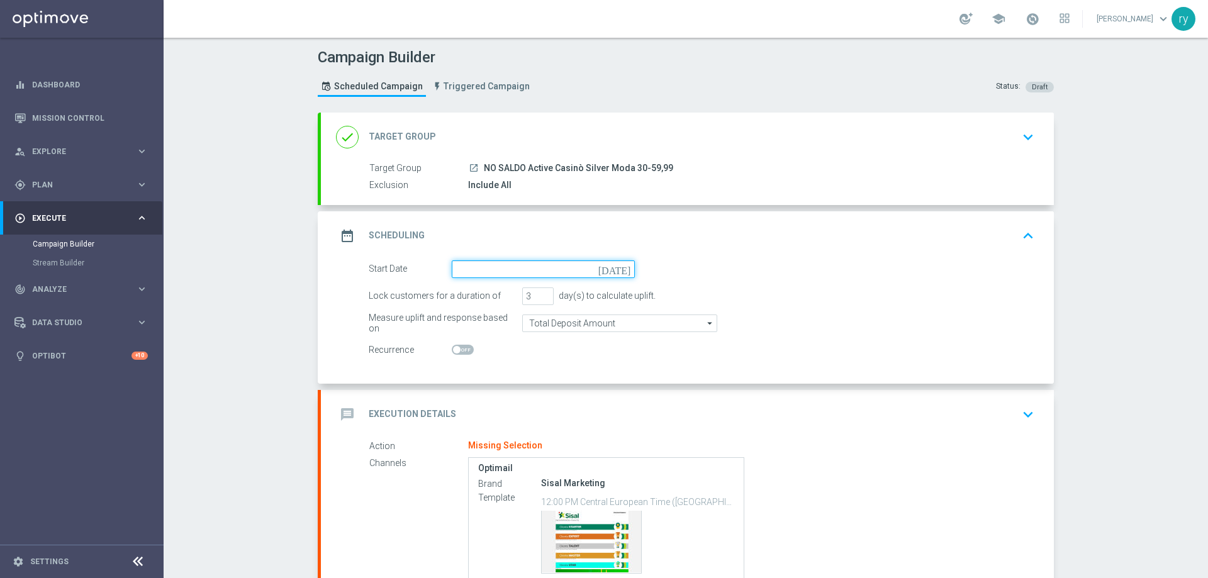
click at [560, 264] on input at bounding box center [543, 270] width 183 height 18
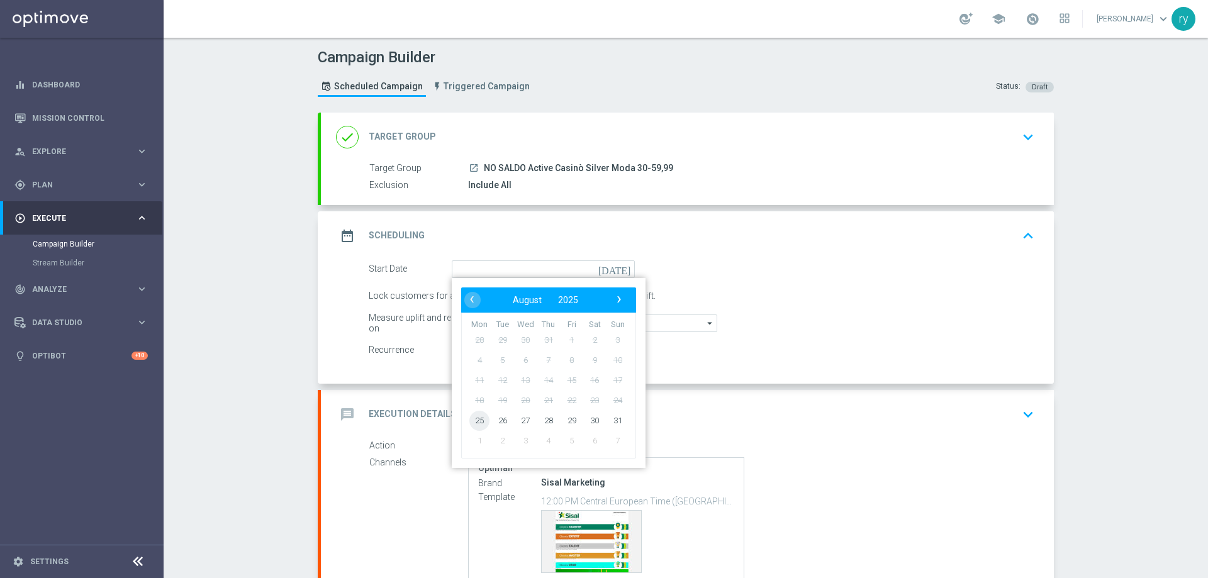
click at [478, 416] on span "25" at bounding box center [480, 420] width 20 height 20
type input "[DATE]"
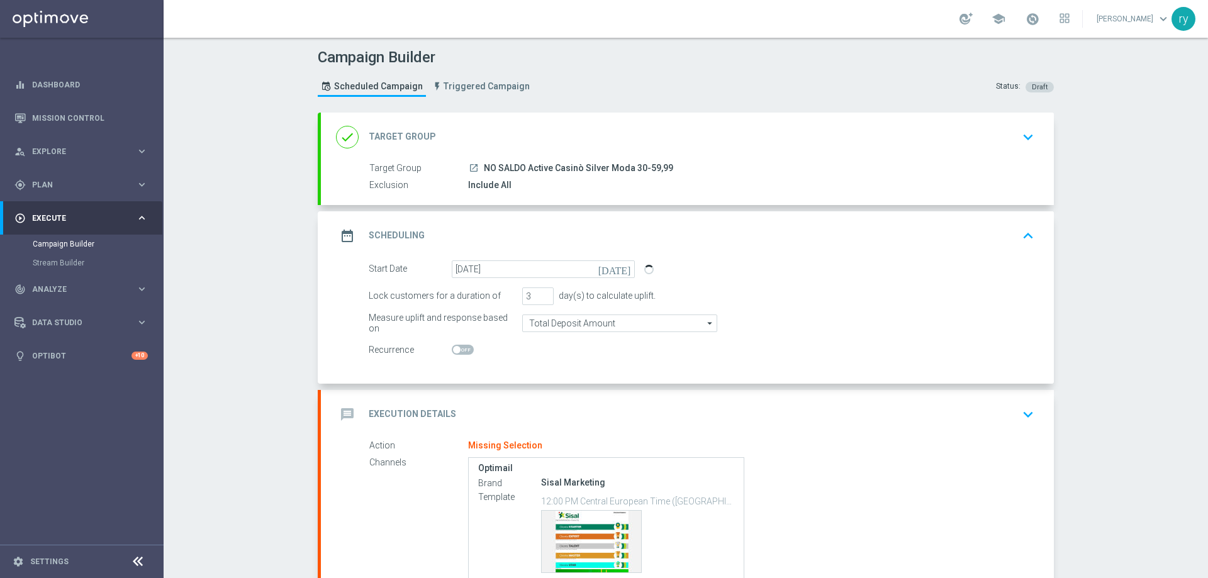
click at [551, 344] on div at bounding box center [543, 351] width 183 height 18
click at [514, 408] on div "message Execution Details keyboard_arrow_down" at bounding box center [687, 415] width 703 height 24
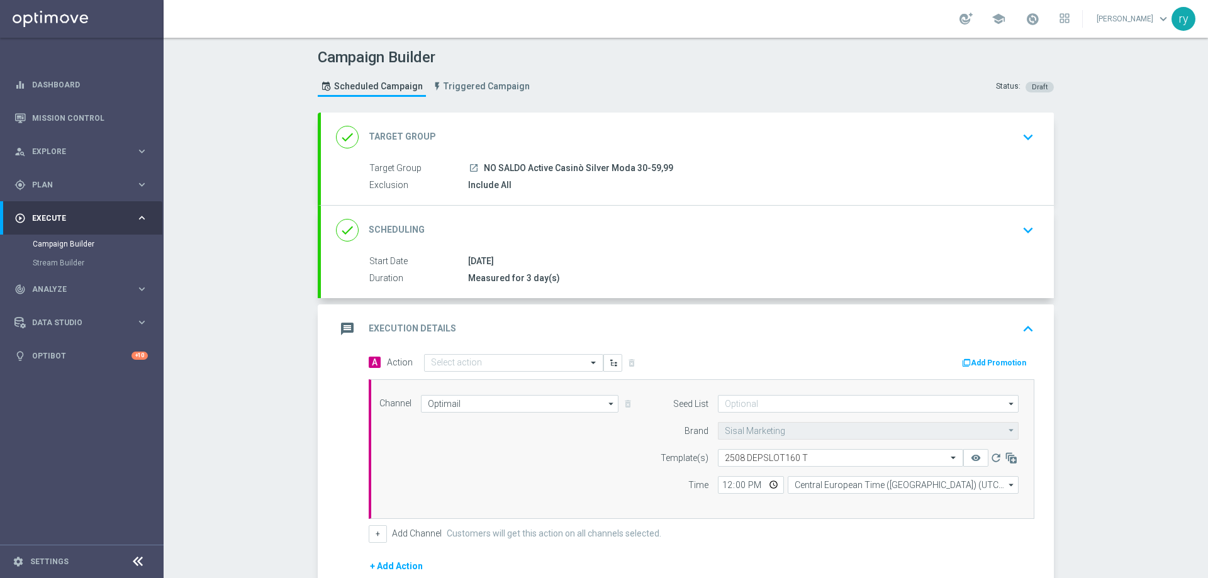
click at [983, 362] on button "Add Promotion" at bounding box center [996, 363] width 70 height 14
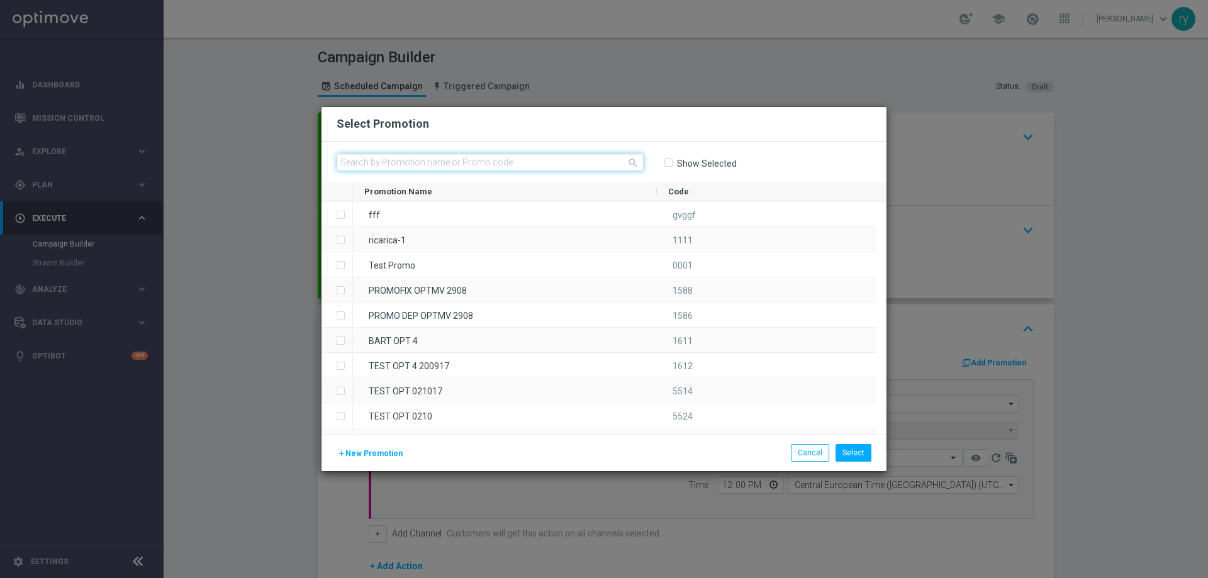
click at [435, 167] on input "text" at bounding box center [490, 163] width 307 height 18
paste input "333431"
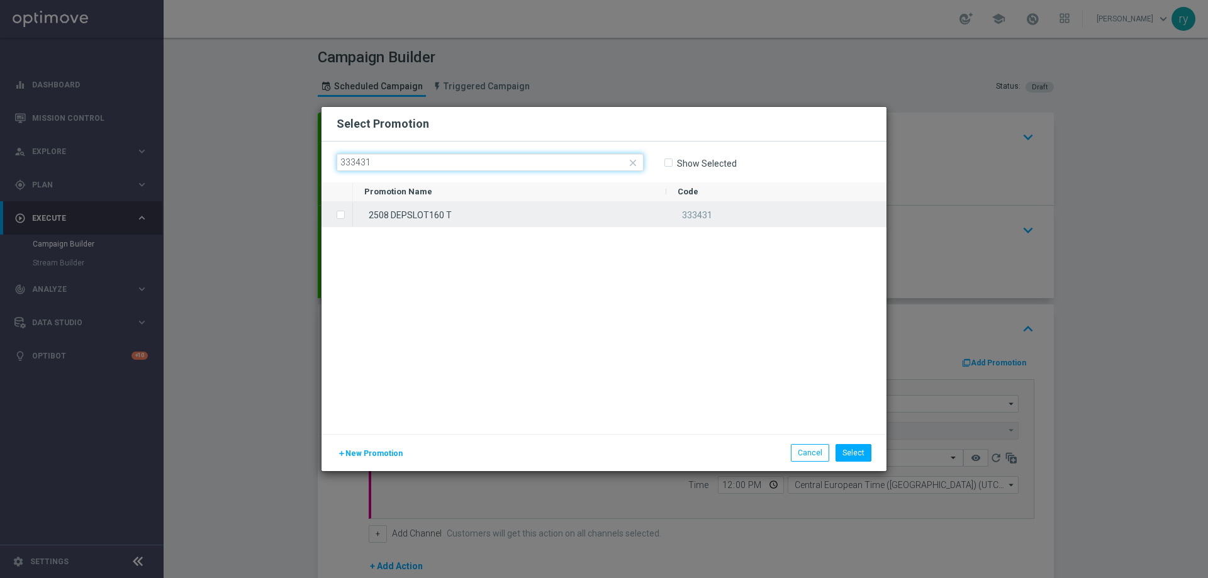
type input "333431"
click at [349, 217] on label "Press SPACE to select this row." at bounding box center [351, 215] width 4 height 11
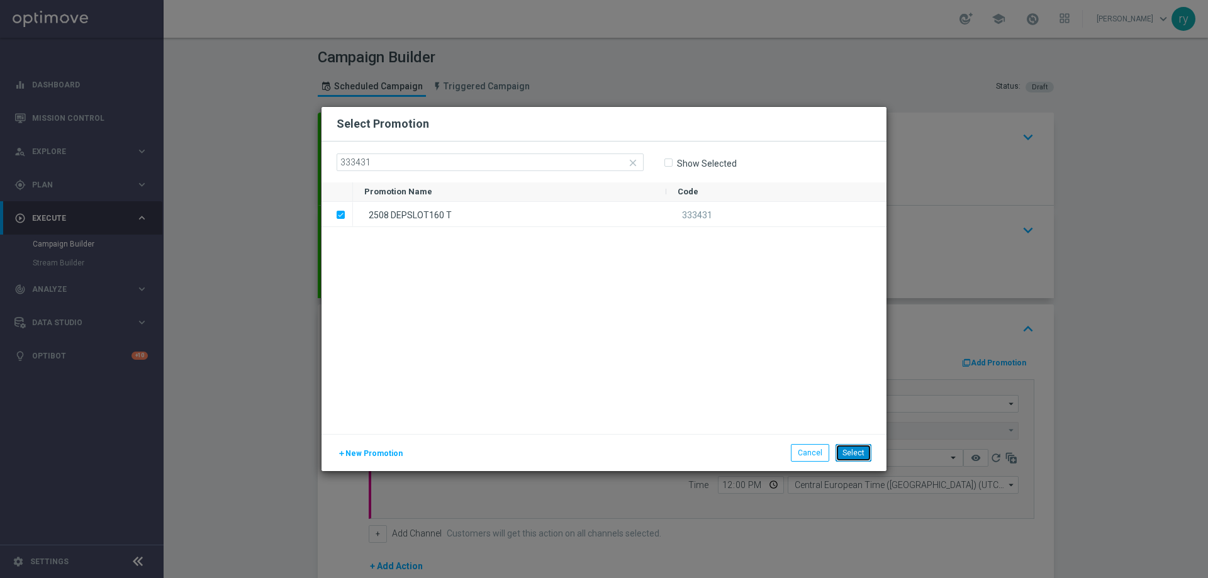
click at [844, 450] on button "Select" at bounding box center [854, 453] width 36 height 18
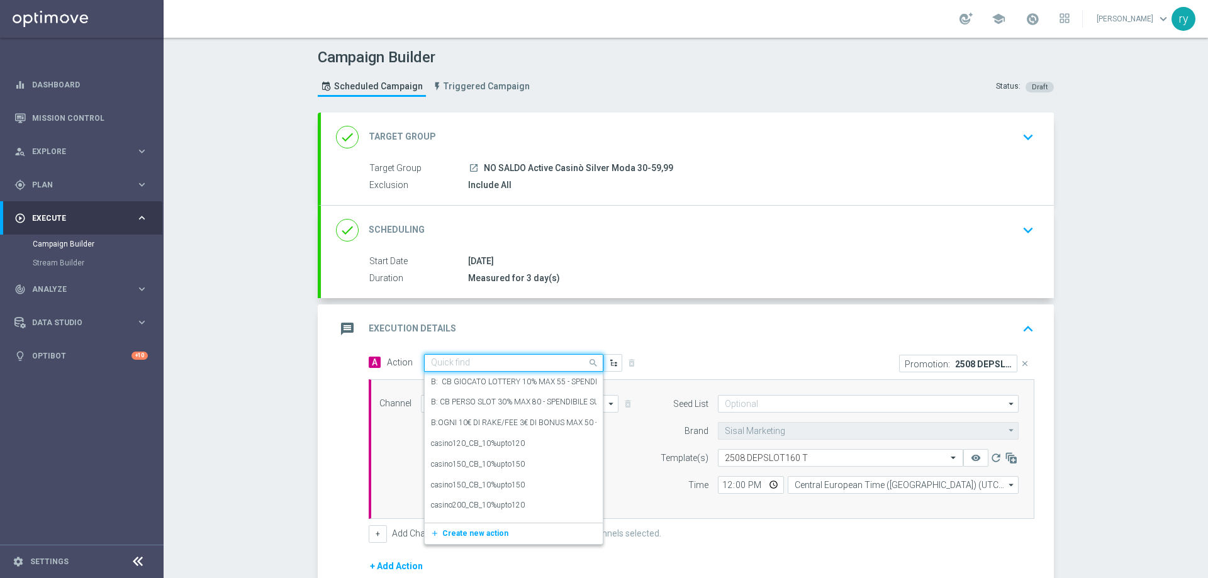
click at [454, 368] on input "text" at bounding box center [501, 363] width 140 height 11
paste input "dep 50 per 20% fino a 160€"
type input "dep 50 per 20% fino a 160€"
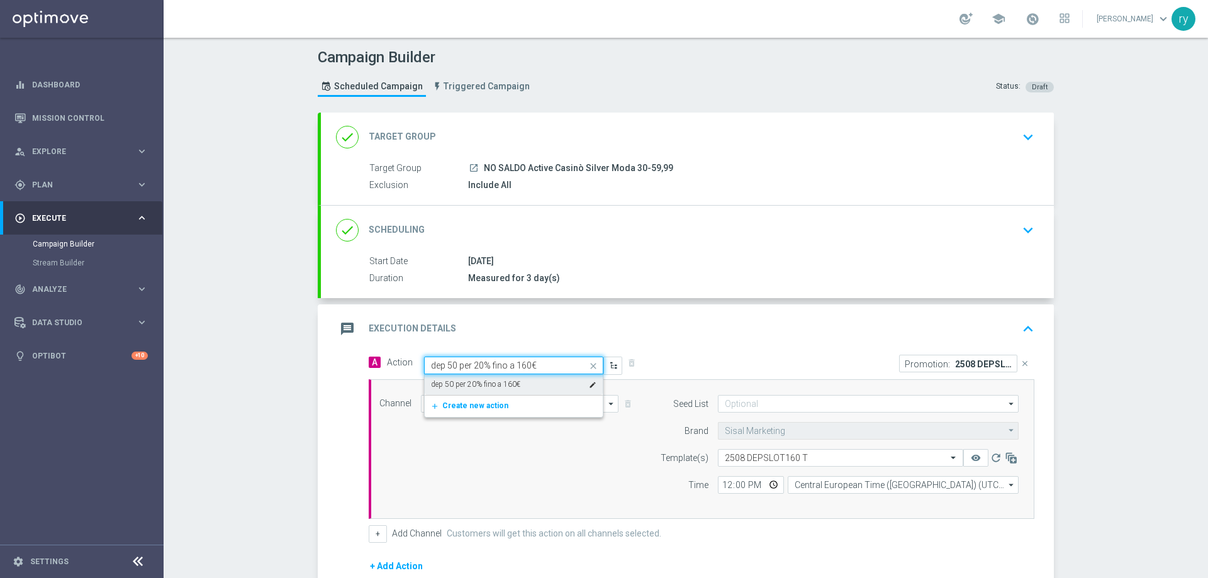
click at [453, 387] on label "dep 50 per 20% fino a 160€" at bounding box center [475, 385] width 89 height 11
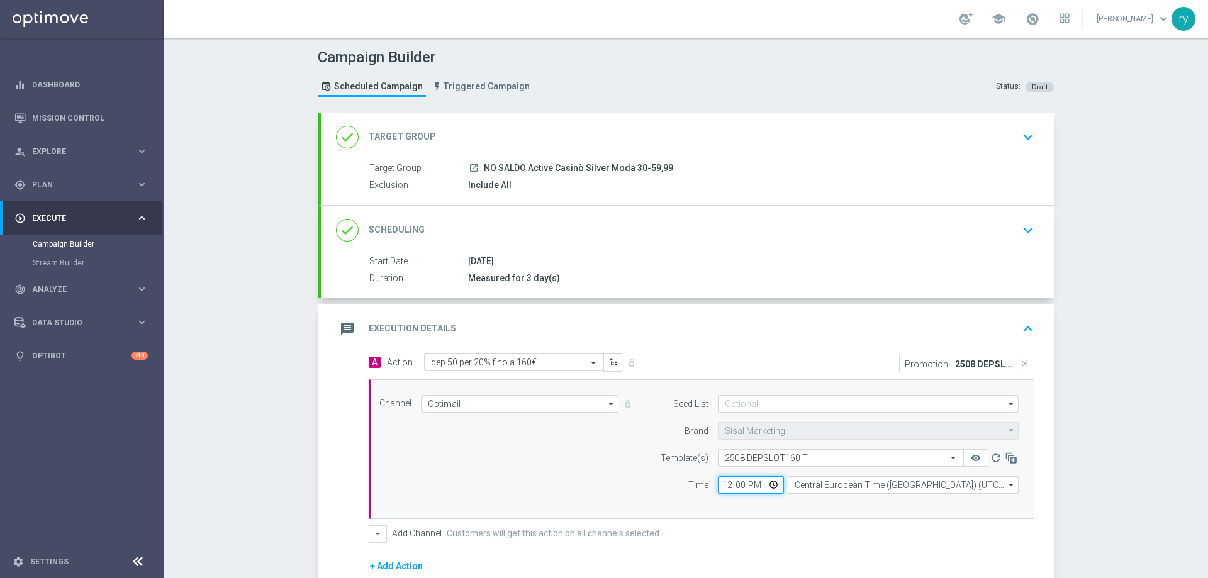
click at [721, 488] on input "12:00" at bounding box center [751, 485] width 66 height 18
type input "18:00"
click at [786, 498] on div "Seed List arrow_drop_down Drag here to set row groups Drag here to set column l…" at bounding box center [837, 449] width 384 height 108
click at [349, 448] on div "A Action Select action dep 50 per 20% fino a 160€ delete_forever Promotion: 250…" at bounding box center [687, 514] width 733 height 320
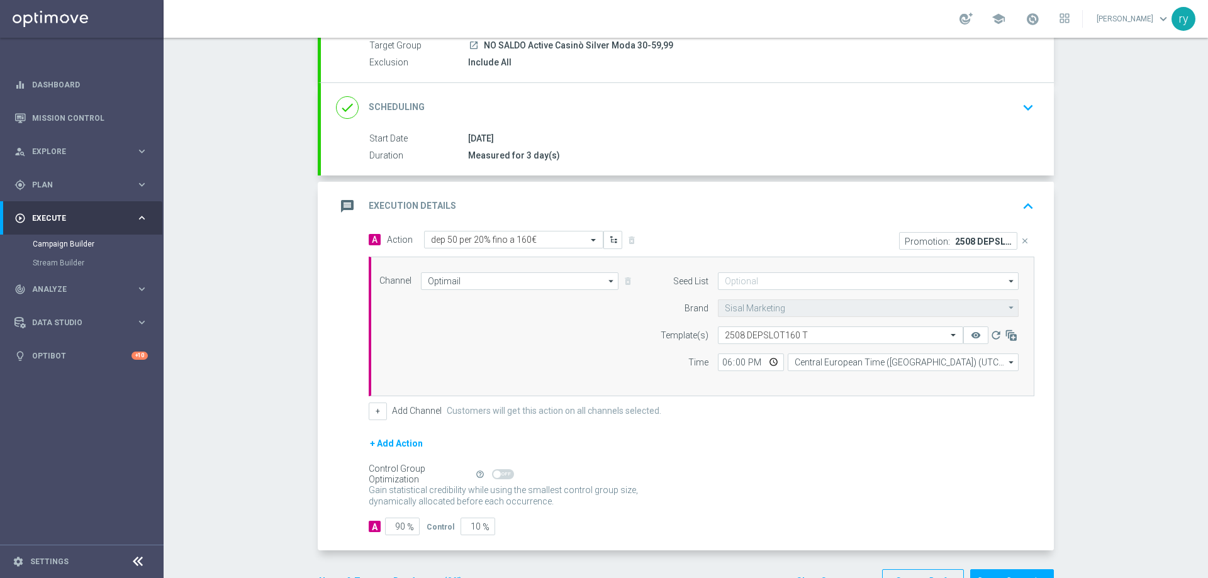
scroll to position [126, 0]
click at [378, 407] on button "+" at bounding box center [378, 409] width 18 height 18
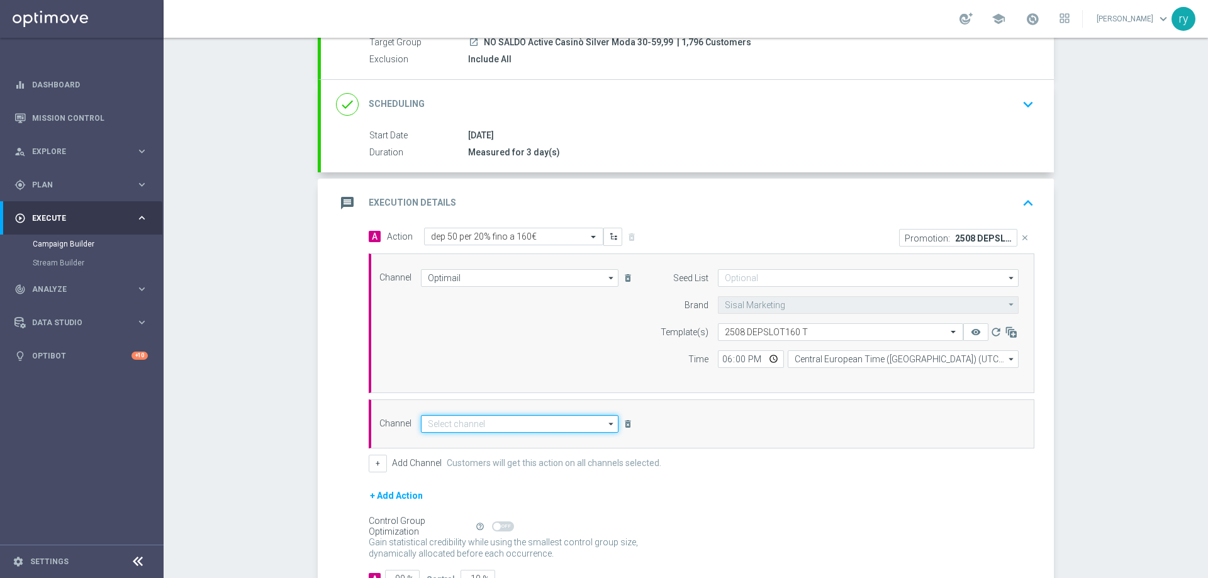
click at [432, 426] on input at bounding box center [520, 424] width 198 height 18
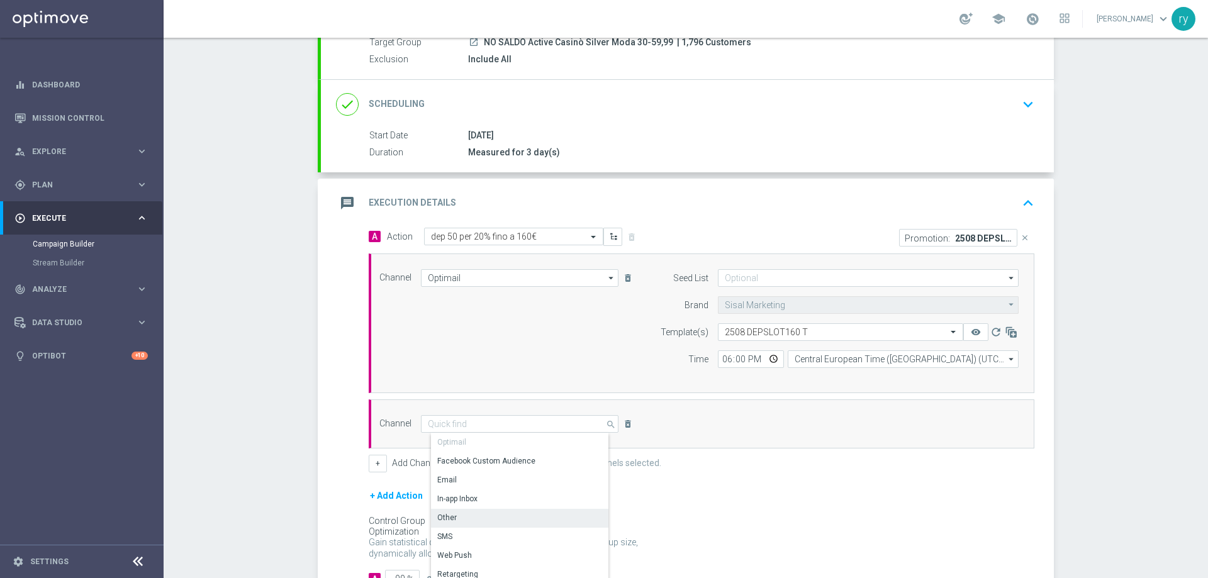
click at [451, 520] on div "Other" at bounding box center [525, 518] width 188 height 18
type input "Other"
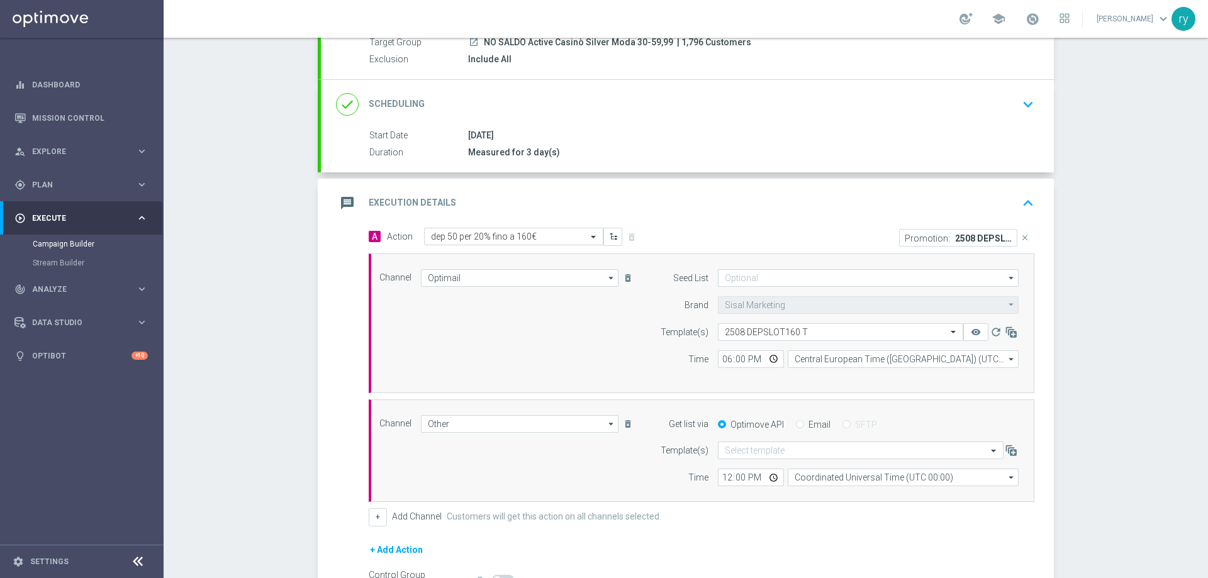
click at [796, 428] on input "Email" at bounding box center [800, 426] width 8 height 8
radio input "true"
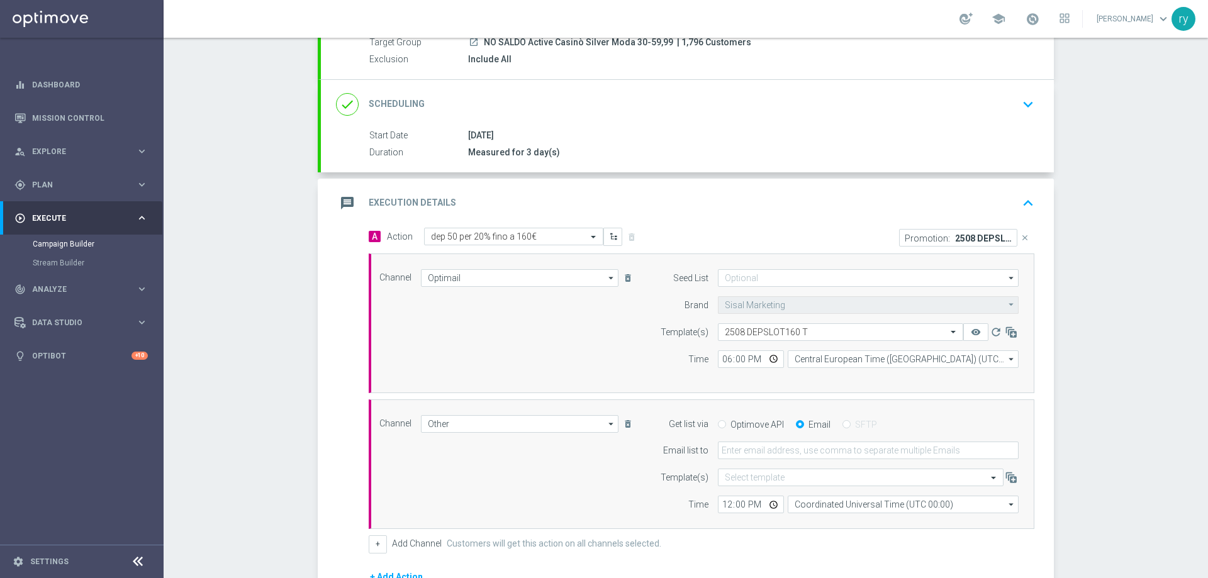
click at [791, 441] on form "Get list via Optimove API Email SFTP Email list to Template(s) Select template …" at bounding box center [836, 464] width 365 height 99
click at [791, 453] on input "email" at bounding box center [868, 451] width 301 height 18
type input "[EMAIL_ADDRESS][DOMAIN_NAME]"
click at [722, 503] on input "12:00" at bounding box center [751, 505] width 66 height 18
type input "18:00"
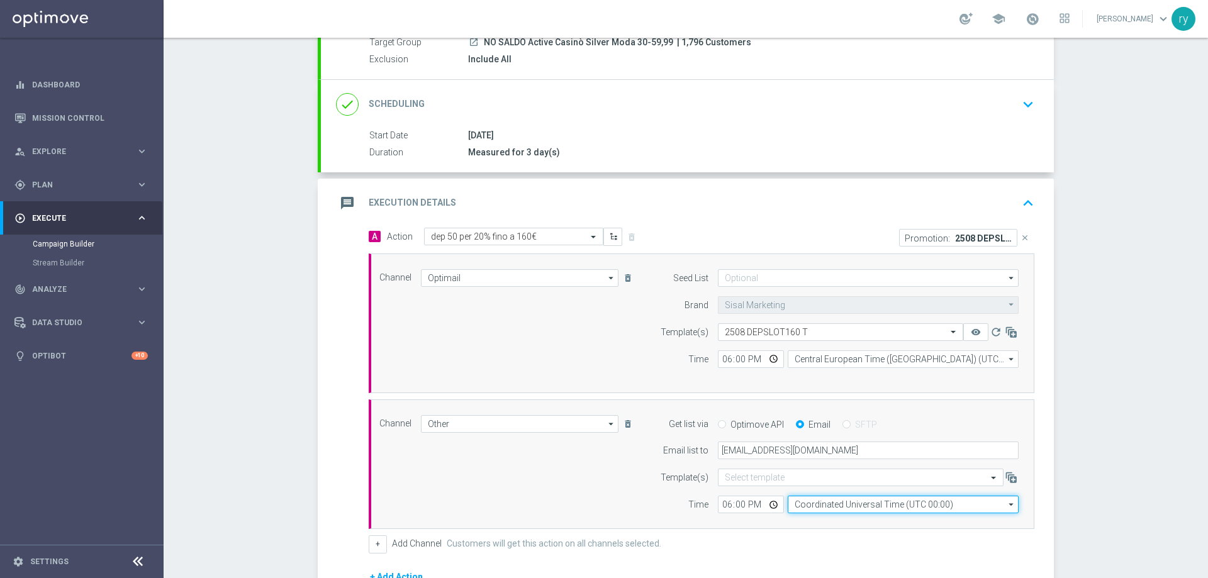
click at [816, 505] on input "Coordinated Universal Time (UTC 00:00)" at bounding box center [903, 505] width 231 height 18
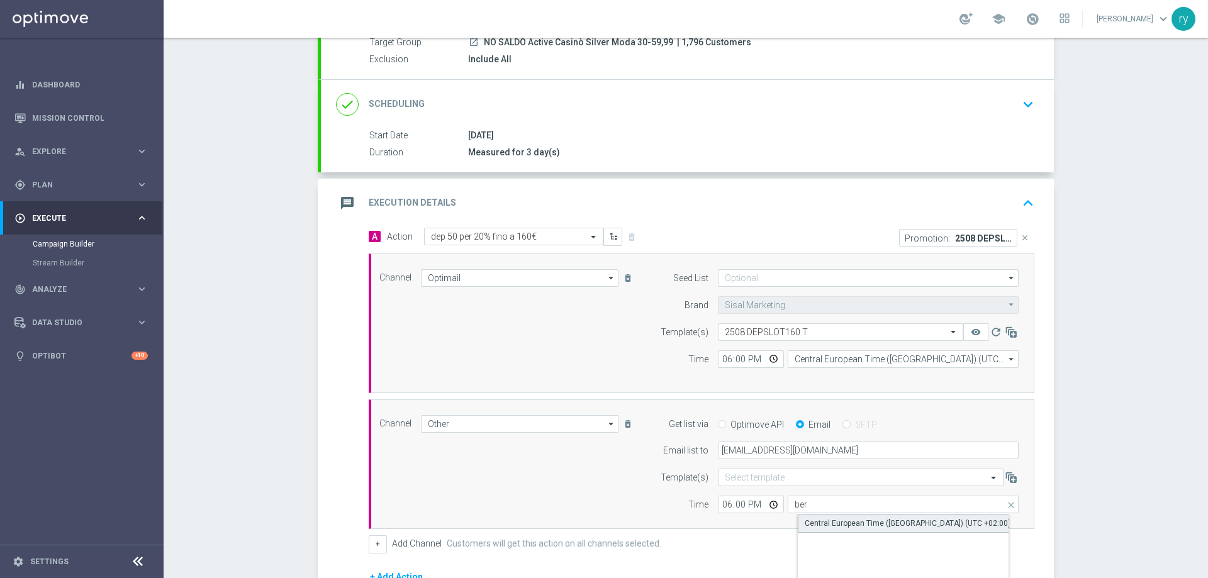
click at [821, 521] on div "Central European Time ([GEOGRAPHIC_DATA]) (UTC +02:00)" at bounding box center [908, 523] width 206 height 11
type input "Central European Time ([GEOGRAPHIC_DATA]) (UTC +02:00)"
click at [653, 507] on div "Time" at bounding box center [677, 505] width 64 height 18
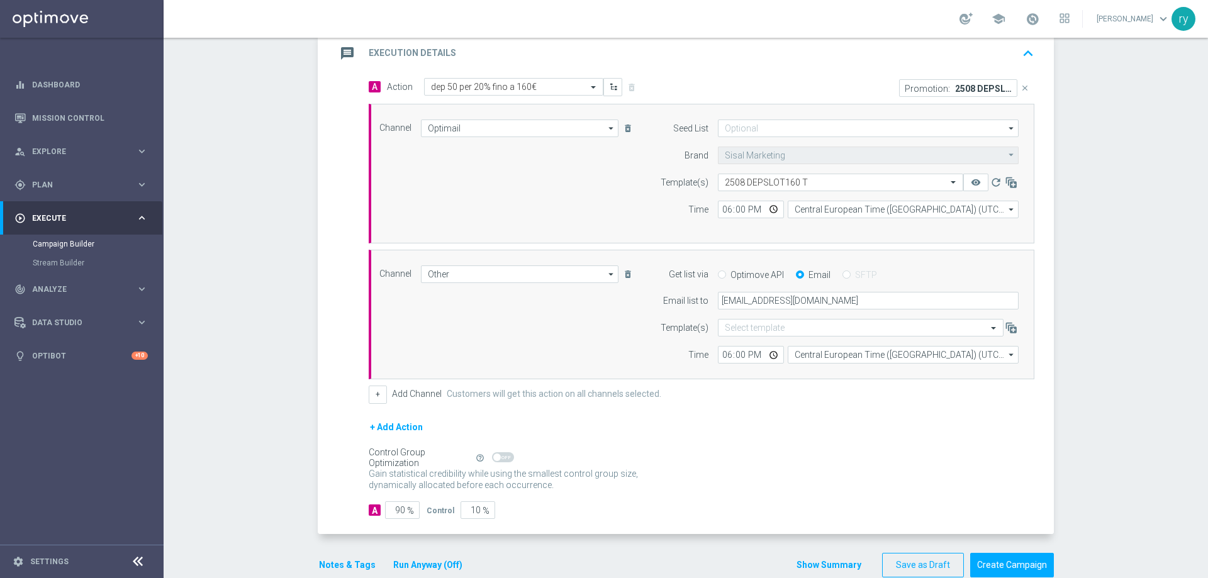
scroll to position [300, 0]
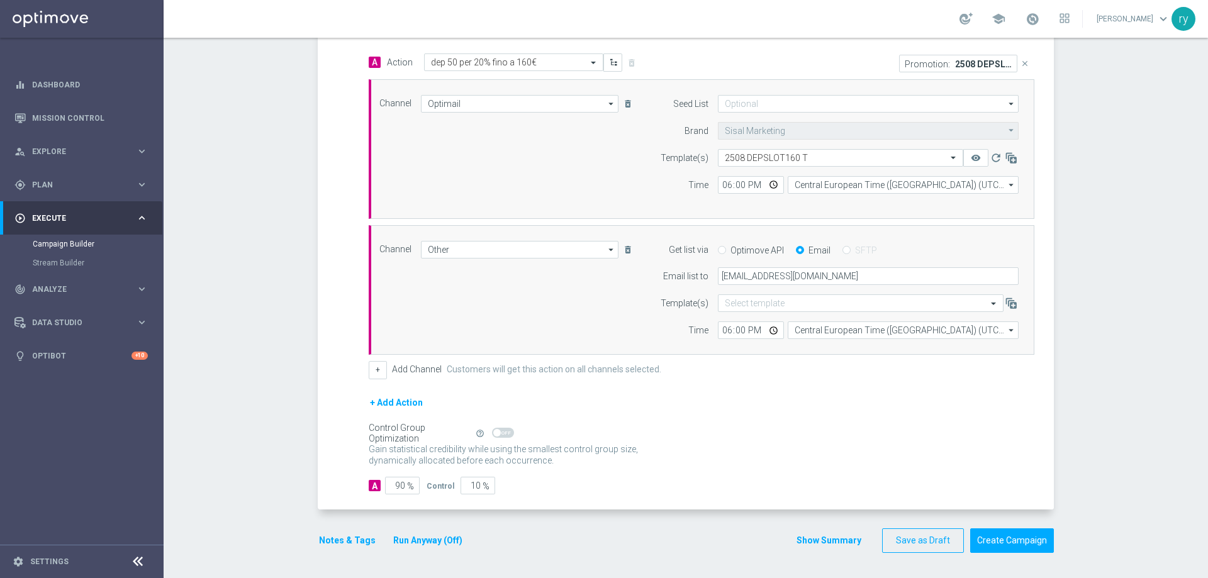
click at [320, 540] on button "Notes & Tags" at bounding box center [347, 541] width 59 height 16
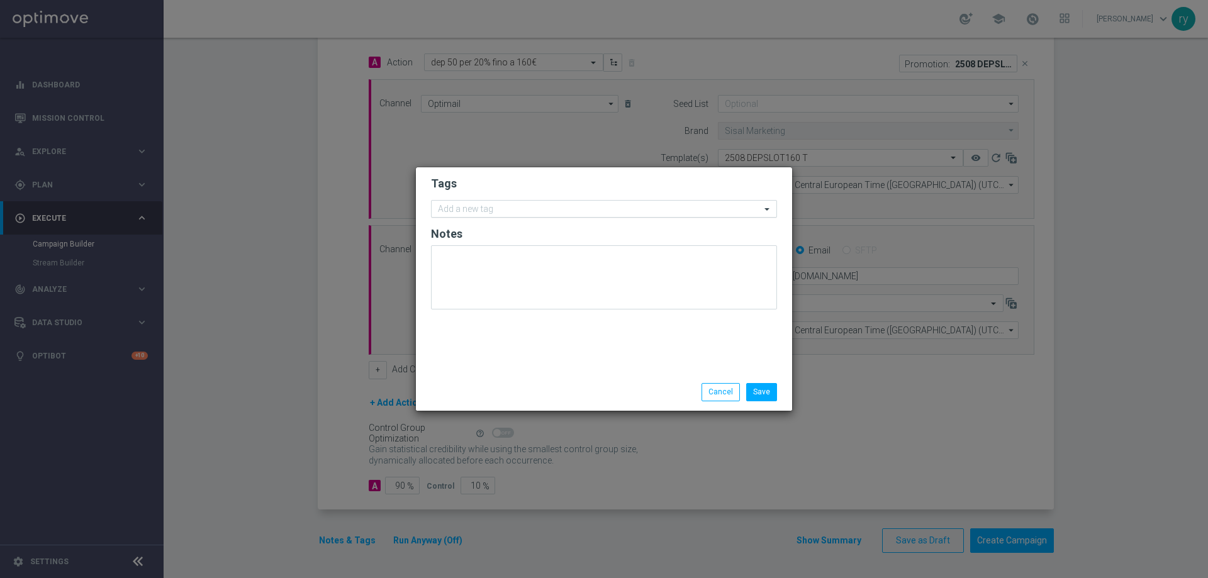
click at [514, 208] on input "text" at bounding box center [599, 210] width 323 height 11
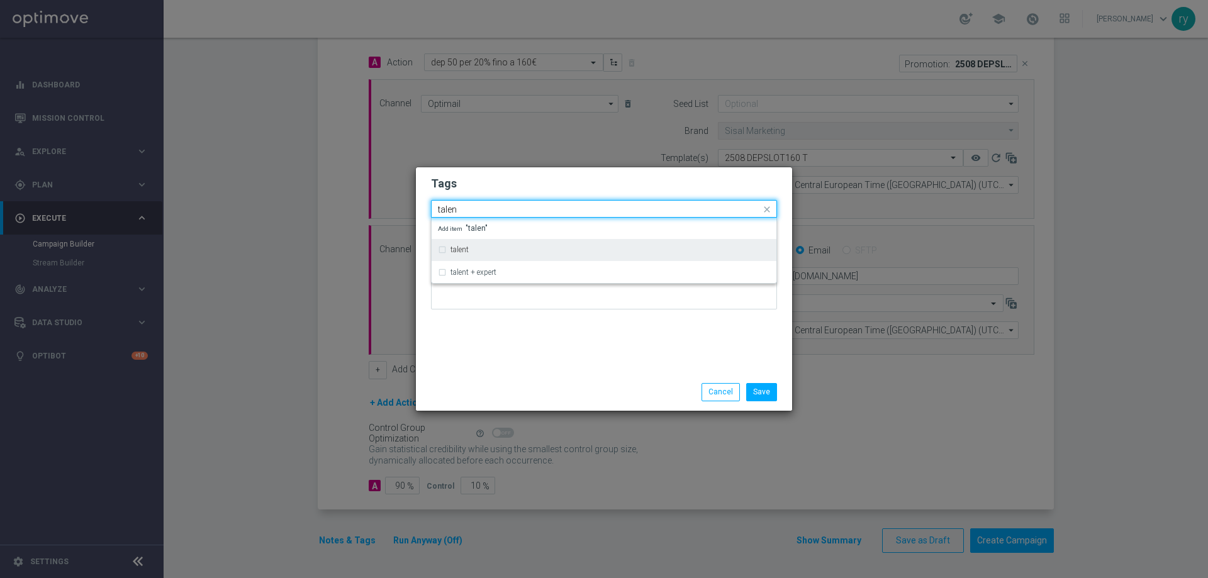
click at [507, 244] on div "talent" at bounding box center [604, 250] width 332 height 20
type input "talen"
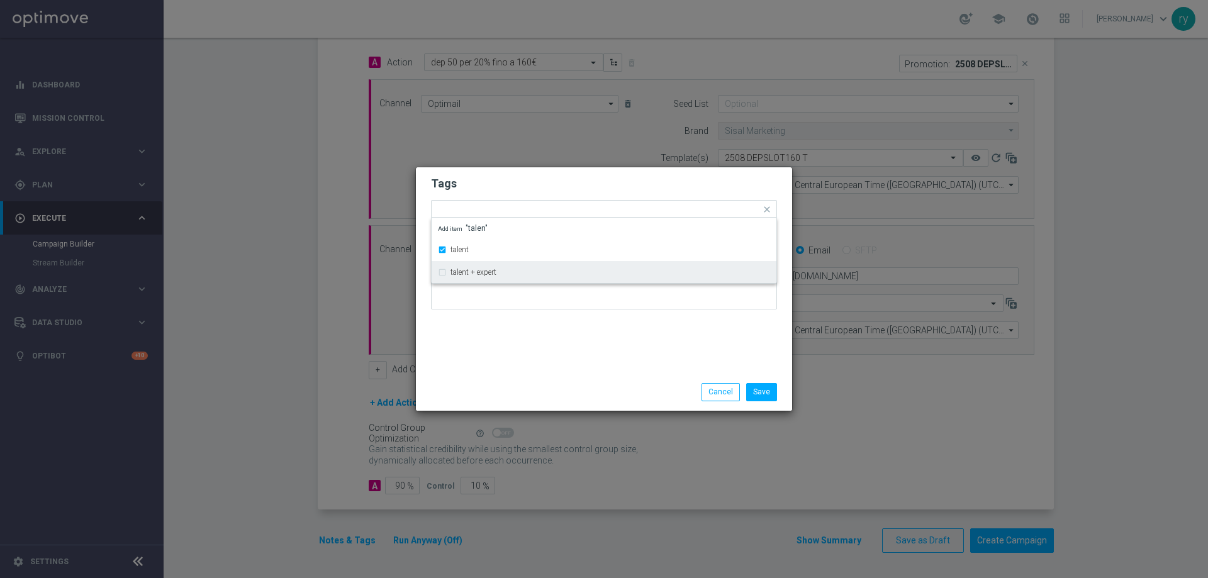
click at [531, 360] on div "Tags Quick find × talent talent talent + expert Add item "talen" Notes" at bounding box center [604, 270] width 376 height 206
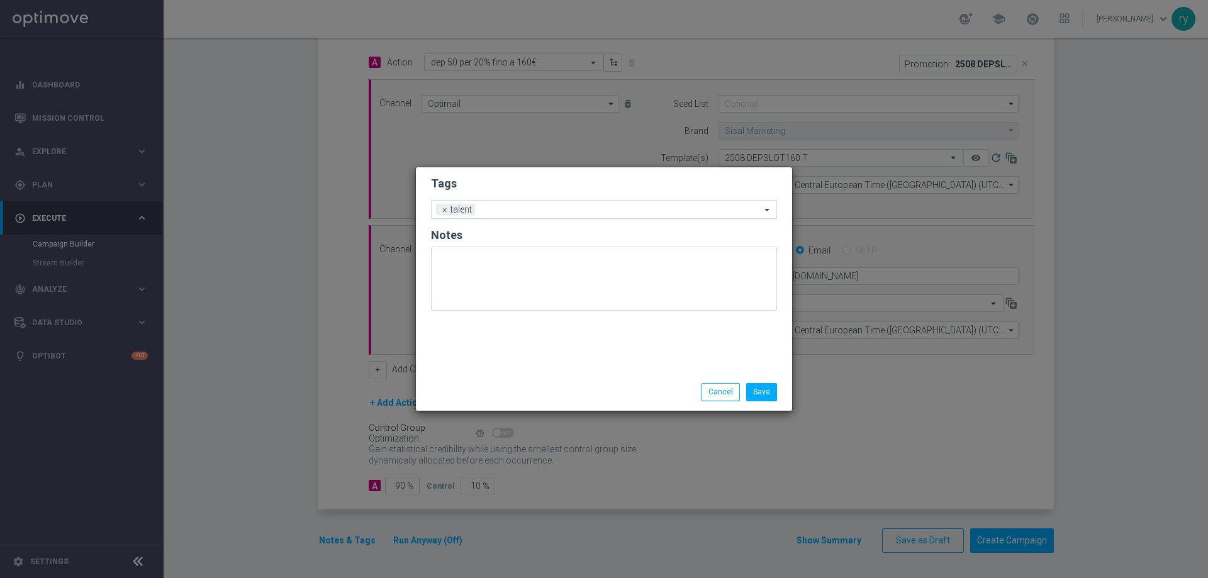
click at [541, 208] on input "text" at bounding box center [620, 210] width 281 height 11
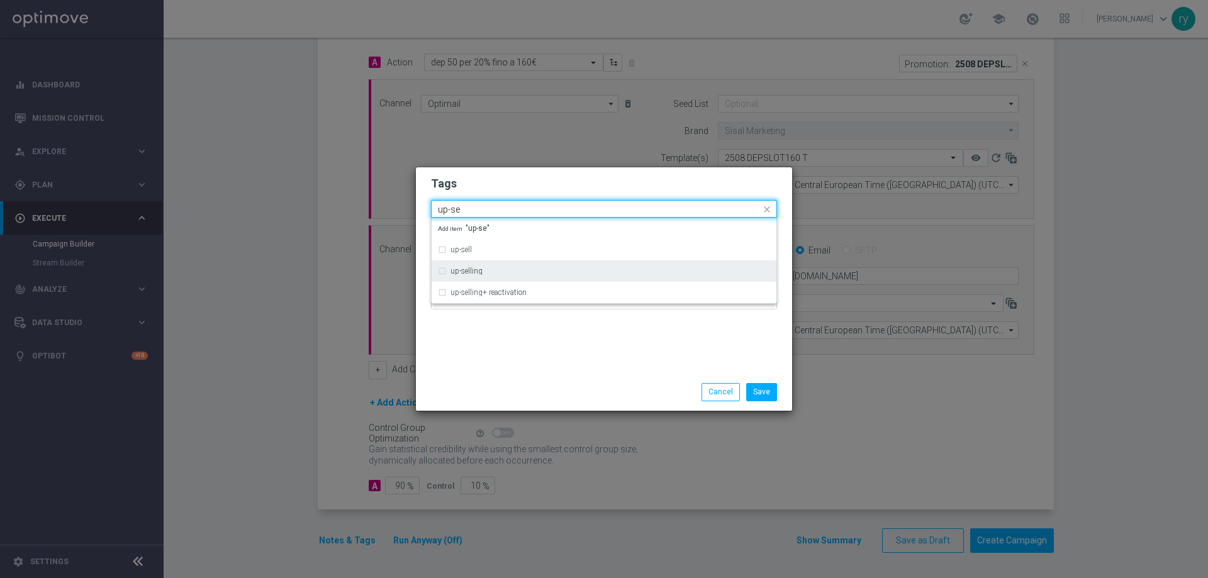
click at [493, 272] on div "up-selling" at bounding box center [611, 271] width 320 height 8
type input "up-se"
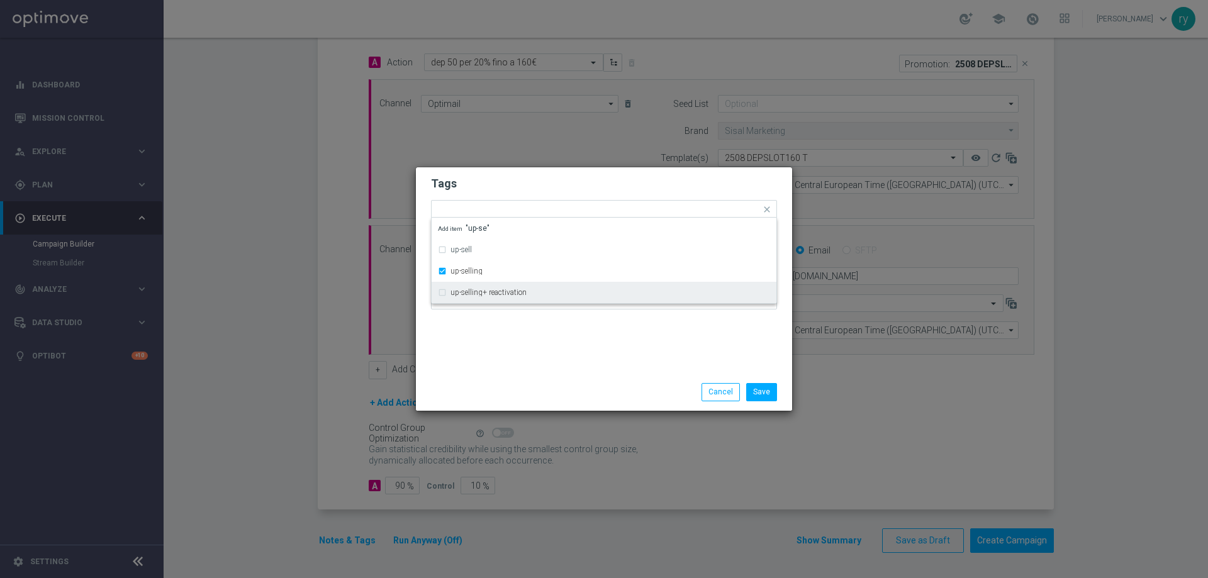
click at [506, 339] on div "Tags Quick find × talent × up-selling up-sell up-selling up-selling+ reactivati…" at bounding box center [604, 270] width 376 height 206
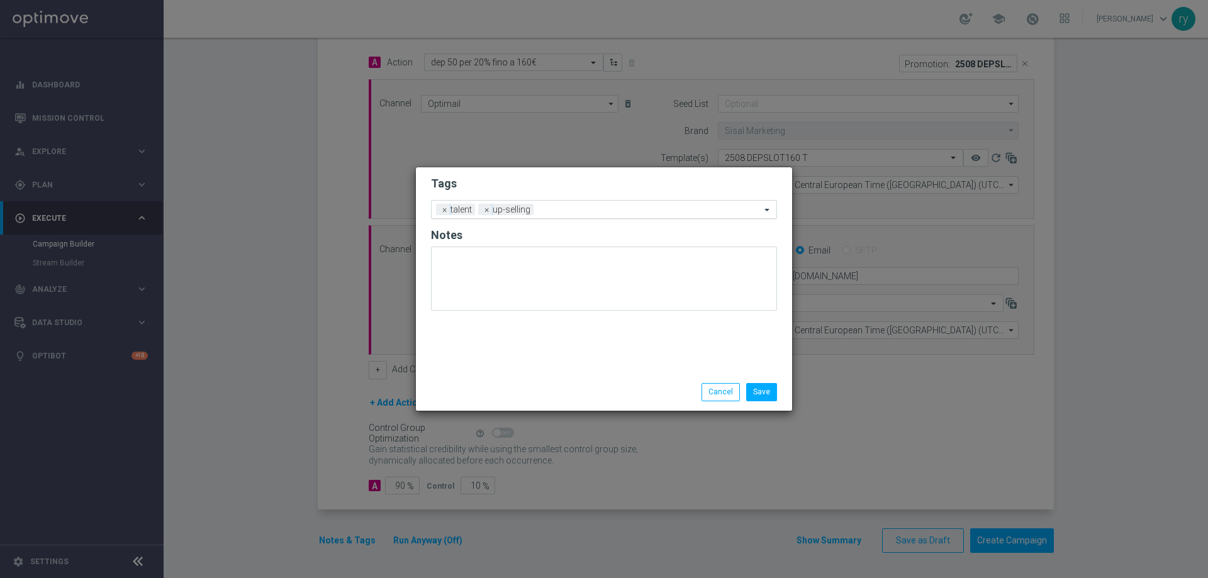
click at [558, 213] on input "text" at bounding box center [650, 210] width 222 height 11
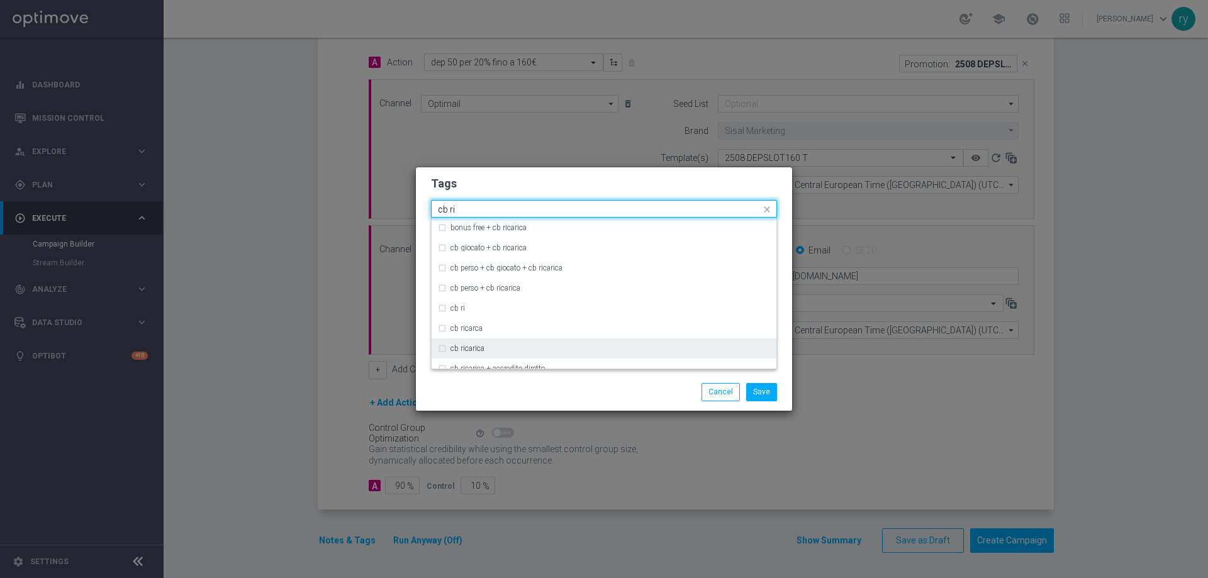
click at [493, 352] on div "cb ricarica" at bounding box center [611, 349] width 320 height 8
type input "cb ri"
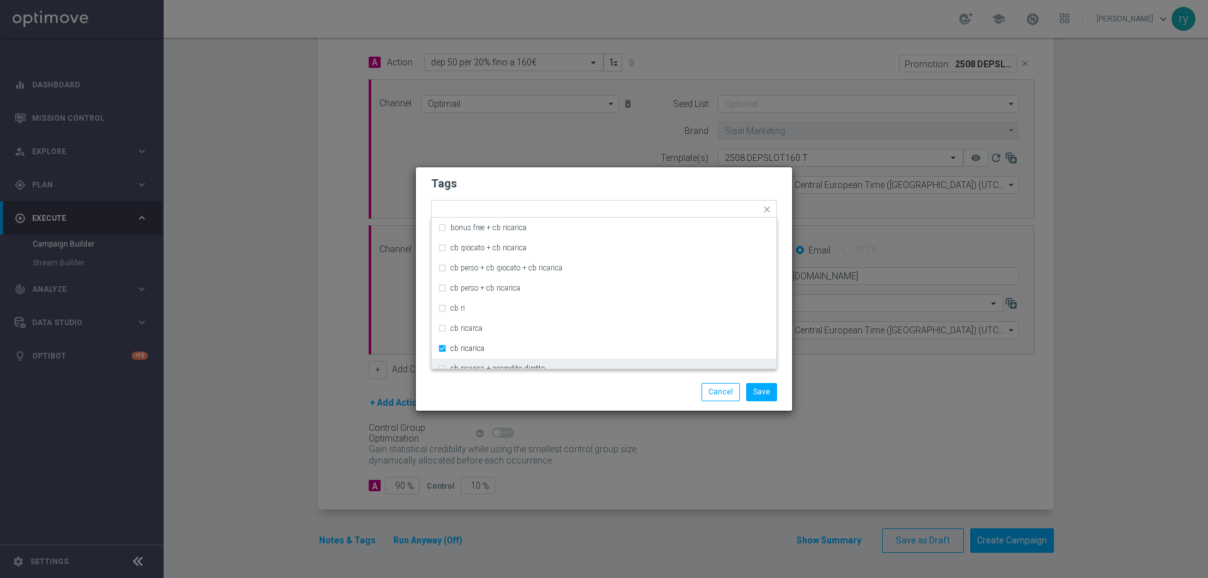
click at [509, 390] on div "Save Cancel" at bounding box center [604, 392] width 365 height 18
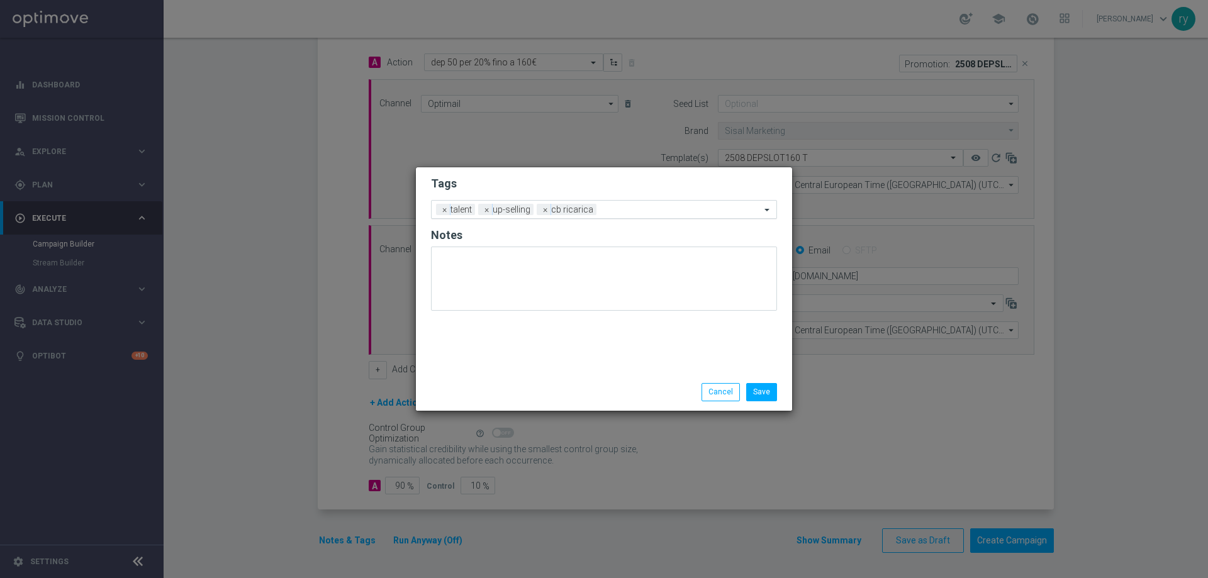
click at [622, 211] on input "text" at bounding box center [681, 210] width 159 height 11
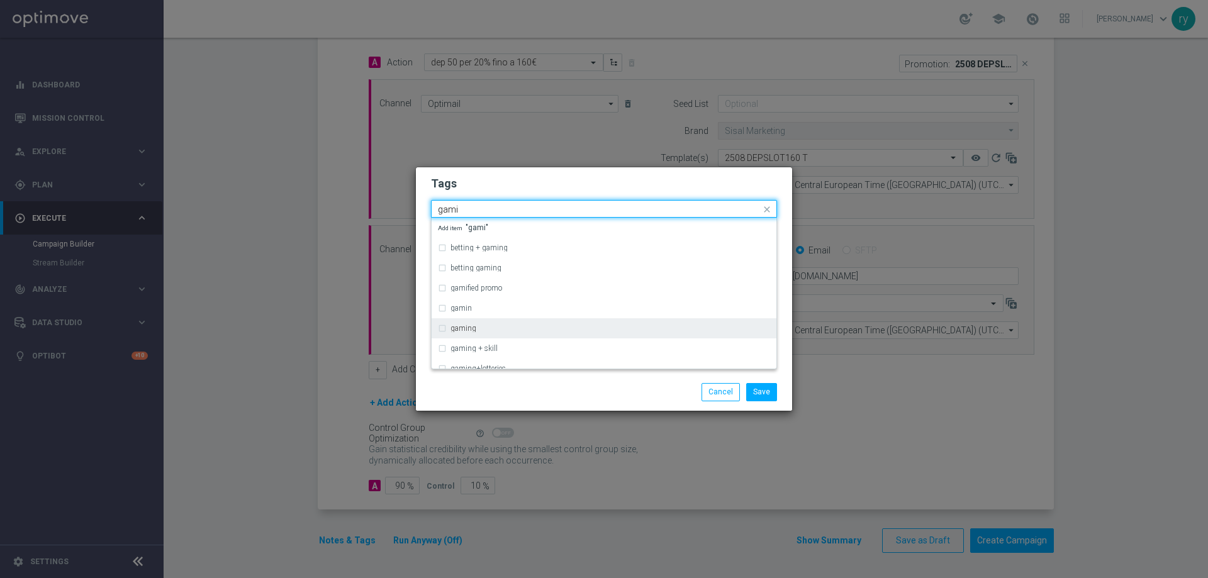
click at [476, 329] on div "gaming" at bounding box center [611, 329] width 320 height 8
type input "gami"
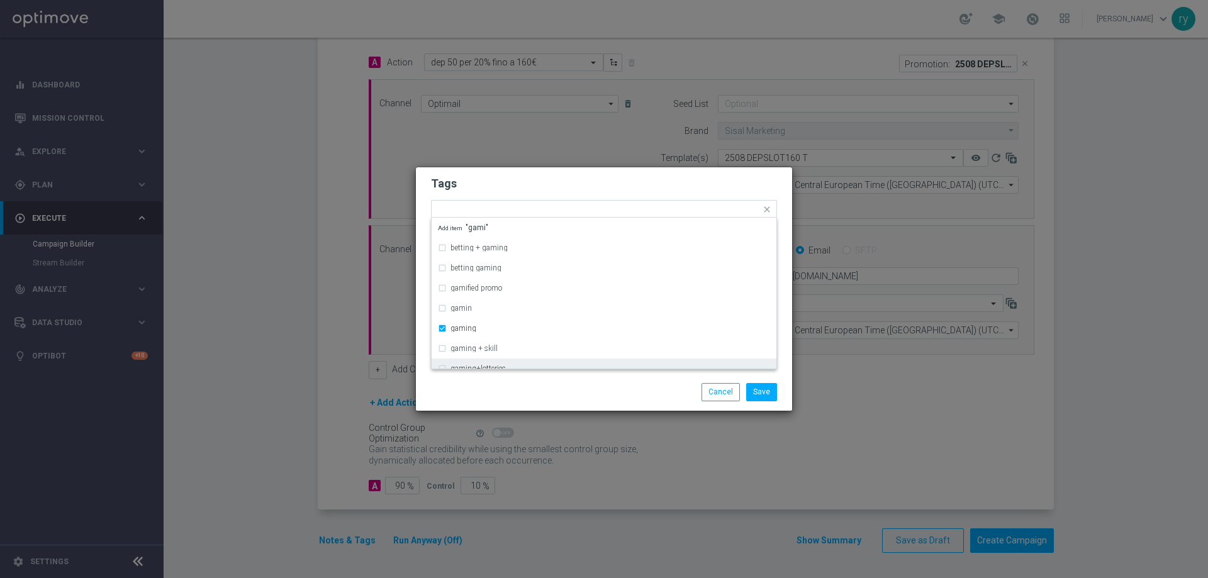
drag, startPoint x: 494, startPoint y: 392, endPoint x: 514, endPoint y: 369, distance: 30.4
click at [495, 392] on div "Save Cancel" at bounding box center [604, 392] width 365 height 18
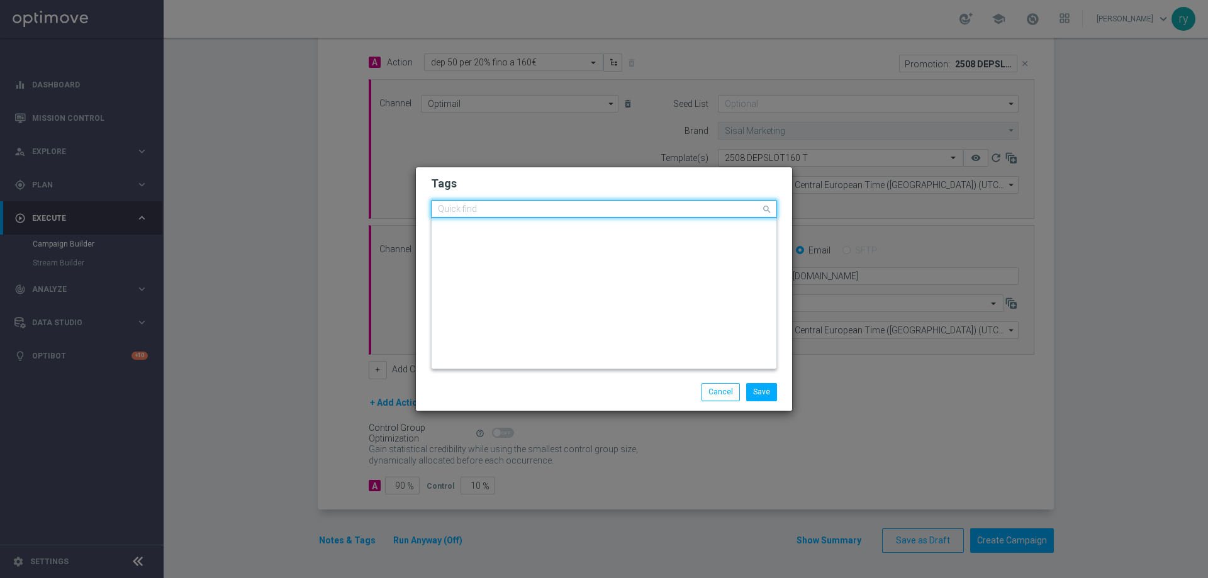
click at [658, 204] on div "Quick find × talent × up-selling × cb ricarica × gaming" at bounding box center [596, 209] width 329 height 16
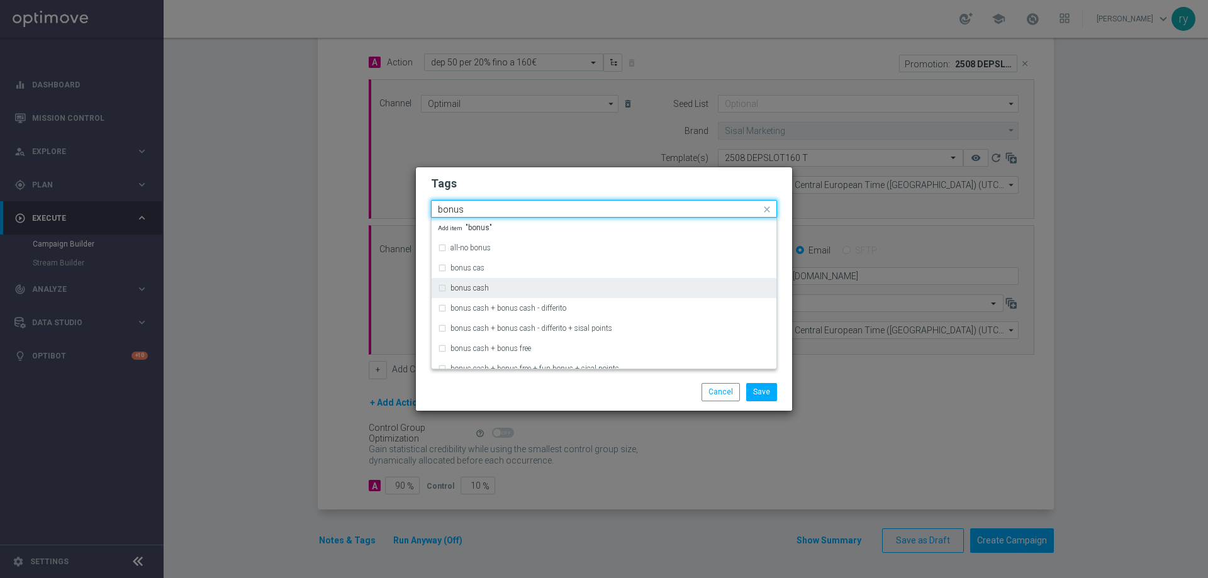
click at [553, 288] on div "bonus cash" at bounding box center [611, 288] width 320 height 8
type input "bonus"
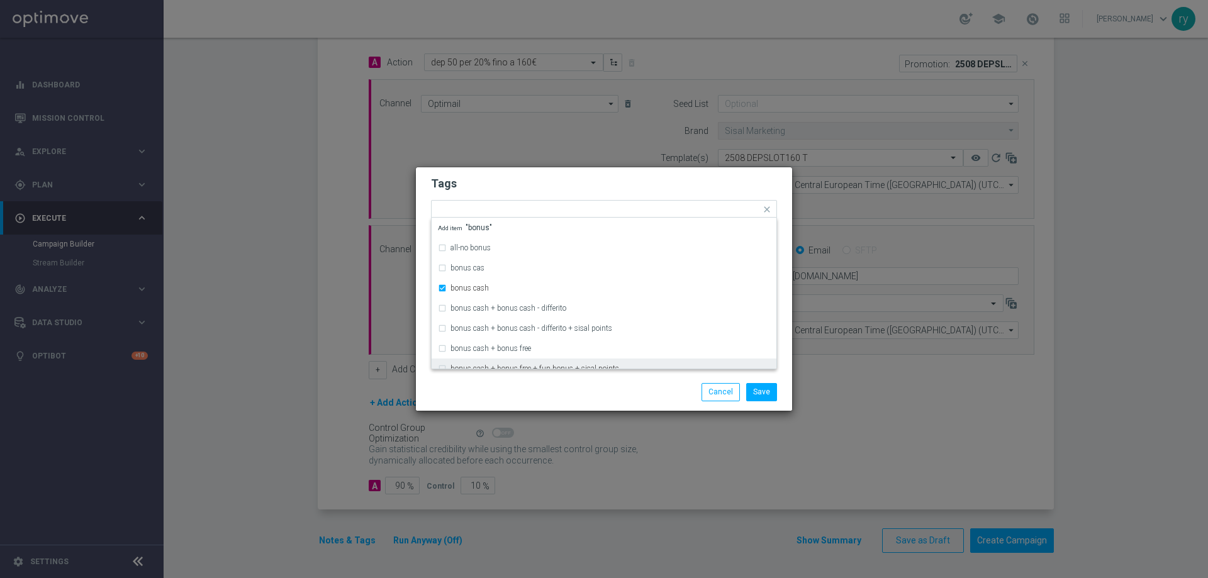
click at [563, 388] on div "Save Cancel" at bounding box center [665, 392] width 244 height 18
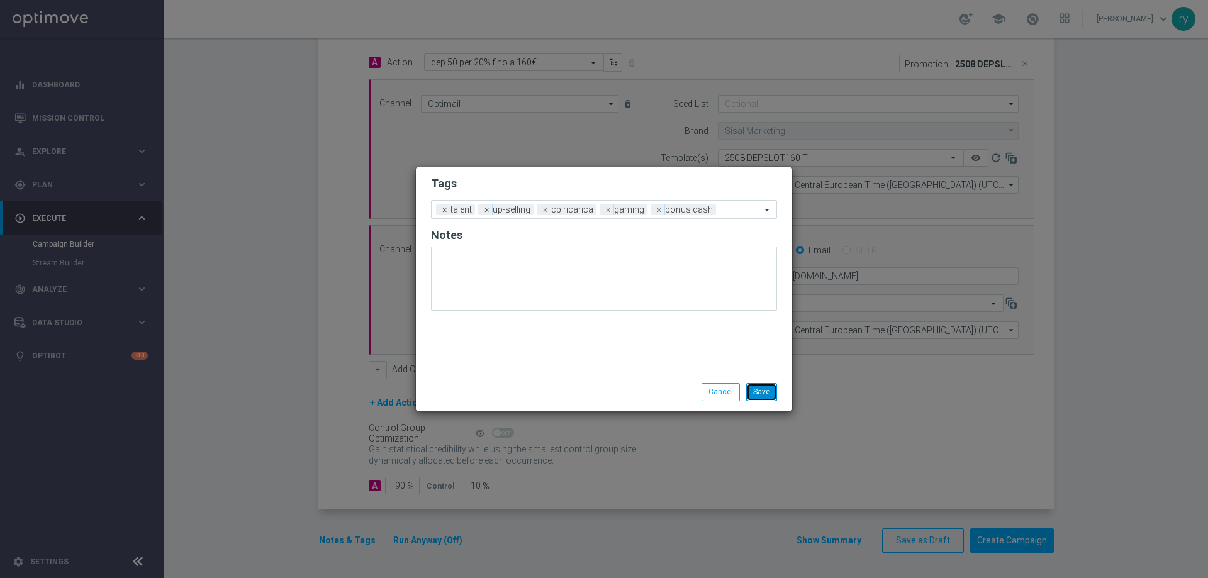
click at [765, 387] on button "Save" at bounding box center [761, 392] width 31 height 18
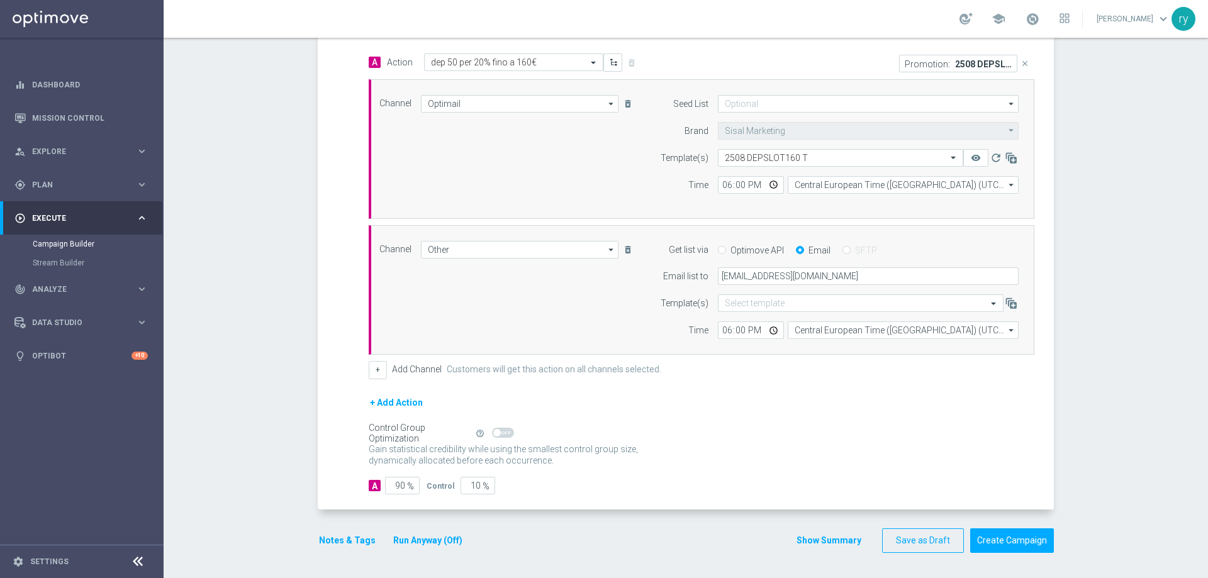
click at [819, 544] on button "Show Summary" at bounding box center [829, 541] width 66 height 14
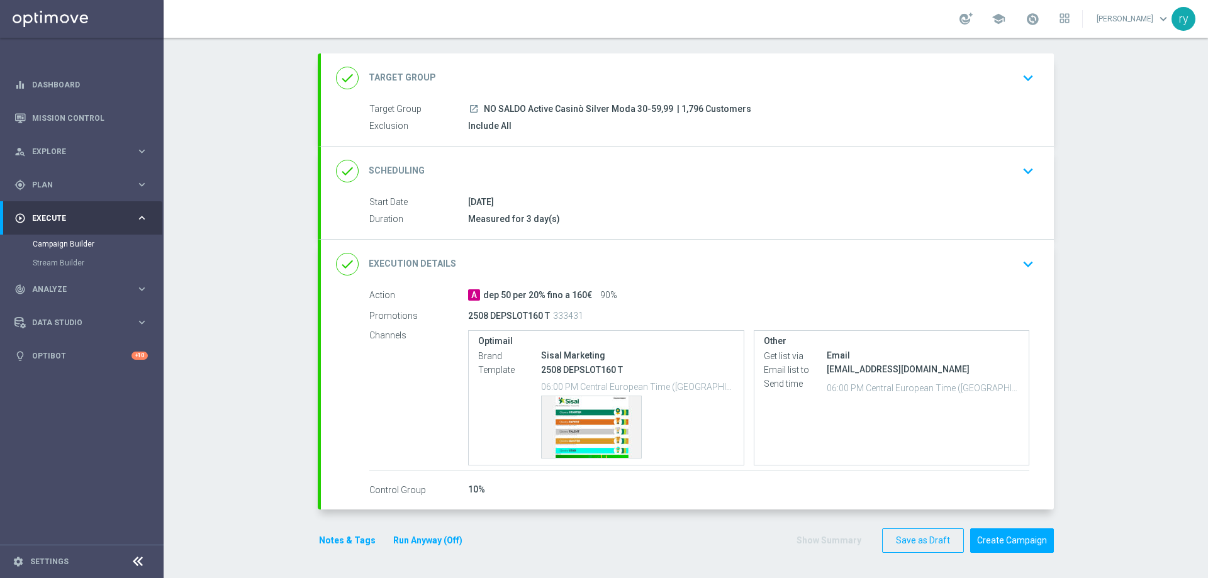
scroll to position [59, 0]
click at [587, 419] on div "Template preview" at bounding box center [591, 428] width 99 height 62
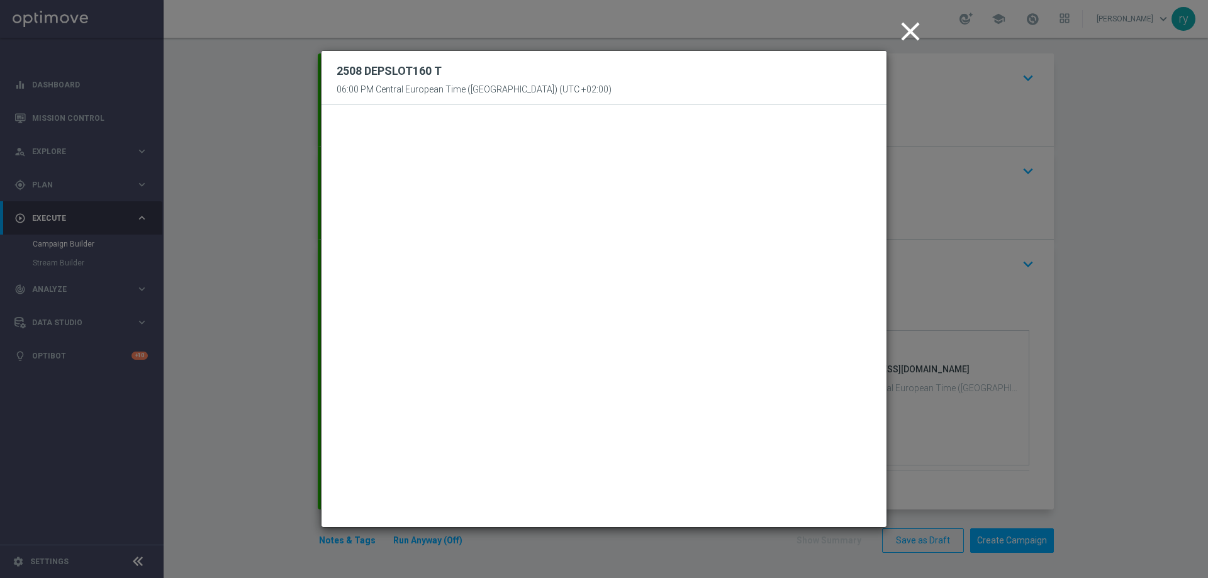
click at [916, 26] on icon "close" at bounding box center [910, 31] width 31 height 31
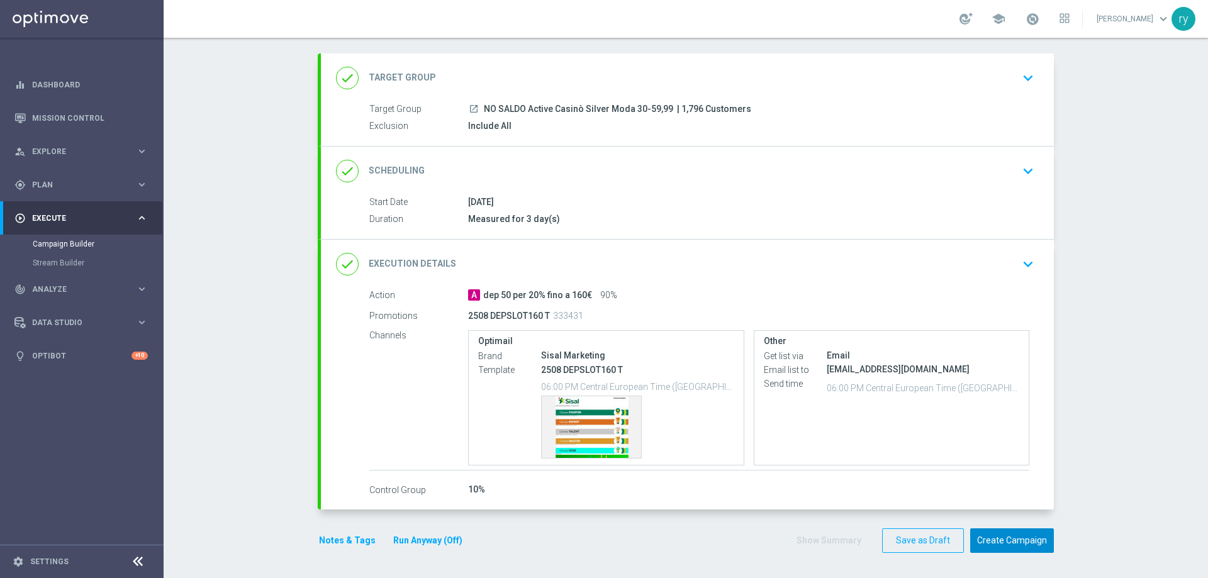
click at [1011, 546] on button "Create Campaign" at bounding box center [1013, 541] width 84 height 25
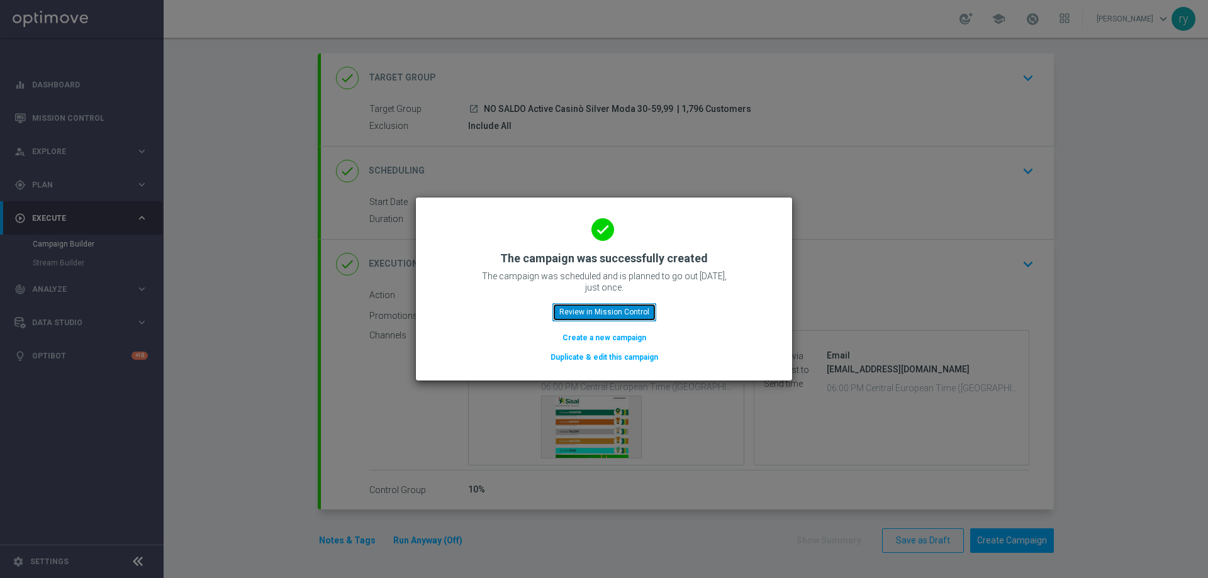
click at [573, 314] on button "Review in Mission Control" at bounding box center [605, 312] width 104 height 18
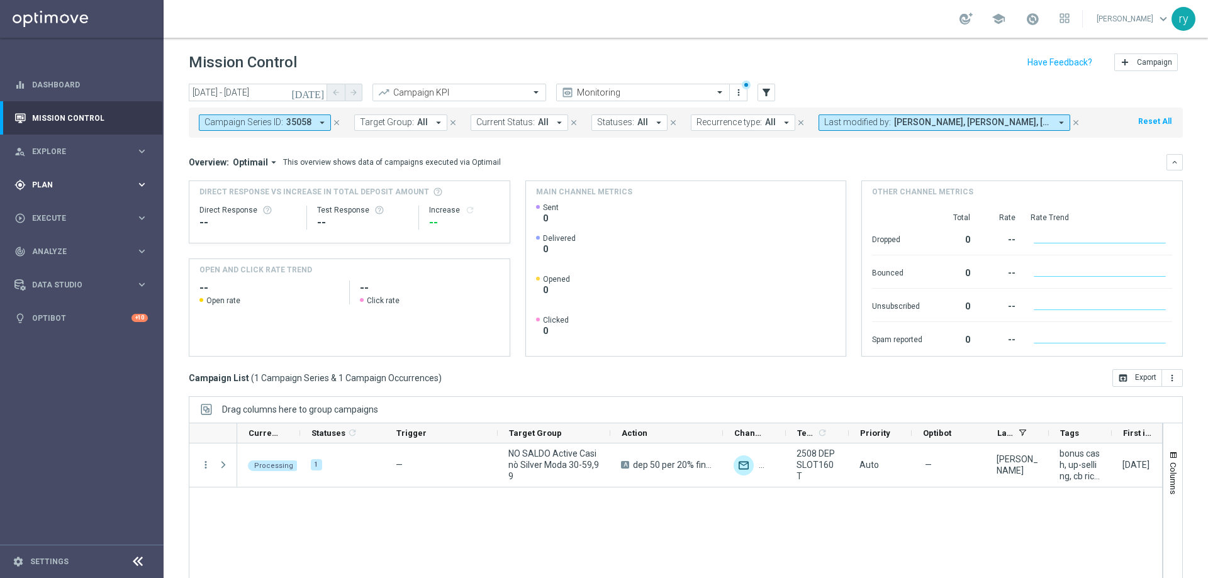
click at [127, 178] on div "gps_fixed Plan keyboard_arrow_right" at bounding box center [81, 184] width 162 height 33
click at [65, 268] on link "Optimail" at bounding box center [85, 267] width 92 height 10
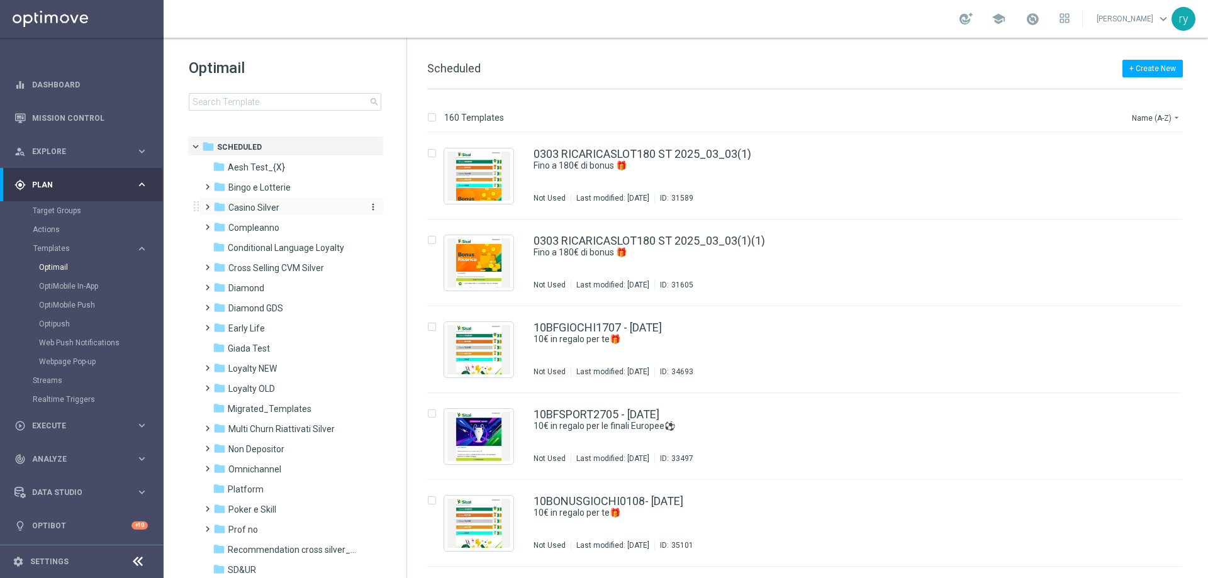
click at [256, 206] on span "Casino Silver" at bounding box center [253, 207] width 51 height 11
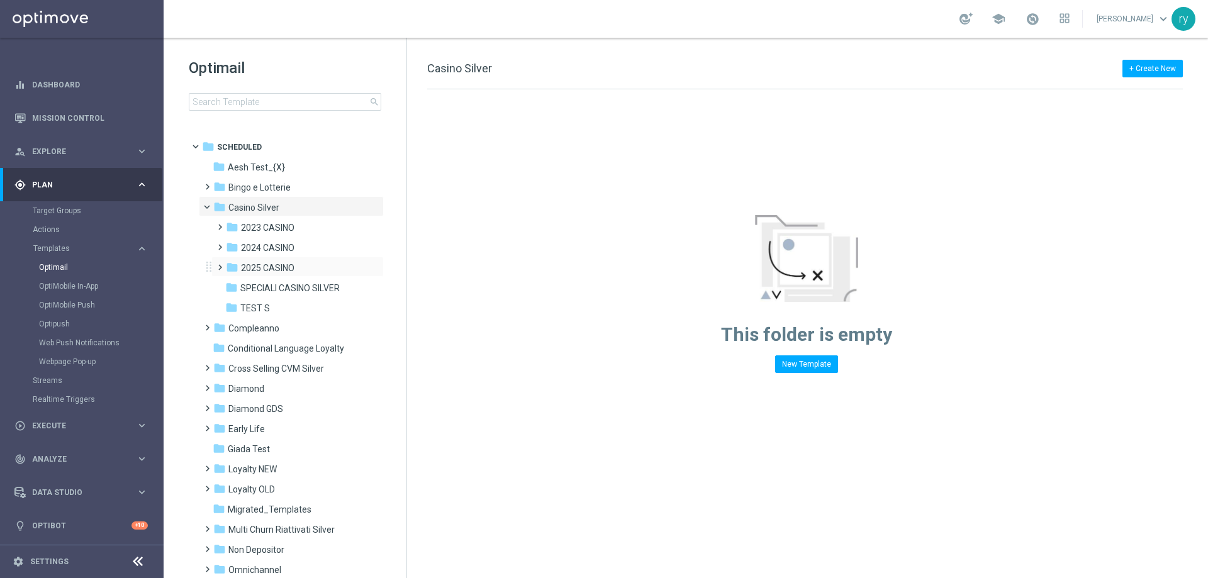
click at [295, 261] on div "folder 2025 CASINO more_vert" at bounding box center [297, 267] width 172 height 20
click at [289, 267] on span "2025 CASINO" at bounding box center [267, 267] width 53 height 11
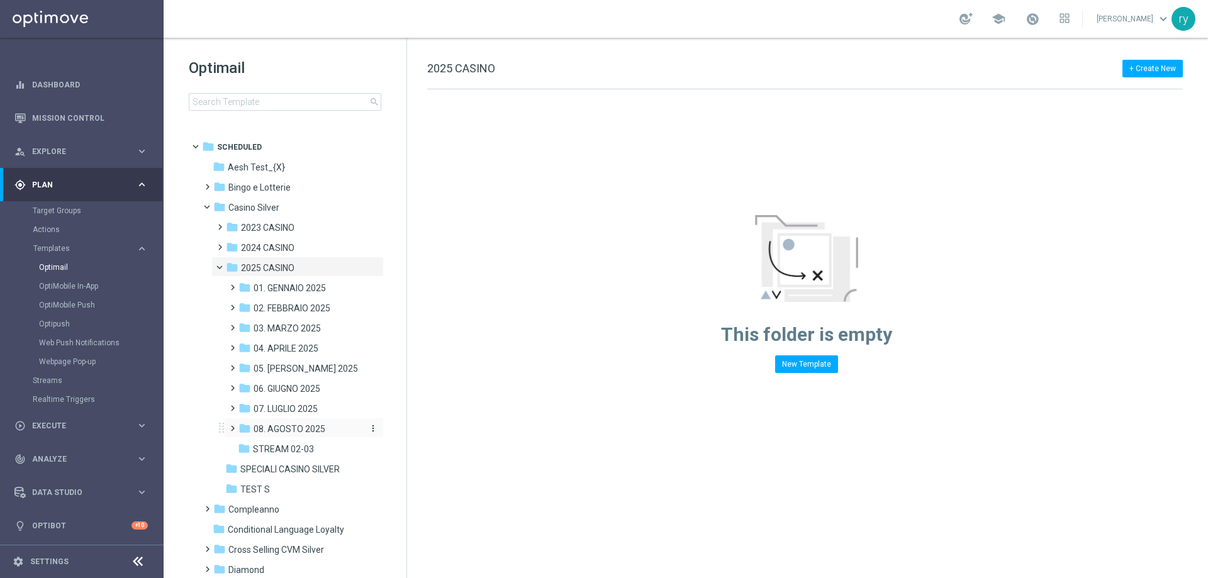
click at [305, 428] on span "08. AGOSTO 2025" at bounding box center [290, 429] width 72 height 11
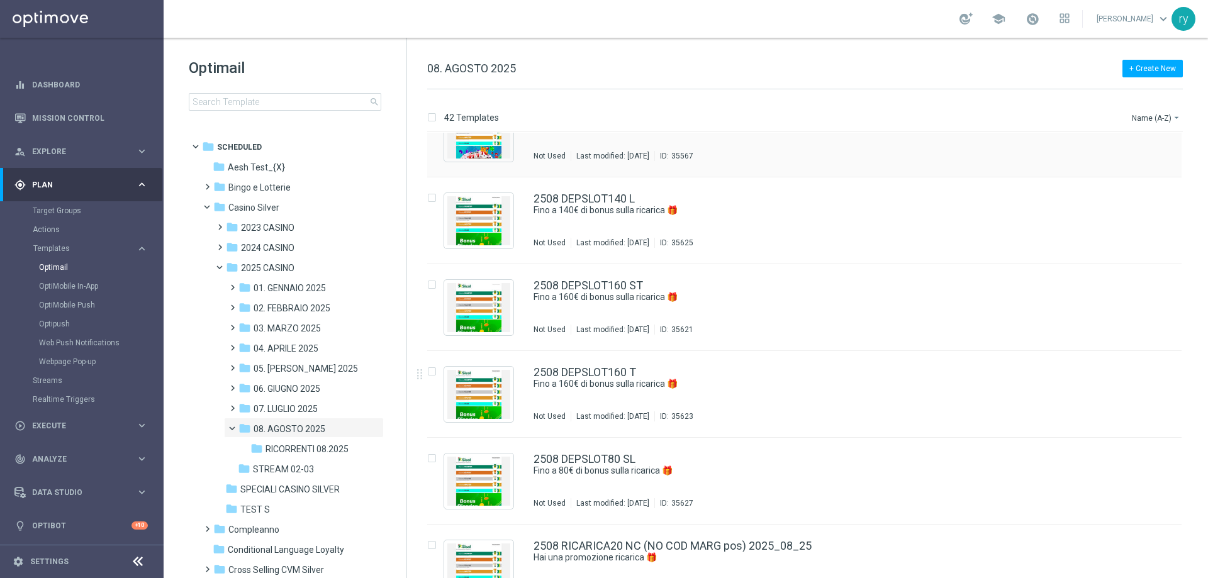
scroll to position [2826, 0]
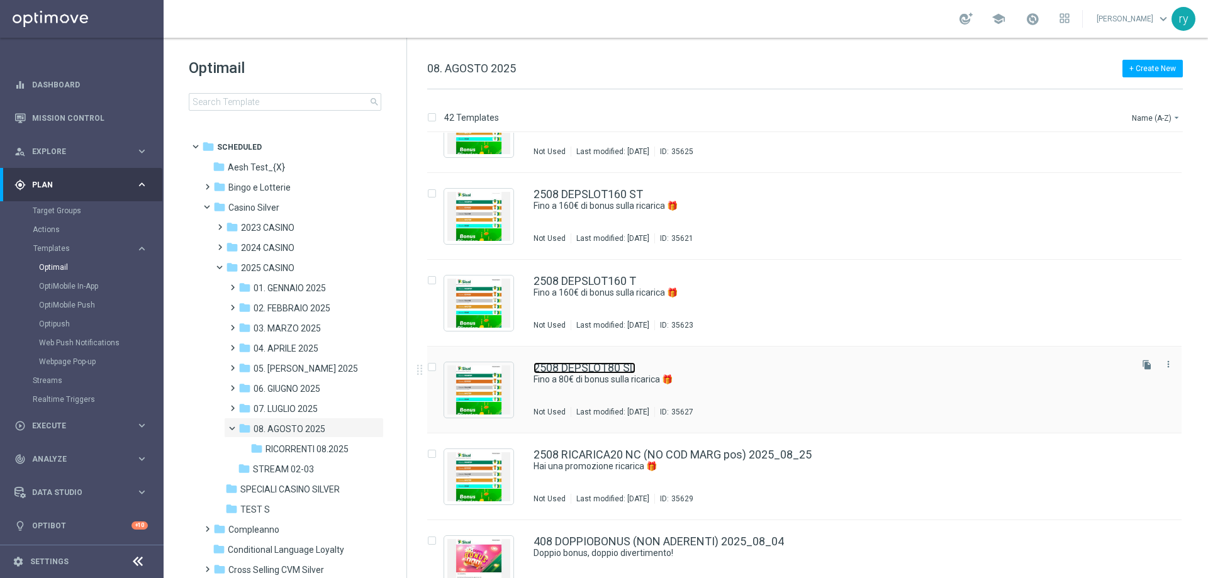
click at [593, 369] on link "2508 DEPSLOT80 SL" at bounding box center [585, 368] width 102 height 11
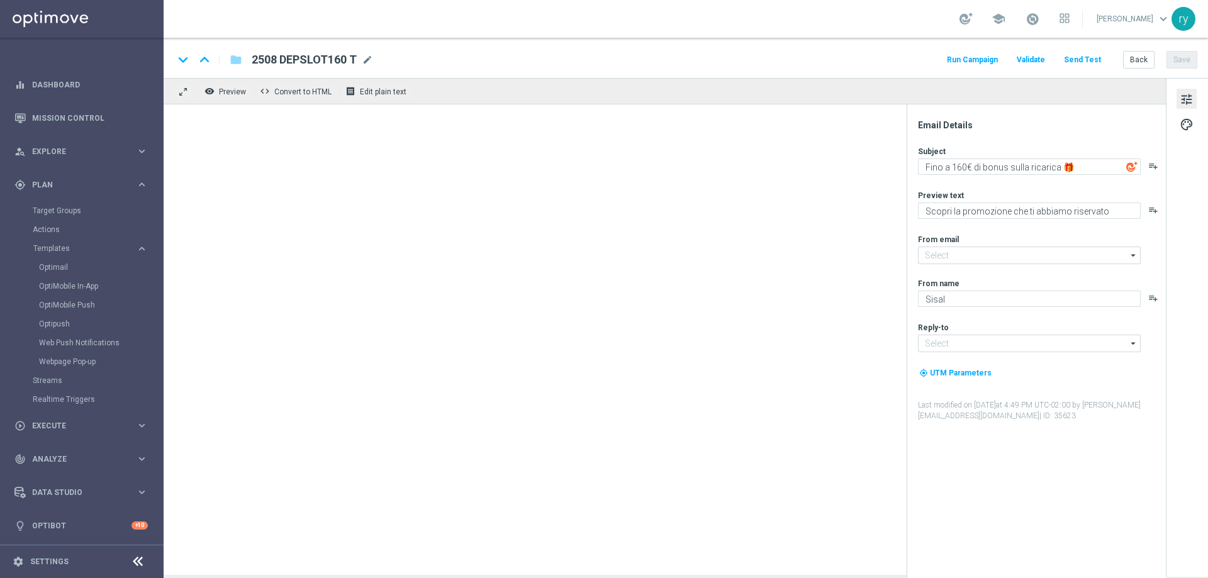
type textarea "Fino a 80€ di bonus sulla ricarica 🎁"
type input "[EMAIL_ADDRESS][DOMAIN_NAME]"
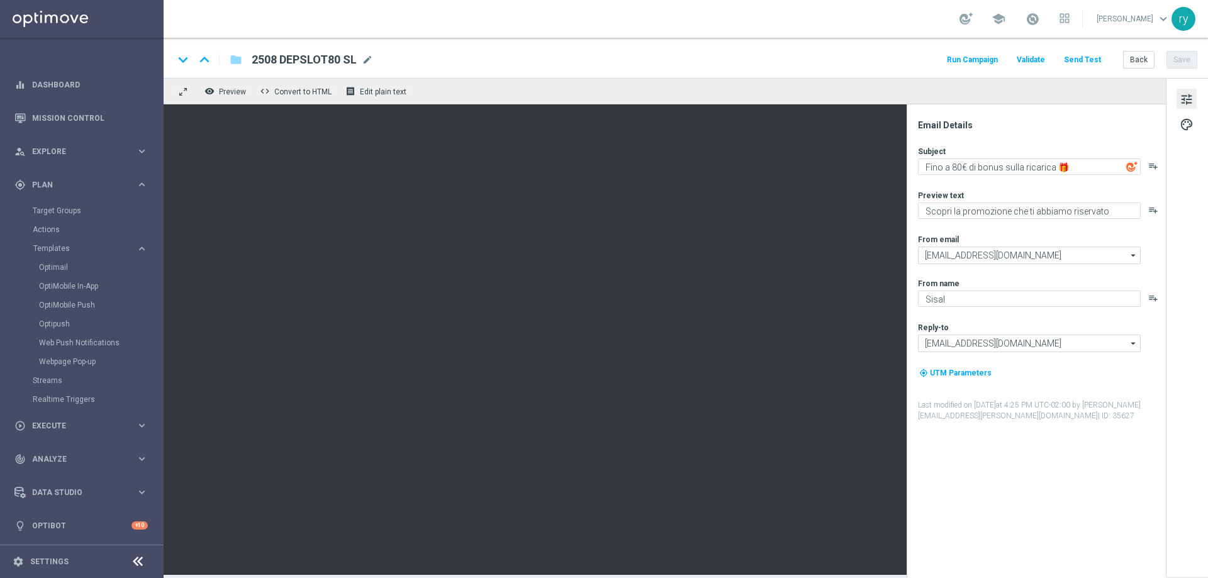
click at [987, 62] on button "Run Campaign" at bounding box center [972, 60] width 55 height 17
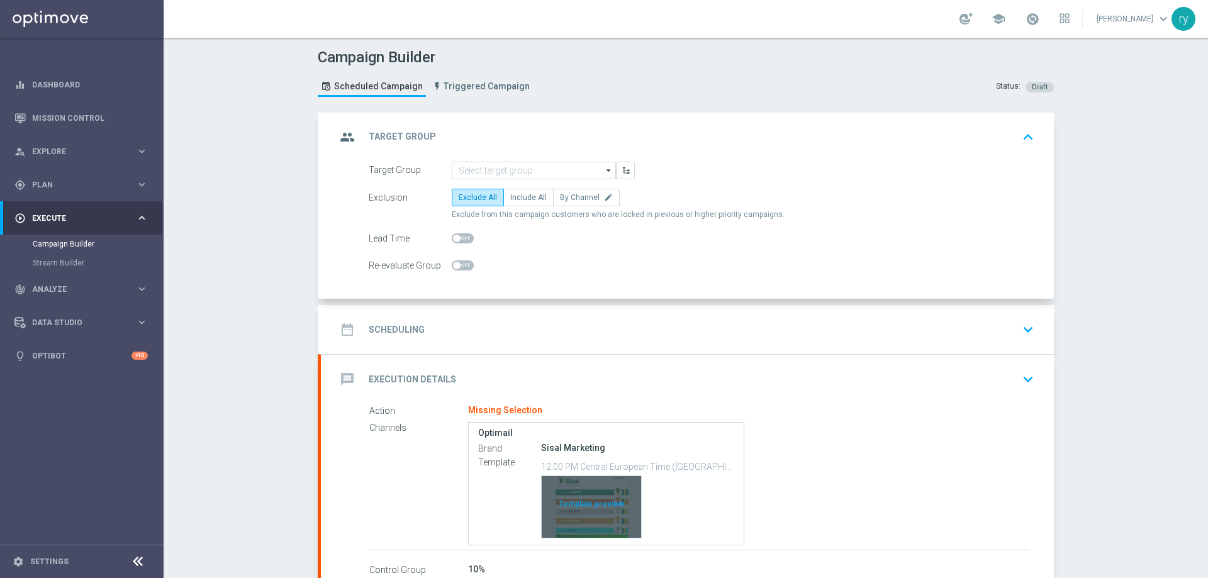
click at [609, 495] on div "Template preview" at bounding box center [591, 507] width 99 height 62
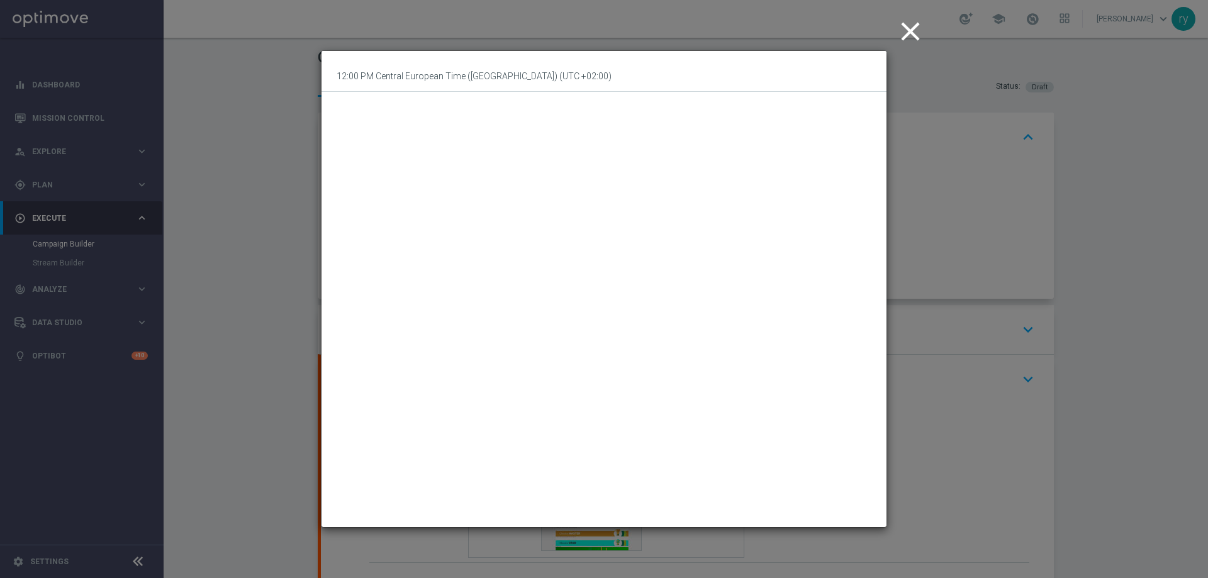
click at [906, 42] on icon "close" at bounding box center [910, 31] width 31 height 31
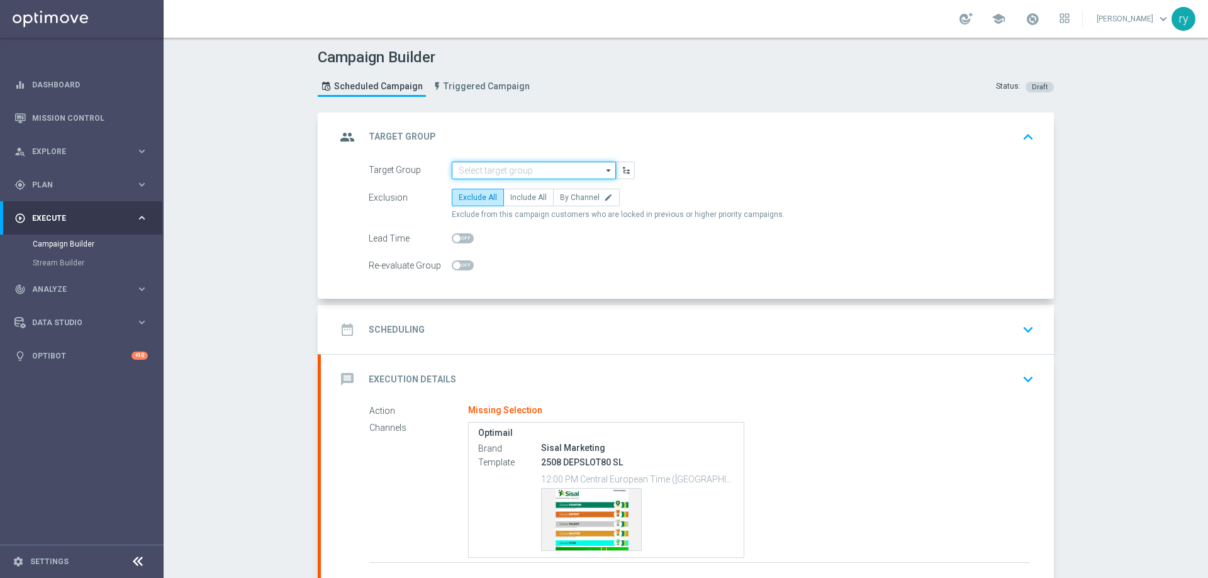
click at [476, 174] on input at bounding box center [534, 171] width 164 height 18
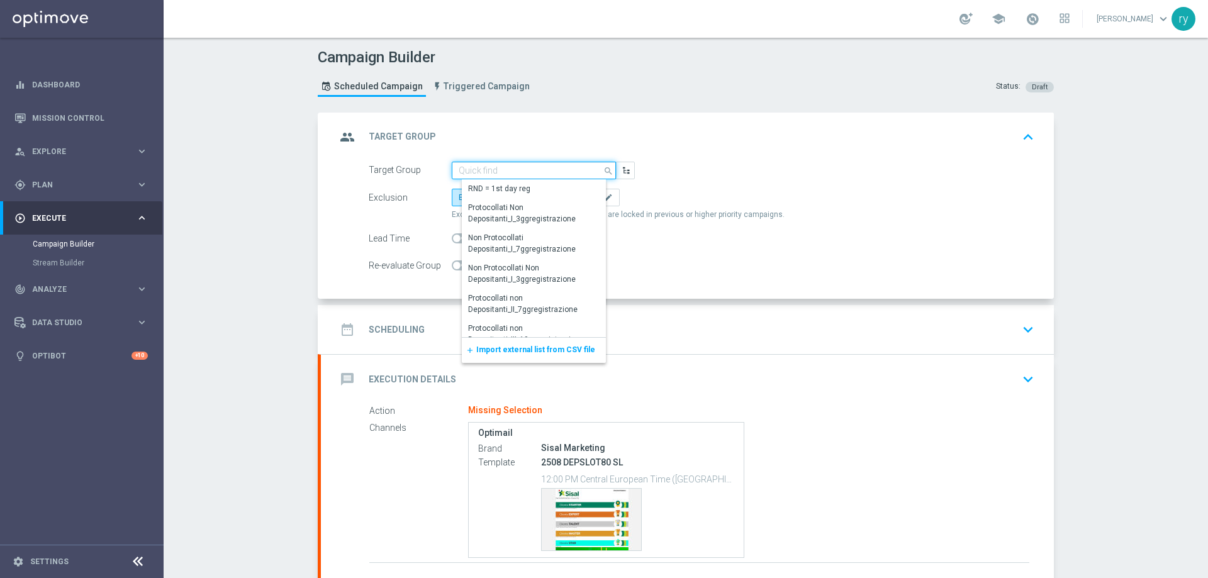
paste input "NO SALDO Active Casinò Silver Moda 0-15€"
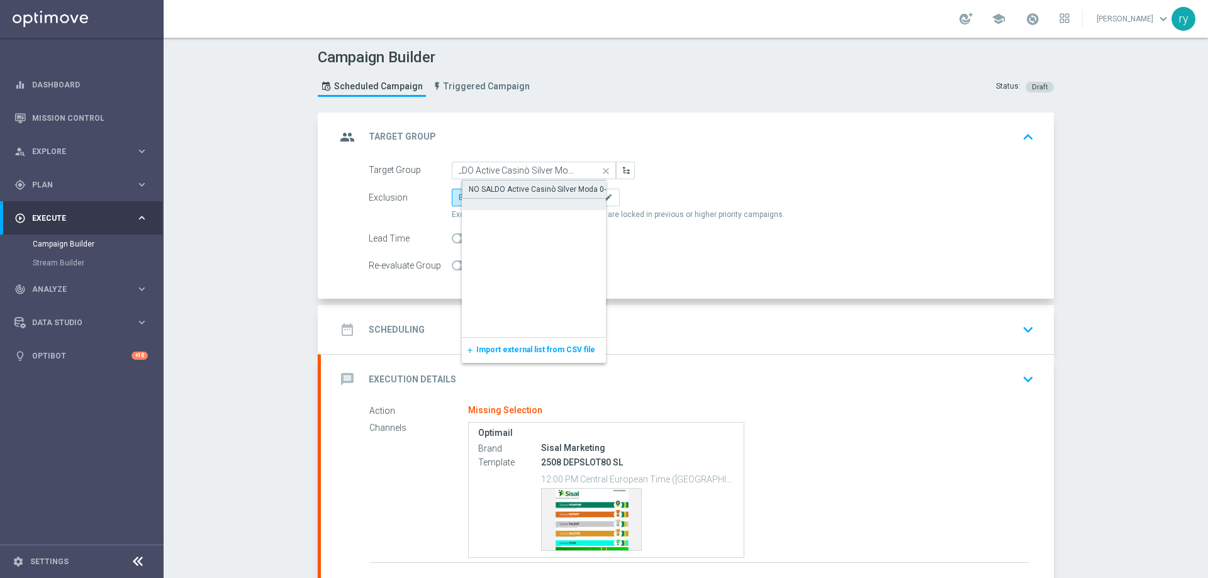
click at [492, 181] on div "NO SALDO Active Casinò Silver Moda 0-15€" at bounding box center [544, 189] width 164 height 19
type input "NO SALDO Active Casinò Silver Moda 0-15€"
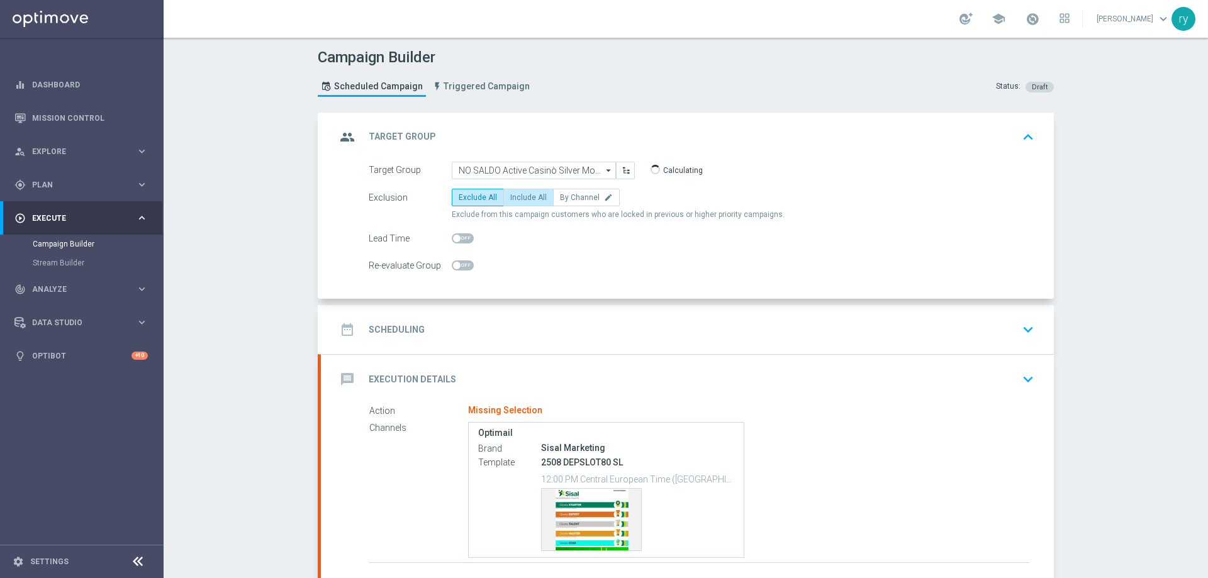
click at [510, 200] on span "Include All" at bounding box center [528, 197] width 37 height 9
click at [510, 200] on input "Include All" at bounding box center [514, 200] width 8 height 8
radio input "true"
click at [515, 326] on div "date_range Scheduling keyboard_arrow_down" at bounding box center [687, 330] width 703 height 24
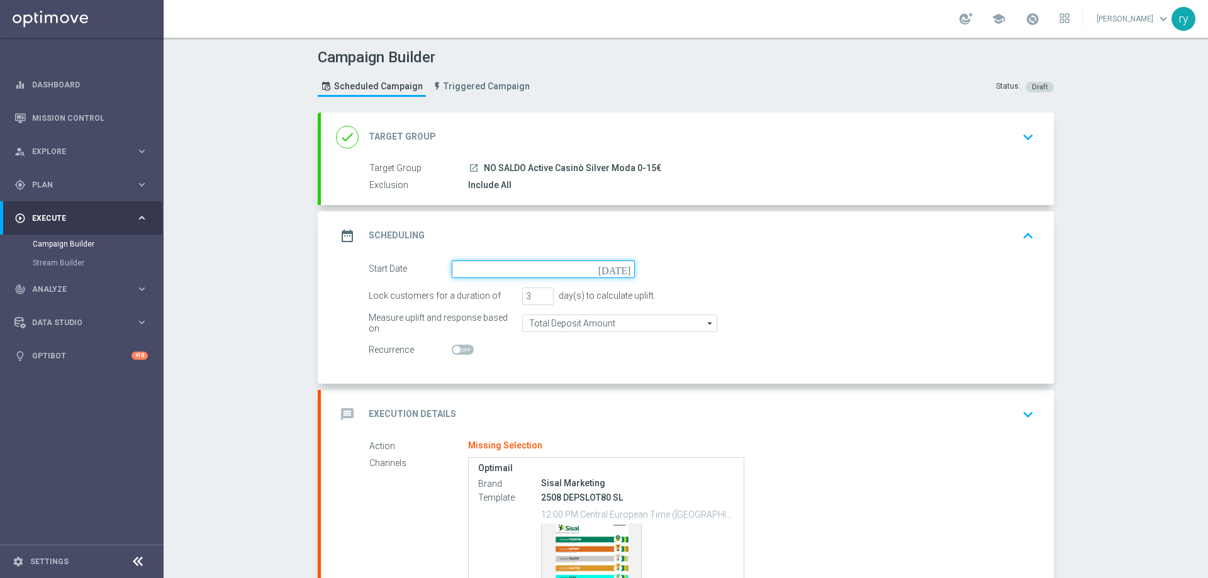
click at [504, 269] on input at bounding box center [543, 270] width 183 height 18
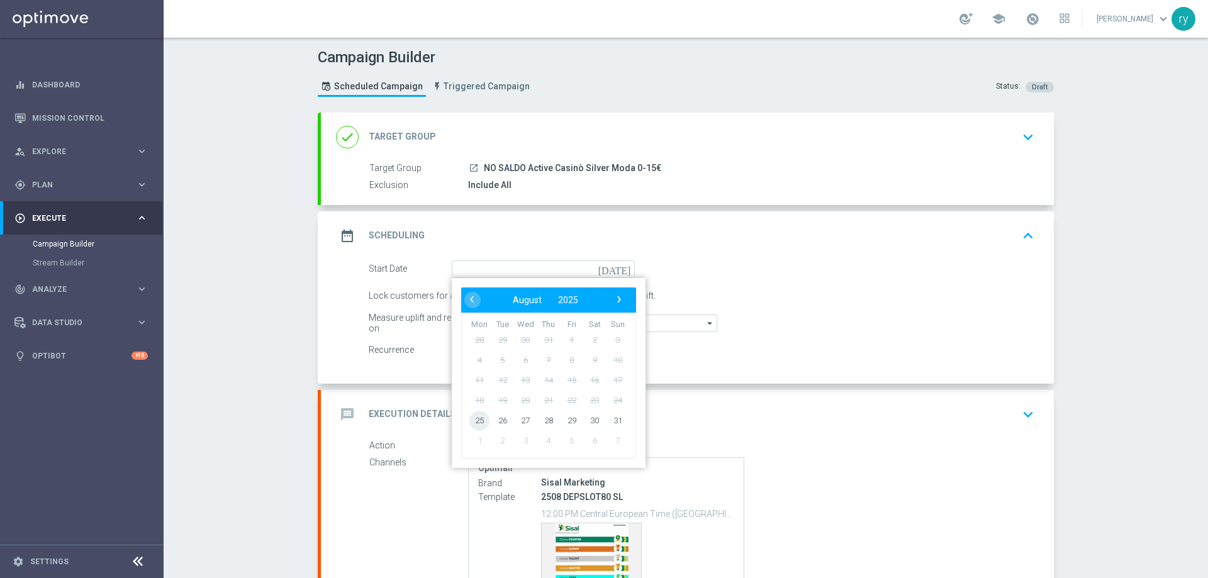
click at [475, 424] on span "25" at bounding box center [480, 420] width 20 height 20
type input "[DATE]"
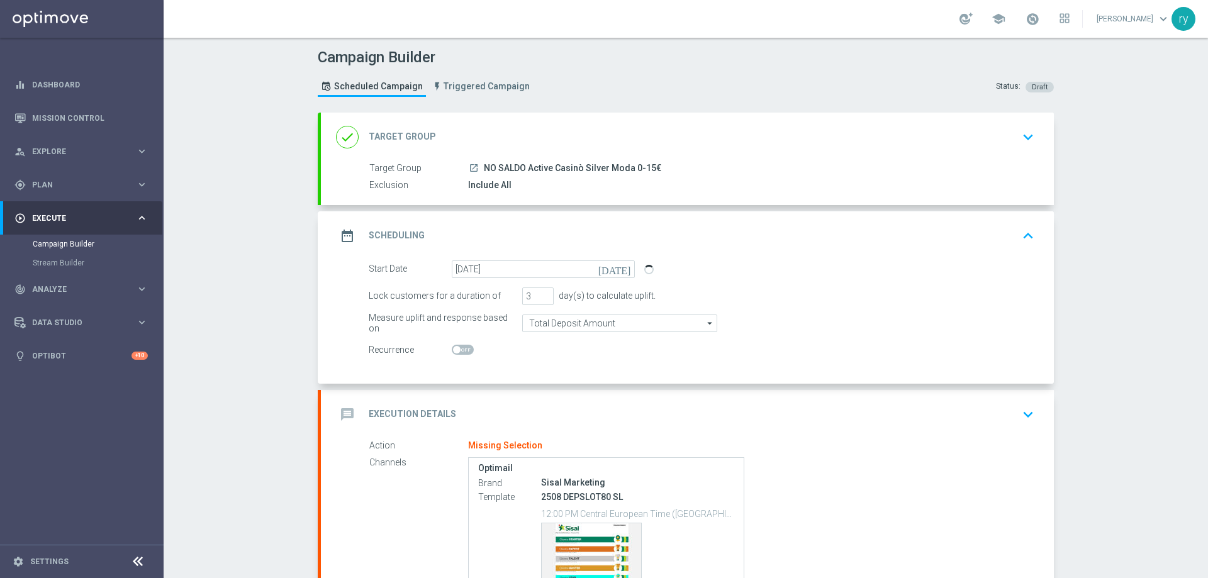
click at [543, 353] on switch at bounding box center [543, 350] width 183 height 11
click at [529, 403] on div "message Execution Details keyboard_arrow_down" at bounding box center [687, 415] width 703 height 24
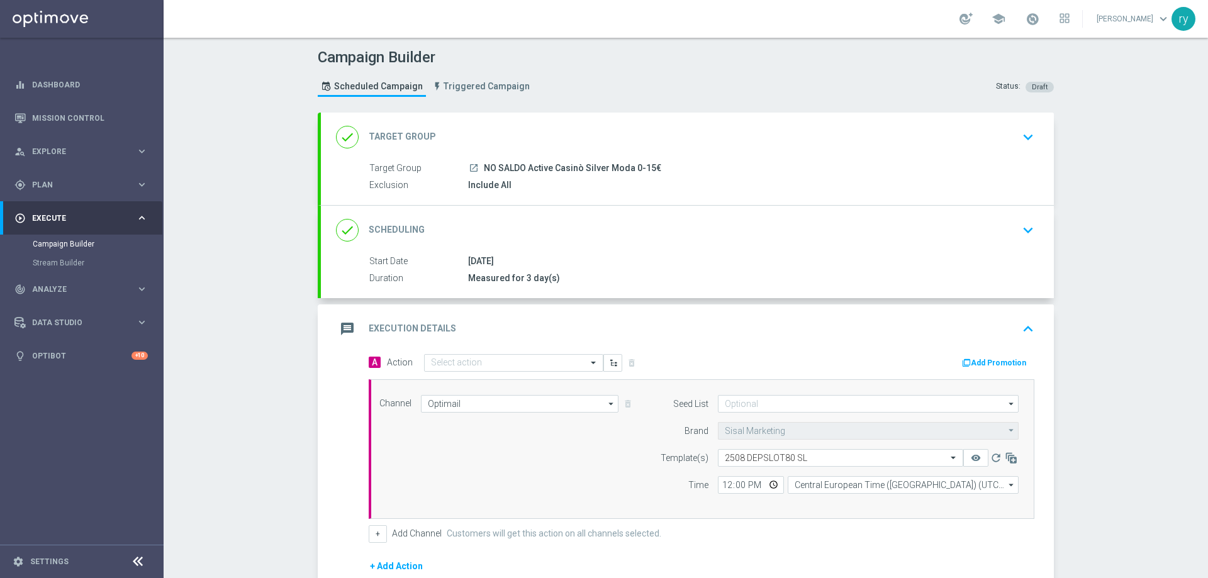
click at [979, 359] on button "Add Promotion" at bounding box center [996, 363] width 70 height 14
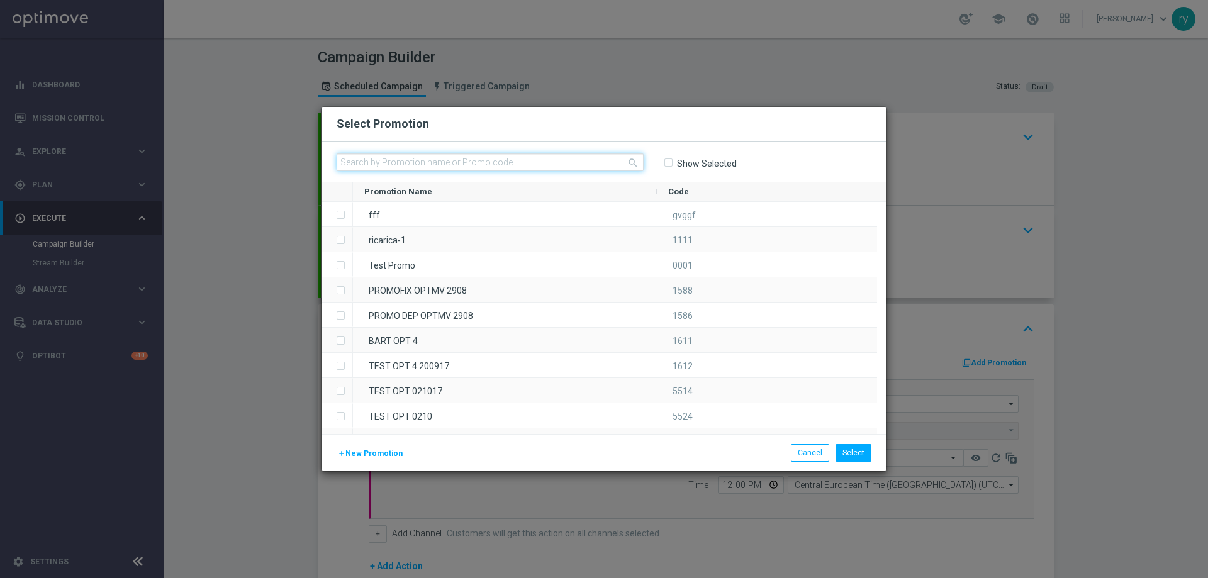
click at [385, 166] on input "text" at bounding box center [490, 163] width 307 height 18
paste input "333433"
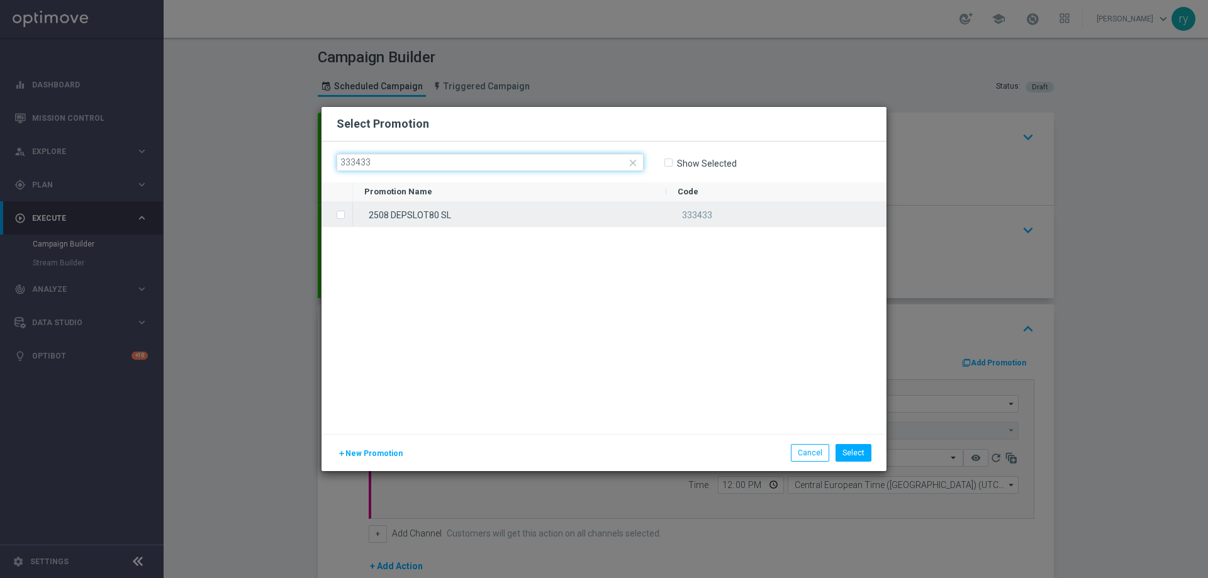
type input "333433"
click at [346, 215] on span "Press SPACE to select this row." at bounding box center [342, 215] width 13 height 25
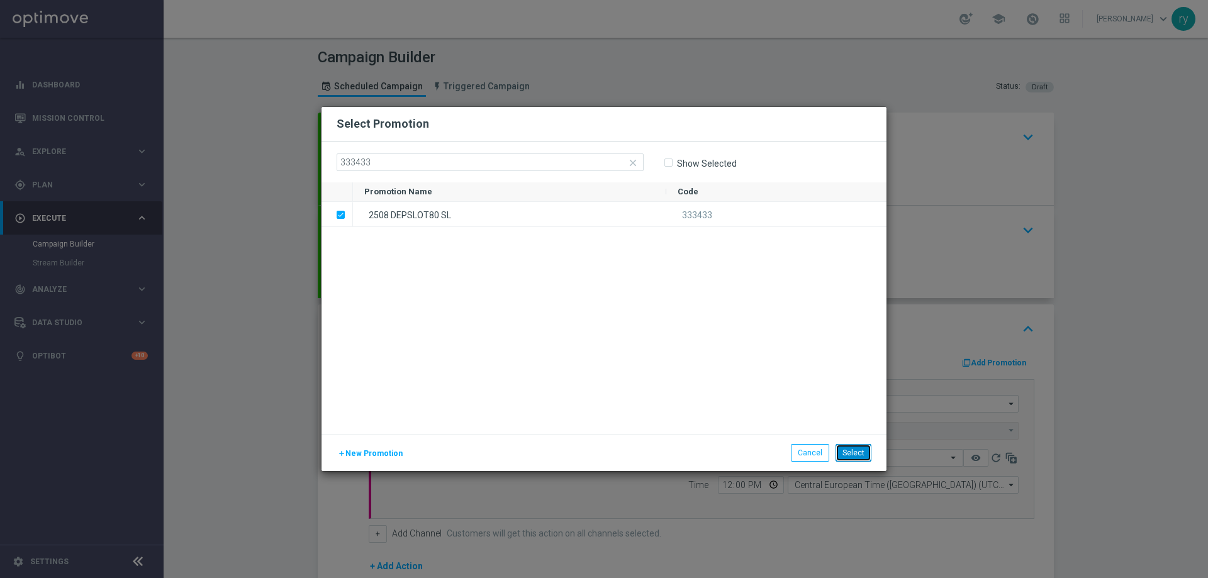
click at [852, 456] on button "Select" at bounding box center [854, 453] width 36 height 18
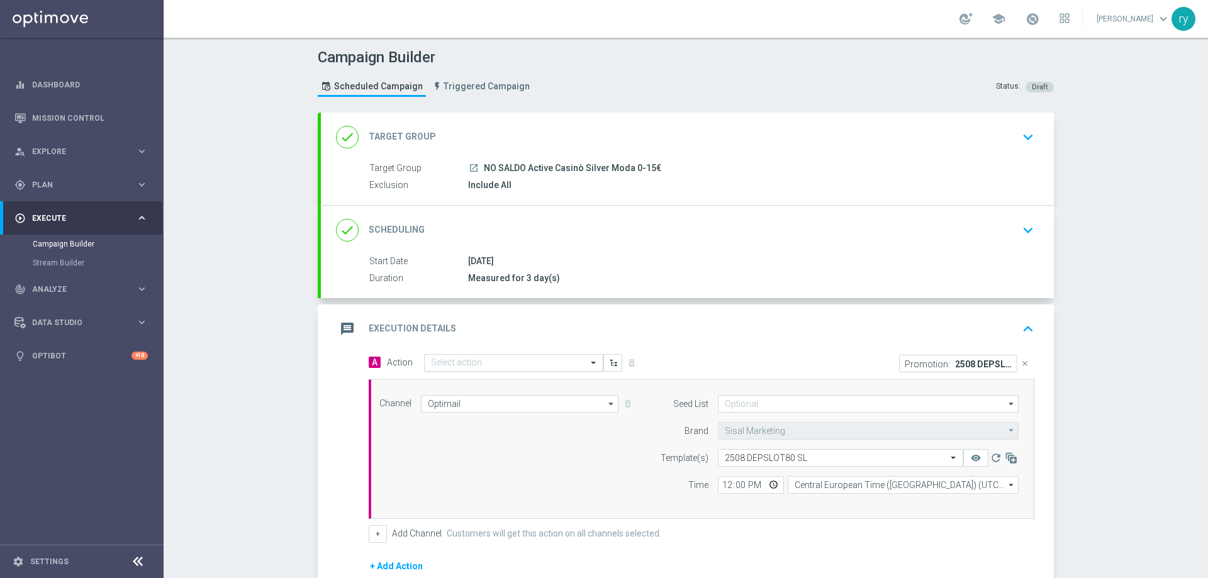
click at [439, 366] on input "text" at bounding box center [501, 363] width 140 height 11
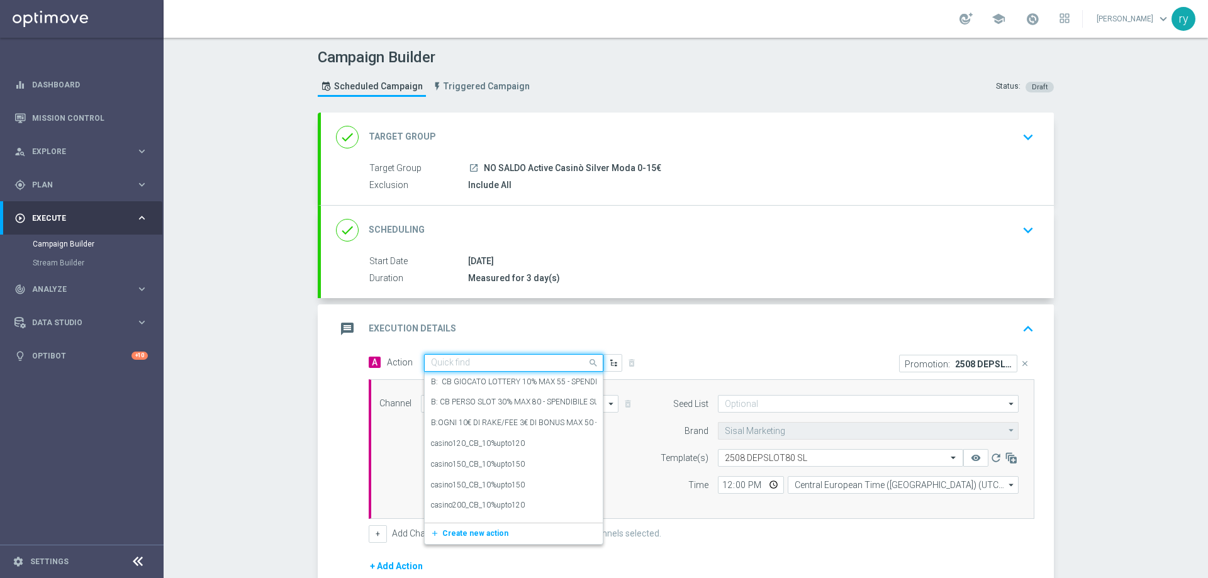
paste input "dep 20 per 20% fino a 80€"
type input "dep 20 per 20% fino a 80€"
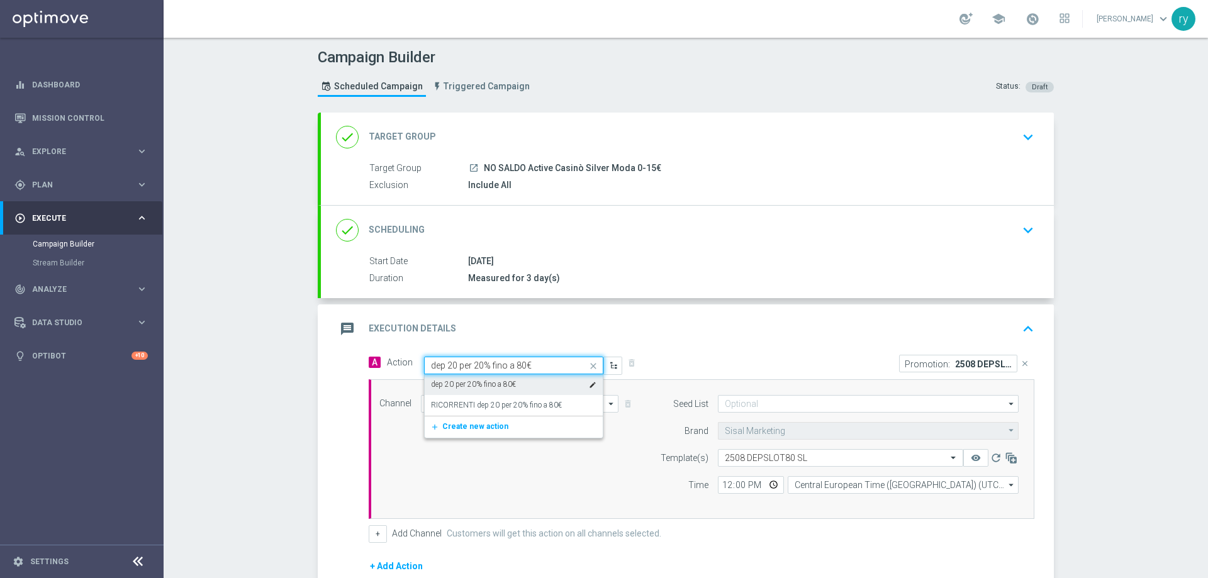
click at [448, 382] on label "dep 20 per 20% fino a 80€" at bounding box center [473, 385] width 85 height 11
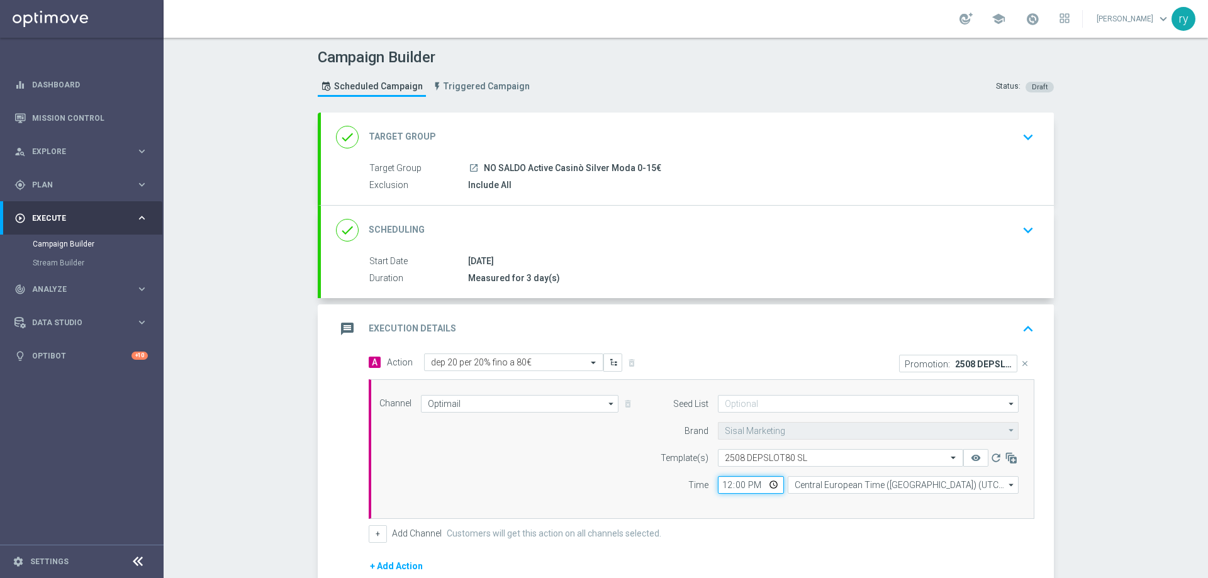
click at [723, 483] on input "12:00" at bounding box center [751, 485] width 66 height 18
type input "18:00"
click at [750, 504] on div "Channel Optimail Optimail arrow_drop_down Drag here to set row groups Drag here…" at bounding box center [702, 450] width 666 height 140
click at [369, 535] on button "+" at bounding box center [378, 535] width 18 height 18
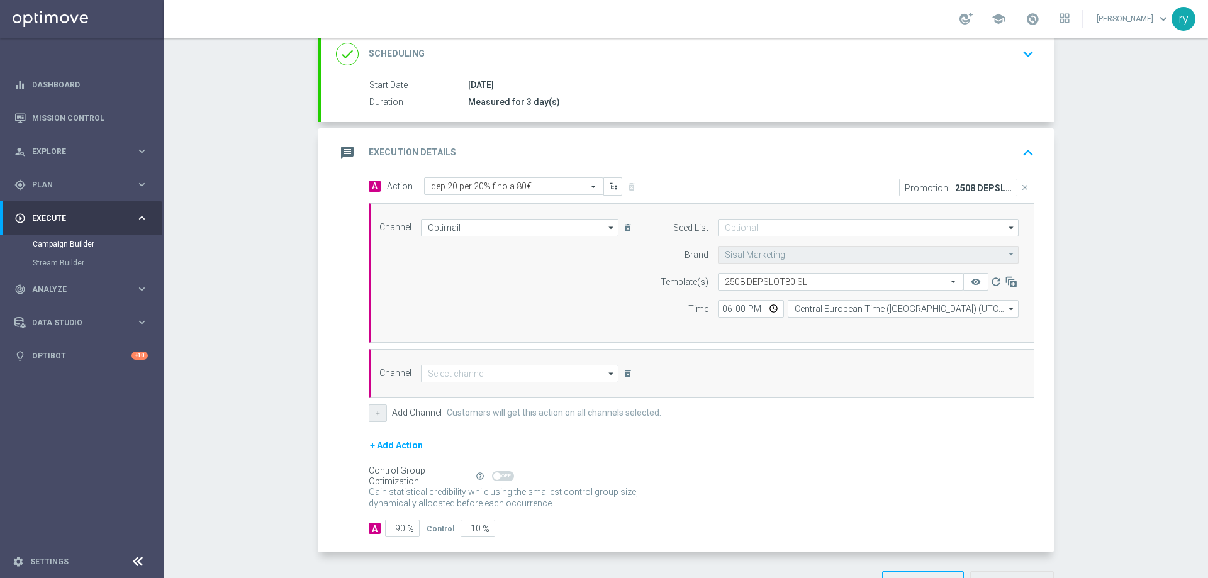
scroll to position [189, 0]
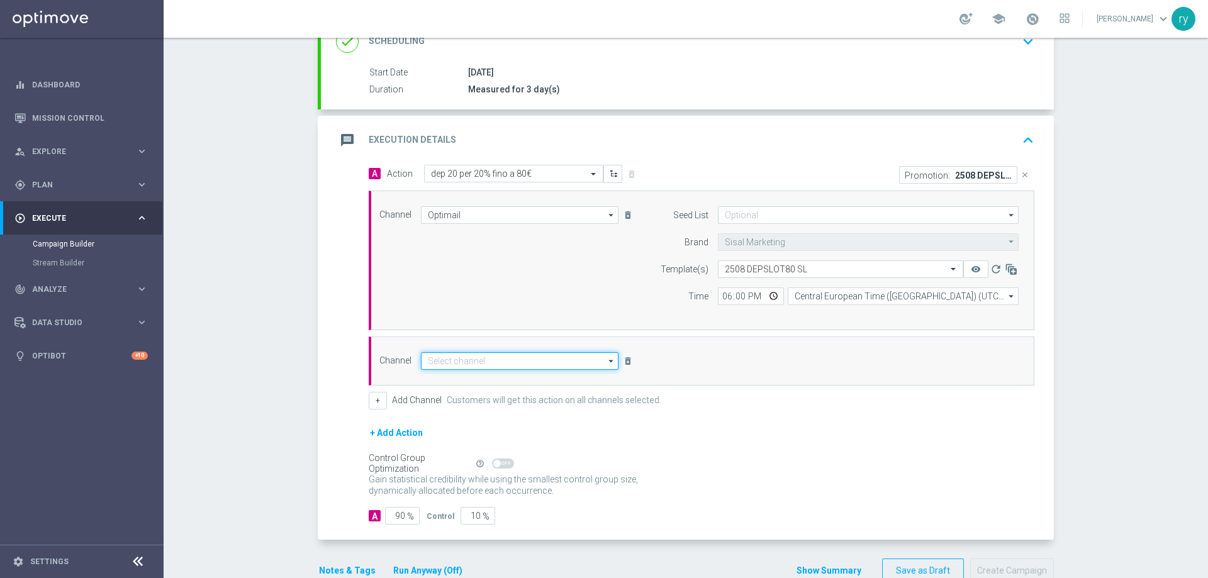
click at [471, 363] on input at bounding box center [520, 361] width 198 height 18
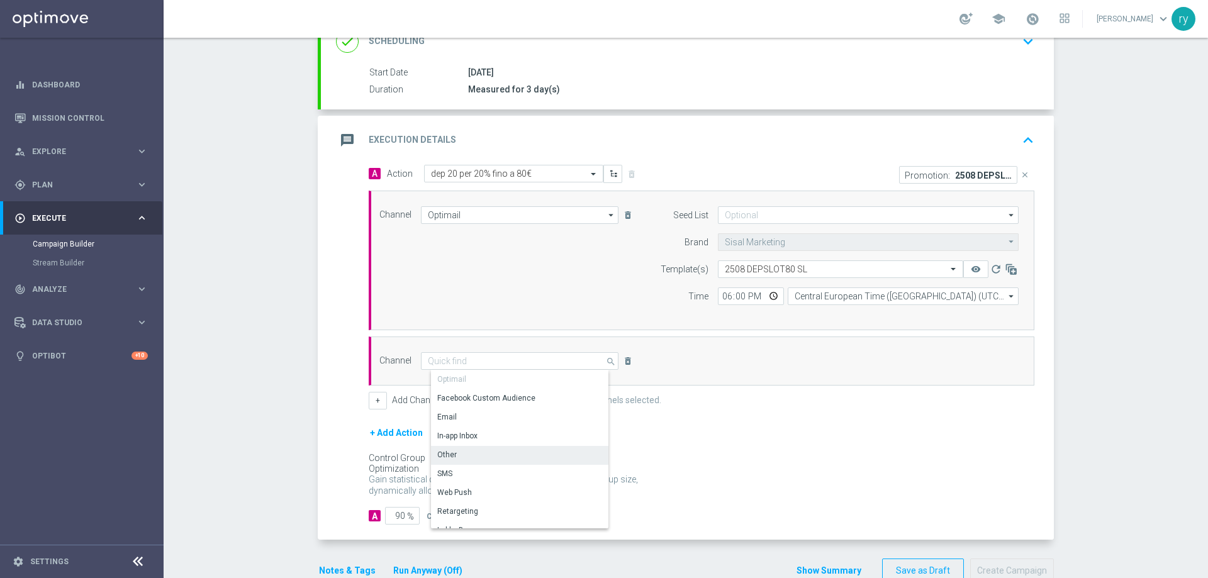
click at [470, 453] on div "Other" at bounding box center [525, 455] width 188 height 18
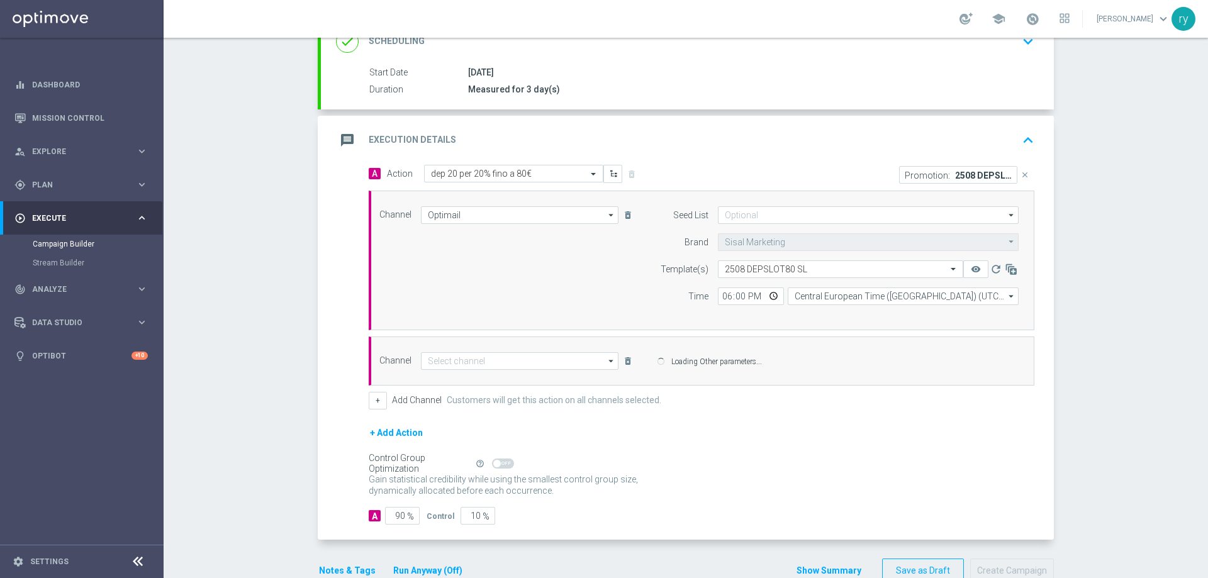
type input "Other"
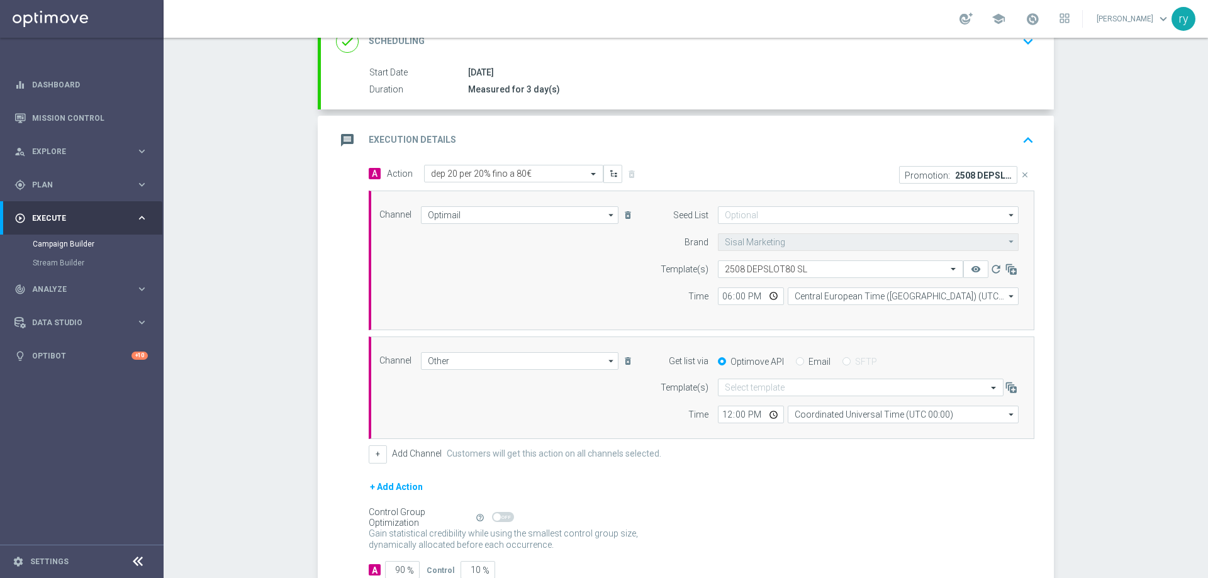
click at [801, 361] on div "Email" at bounding box center [813, 361] width 35 height 11
click at [797, 359] on input "Email" at bounding box center [800, 363] width 8 height 8
radio input "true"
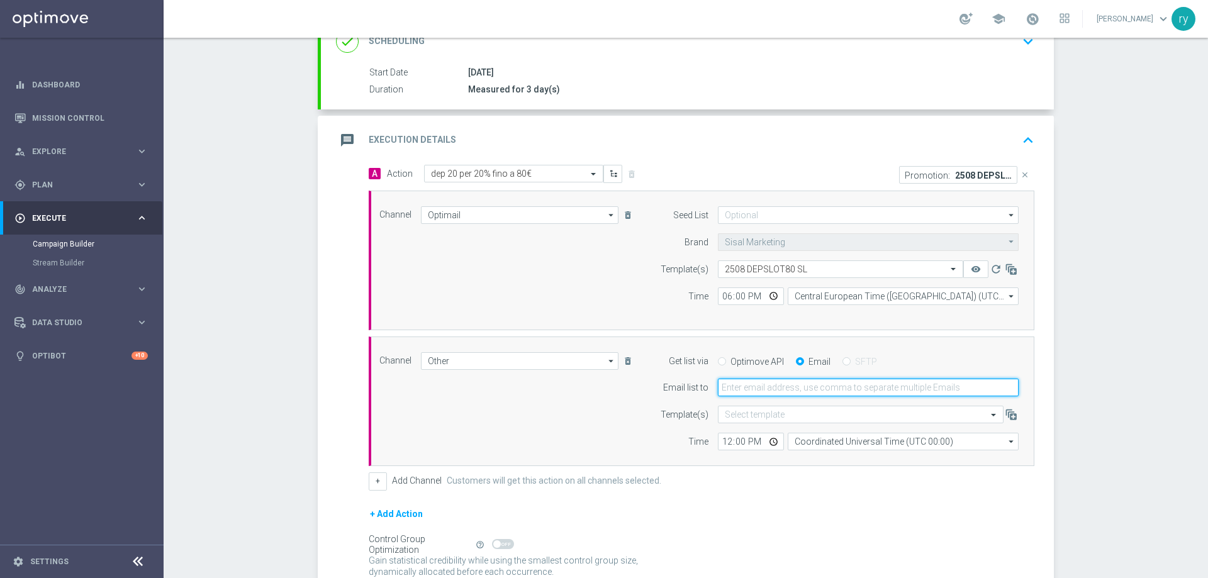
click at [789, 384] on input "email" at bounding box center [868, 388] width 301 height 18
click at [745, 390] on input "rad" at bounding box center [868, 388] width 301 height 18
type input "[EMAIL_ADDRESS][DOMAIN_NAME]"
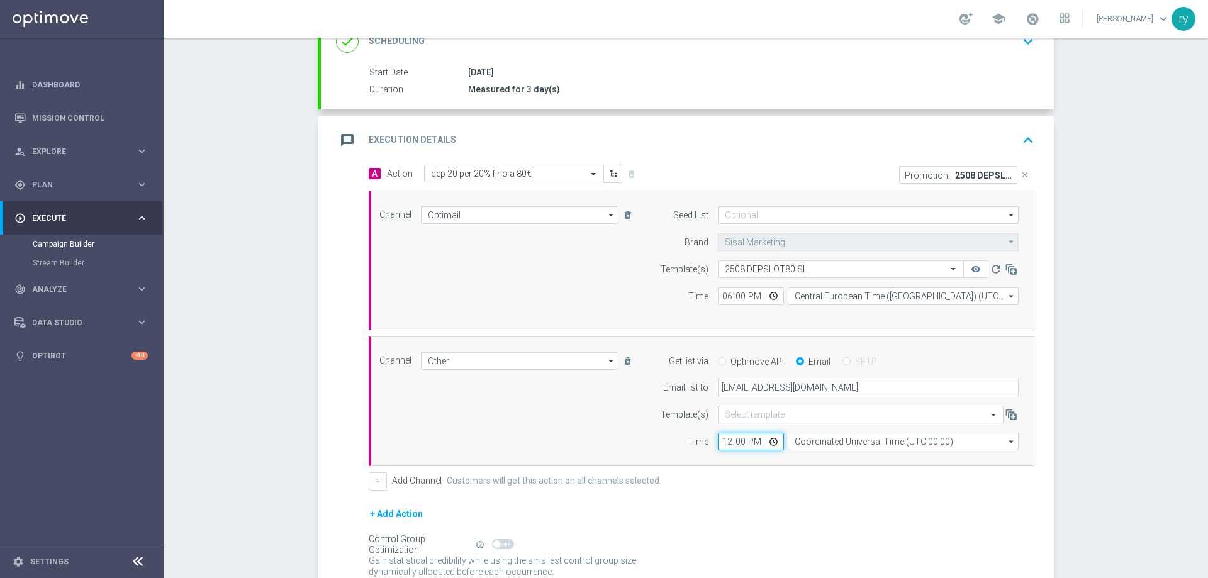
click at [722, 442] on input "12:00" at bounding box center [751, 442] width 66 height 18
type input "18:00"
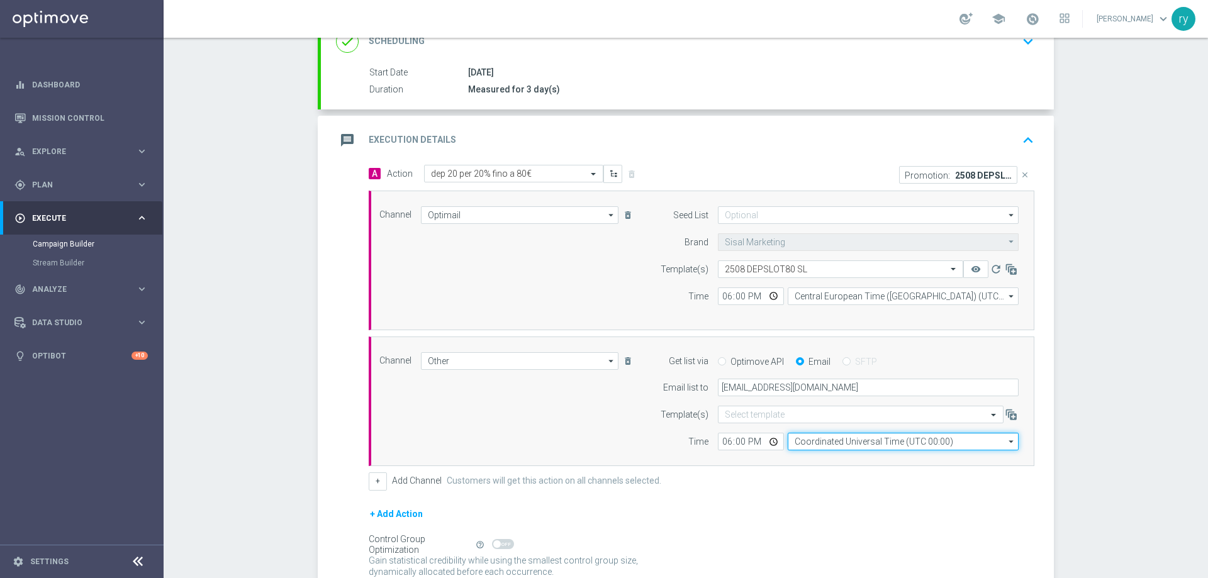
click at [814, 443] on input "Coordinated Universal Time (UTC 00:00)" at bounding box center [903, 442] width 231 height 18
click at [828, 459] on div "Central European Time ([GEOGRAPHIC_DATA]) (UTC +02:00)" at bounding box center [907, 459] width 206 height 11
type input "Central European Time ([GEOGRAPHIC_DATA]) (UTC +02:00)"
click at [793, 458] on div "Channel Other Other arrow_drop_down Drag here to set row groups Drag here to se…" at bounding box center [702, 402] width 666 height 130
click at [326, 403] on div "A Action Select action dep 20 per 20% fino a 80€ delete_forever Promotion: 2508…" at bounding box center [687, 393] width 733 height 456
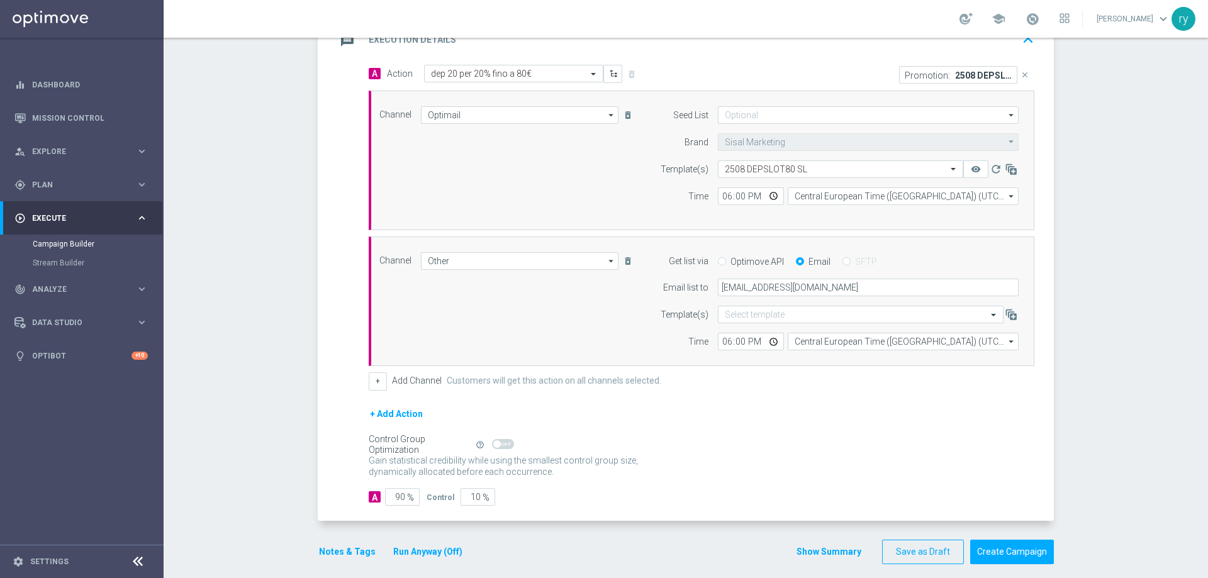
scroll to position [300, 0]
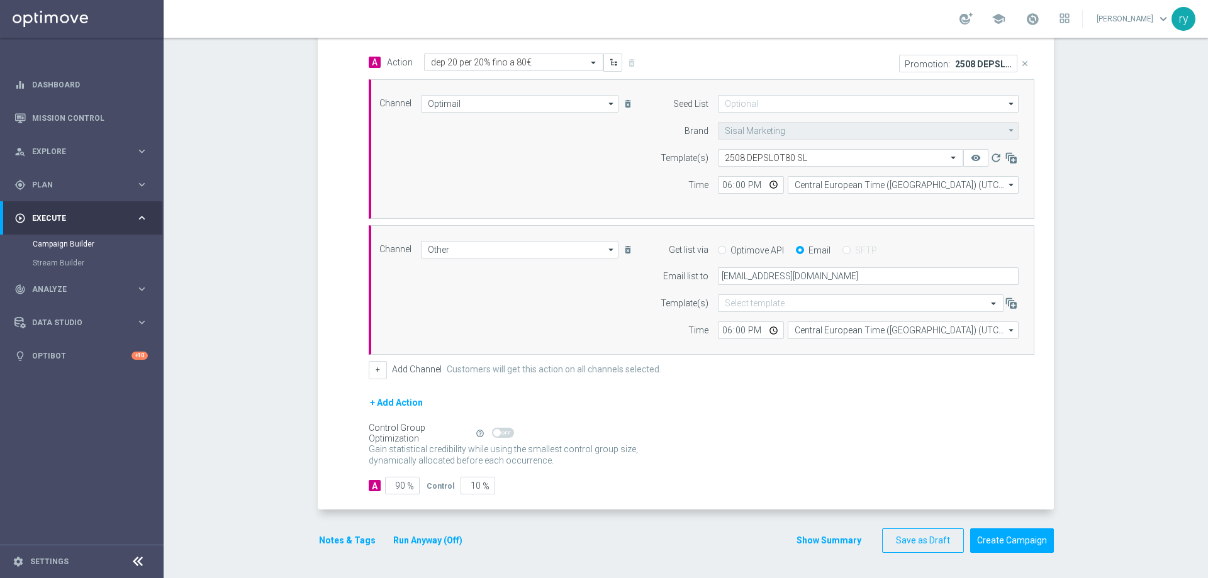
click at [332, 538] on button "Notes & Tags" at bounding box center [347, 541] width 59 height 16
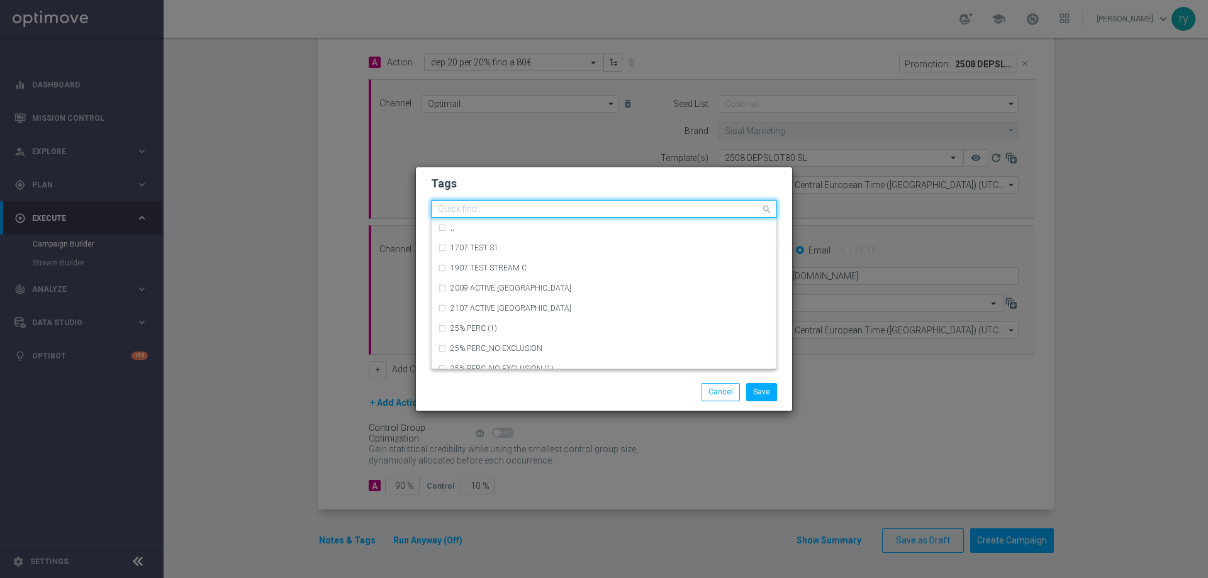
click at [498, 209] on input "text" at bounding box center [599, 210] width 323 height 11
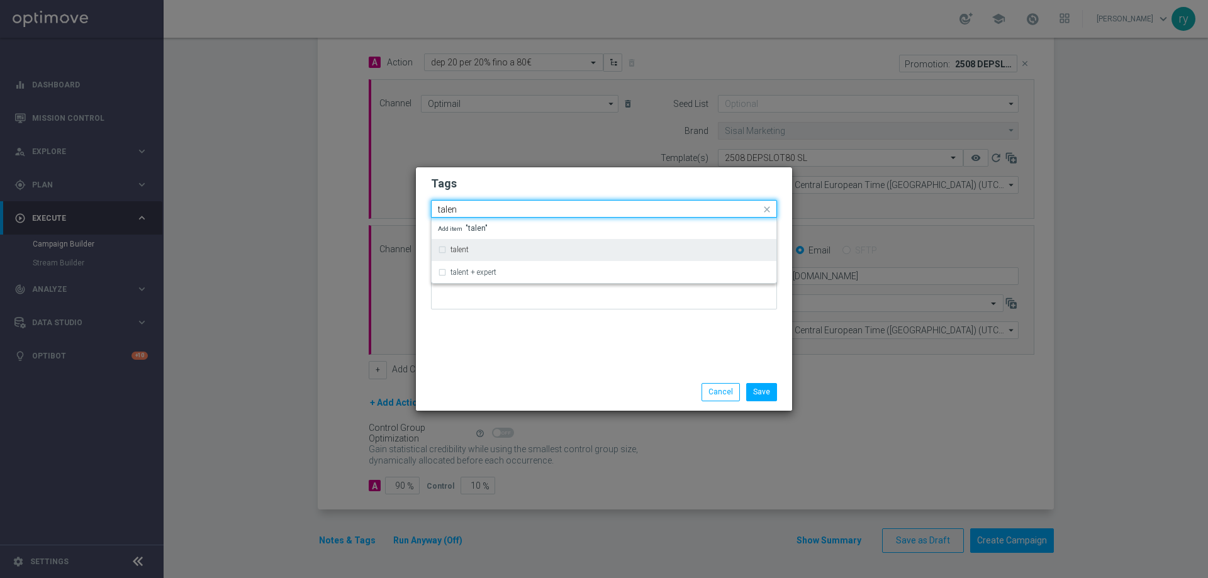
click at [458, 244] on div "talent" at bounding box center [604, 250] width 332 height 20
type input "talen"
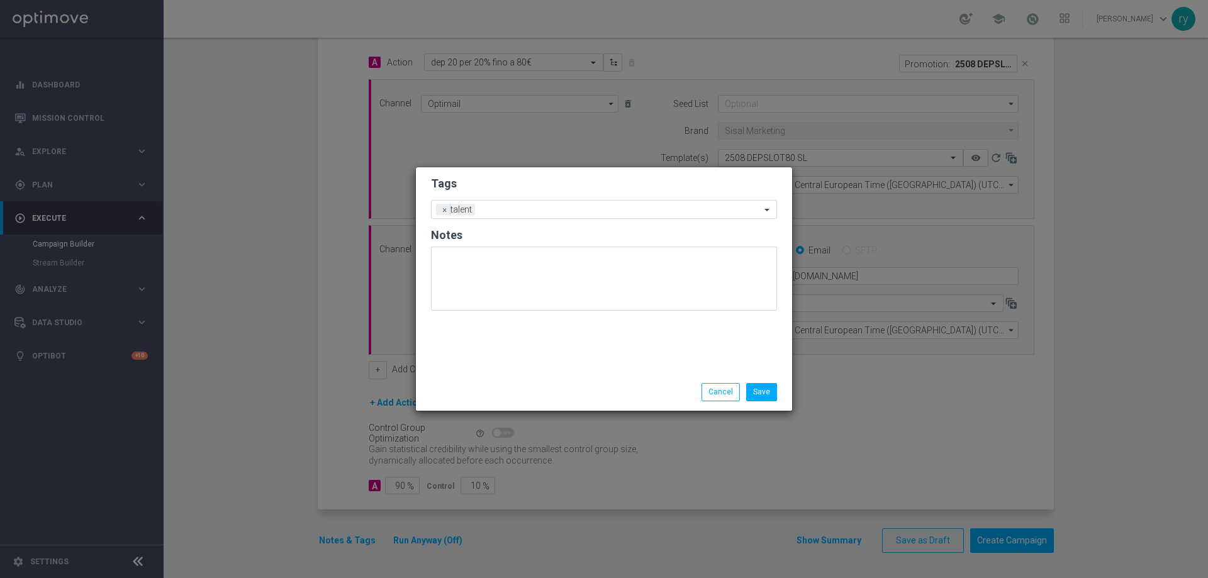
click at [494, 322] on div "Tags Add a new tag × talent Notes" at bounding box center [604, 270] width 376 height 206
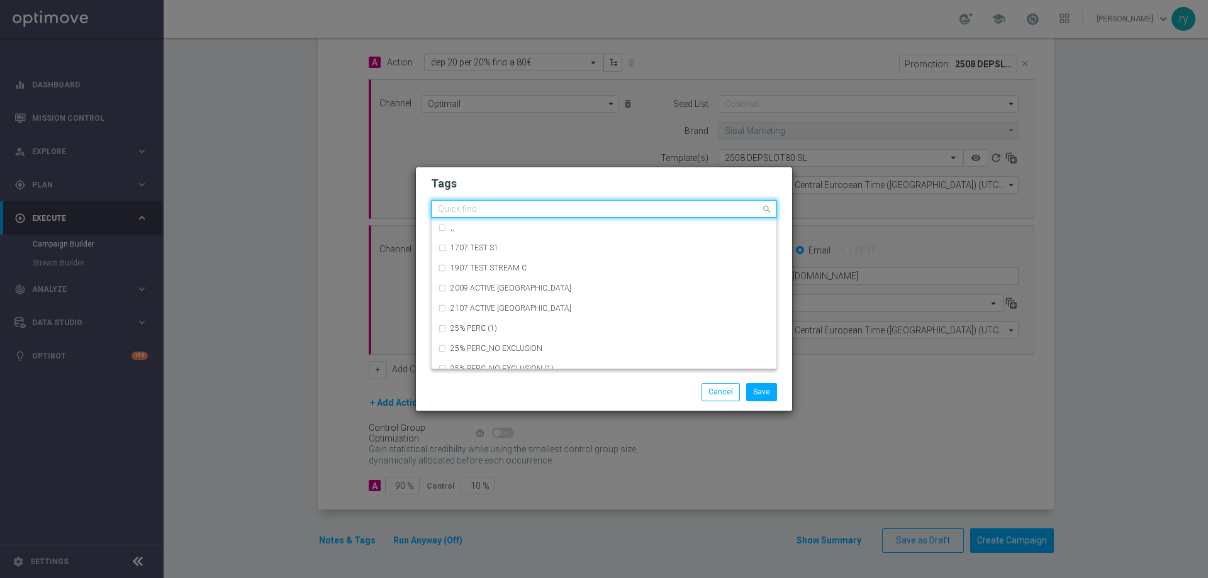
click at [502, 208] on input "text" at bounding box center [599, 210] width 323 height 11
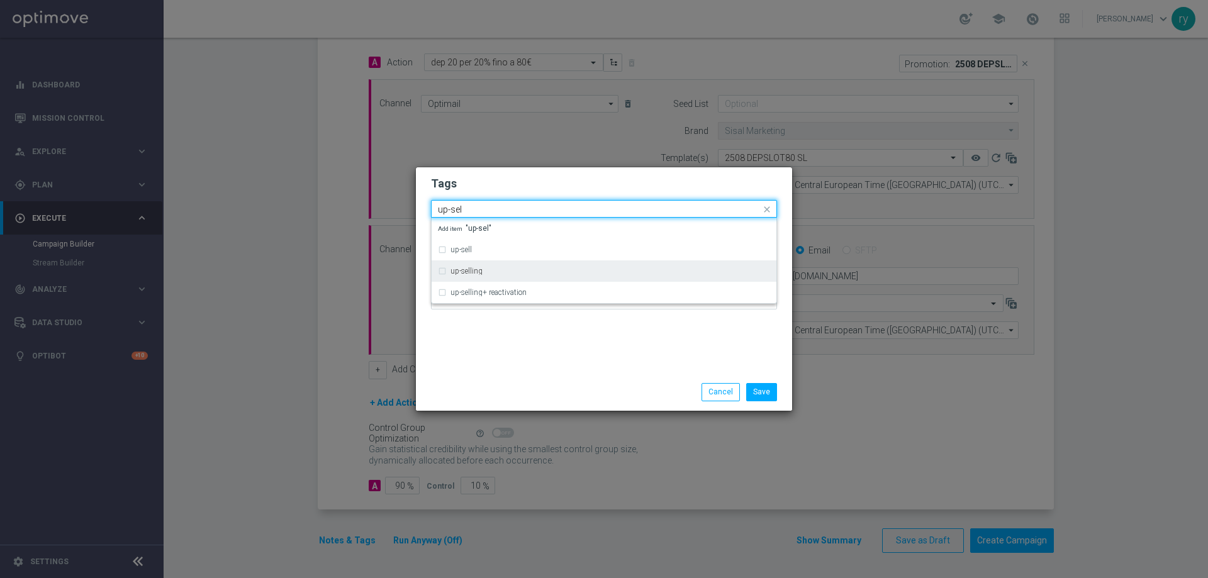
click at [498, 274] on div "up-selling" at bounding box center [611, 271] width 320 height 8
type input "up-sel"
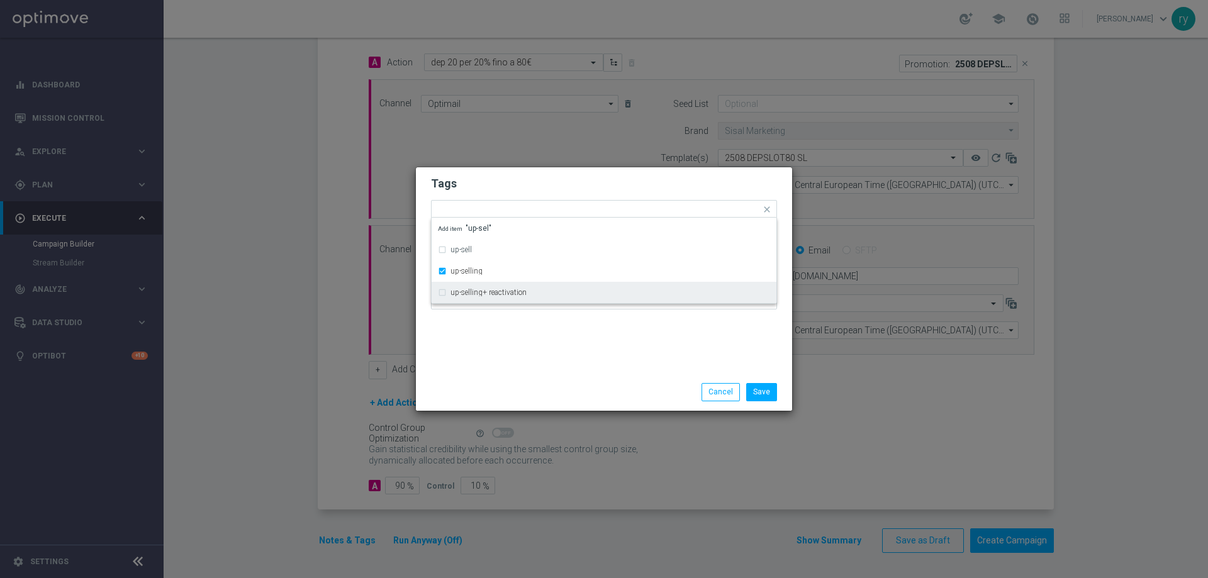
click at [522, 334] on div "Tags Quick find × talent × up-selling up-sell up-selling up-selling+ reactivati…" at bounding box center [604, 270] width 376 height 206
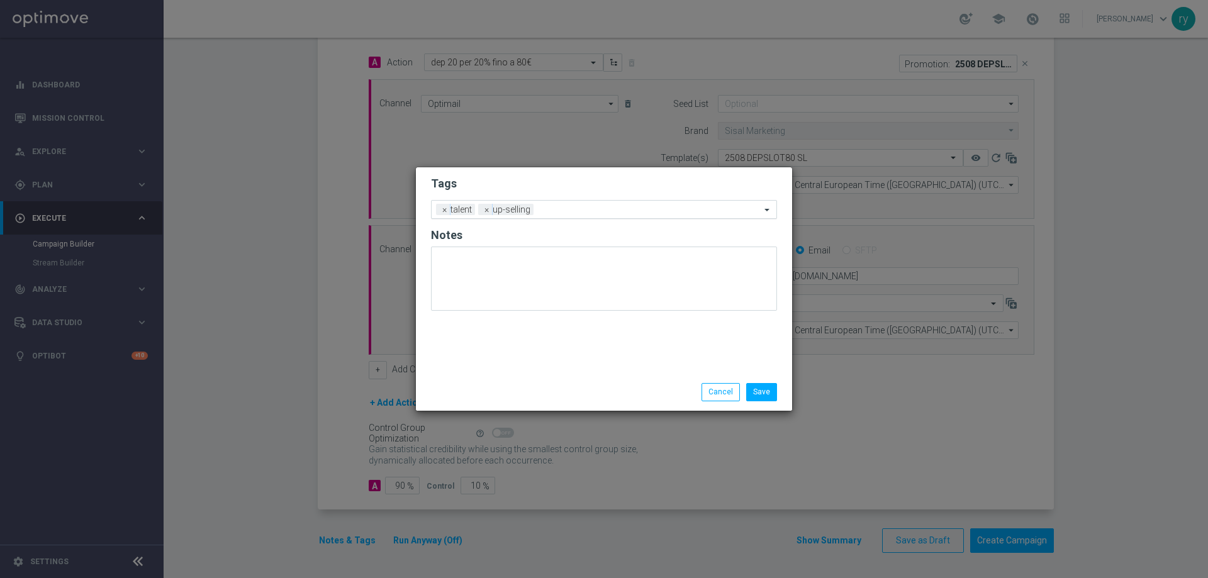
click at [570, 207] on input "text" at bounding box center [650, 210] width 222 height 11
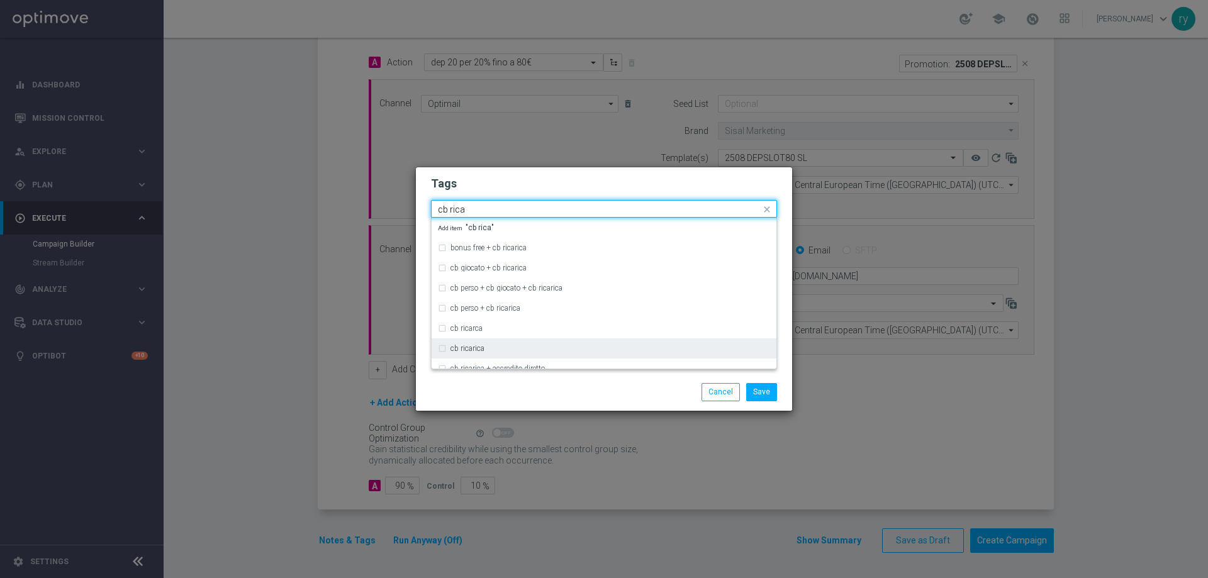
click at [524, 347] on div "cb ricarica" at bounding box center [611, 349] width 320 height 8
type input "cb rica"
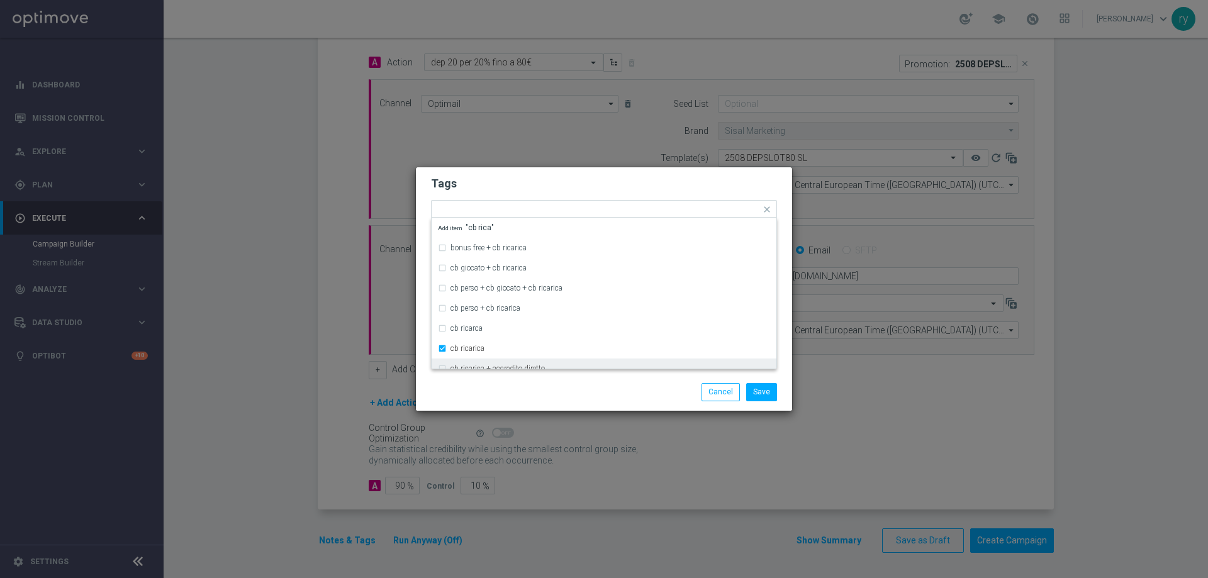
click at [524, 381] on div "Save Cancel" at bounding box center [604, 392] width 376 height 37
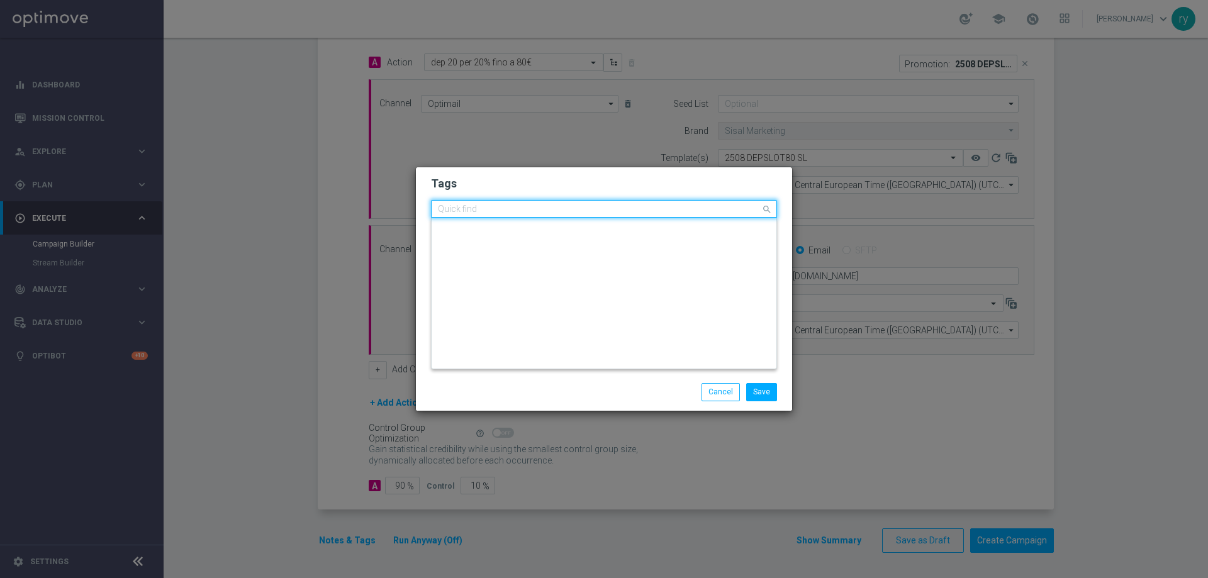
click at [629, 203] on div "Quick find × talent × up-selling × cb ricarica" at bounding box center [596, 209] width 329 height 16
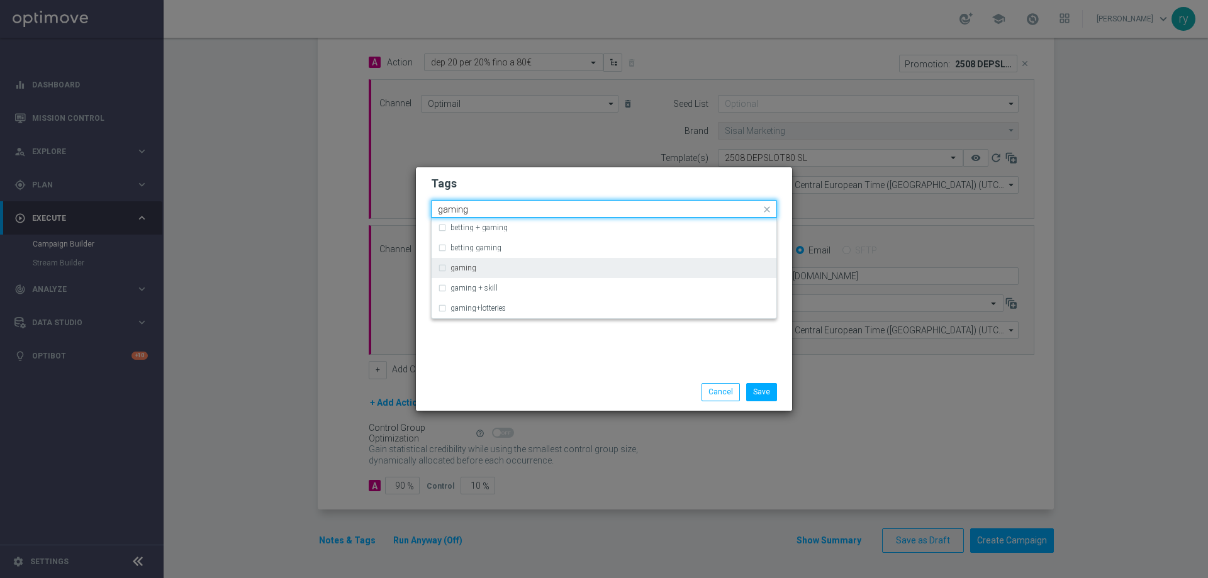
click at [542, 269] on div "gaming" at bounding box center [611, 268] width 320 height 8
type input "gaming"
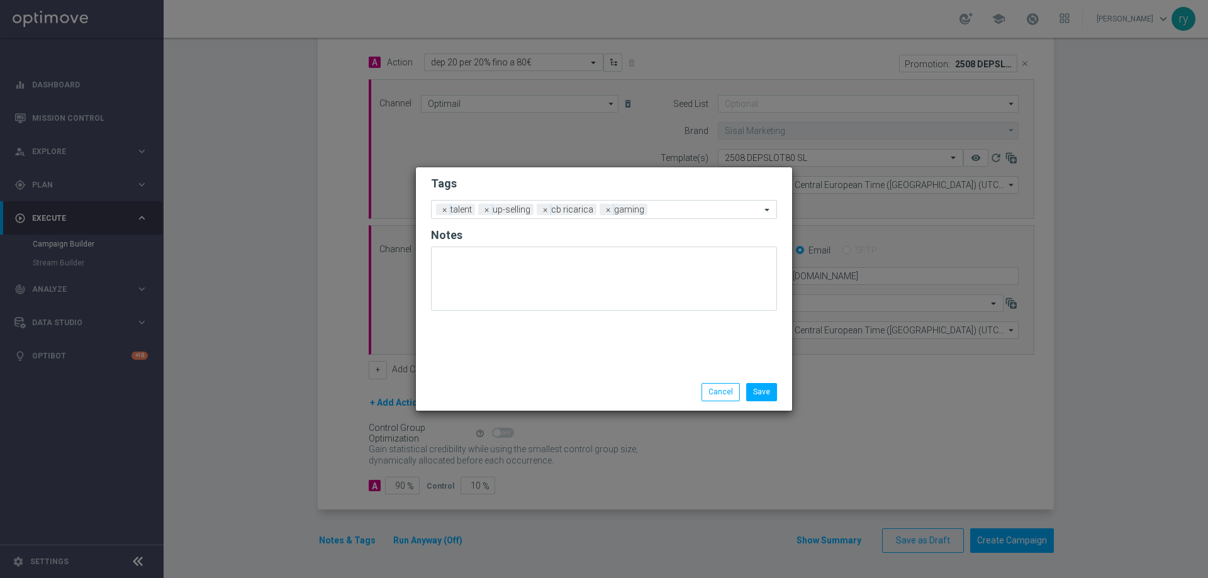
drag, startPoint x: 589, startPoint y: 361, endPoint x: 641, endPoint y: 275, distance: 100.8
click at [590, 361] on div "Tags Add a new tag × talent × up-selling × cb ricarica × gaming Notes" at bounding box center [604, 270] width 376 height 206
click at [665, 210] on input "text" at bounding box center [707, 210] width 108 height 11
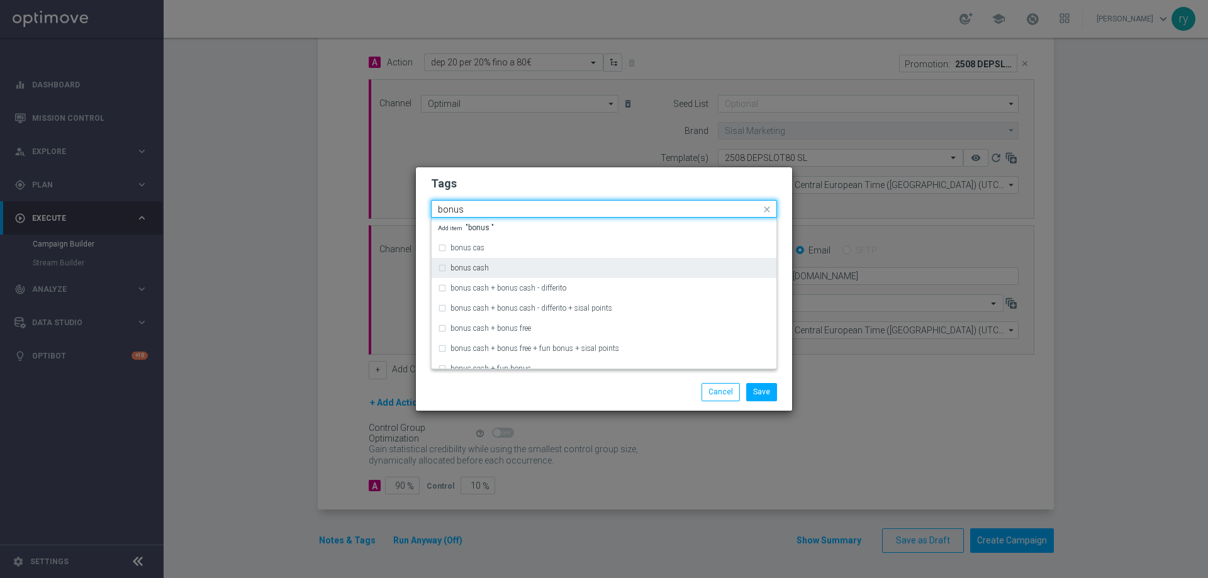
click at [568, 270] on div "bonus cash" at bounding box center [611, 268] width 320 height 8
type input "bonus"
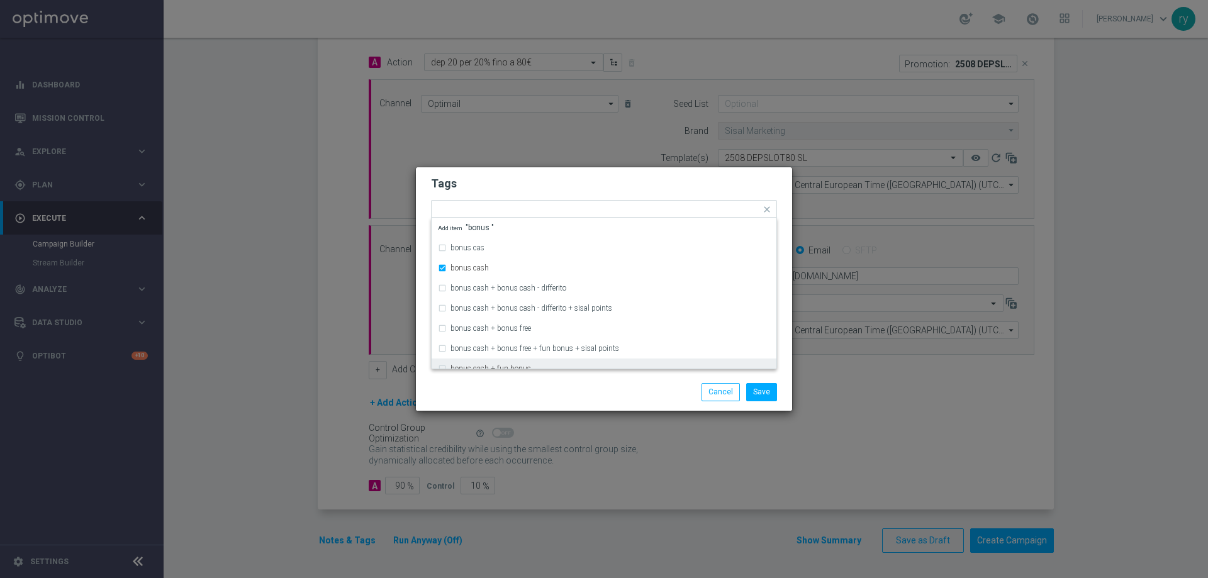
click at [565, 386] on div "Save Cancel" at bounding box center [665, 392] width 244 height 18
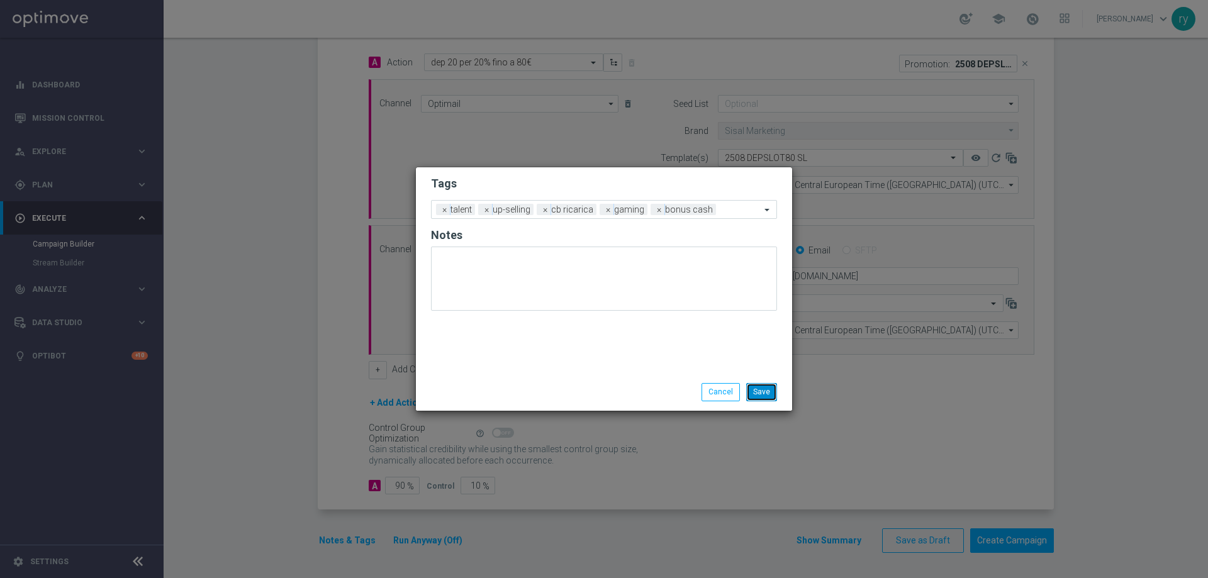
click at [760, 388] on button "Save" at bounding box center [761, 392] width 31 height 18
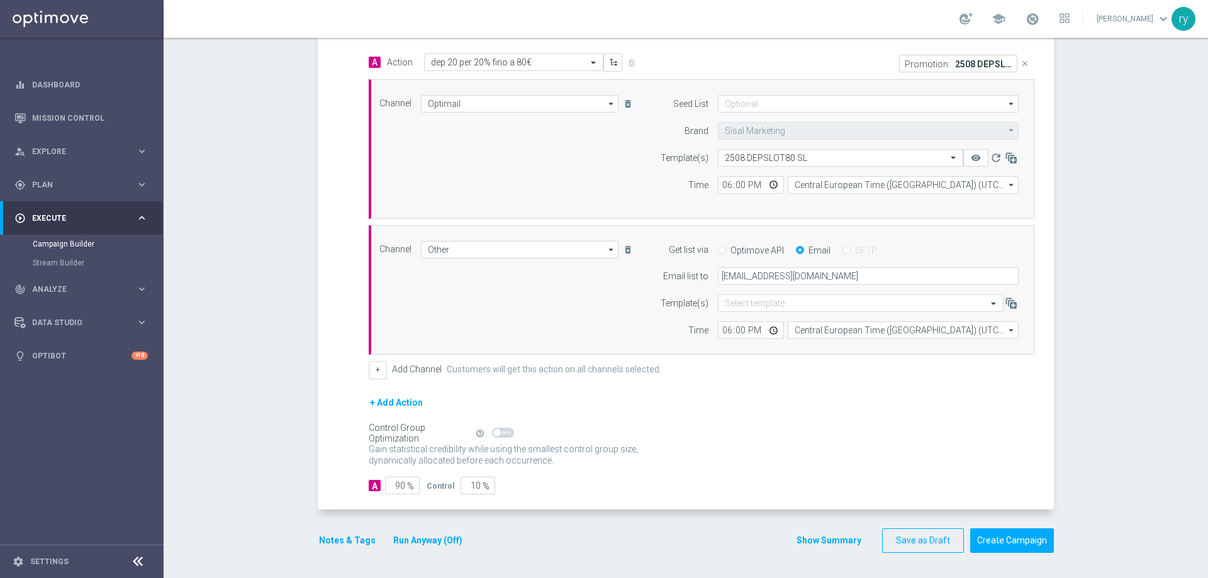
click at [814, 538] on button "Show Summary" at bounding box center [829, 541] width 66 height 14
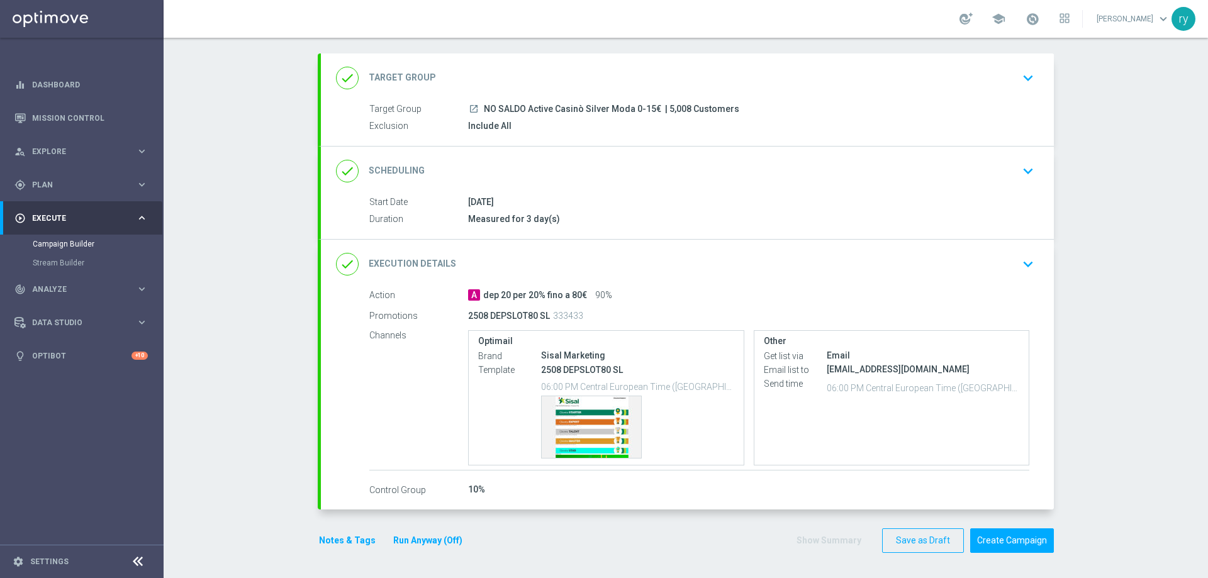
scroll to position [59, 0]
click at [596, 422] on div "Template preview" at bounding box center [591, 428] width 99 height 62
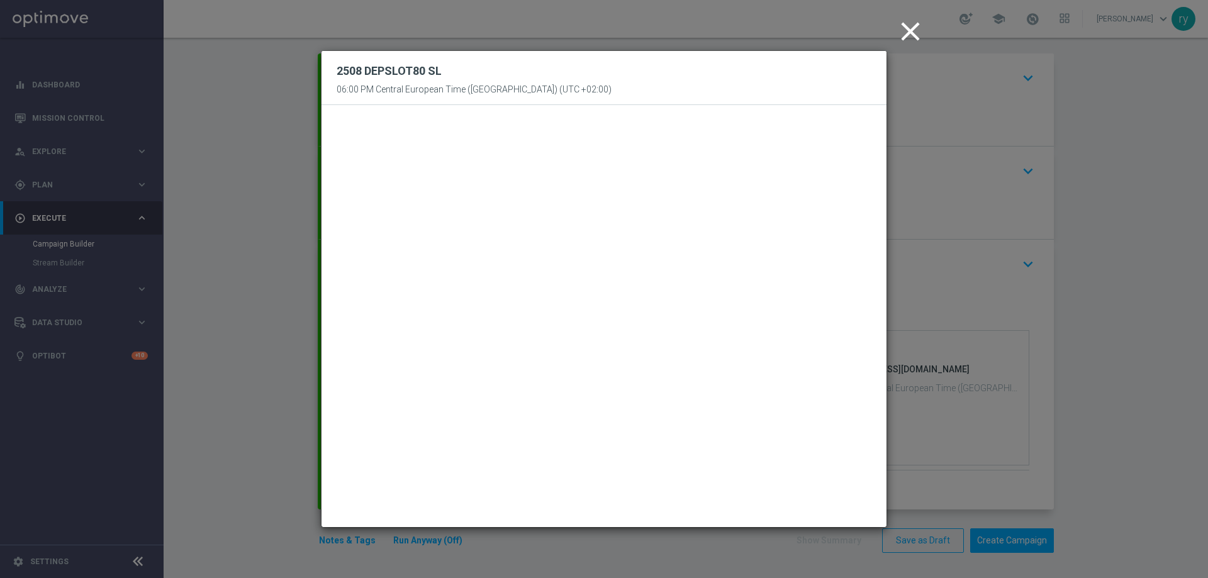
click at [909, 29] on icon "close" at bounding box center [910, 31] width 31 height 31
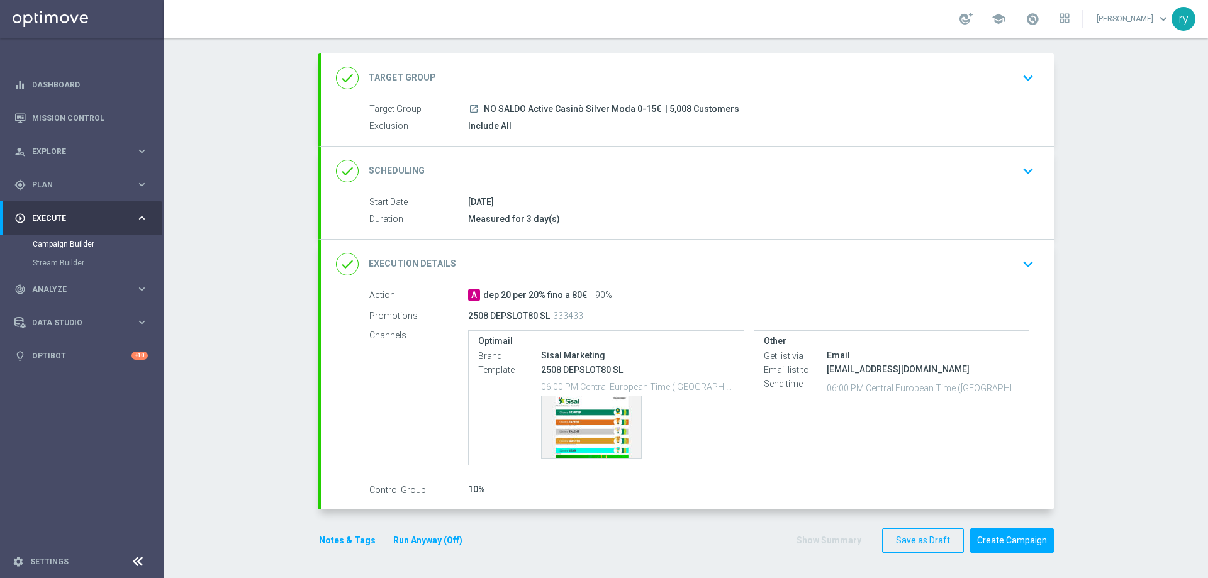
click at [352, 533] on button "Notes & Tags" at bounding box center [347, 541] width 59 height 16
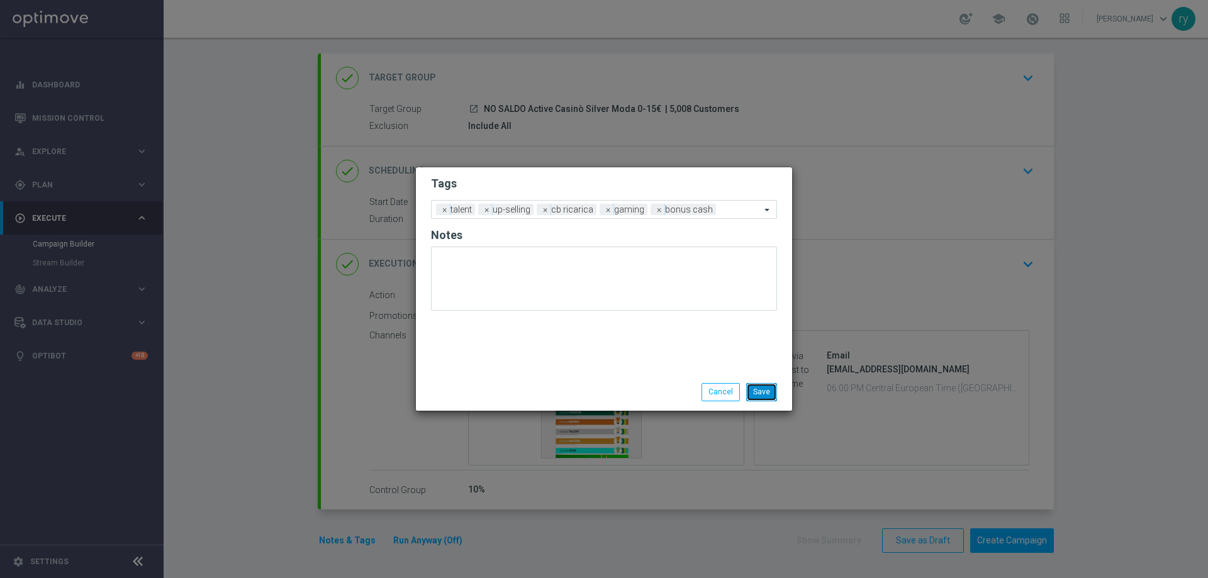
click at [755, 391] on button "Save" at bounding box center [761, 392] width 31 height 18
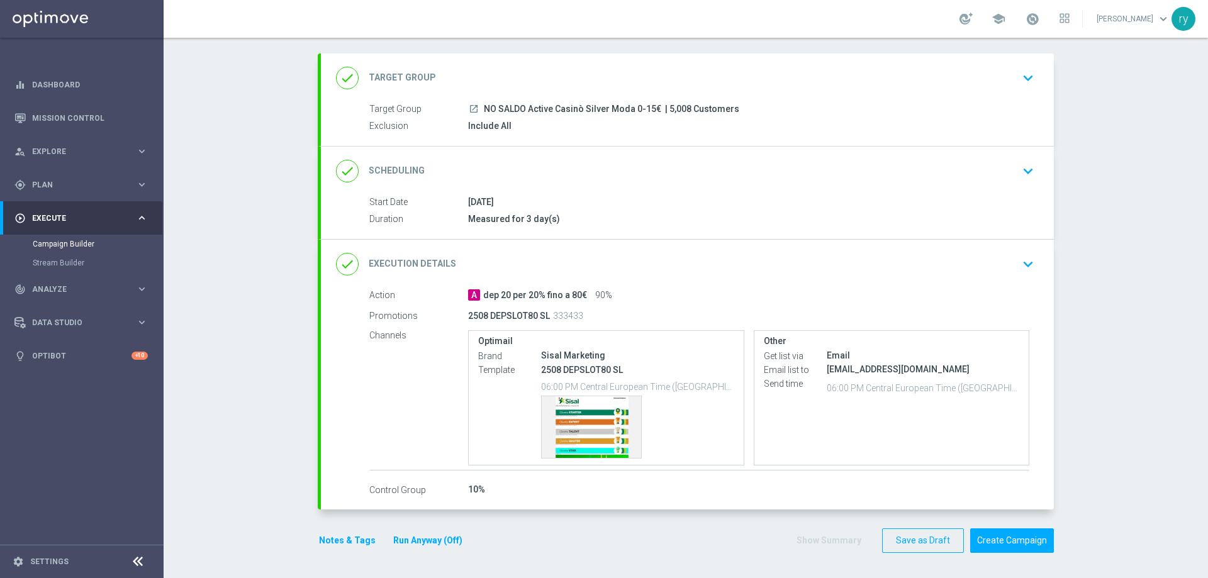
click at [814, 496] on div "10%" at bounding box center [748, 489] width 561 height 13
click at [1011, 542] on button "Create Campaign" at bounding box center [1013, 541] width 84 height 25
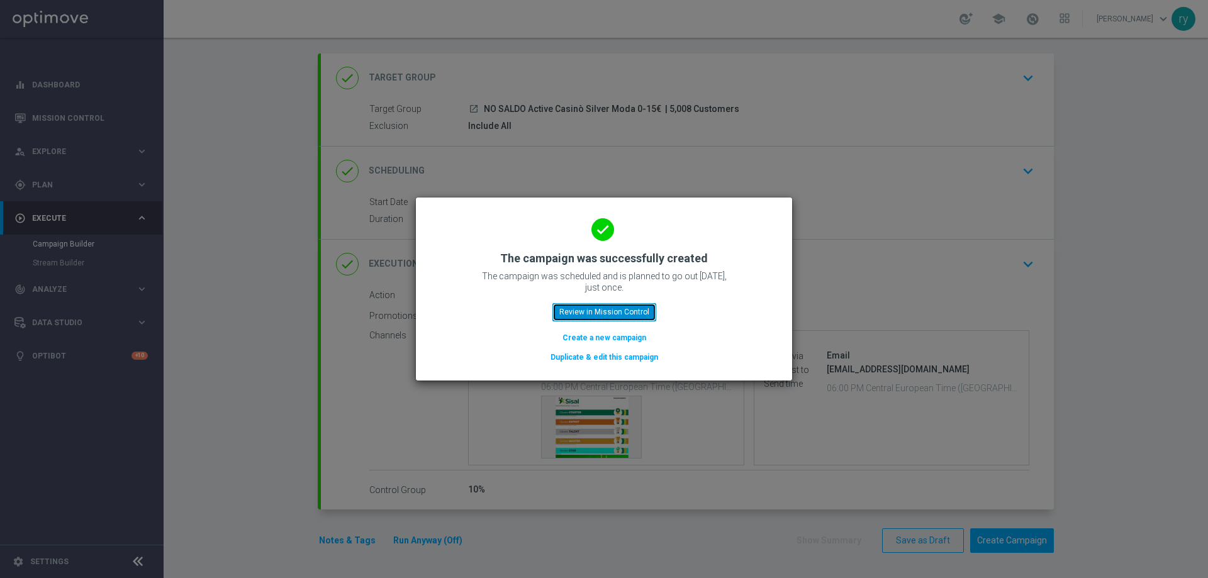
click at [588, 317] on button "Review in Mission Control" at bounding box center [605, 312] width 104 height 18
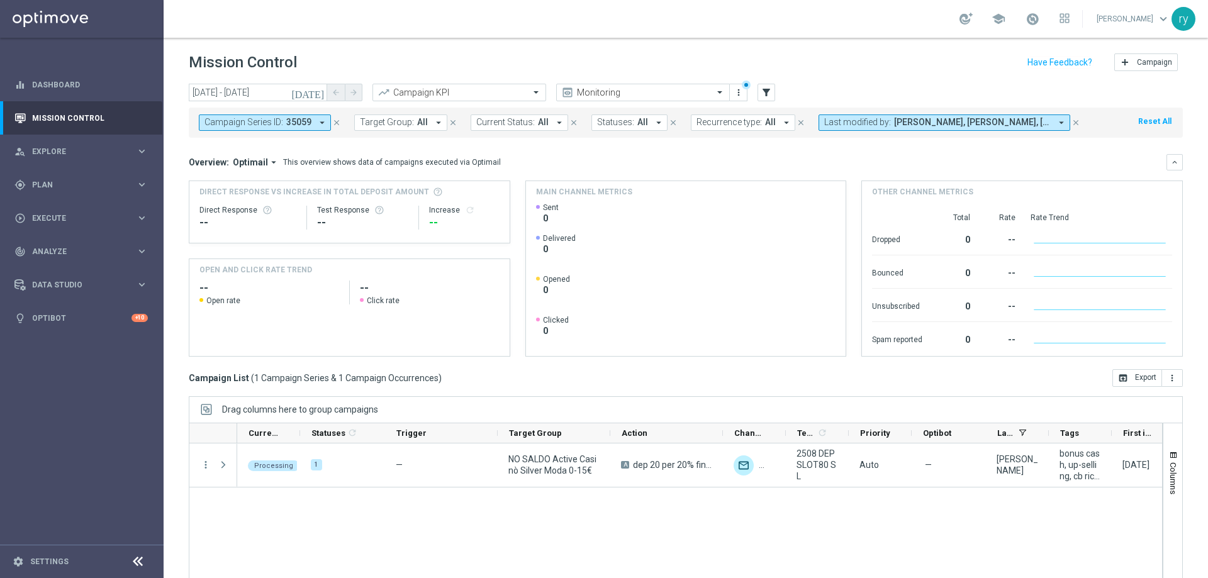
click at [322, 121] on icon "arrow_drop_down" at bounding box center [322, 122] width 11 height 11
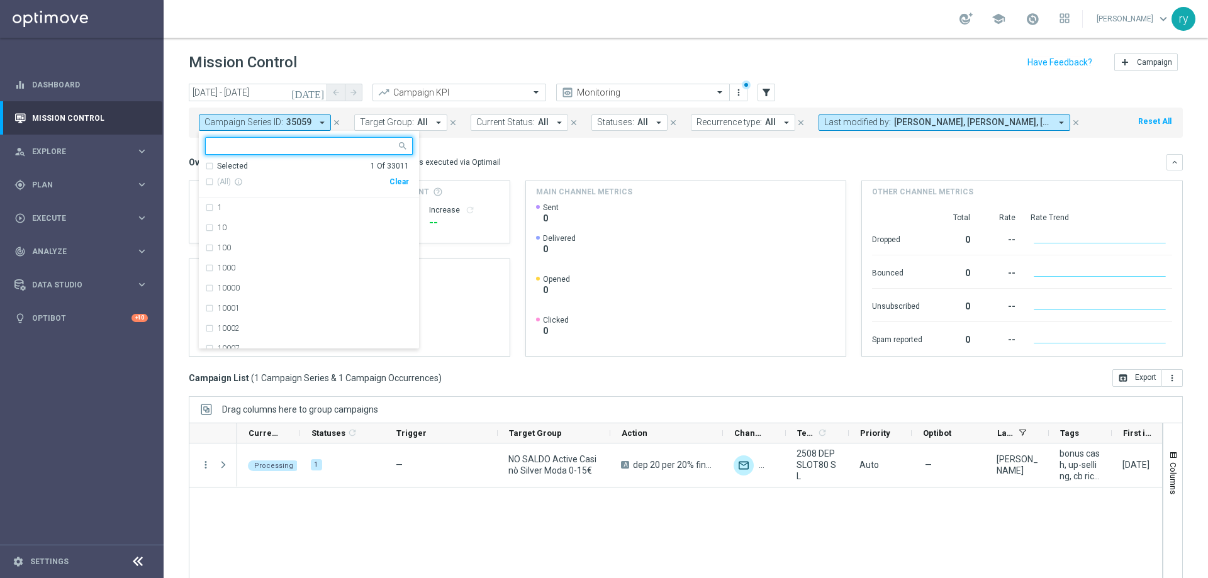
click at [390, 182] on div "(All) info_outline" at bounding box center [297, 182] width 184 height 11
click at [0, 0] on div "Clear" at bounding box center [0, 0] width 0 height 0
drag, startPoint x: 510, startPoint y: 145, endPoint x: 543, endPoint y: 149, distance: 32.3
click at [511, 145] on mini-dashboard "Overview: Optimail arrow_drop_down This overview shows data of campaigns execut…" at bounding box center [686, 254] width 994 height 232
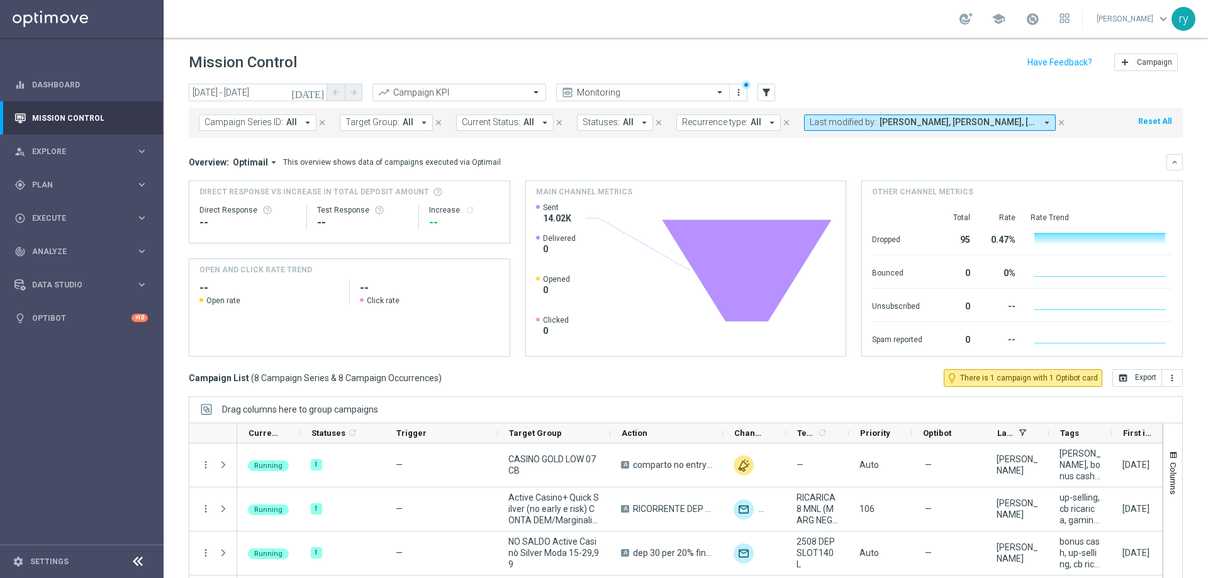
click at [1042, 121] on icon "arrow_drop_down" at bounding box center [1047, 122] width 11 height 11
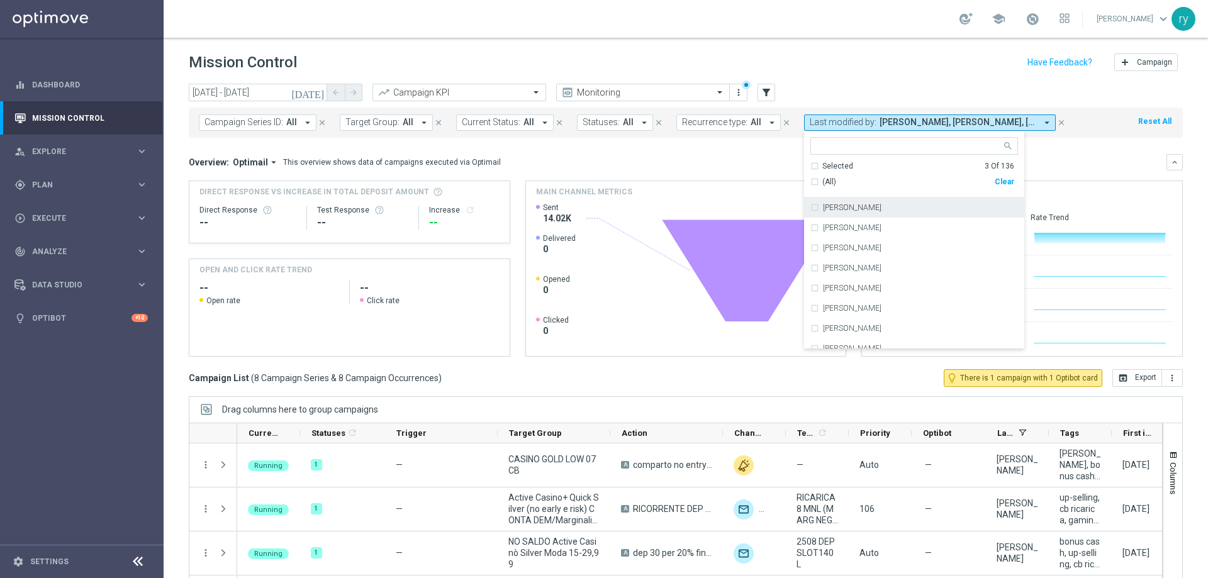
click at [0, 0] on div "Clear" at bounding box center [0, 0] width 0 height 0
click at [872, 143] on input "text" at bounding box center [910, 146] width 184 height 11
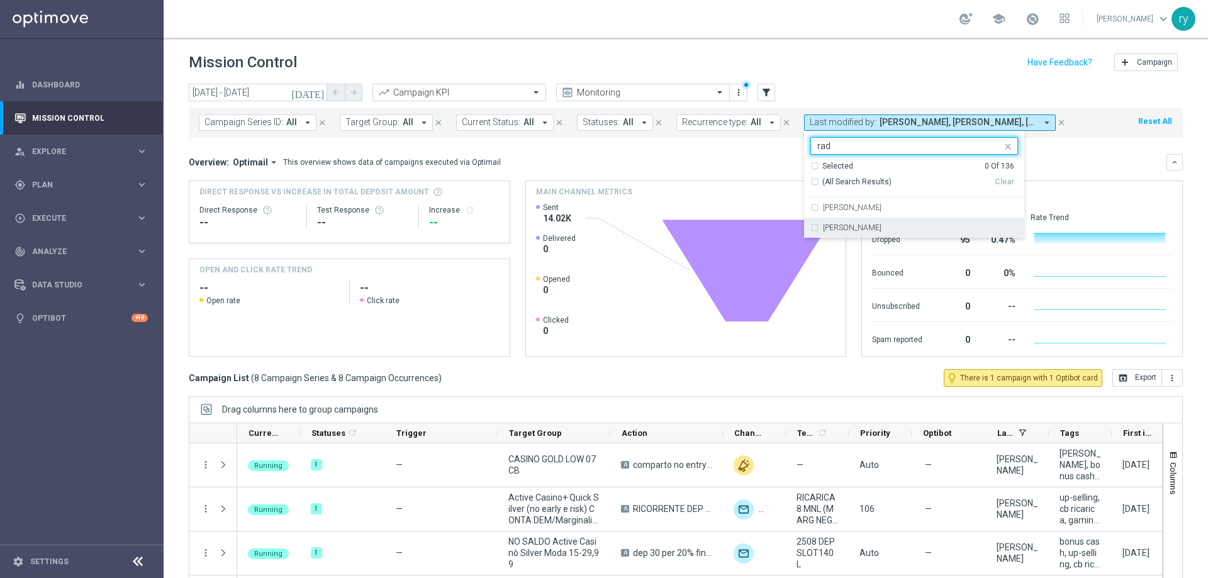
click at [811, 228] on div "[PERSON_NAME]" at bounding box center [915, 228] width 208 height 20
type input "rad"
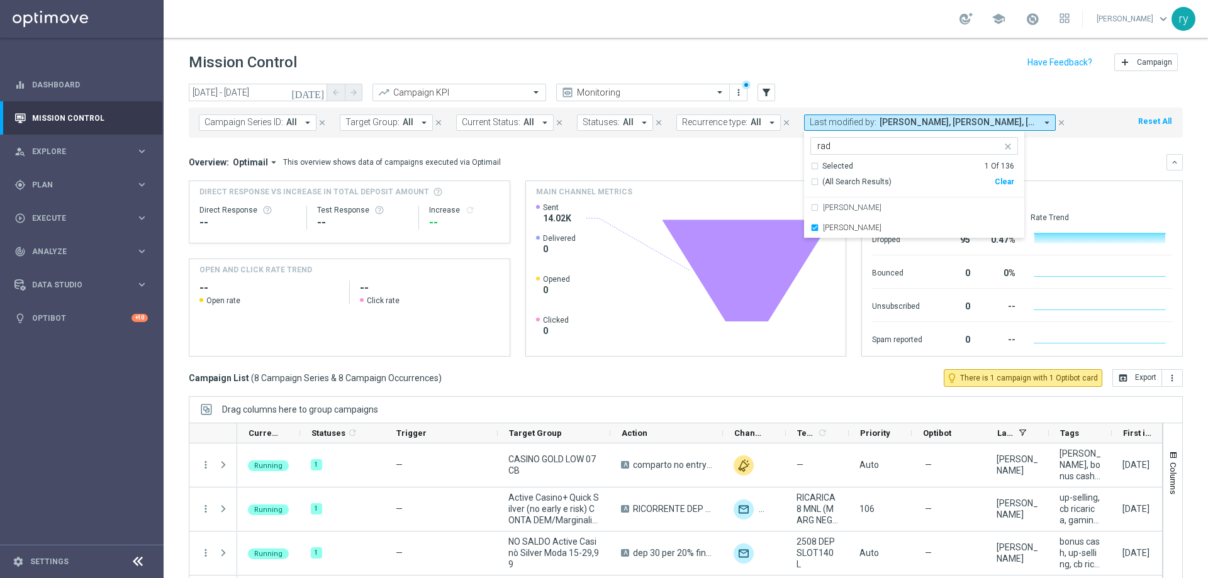
click at [756, 165] on div "Overview: Optimail arrow_drop_down This overview shows data of campaigns execut…" at bounding box center [678, 162] width 978 height 11
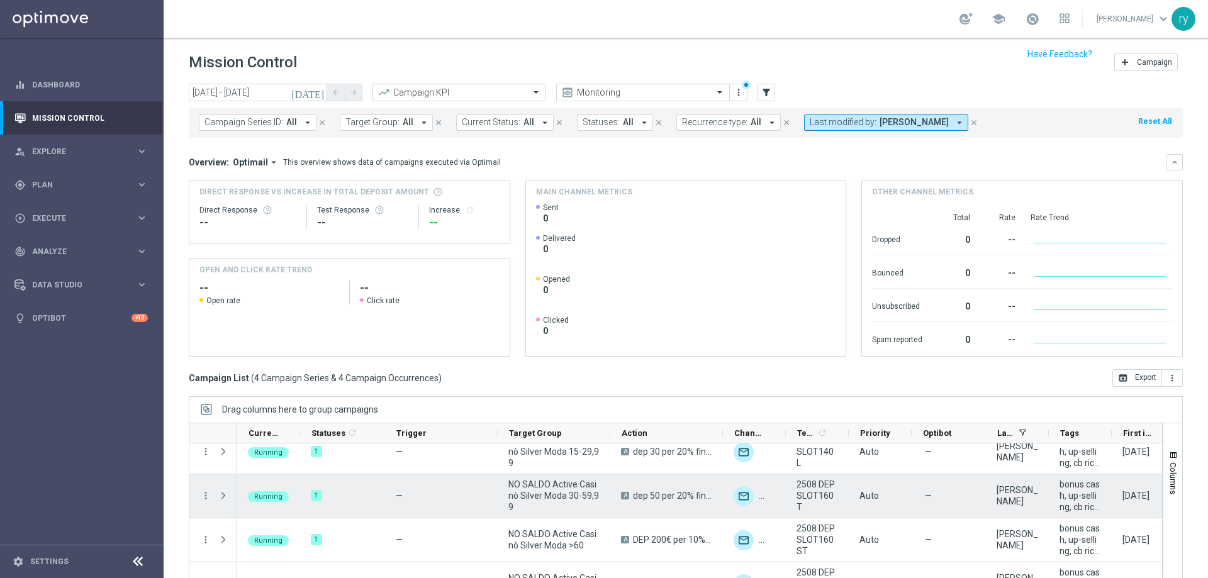
scroll to position [51, 0]
